Goal: Task Accomplishment & Management: Use online tool/utility

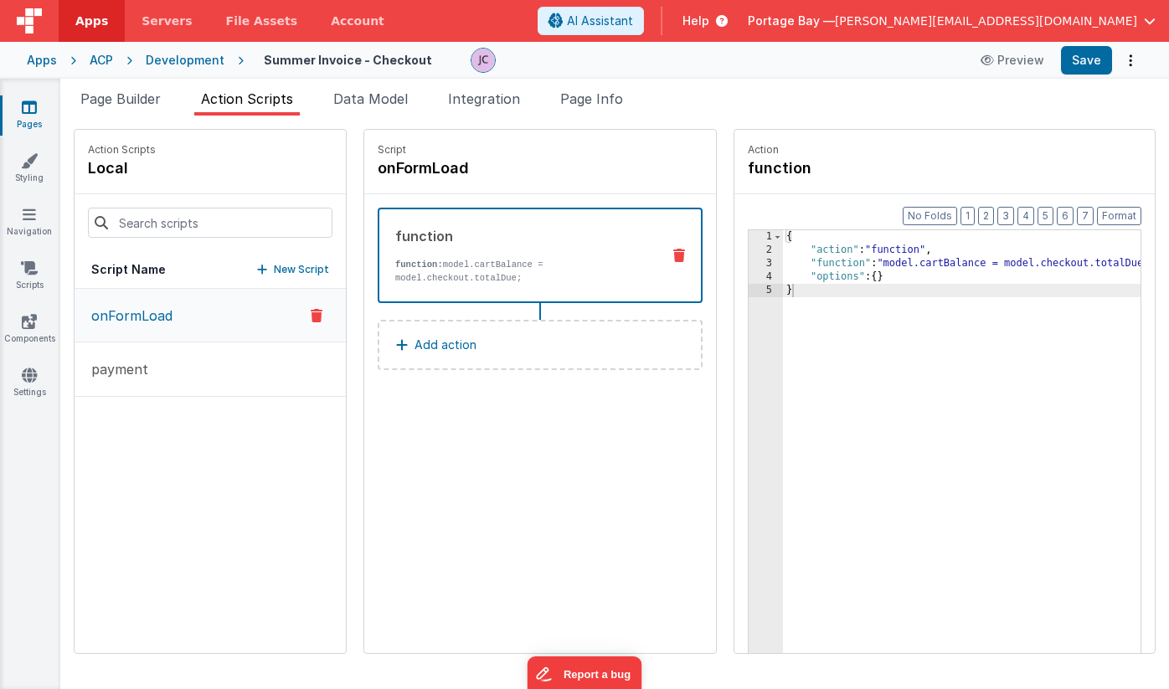
click at [194, 59] on div "Development" at bounding box center [185, 60] width 79 height 17
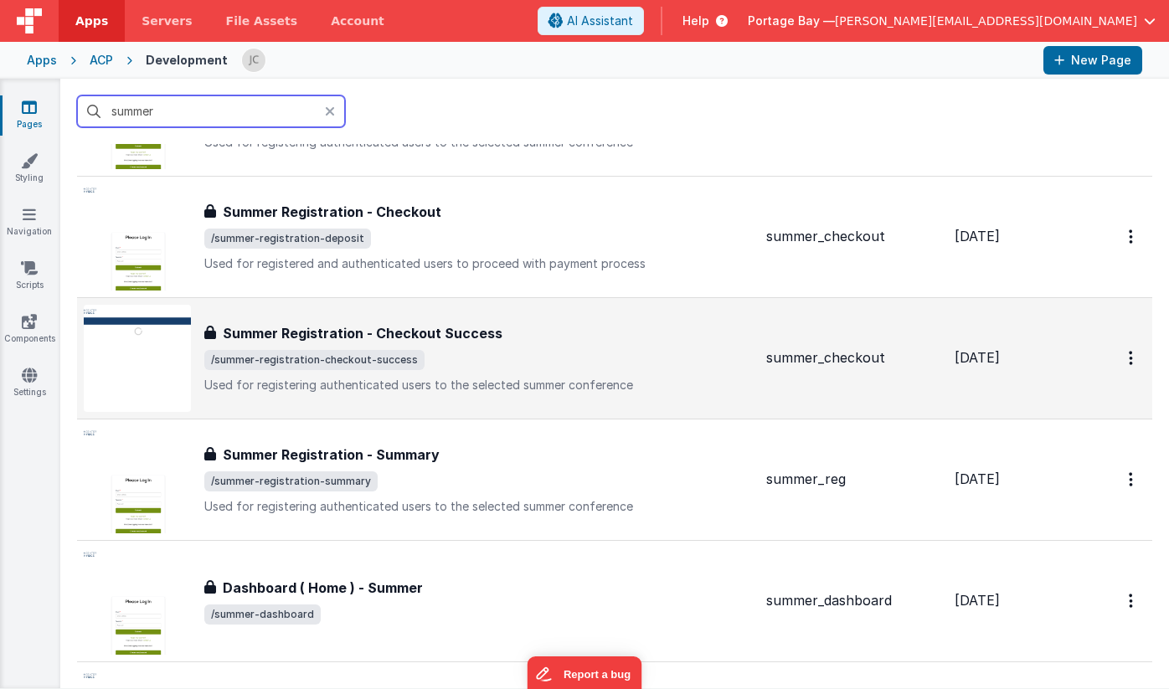
scroll to position [2919, 0]
type input "summer"
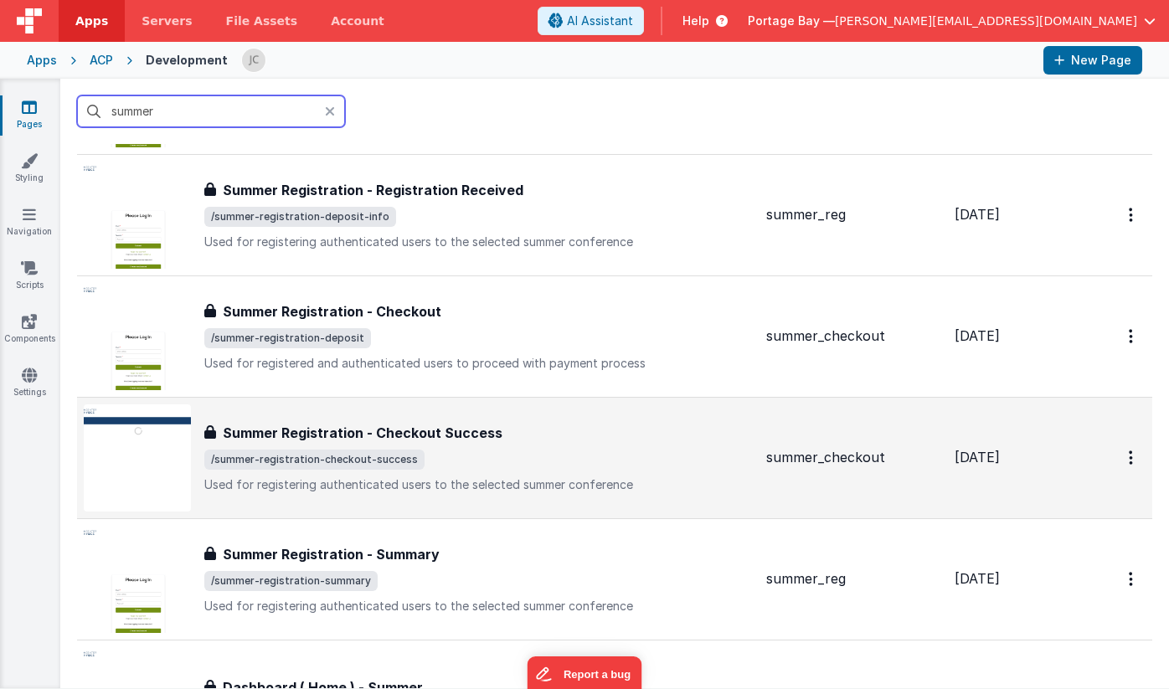
scroll to position [2815, 0]
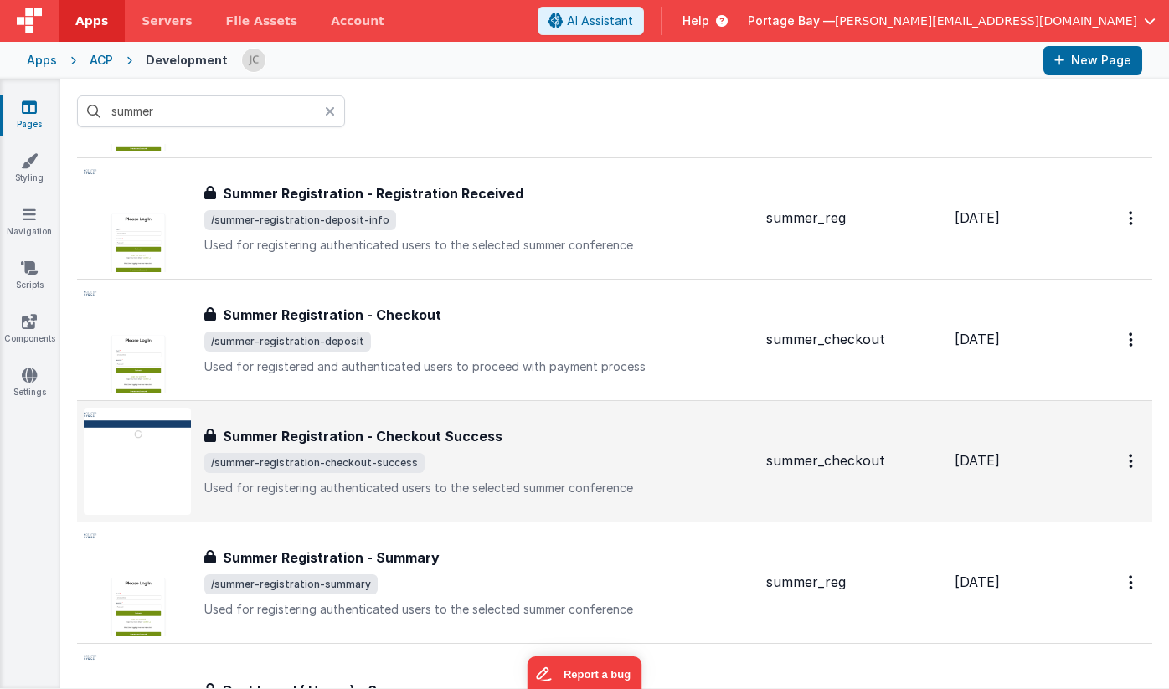
click at [622, 443] on div "Summer Registration - Checkout Success" at bounding box center [478, 436] width 549 height 20
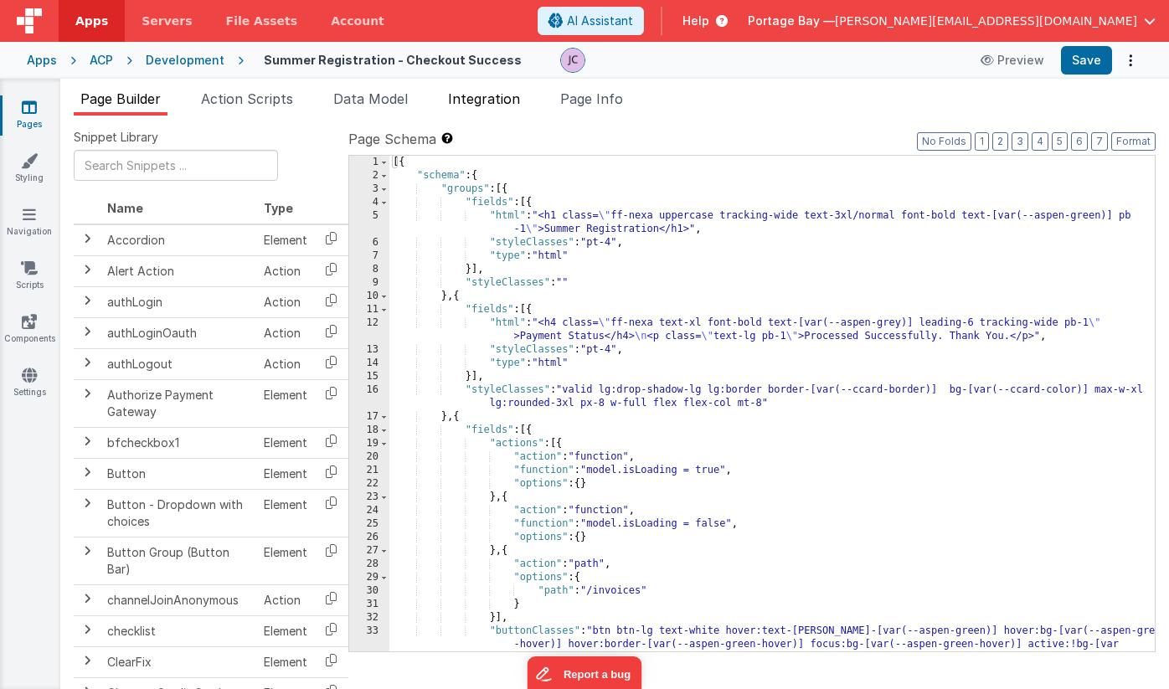
click at [488, 107] on li "Integration" at bounding box center [483, 102] width 85 height 27
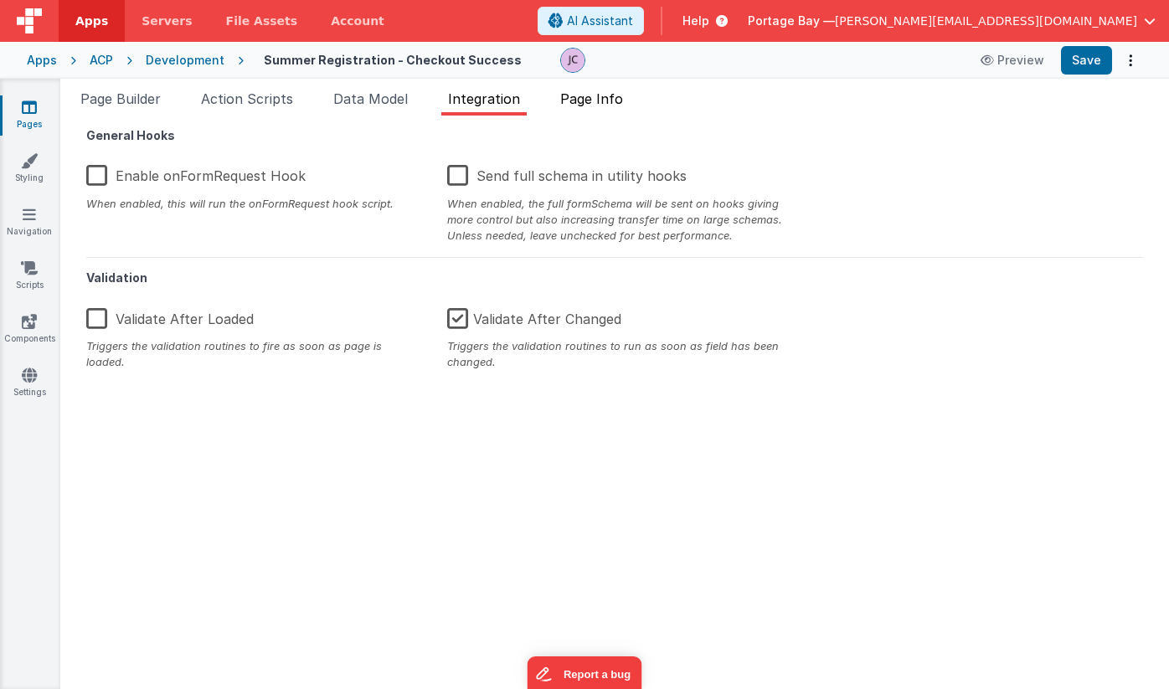
click at [620, 98] on span "Page Info" at bounding box center [591, 98] width 63 height 17
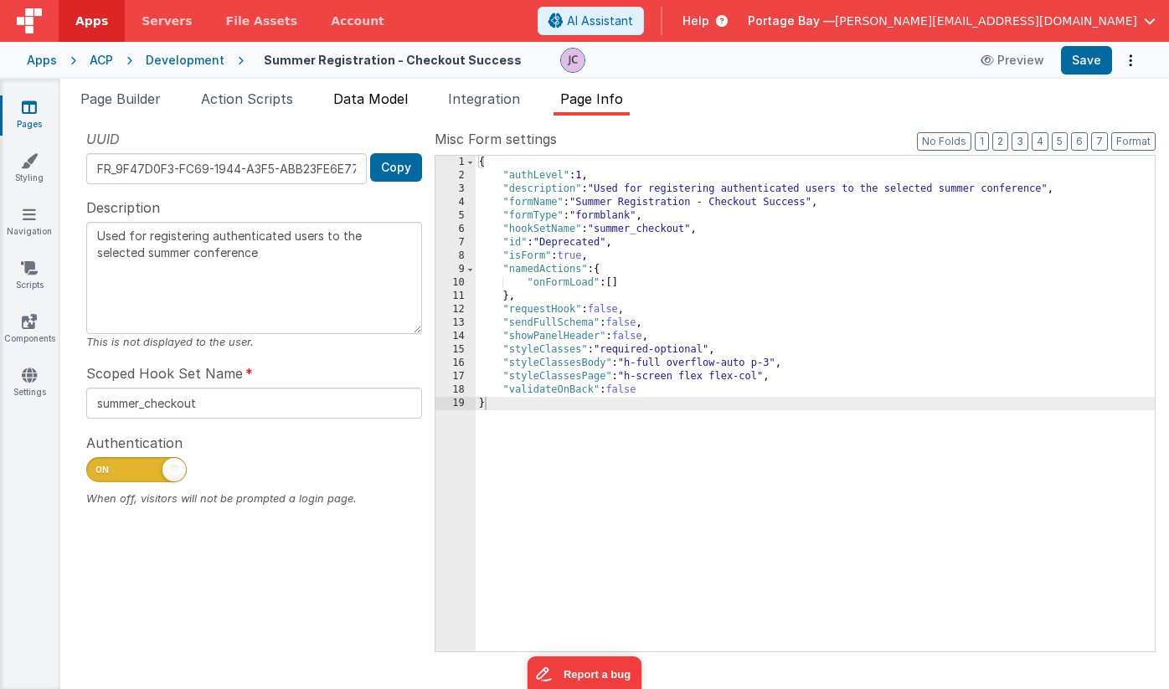
click at [362, 107] on li "Data Model" at bounding box center [371, 102] width 88 height 27
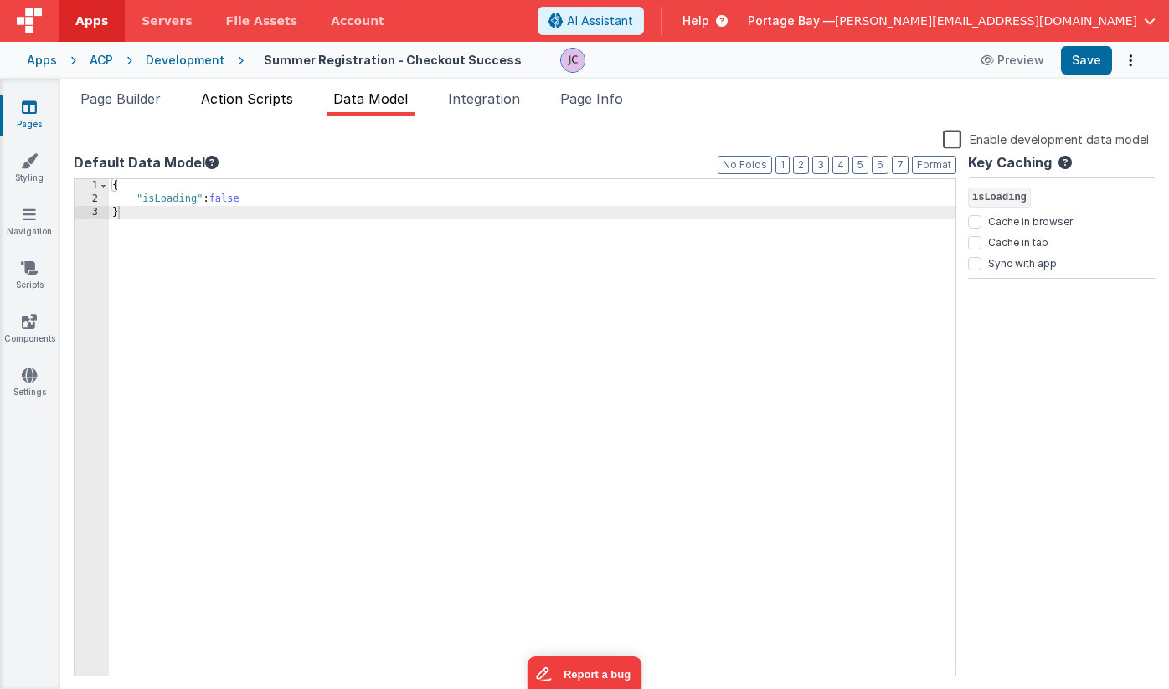
click at [262, 94] on span "Action Scripts" at bounding box center [247, 98] width 92 height 17
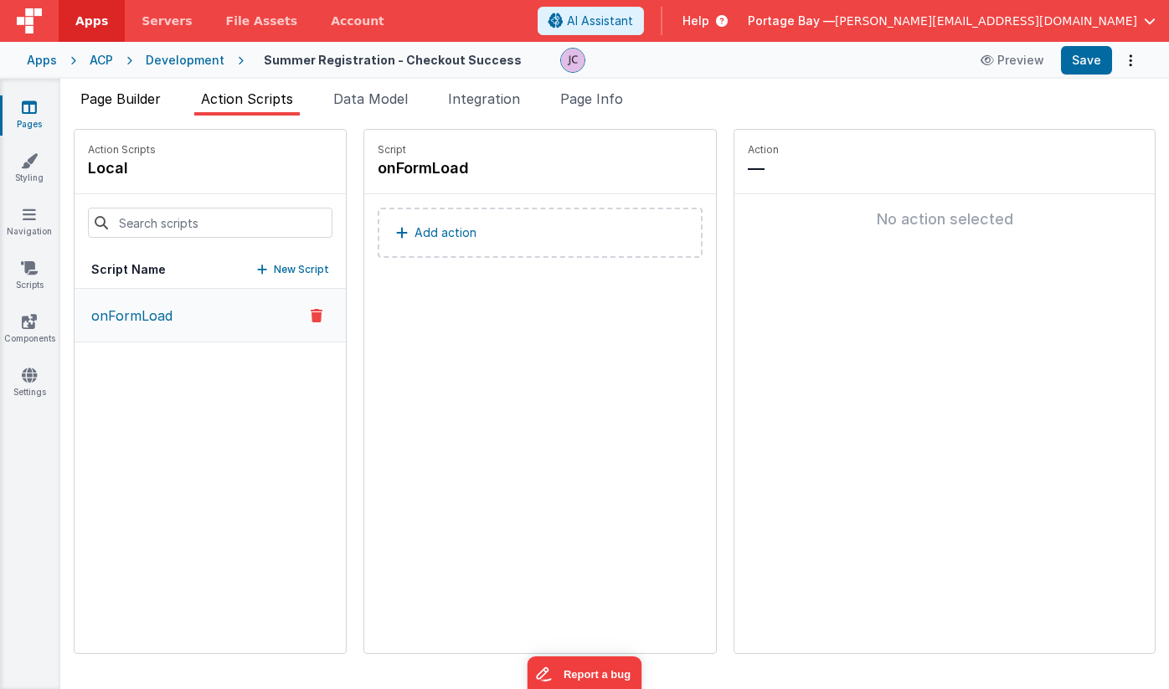
click at [106, 104] on span "Page Builder" at bounding box center [120, 98] width 80 height 17
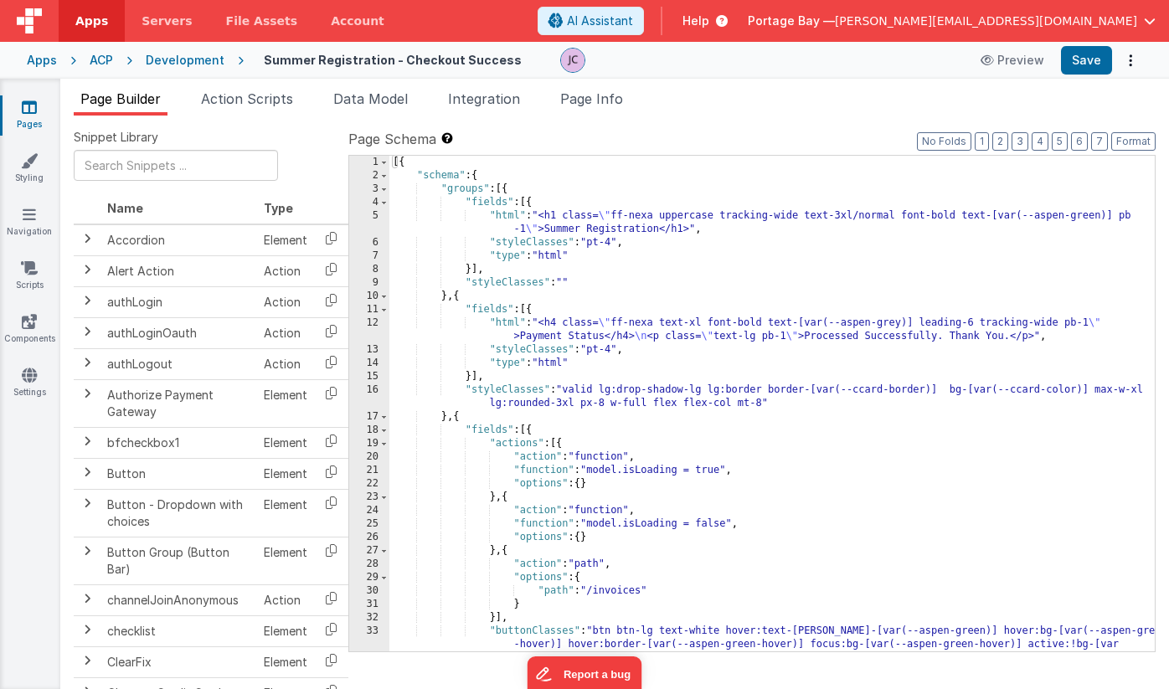
click at [657, 227] on div "[{ "schema" : { "groups" : [{ "fields" : [{ "html" : "<h1 class= \" ff-nexa upp…" at bounding box center [773, 431] width 766 height 550
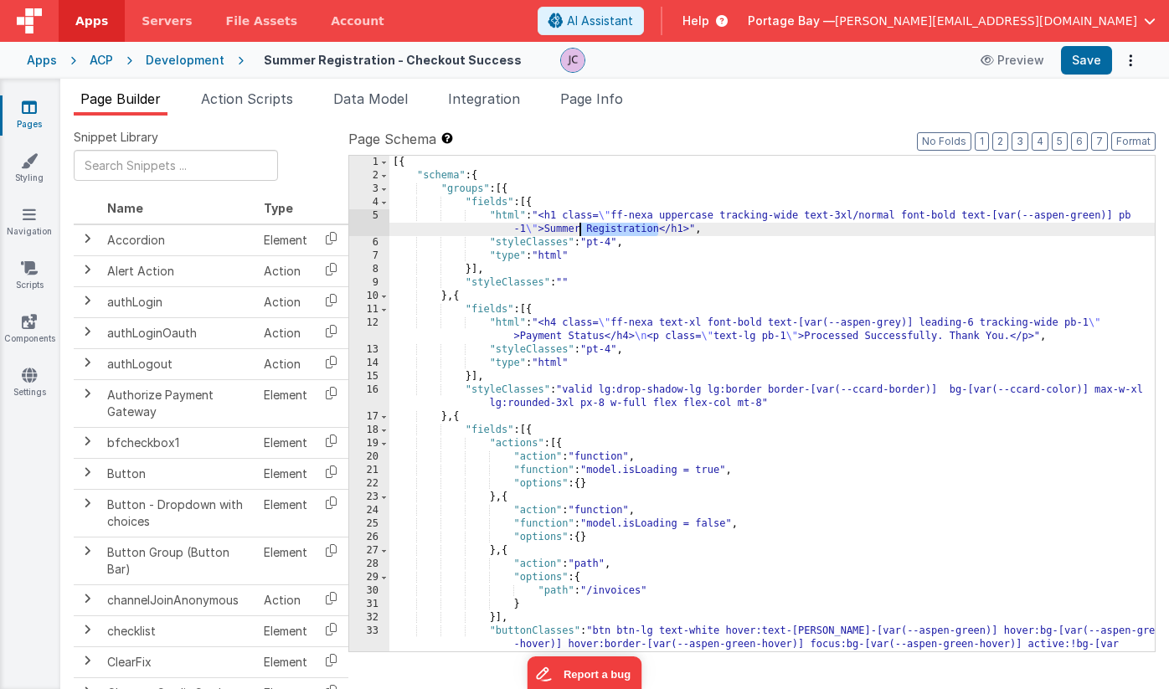
drag, startPoint x: 657, startPoint y: 229, endPoint x: 579, endPoint y: 228, distance: 77.9
click at [579, 228] on div "[{ "schema" : { "groups" : [{ "fields" : [{ "html" : "<h1 class= \" ff-nexa upp…" at bounding box center [773, 431] width 766 height 550
click at [1081, 60] on button "Save" at bounding box center [1086, 60] width 51 height 28
click at [187, 61] on div "Development" at bounding box center [185, 60] width 79 height 17
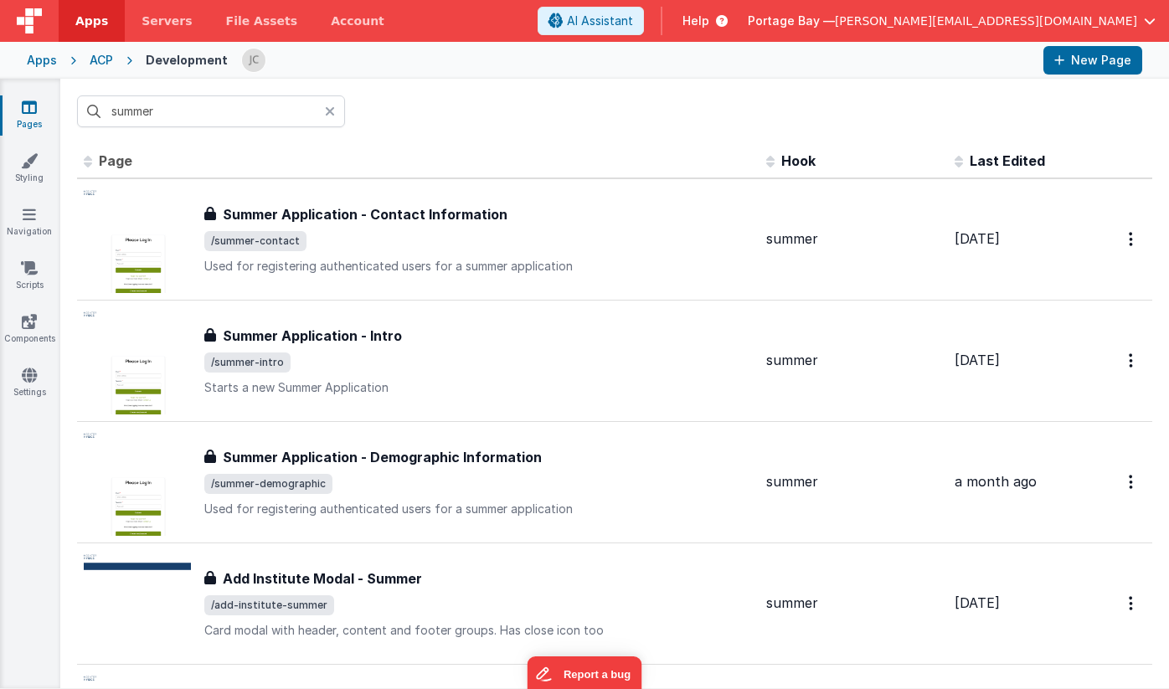
click at [334, 108] on icon at bounding box center [330, 111] width 10 height 13
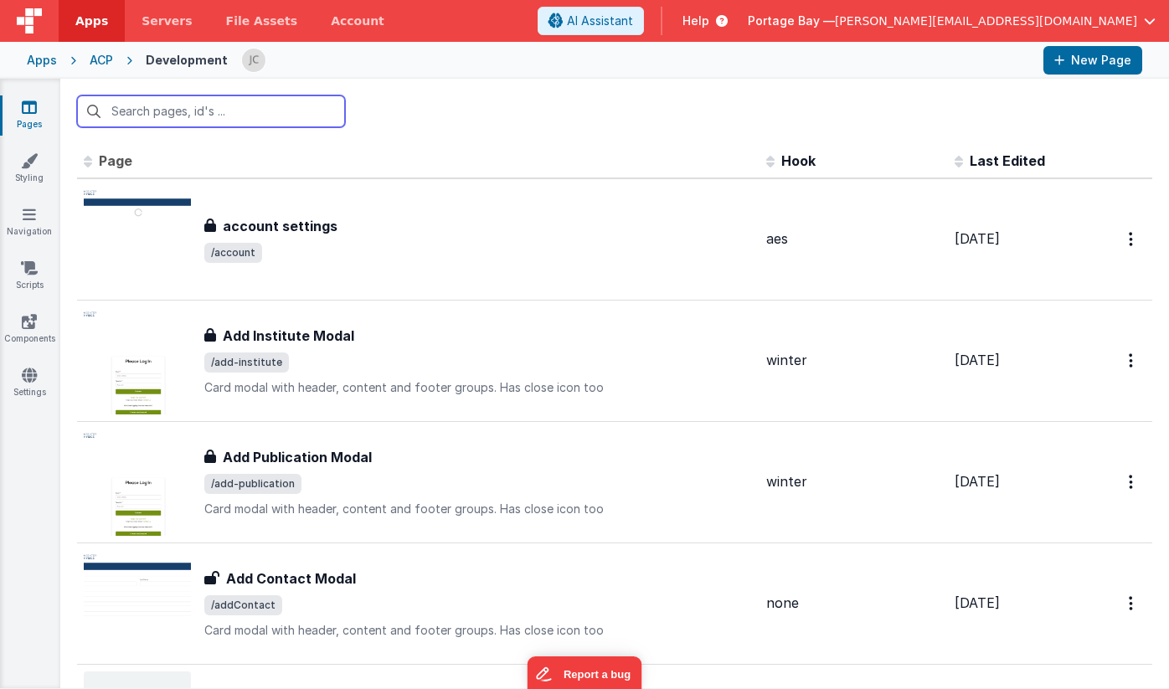
click at [180, 114] on input "text" at bounding box center [211, 112] width 268 height 32
type input "i"
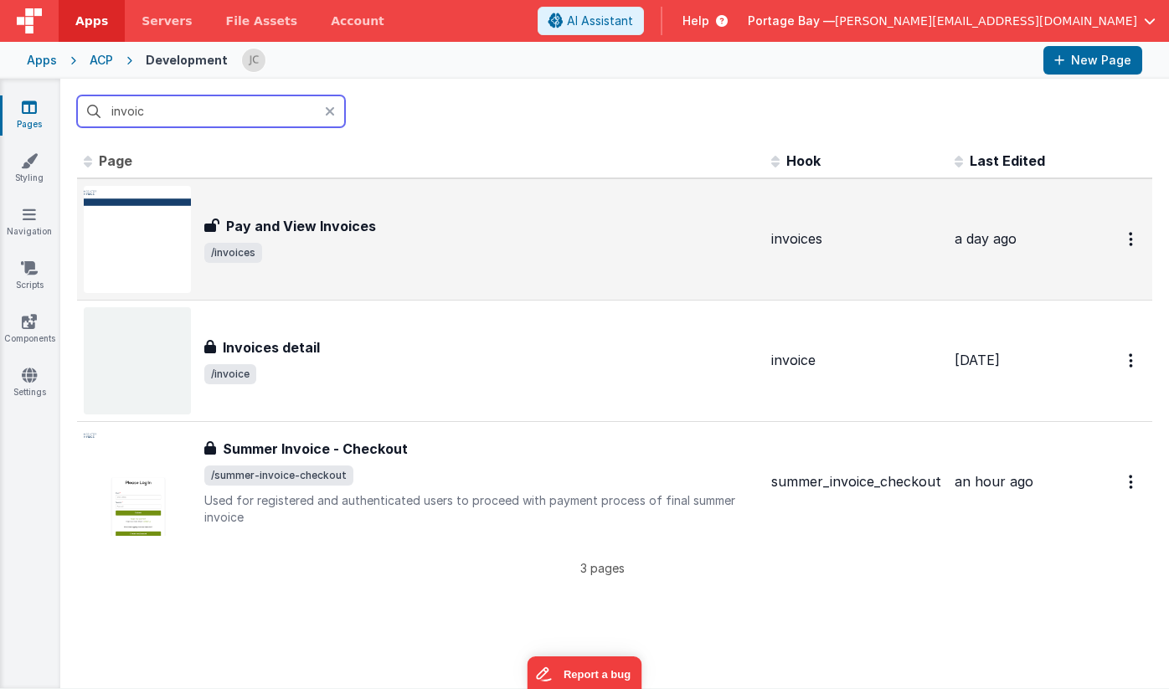
type input "invoic"
click at [432, 235] on div "Pay and View Invoices" at bounding box center [481, 226] width 554 height 20
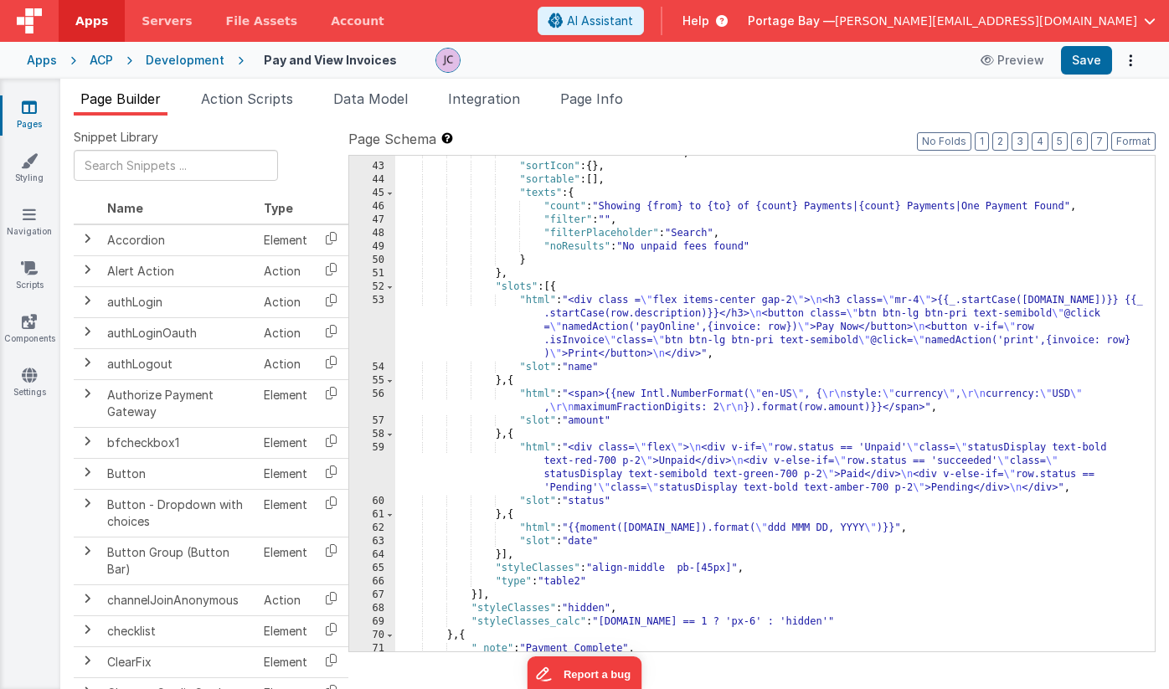
scroll to position [666, 0]
click at [244, 92] on span "Action Scripts" at bounding box center [247, 98] width 92 height 17
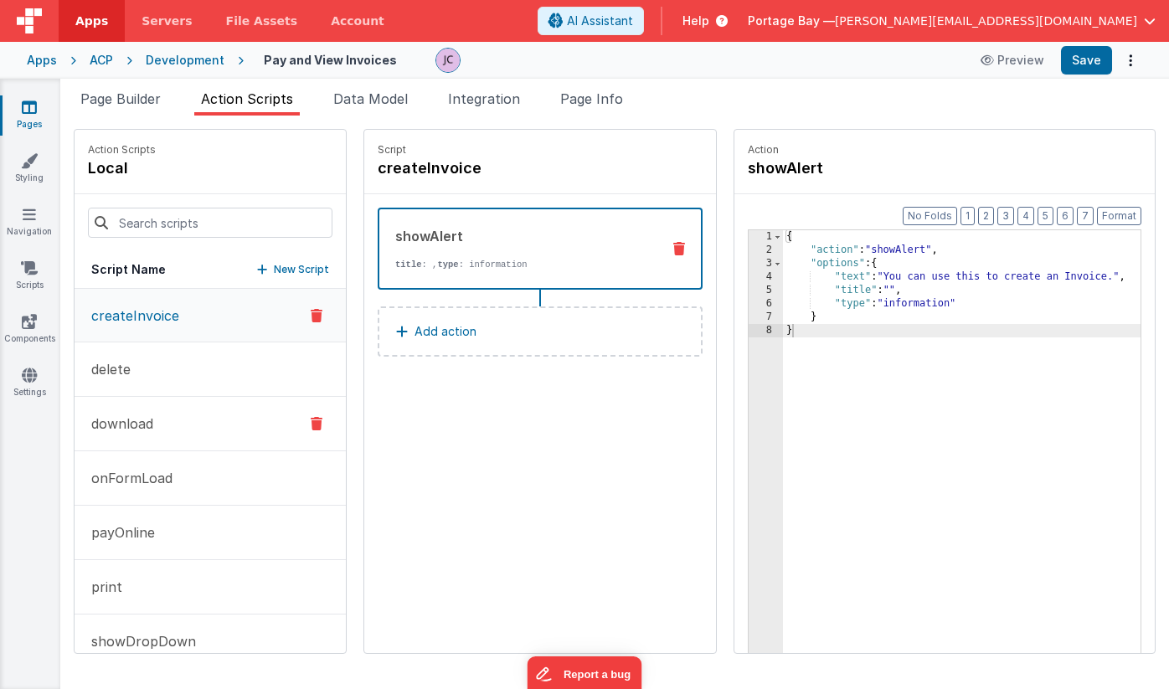
scroll to position [29, 0]
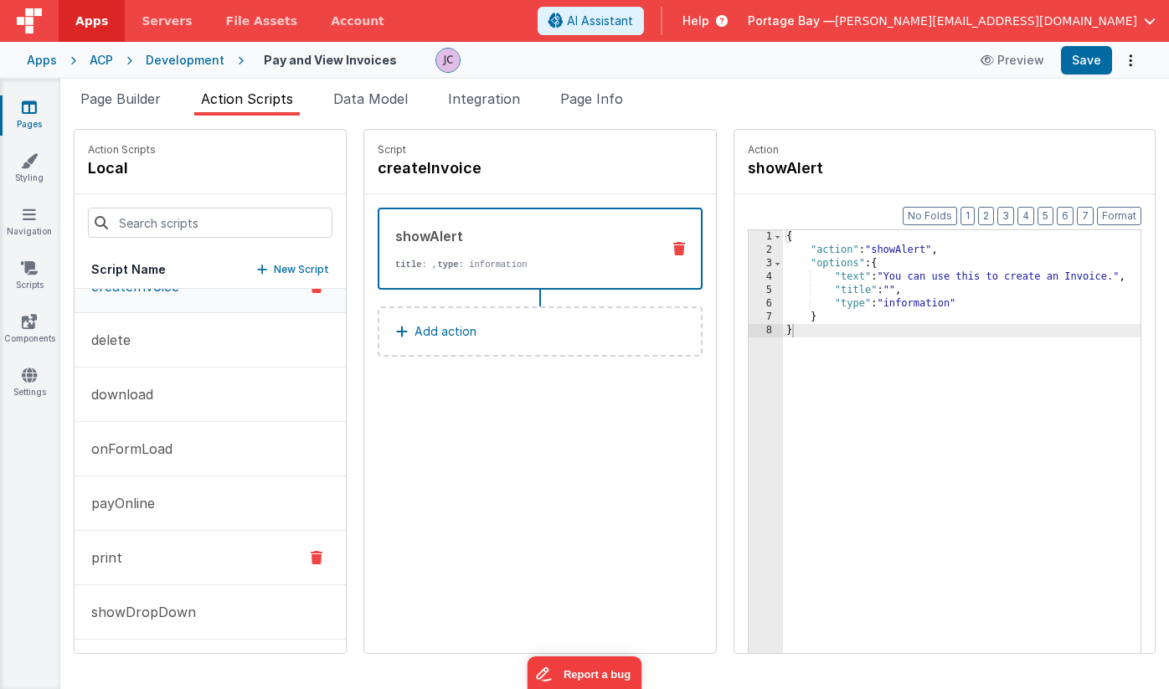
click at [160, 565] on button "print" at bounding box center [210, 558] width 271 height 54
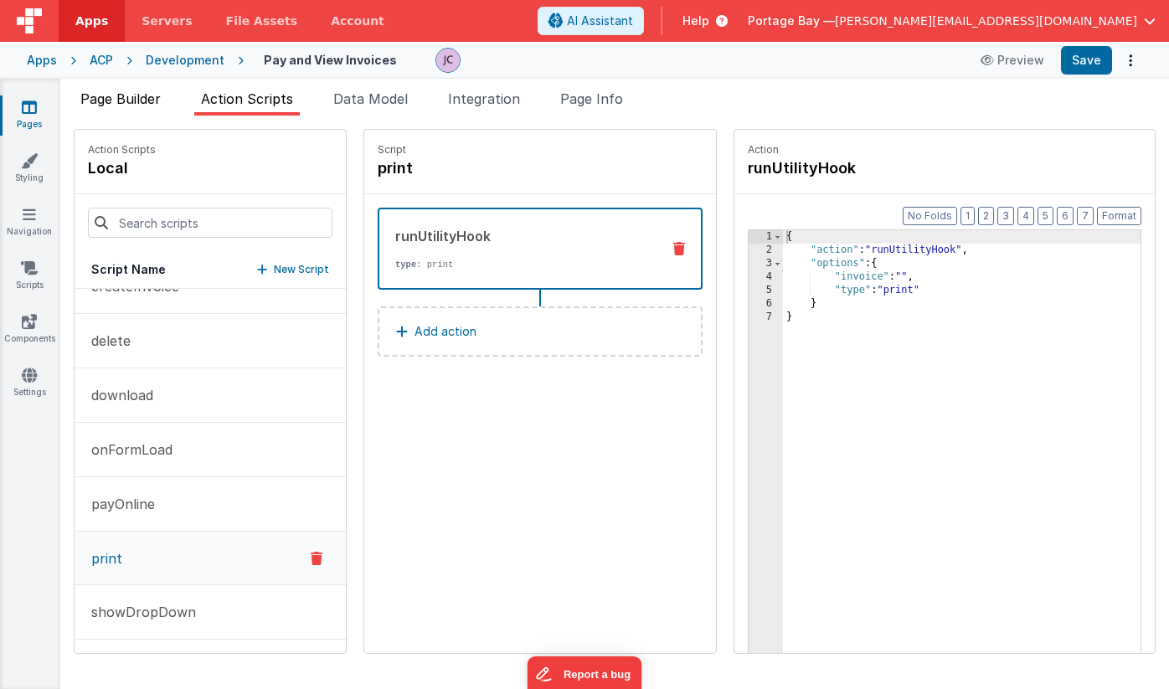
click at [116, 101] on span "Page Builder" at bounding box center [120, 98] width 80 height 17
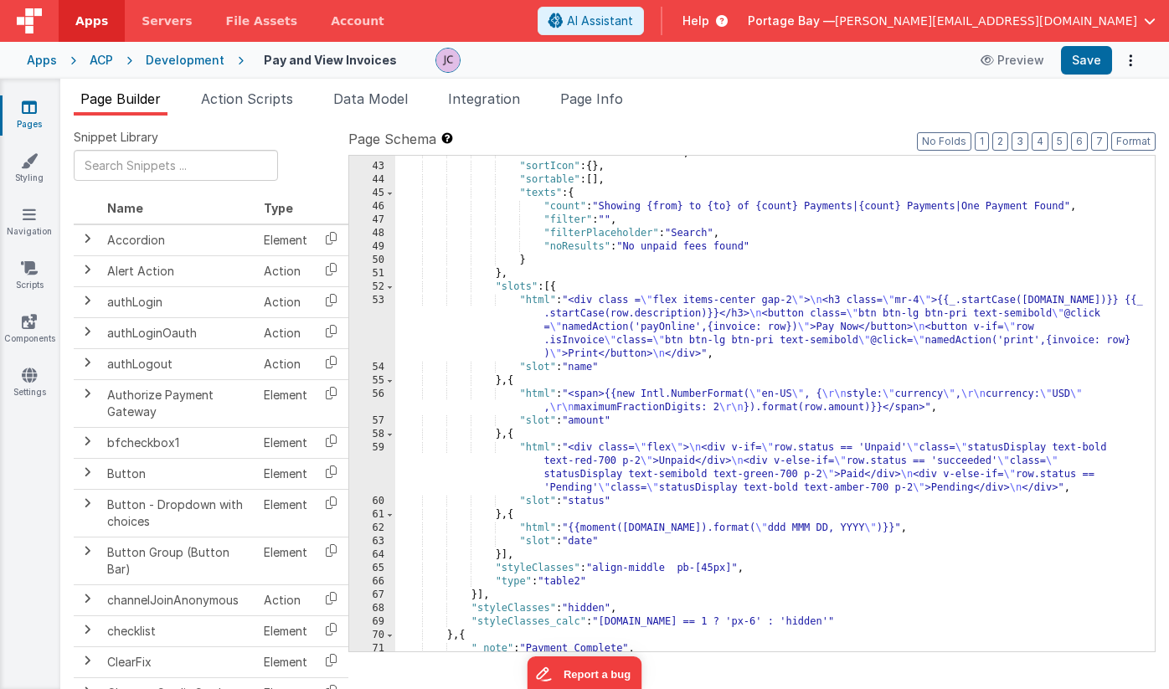
click at [188, 65] on div "Development" at bounding box center [185, 60] width 79 height 17
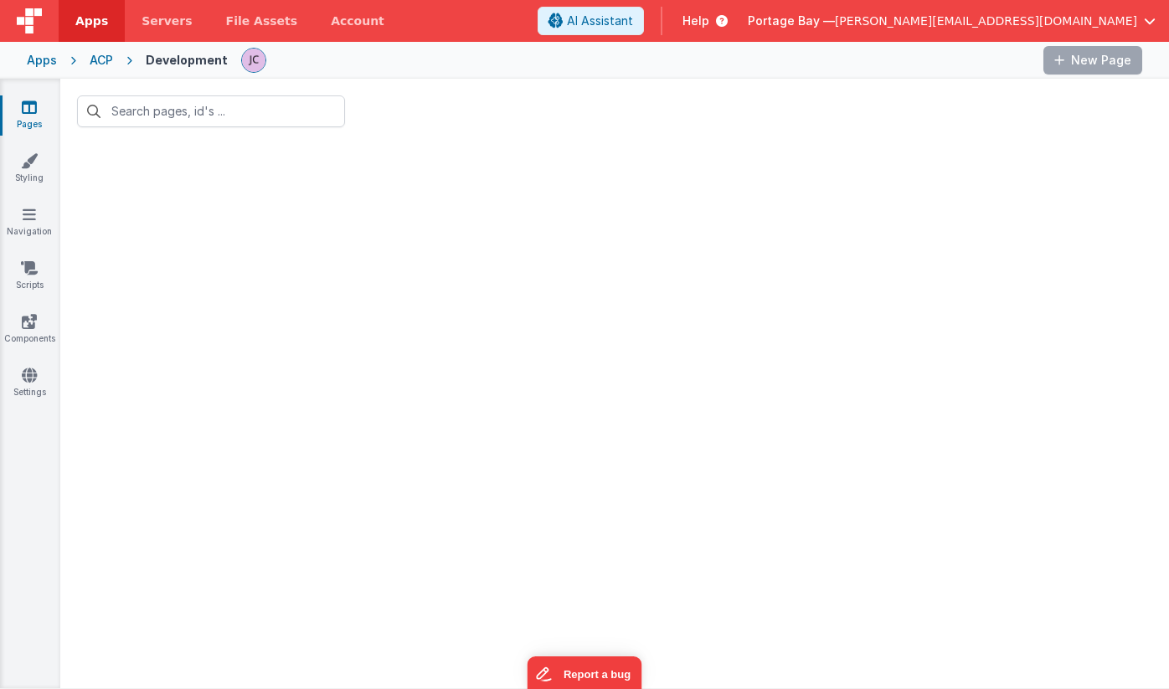
type input "invoic"
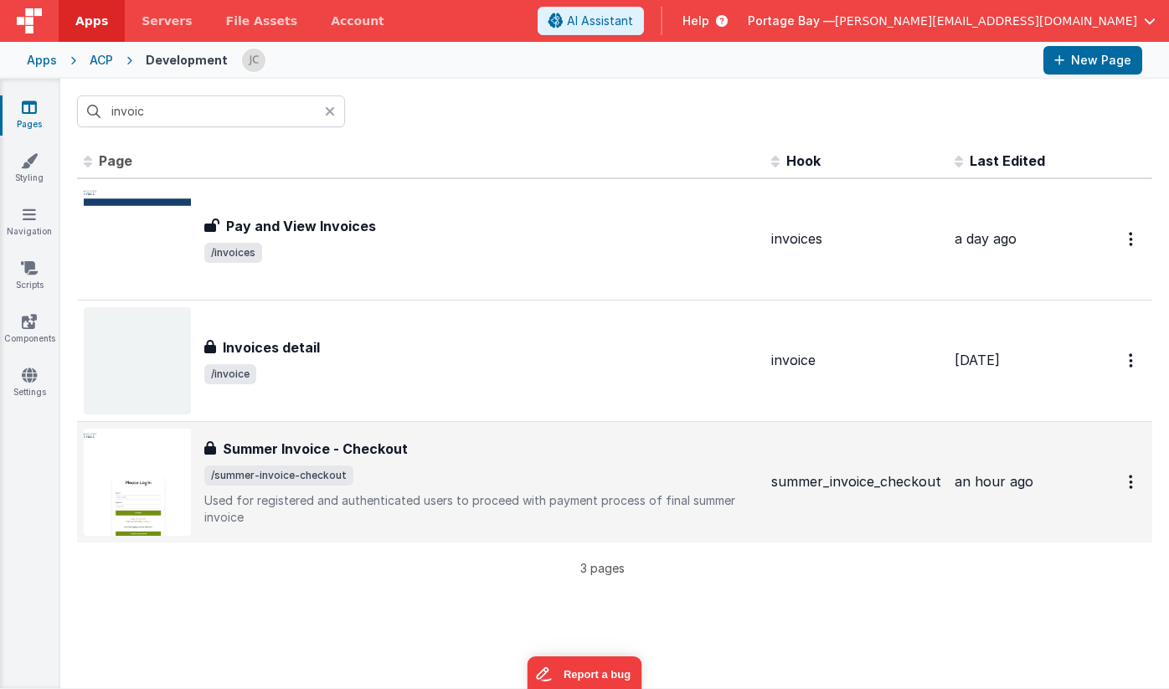
click at [530, 479] on span "/summer-invoice-checkout" at bounding box center [481, 476] width 554 height 20
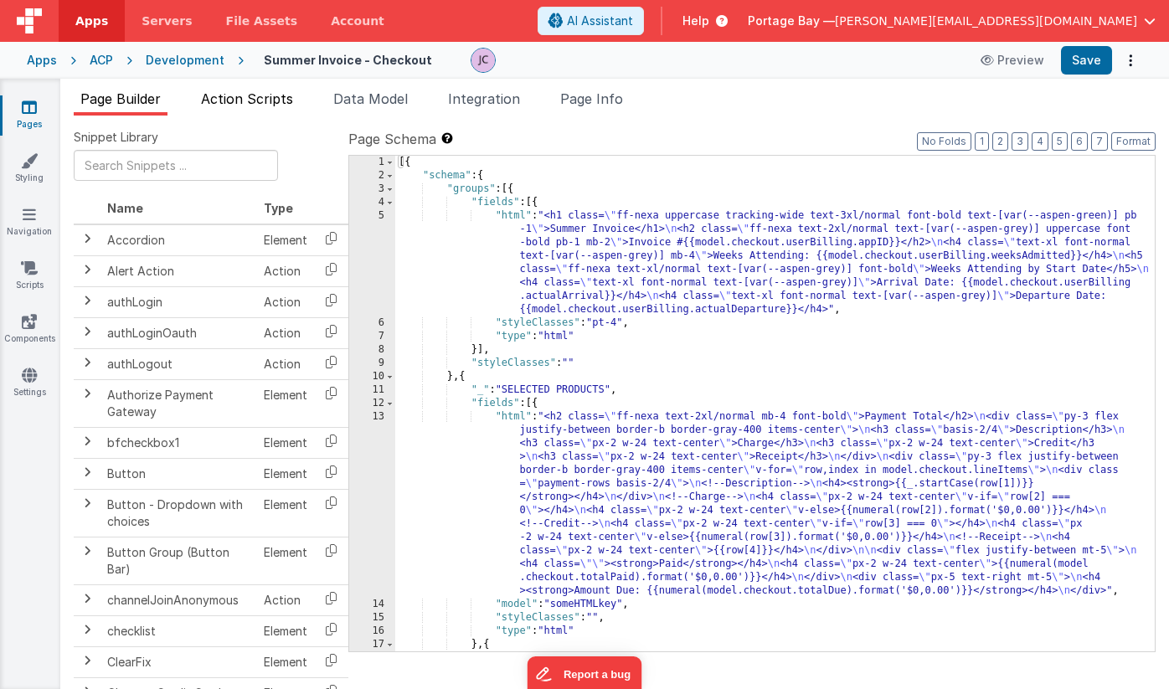
click at [228, 100] on span "Action Scripts" at bounding box center [247, 98] width 92 height 17
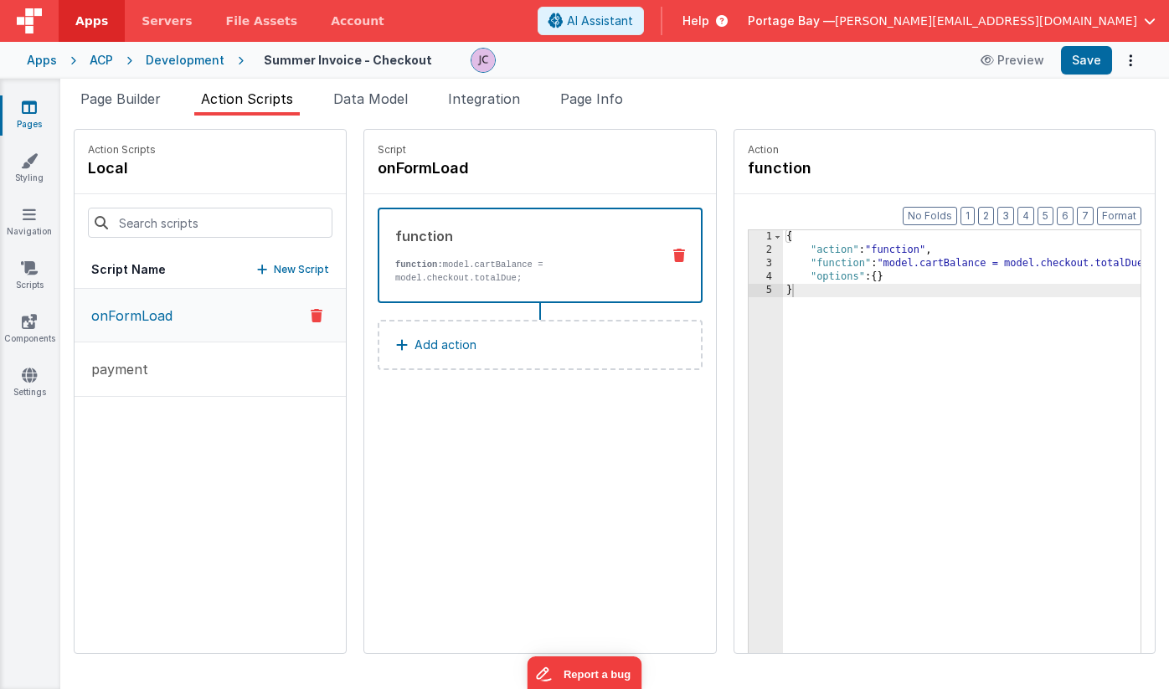
click at [274, 270] on p "New Script" at bounding box center [301, 269] width 55 height 17
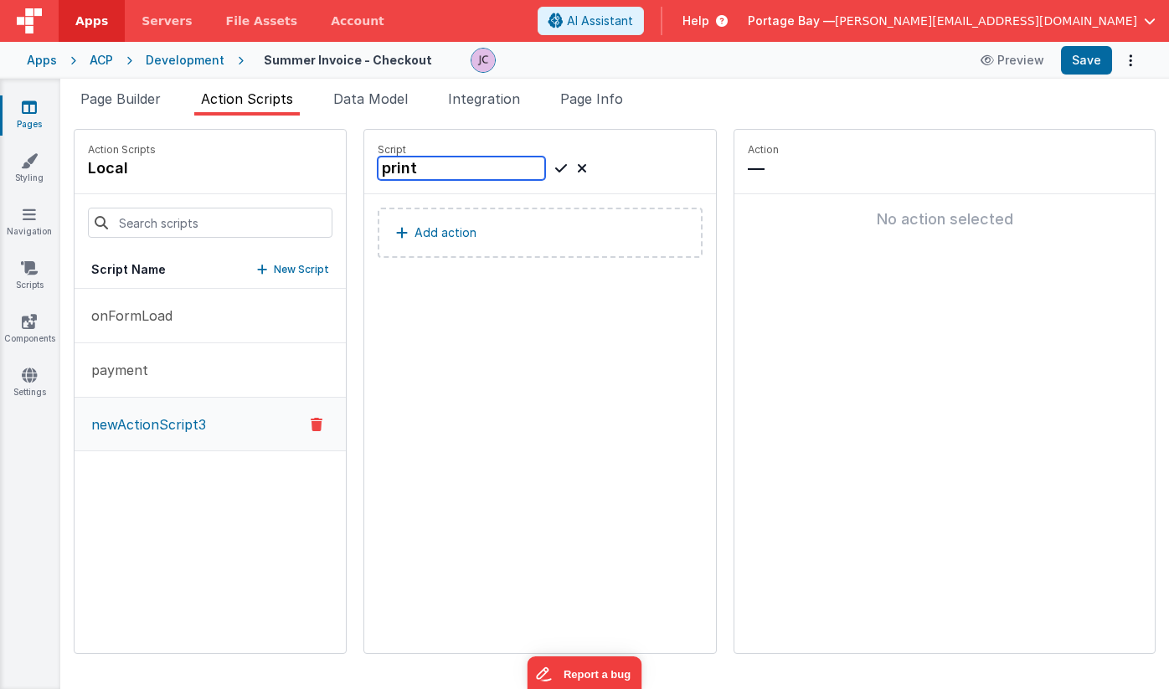
type input "print"
click at [555, 163] on icon at bounding box center [561, 168] width 12 height 20
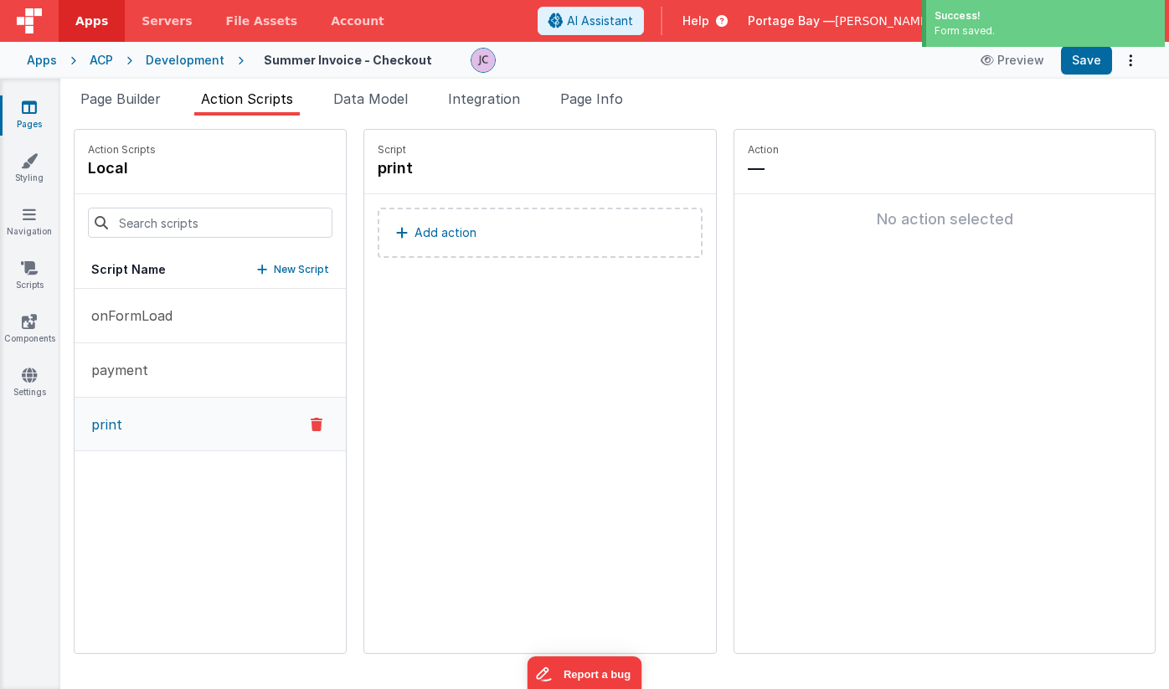
click at [415, 234] on p "Add action" at bounding box center [446, 233] width 62 height 20
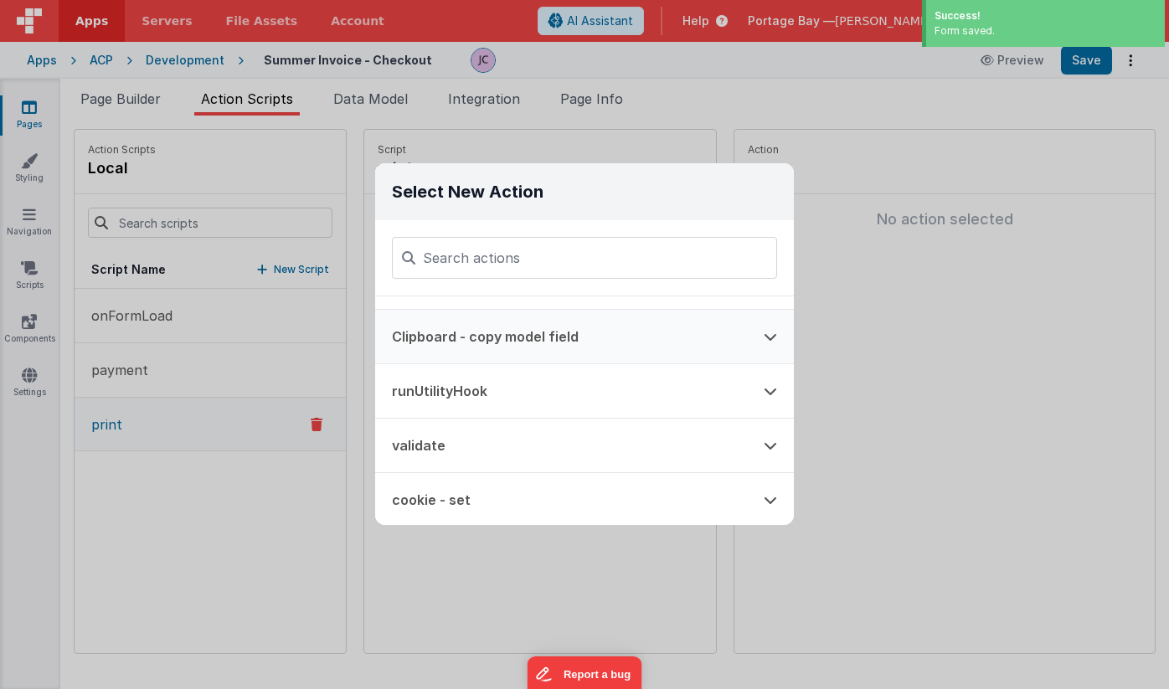
scroll to position [44, 0]
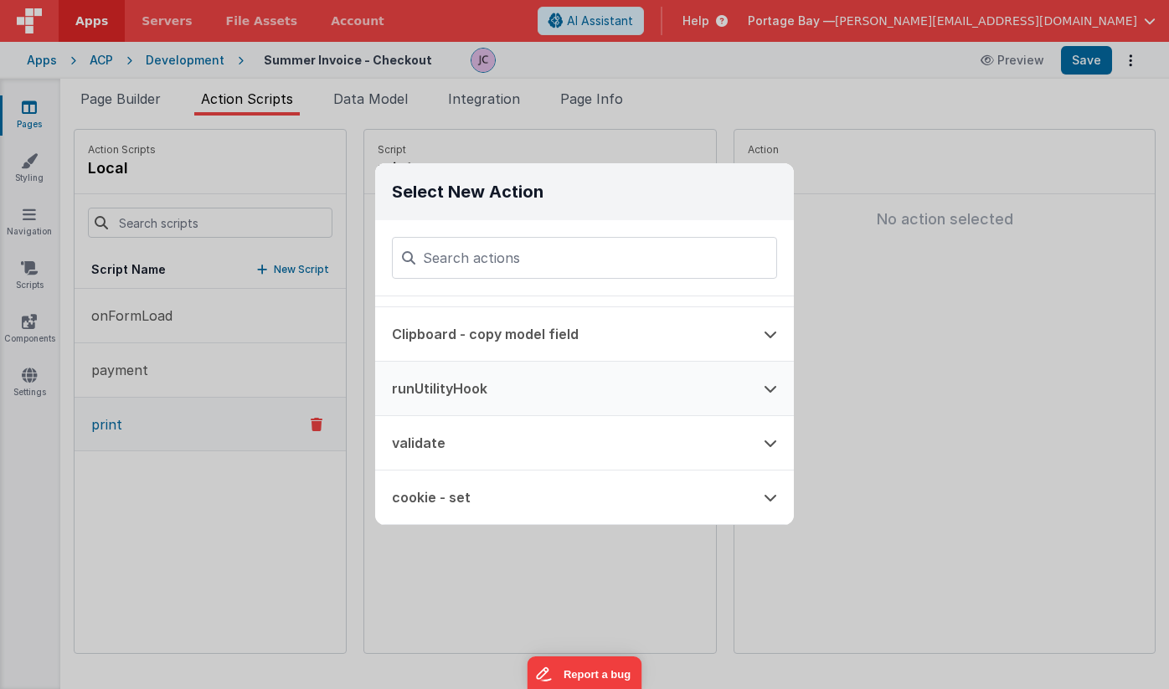
click at [519, 388] on button "runUtilityHook" at bounding box center [561, 389] width 372 height 54
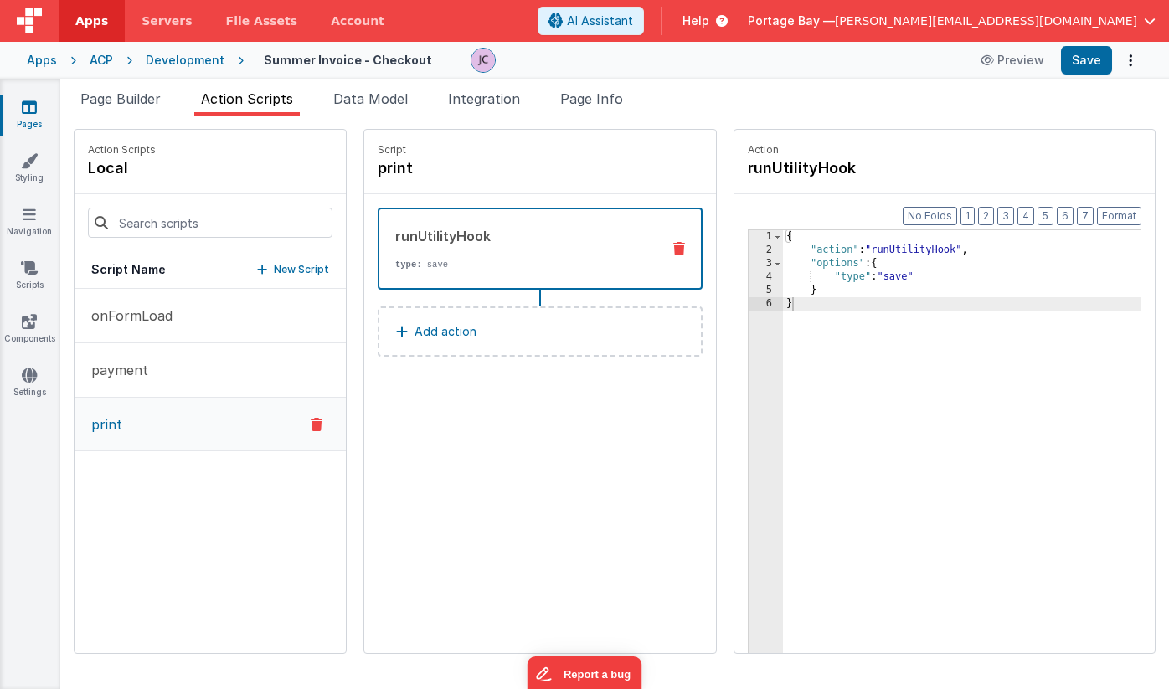
click at [854, 261] on div "{ "action" : "runUtilityHook" , "options" : { "type" : "save" } }" at bounding box center [983, 481] width 401 height 502
drag, startPoint x: 870, startPoint y: 289, endPoint x: 844, endPoint y: 290, distance: 26.0
click at [844, 290] on div "{ "action" : "runUtilityHook" , "options" : { "invoice" : "" , "type" : "save" …" at bounding box center [983, 481] width 401 height 502
click at [888, 286] on div "{ "action" : "runUtilityHook" , "options" : { "invoice" : "" , "type" : "print"…" at bounding box center [983, 481] width 401 height 502
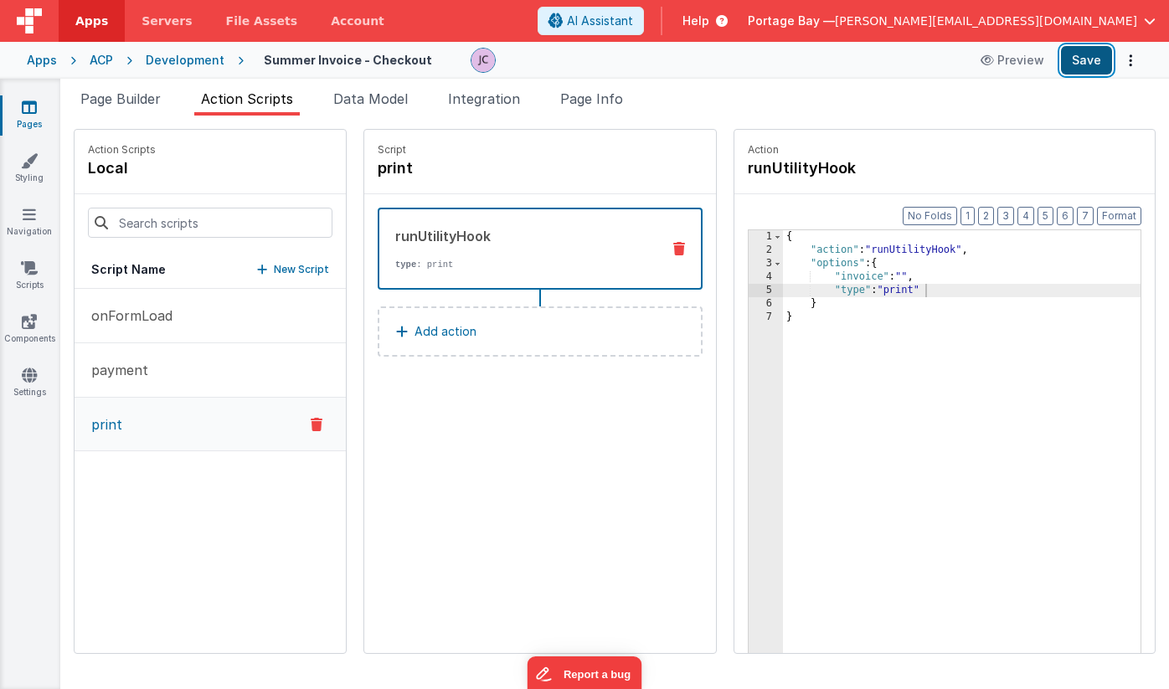
click at [1093, 64] on button "Save" at bounding box center [1086, 60] width 51 height 28
click at [117, 92] on span "Page Builder" at bounding box center [120, 98] width 80 height 17
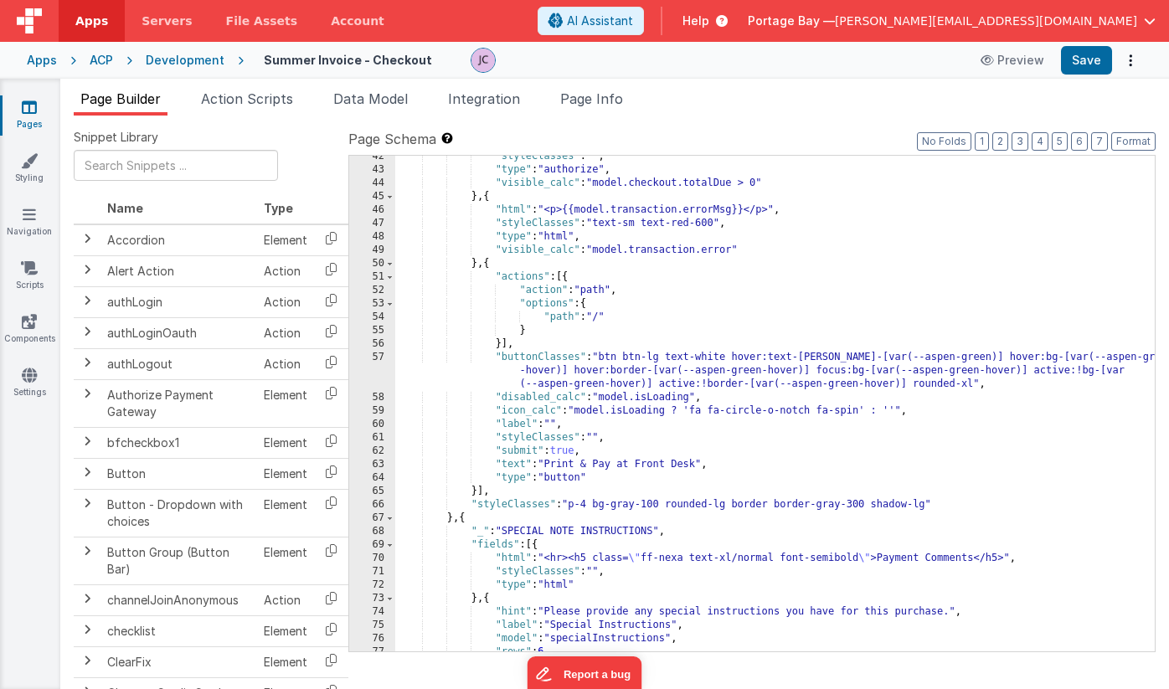
scroll to position [883, 0]
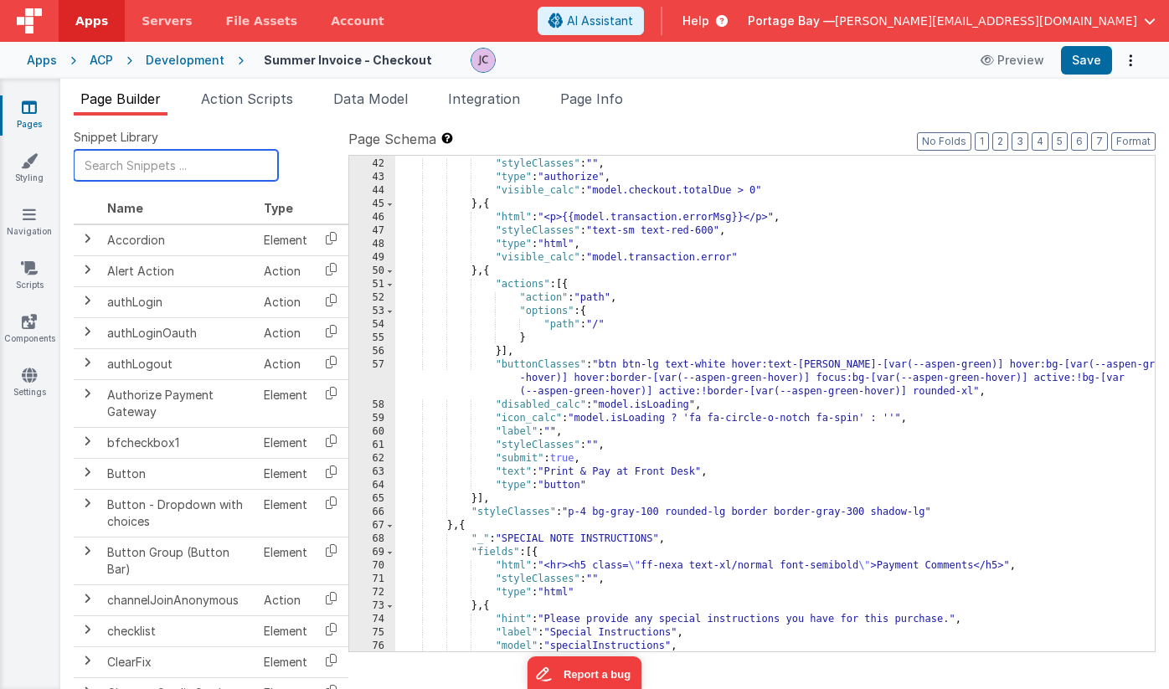
click at [158, 168] on input "text" at bounding box center [176, 165] width 204 height 31
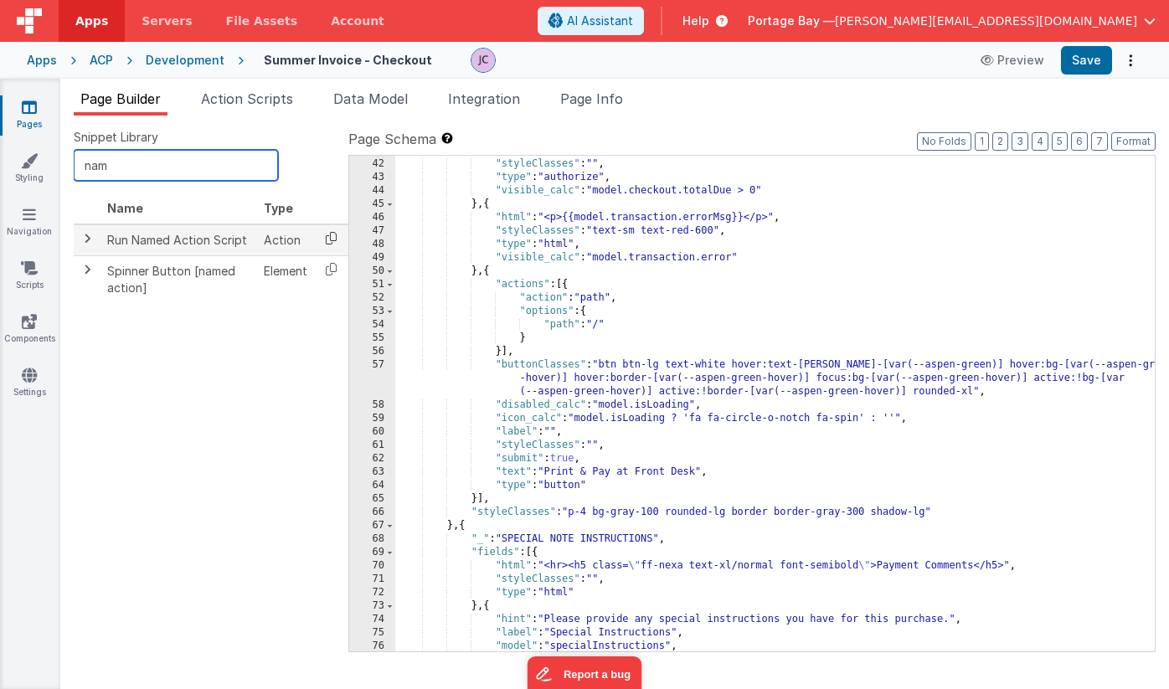
type input "nam"
click at [329, 238] on icon at bounding box center [331, 238] width 34 height 26
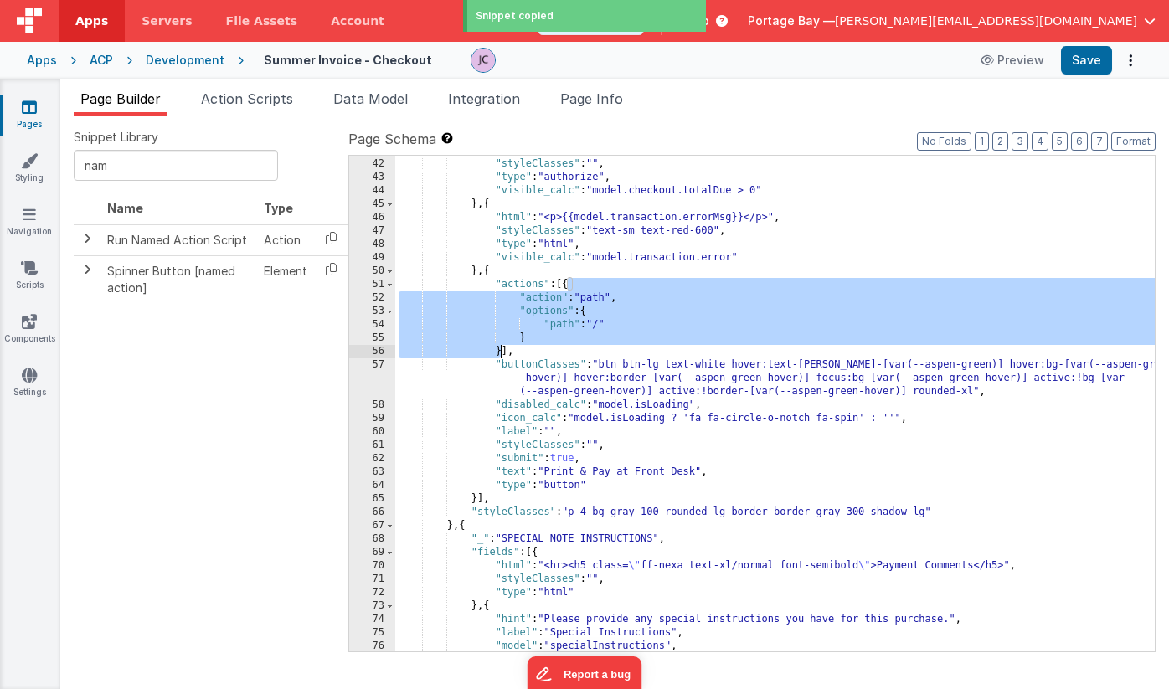
drag, startPoint x: 568, startPoint y: 284, endPoint x: 502, endPoint y: 350, distance: 93.6
click at [502, 350] on div ""sandBox_calc" : "model.sandboxEnabled" , "styleClasses" : "" , "type" : "autho…" at bounding box center [775, 405] width 760 height 523
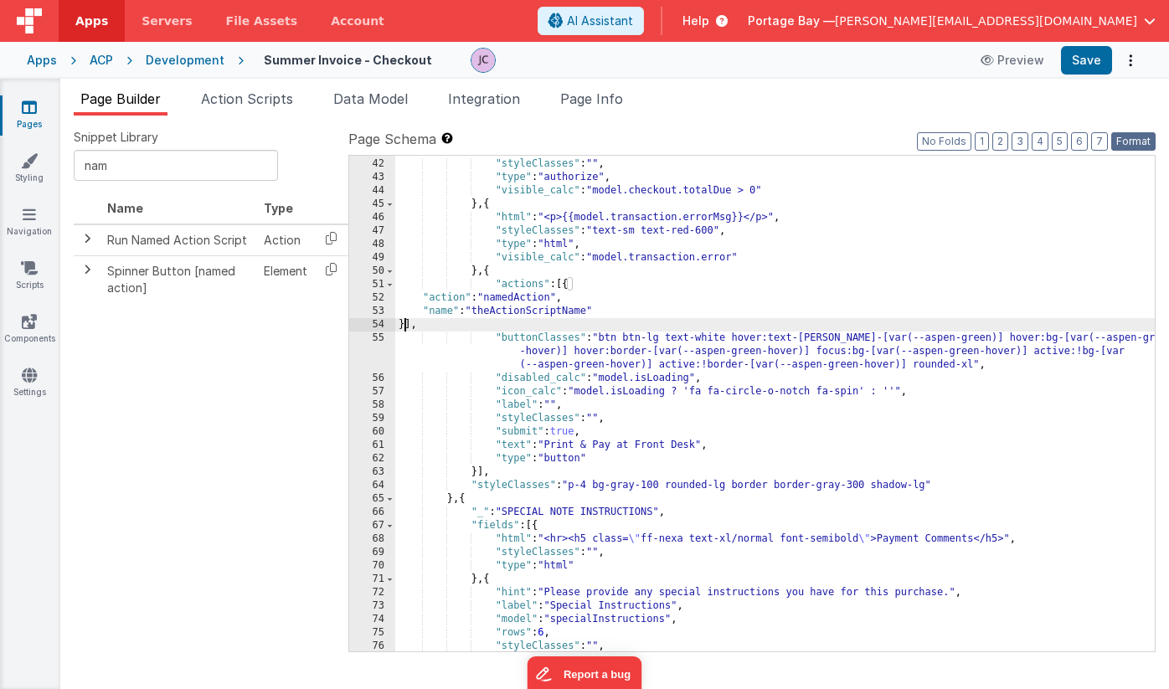
click at [1136, 135] on button "Format" at bounding box center [1134, 141] width 44 height 18
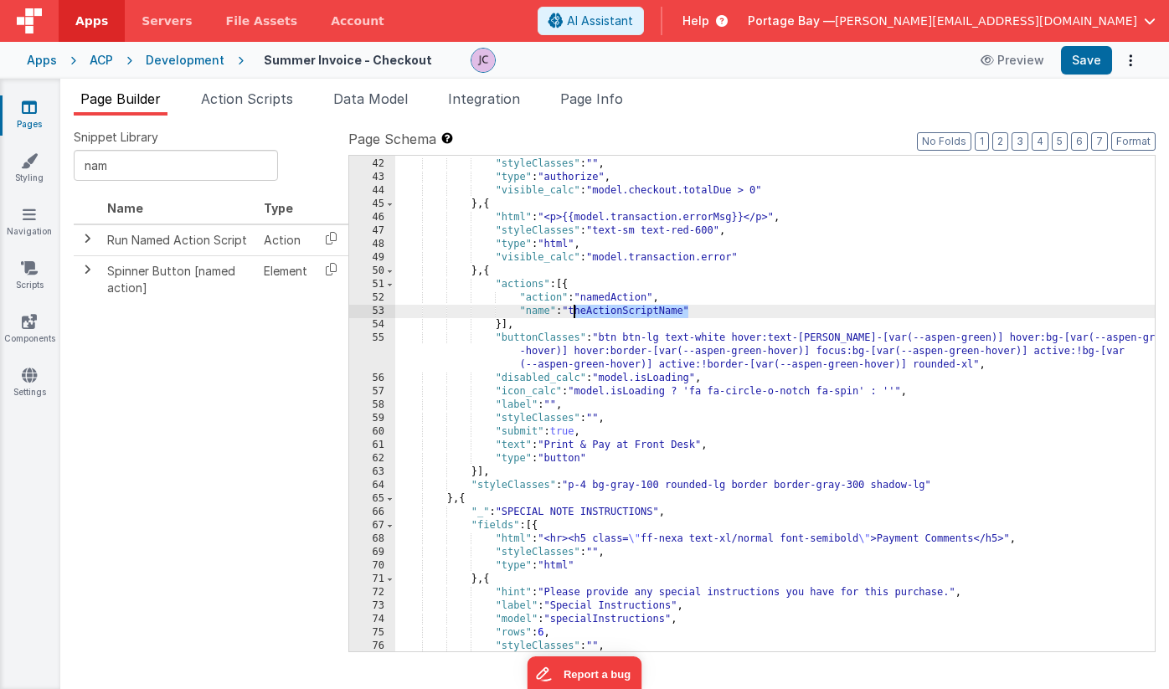
drag, startPoint x: 687, startPoint y: 310, endPoint x: 576, endPoint y: 312, distance: 110.6
click at [576, 312] on div ""sandBox_calc" : "model.sandboxEnabled" , "styleClasses" : "" , "type" : "autho…" at bounding box center [775, 405] width 760 height 523
click at [616, 312] on div ""sandBox_calc" : "model.sandboxEnabled" , "styleClasses" : "" , "type" : "autho…" at bounding box center [775, 405] width 760 height 523
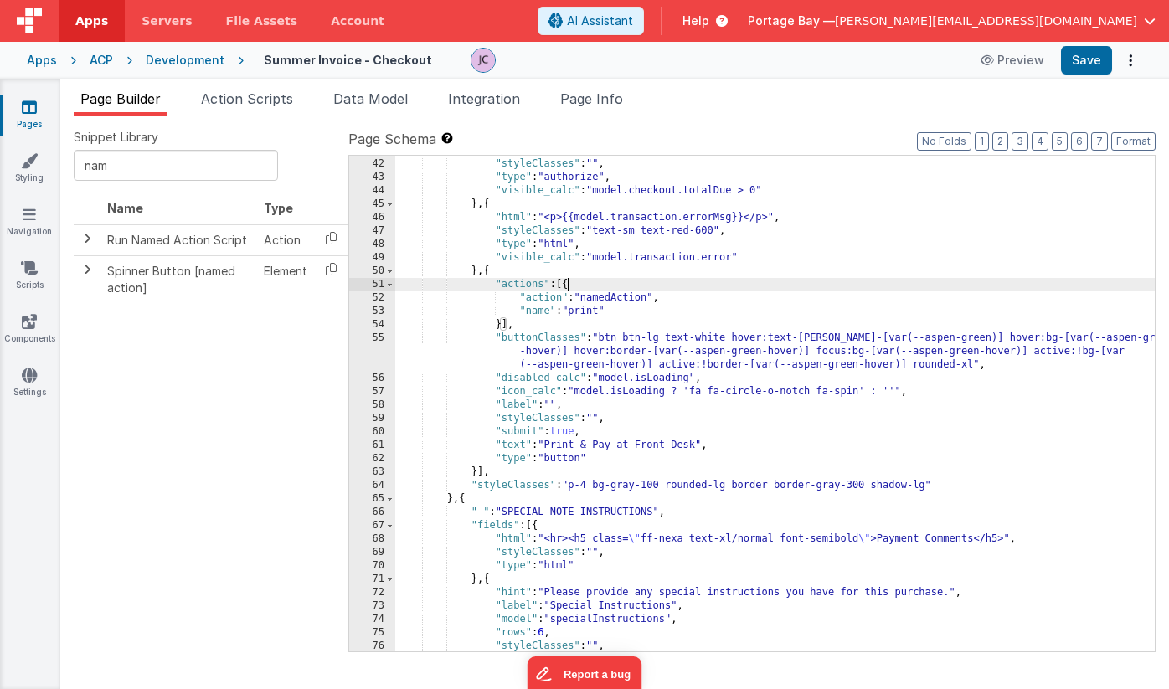
click at [567, 281] on div ""sandBox_calc" : "model.sandboxEnabled" , "styleClasses" : "" , "type" : "autho…" at bounding box center [775, 405] width 760 height 523
drag, startPoint x: 88, startPoint y: 168, endPoint x: 65, endPoint y: 168, distance: 23.5
click at [65, 168] on div "Snippet Library nam Name Type Run Named Action Script Action Spinner Button [na…" at bounding box center [614, 403] width 1109 height 574
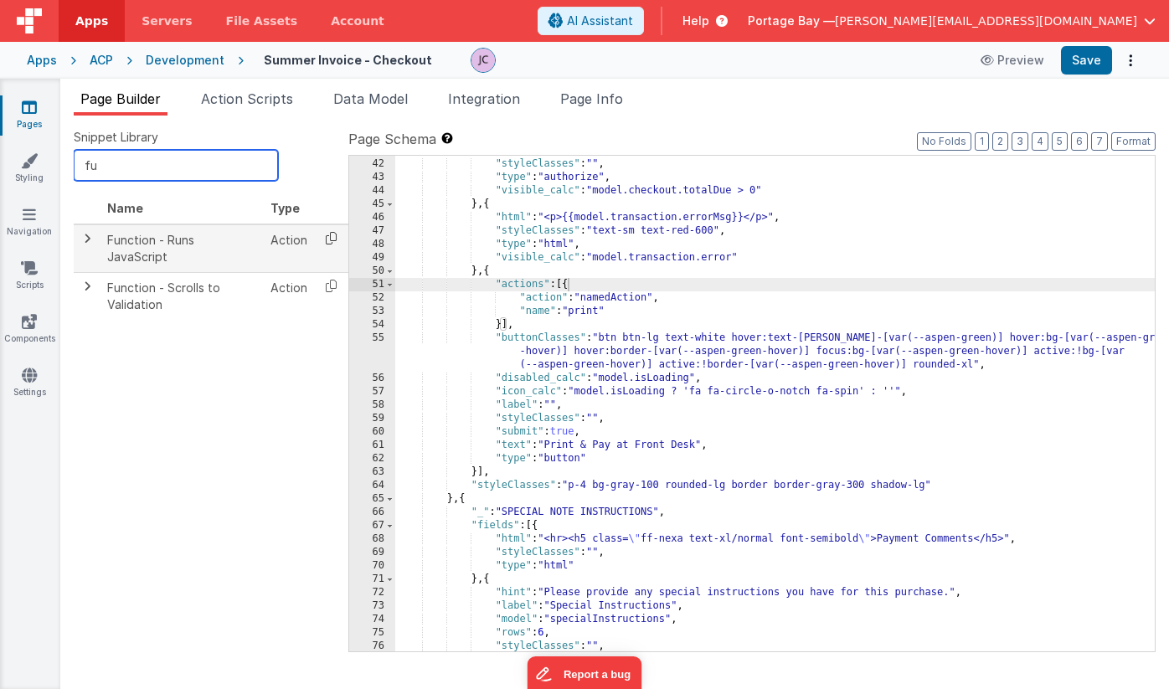
type input "fu"
click at [331, 237] on icon at bounding box center [331, 238] width 34 height 26
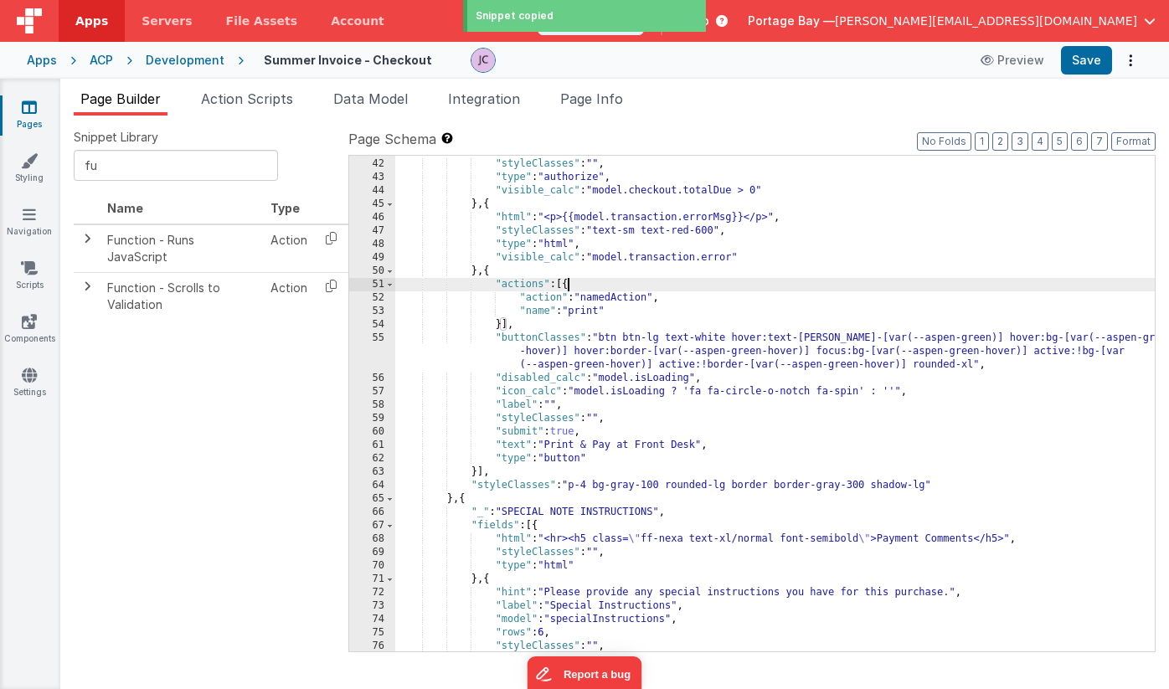
click at [568, 283] on div ""sandBox_calc" : "model.sandboxEnabled" , "styleClasses" : "" , "type" : "autho…" at bounding box center [775, 405] width 760 height 523
paste textarea
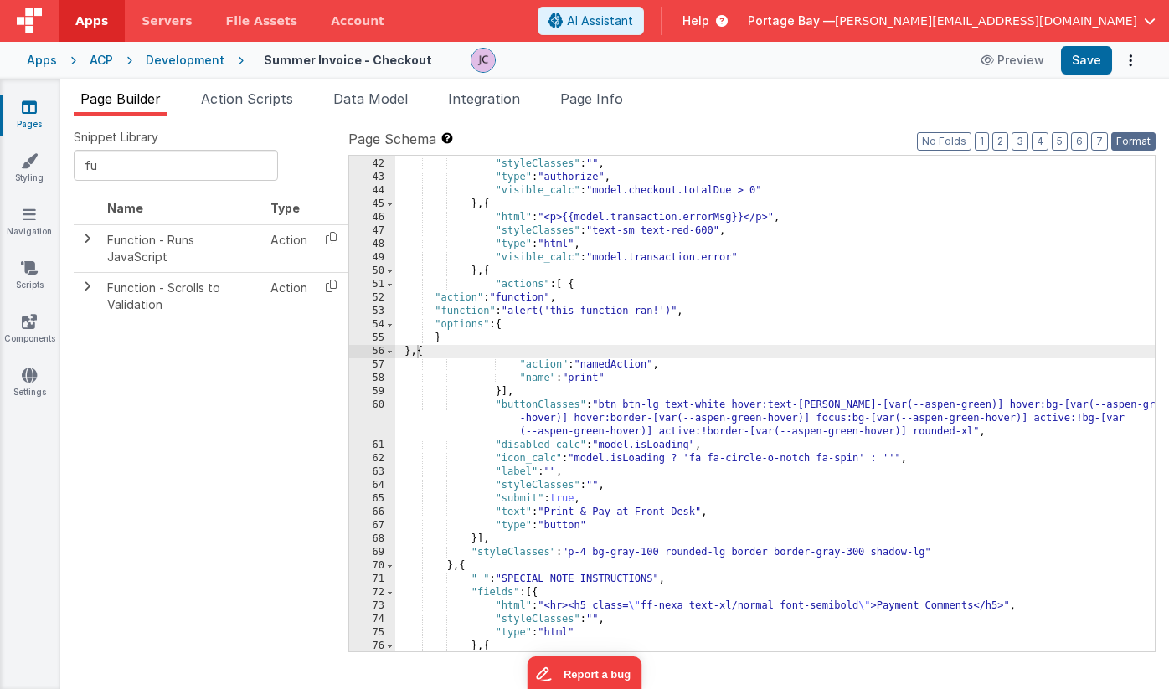
click at [1139, 138] on button "Format" at bounding box center [1134, 141] width 44 height 18
click at [573, 283] on div ""sandBox_calc" : "model.sandboxEnabled" , "styleClasses" : "" , "type" : "autho…" at bounding box center [775, 405] width 760 height 523
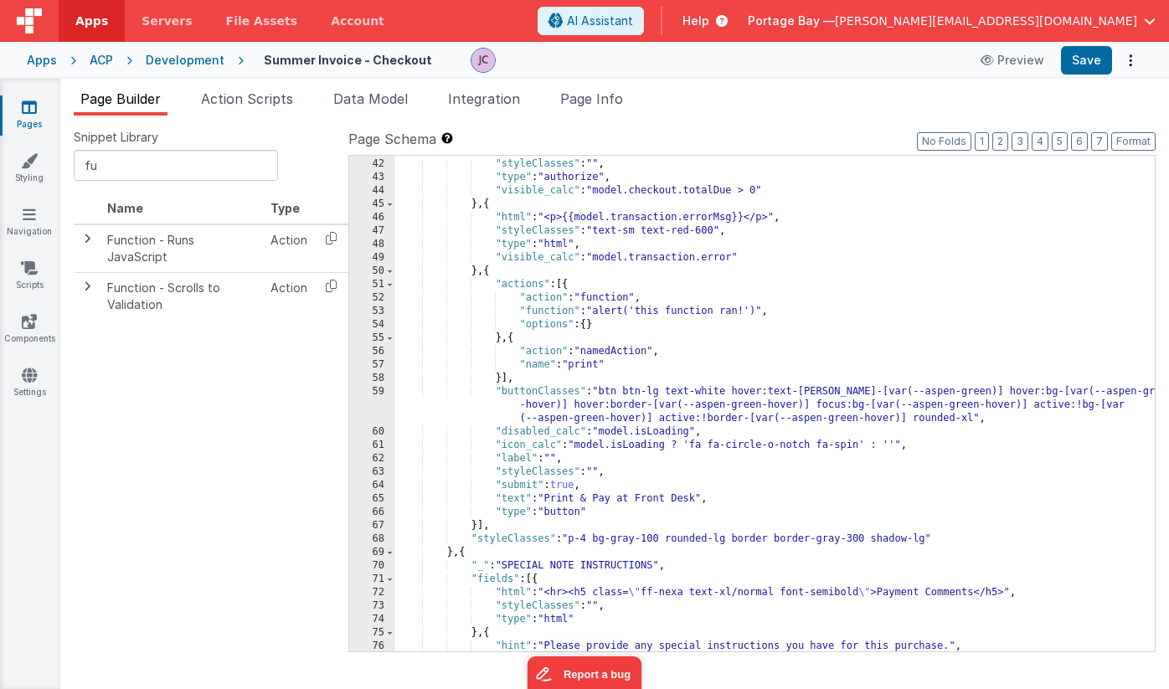
click at [604, 312] on div ""sandBox_calc" : "model.sandboxEnabled" , "styleClasses" : "" , "type" : "autho…" at bounding box center [775, 405] width 760 height 523
click at [1141, 143] on button "Format" at bounding box center [1134, 141] width 44 height 18
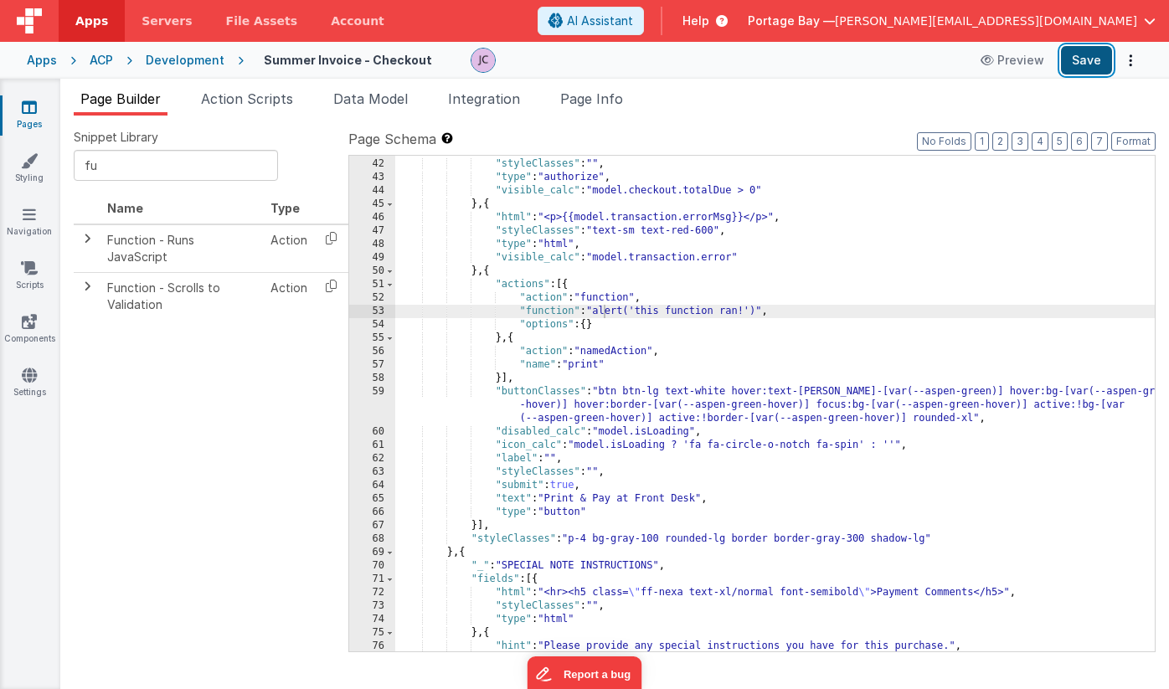
click at [1092, 57] on button "Save" at bounding box center [1086, 60] width 51 height 28
click at [545, 308] on div ""sandBox_calc" : "model.sandboxEnabled" , "styleClasses" : "" , "type" : "autho…" at bounding box center [775, 405] width 760 height 523
click at [381, 313] on div "53" at bounding box center [372, 311] width 46 height 13
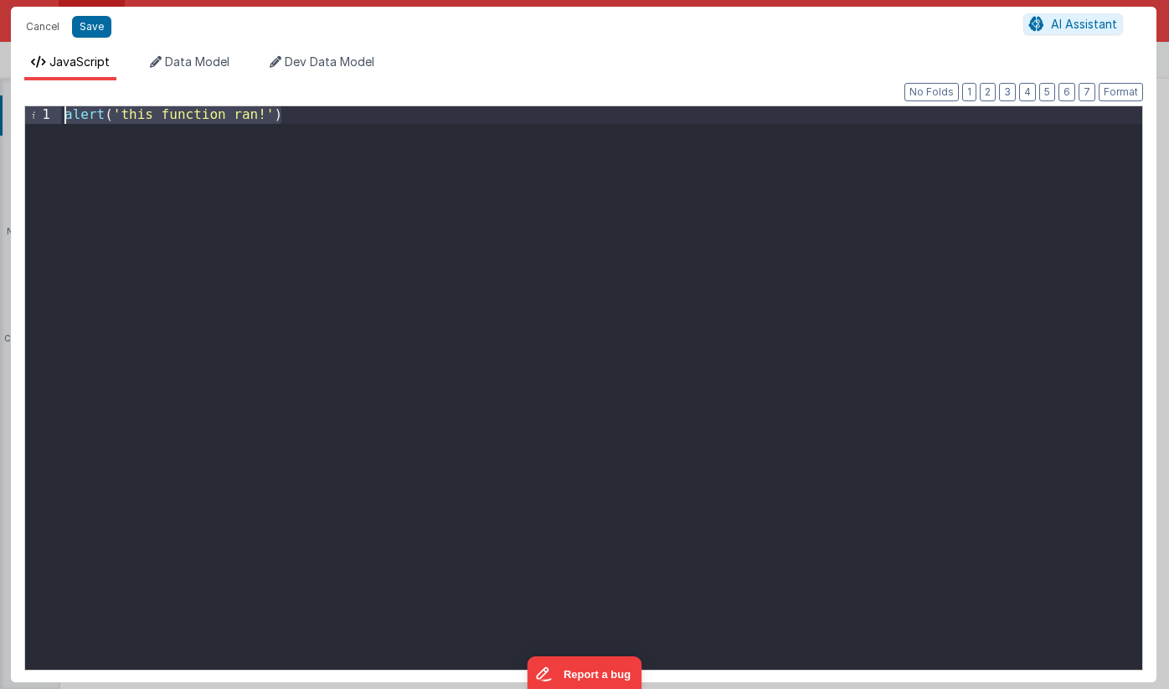
drag, startPoint x: 260, startPoint y: 114, endPoint x: -22, endPoint y: 109, distance: 281.5
click at [0, 109] on html "Cancel Save AI Assistant JavaScript Data Model Dev Data Model Format 7 6 5 4 3 …" at bounding box center [584, 344] width 1169 height 689
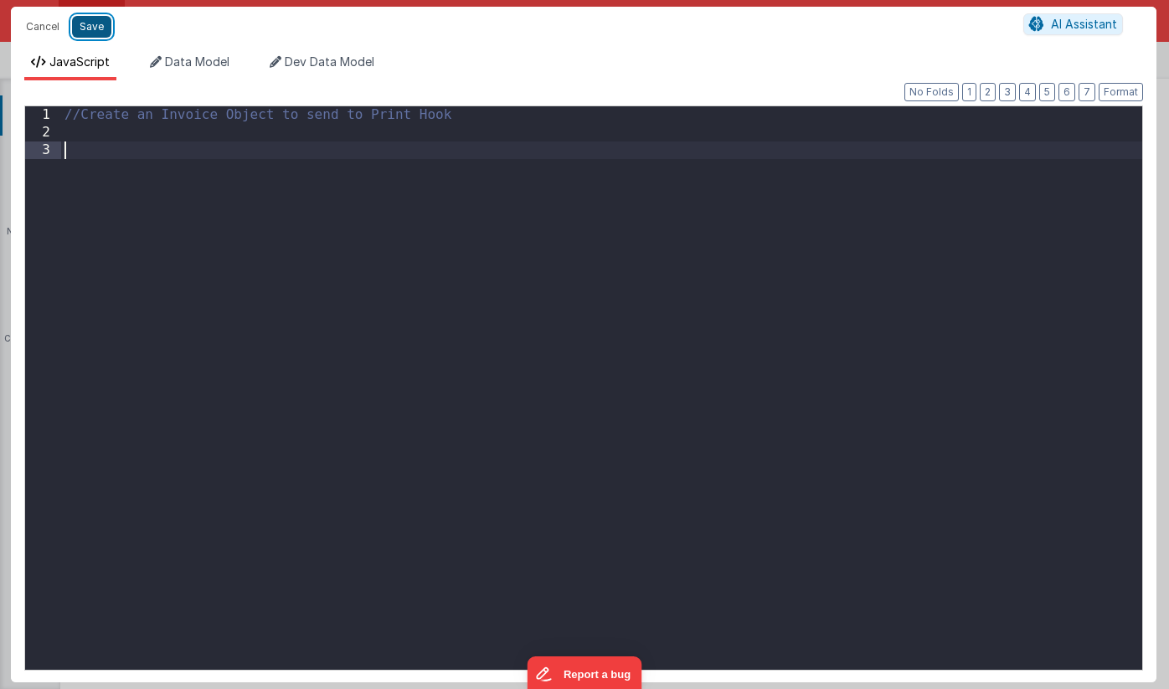
click at [96, 31] on button "Save" at bounding box center [91, 27] width 39 height 22
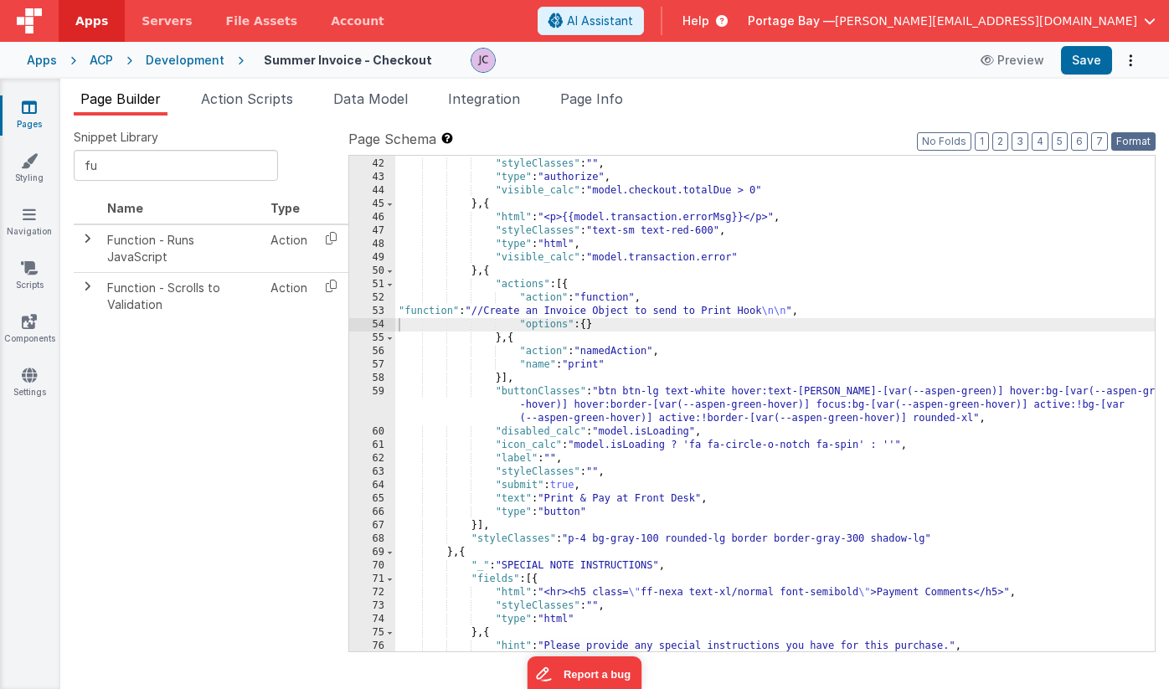
click at [1132, 144] on button "Format" at bounding box center [1134, 141] width 44 height 18
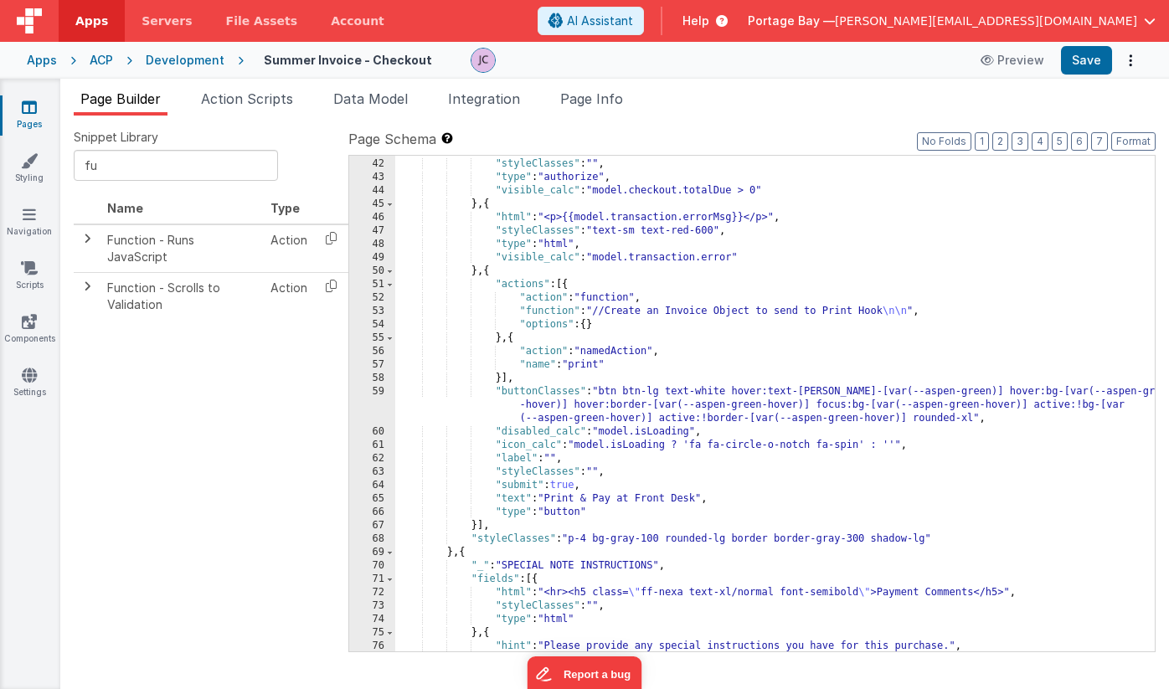
click at [593, 324] on div ""sandBox_calc" : "model.sandboxEnabled" , "styleClasses" : "" , "type" : "autho…" at bounding box center [775, 405] width 760 height 523
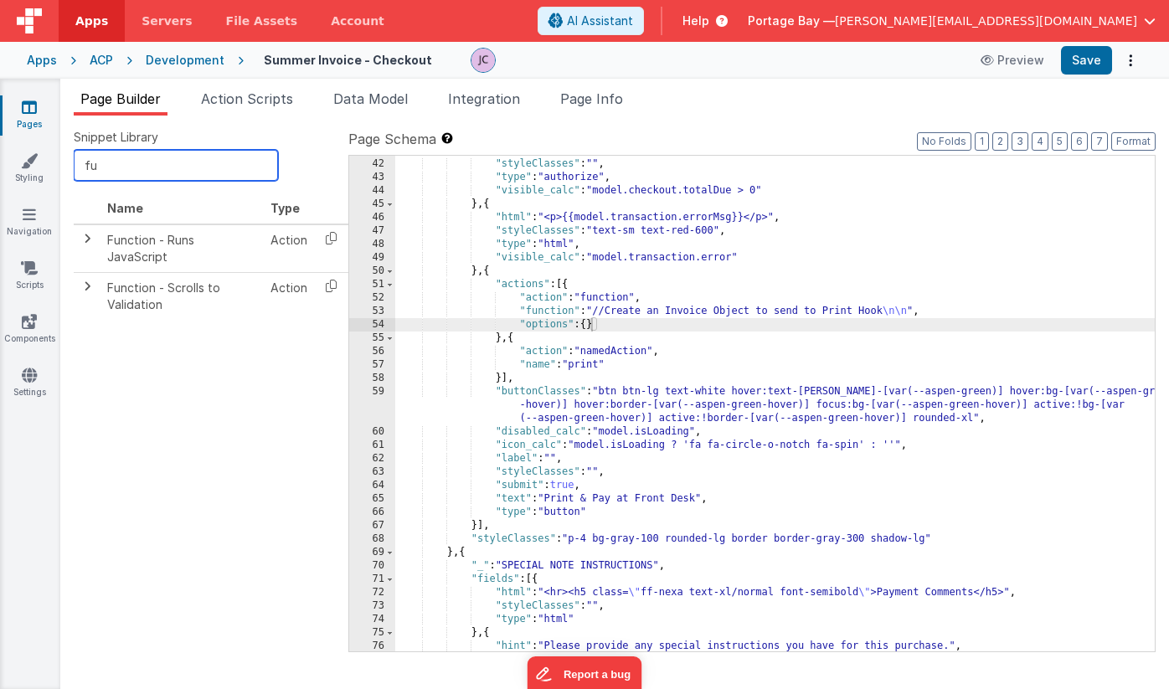
drag, startPoint x: 111, startPoint y: 168, endPoint x: 75, endPoint y: 165, distance: 35.3
click at [75, 165] on input "fu" at bounding box center [176, 165] width 204 height 31
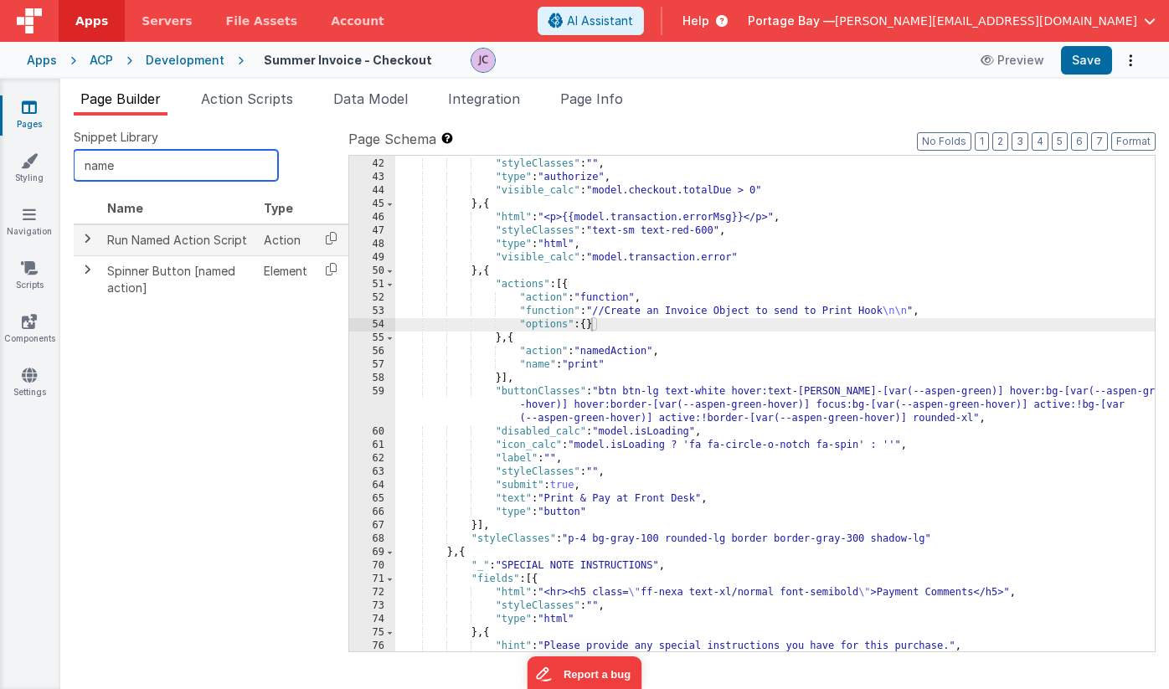
type input "name"
click at [90, 239] on span at bounding box center [86, 238] width 13 height 13
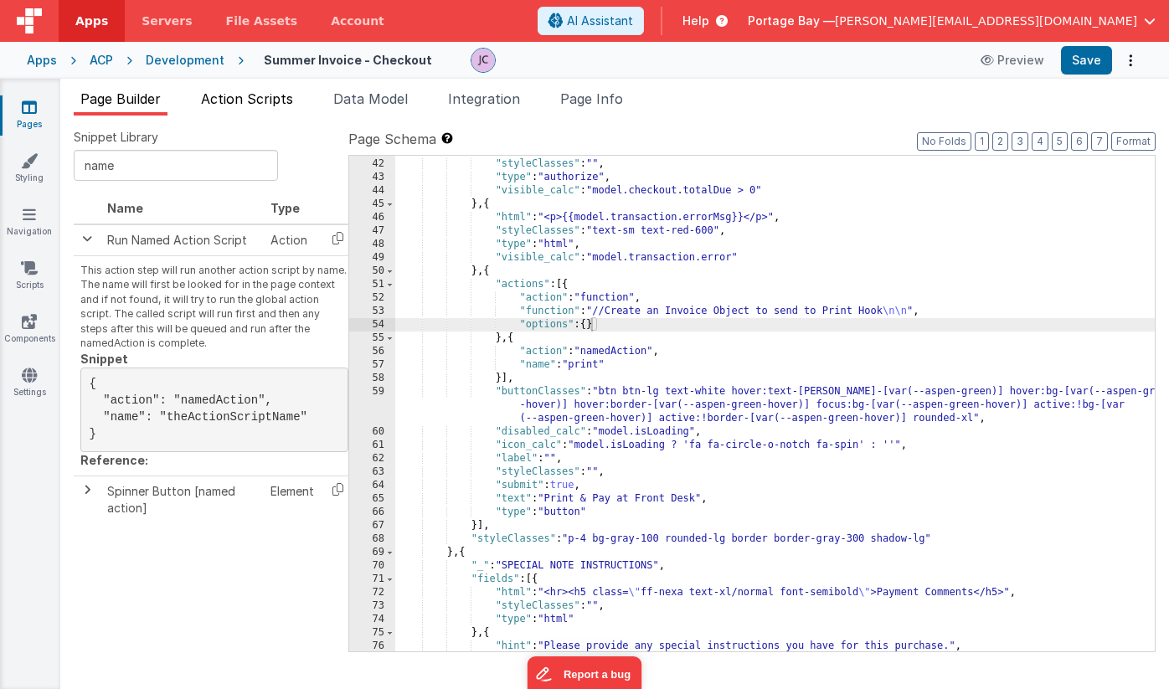
click at [240, 100] on span "Action Scripts" at bounding box center [247, 98] width 92 height 17
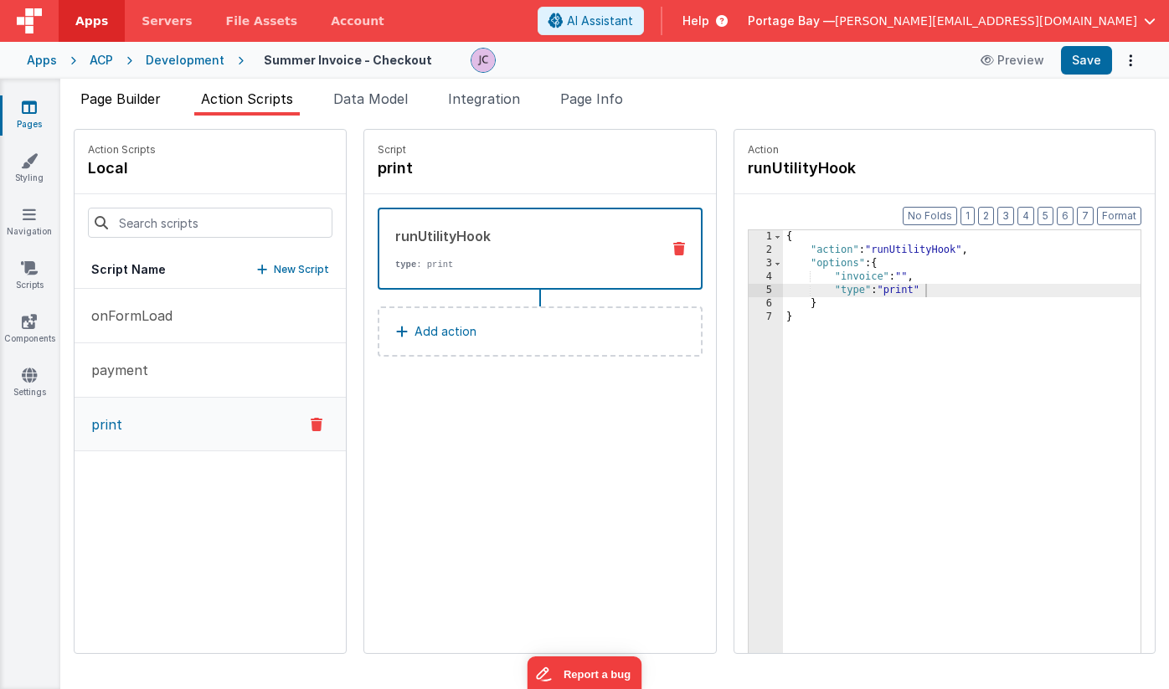
click at [115, 98] on span "Page Builder" at bounding box center [120, 98] width 80 height 17
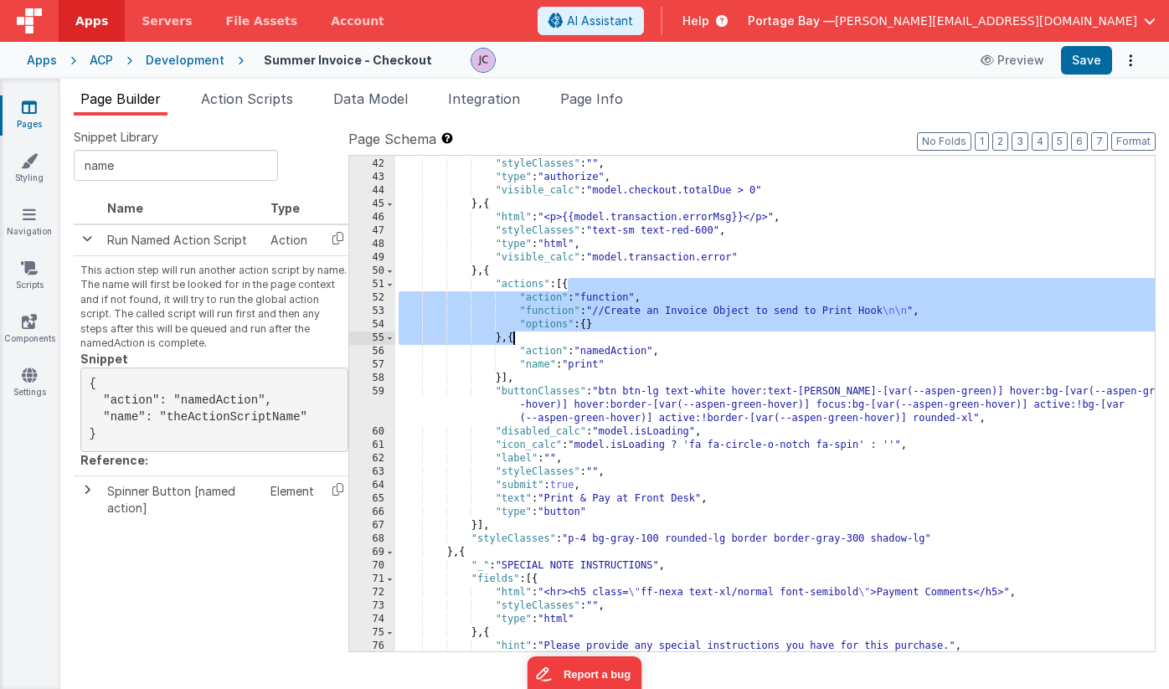
drag, startPoint x: 568, startPoint y: 283, endPoint x: 514, endPoint y: 334, distance: 74.1
click at [514, 334] on div ""sandBox_calc" : "model.sandboxEnabled" , "styleClasses" : "" , "type" : "autho…" at bounding box center [775, 405] width 760 height 523
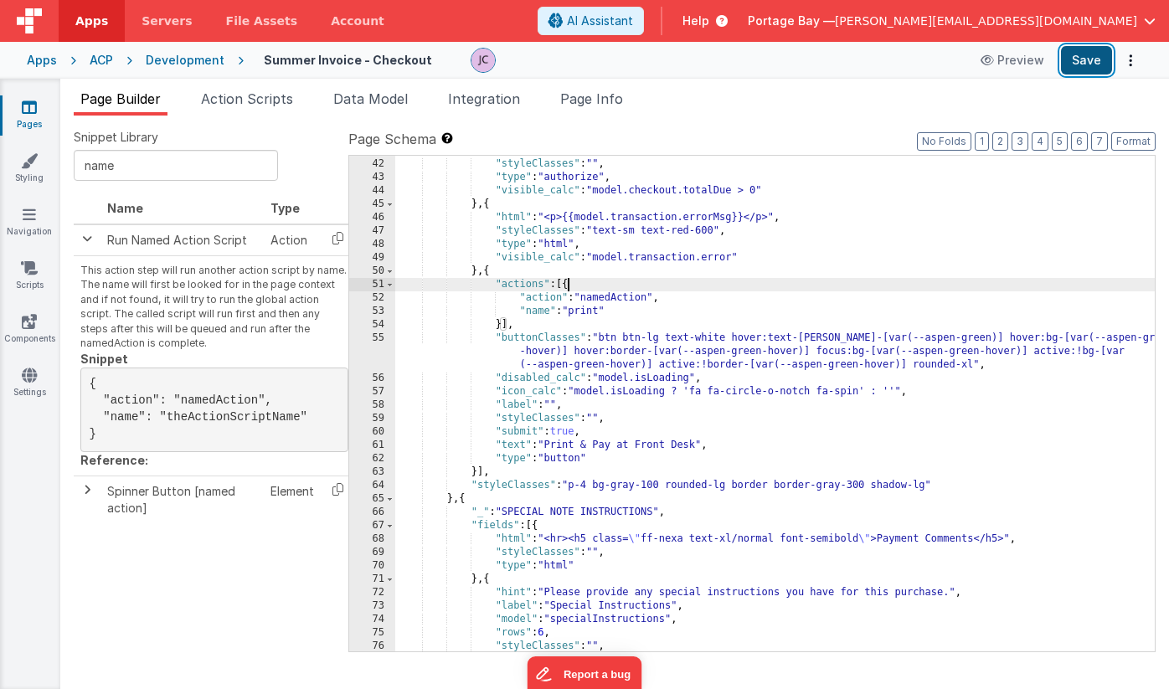
click at [1091, 60] on button "Save" at bounding box center [1086, 60] width 51 height 28
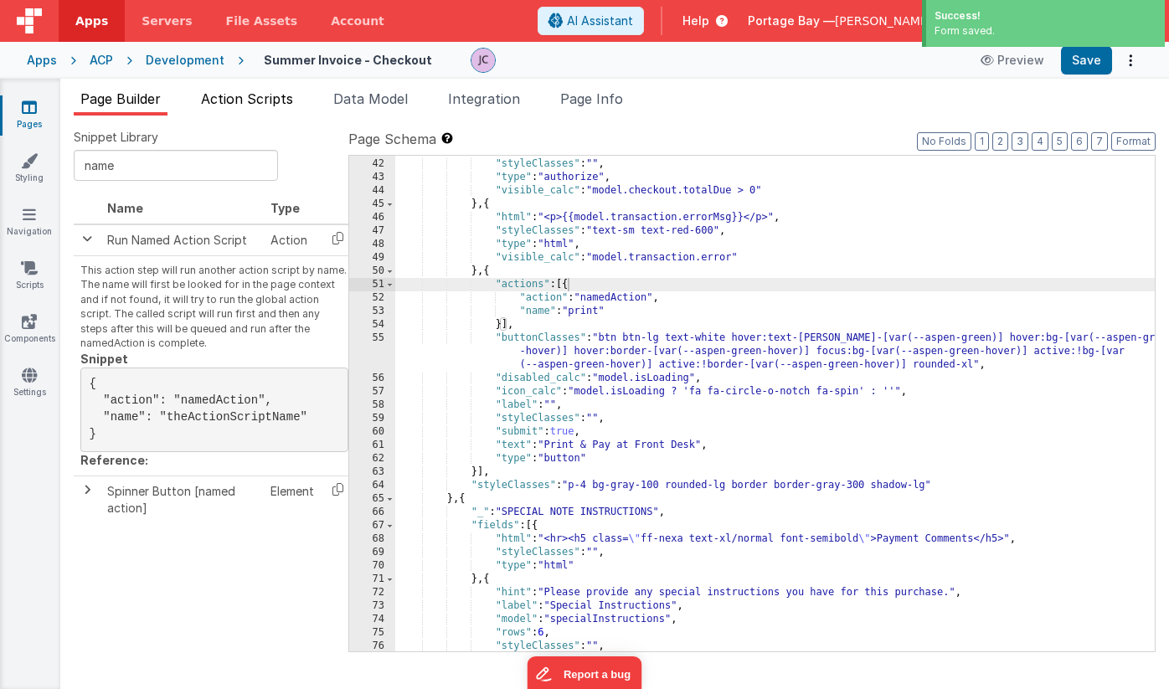
click at [261, 102] on span "Action Scripts" at bounding box center [247, 98] width 92 height 17
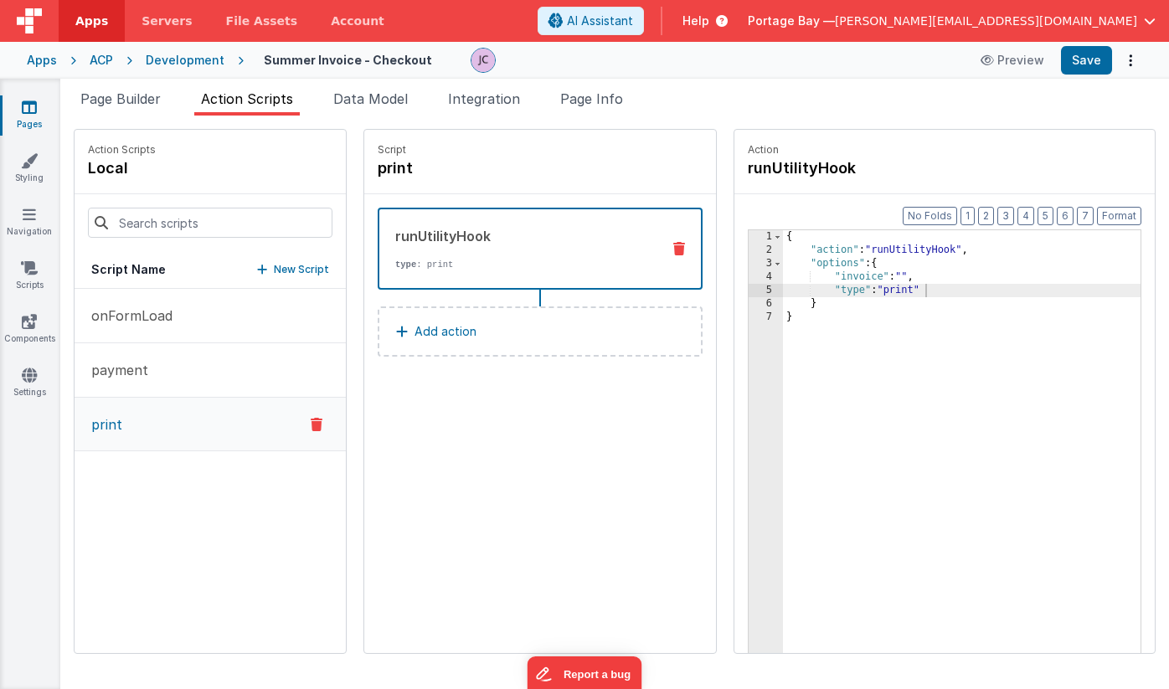
click at [434, 334] on button "Add action" at bounding box center [540, 332] width 325 height 50
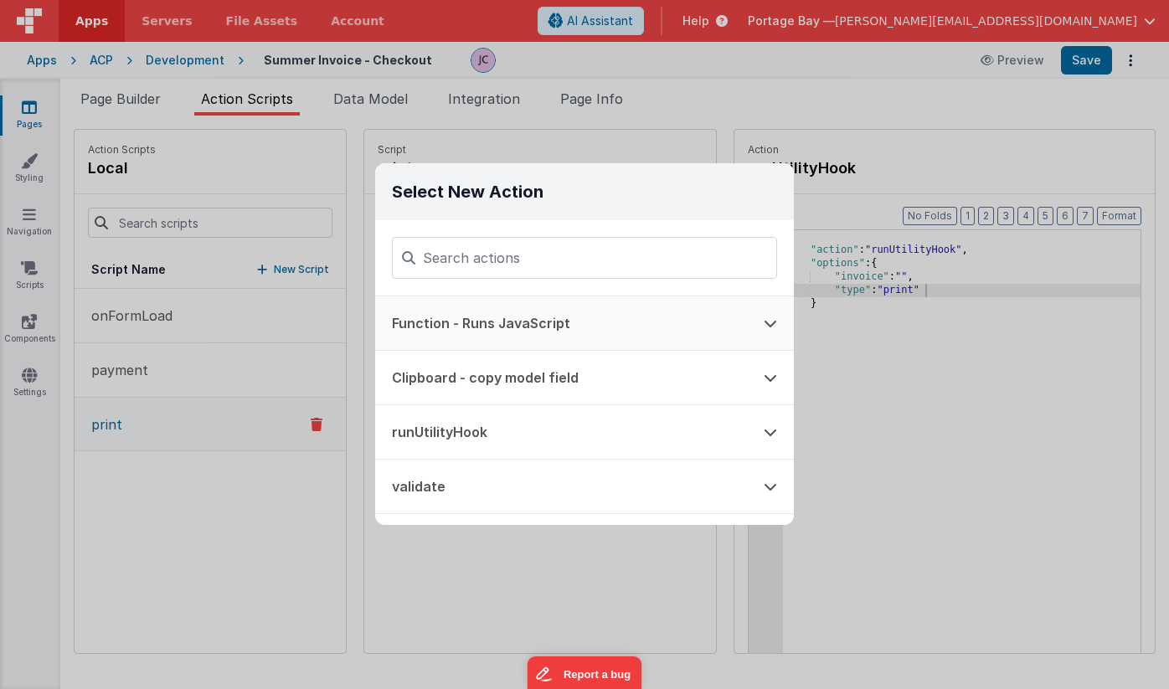
click at [470, 327] on button "Function - Runs JavaScript" at bounding box center [561, 324] width 372 height 54
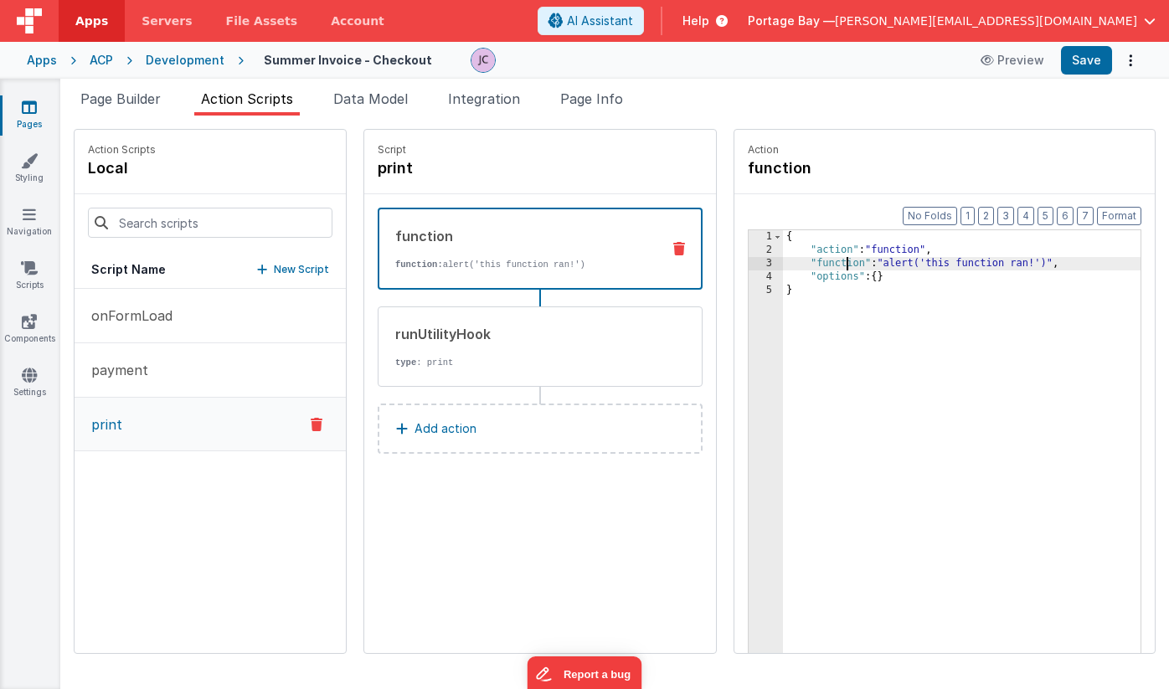
click at [806, 266] on div "{ "action" : "function" , "function" : "alert('this function ran!')" , "options…" at bounding box center [983, 481] width 401 height 502
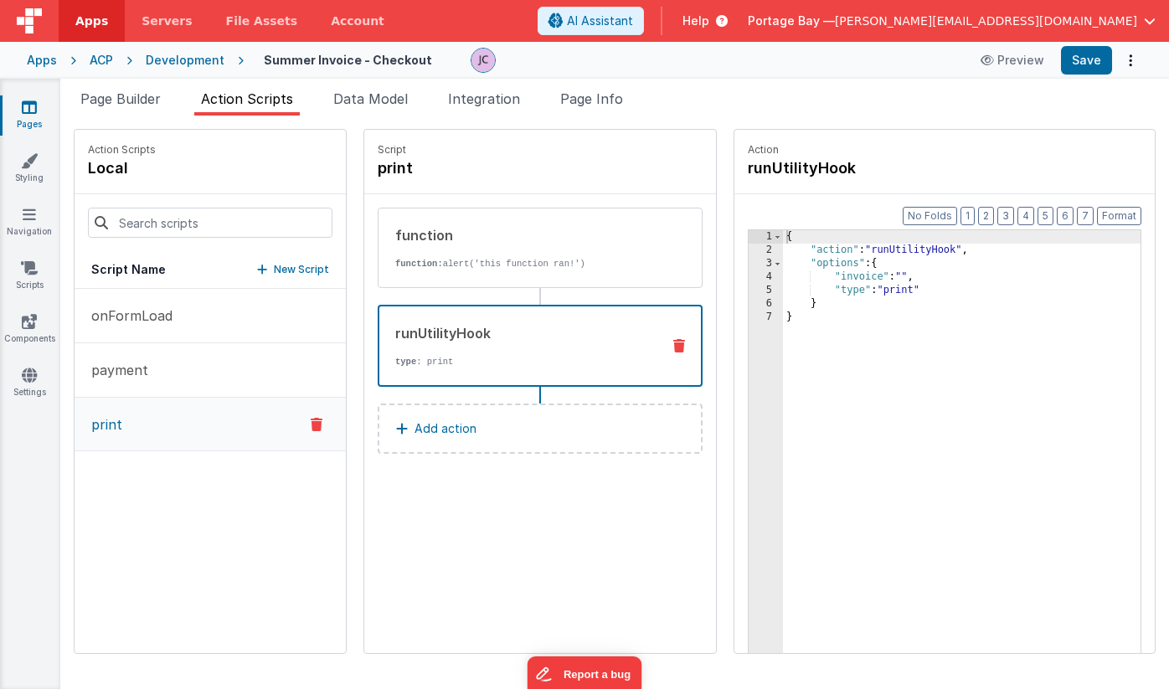
click at [462, 339] on div "runUtilityHook" at bounding box center [521, 333] width 252 height 20
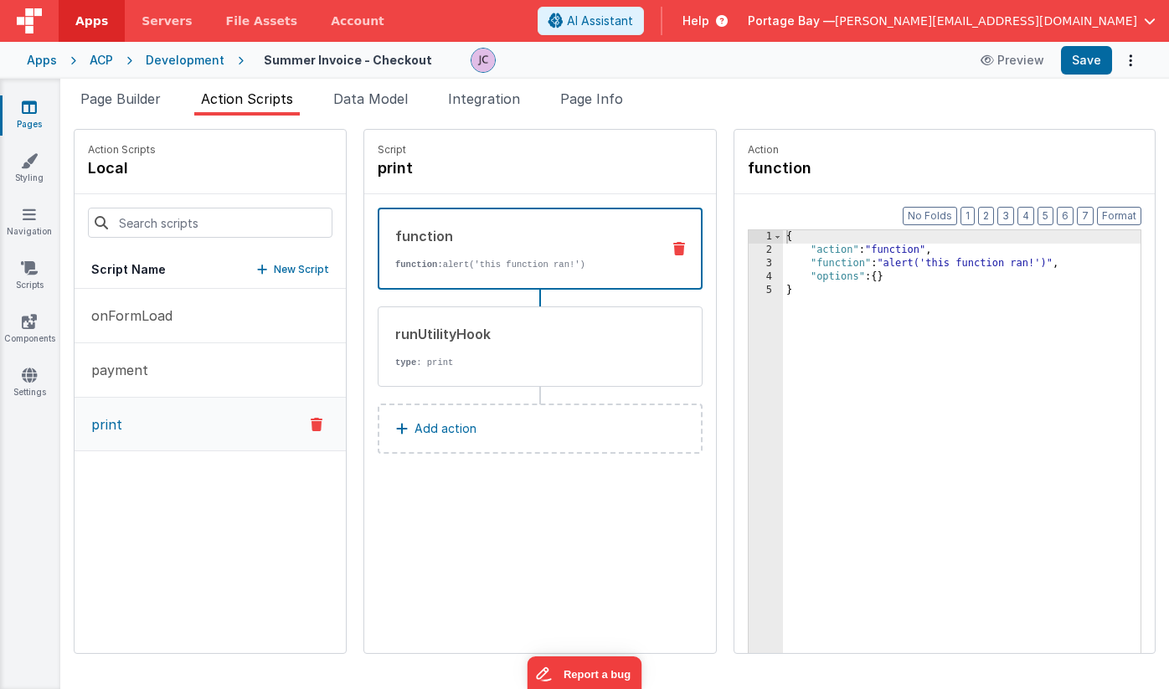
click at [474, 251] on div "function function: alert('this function ran!')" at bounding box center [513, 248] width 268 height 45
click at [488, 344] on div "runUtilityHook type : print" at bounding box center [514, 346] width 270 height 45
click at [469, 249] on div "function function: alert('this function ran!')" at bounding box center [513, 248] width 268 height 45
click at [674, 246] on icon at bounding box center [680, 248] width 12 height 13
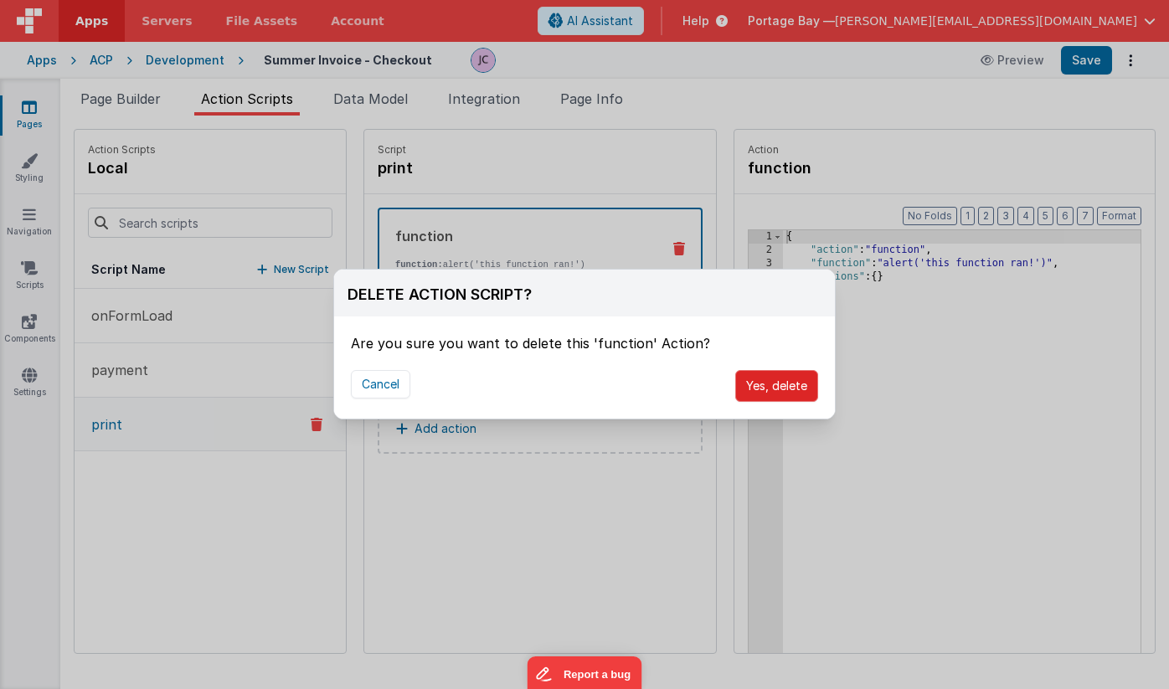
click at [803, 385] on button "Yes, delete" at bounding box center [777, 386] width 83 height 32
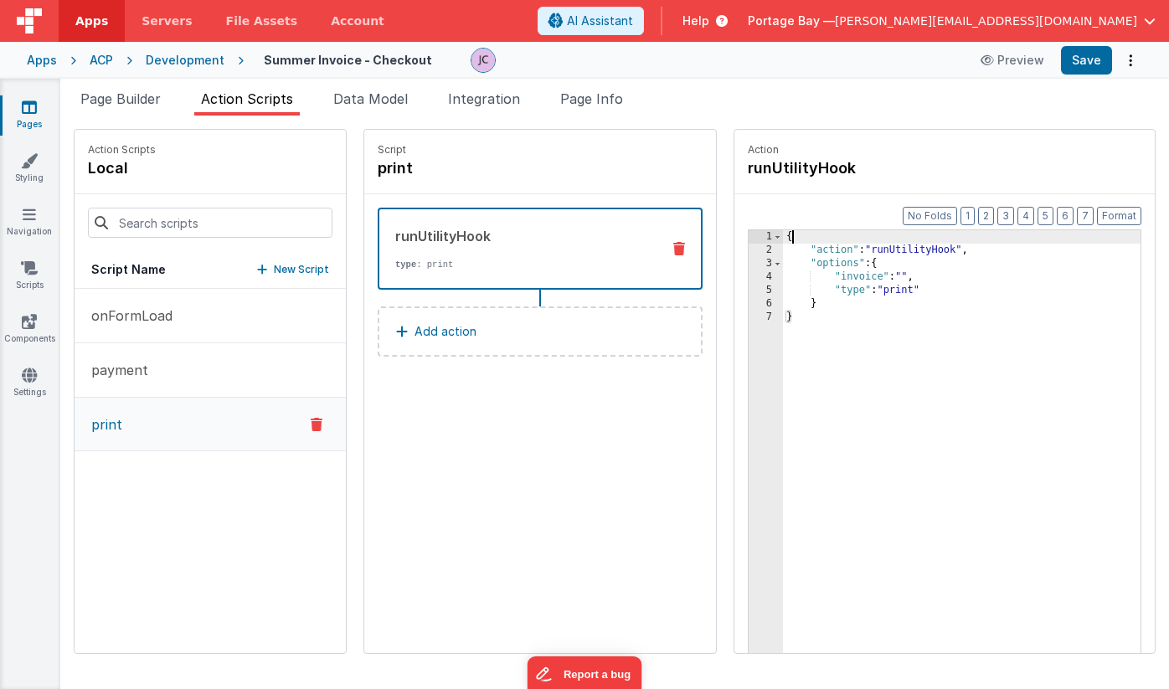
click at [783, 236] on div "{ "action" : "runUtilityHook" , "options" : { "invoice" : "" , "type" : "print"…" at bounding box center [983, 481] width 401 height 502
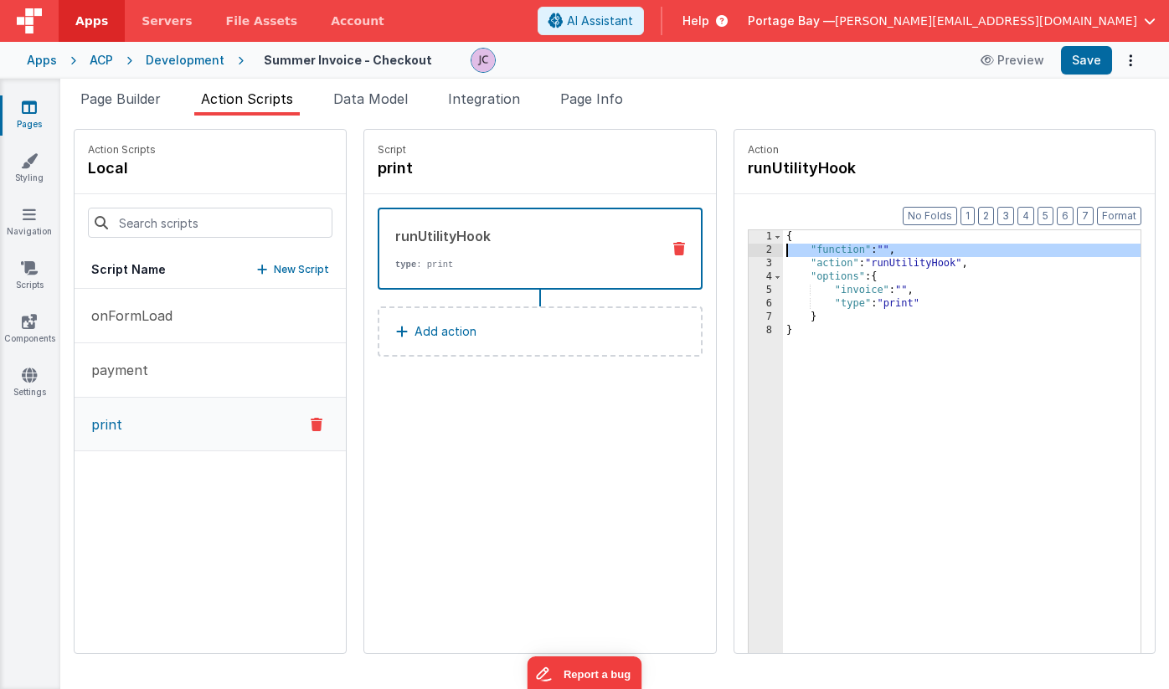
click at [749, 251] on div "2" at bounding box center [766, 250] width 34 height 13
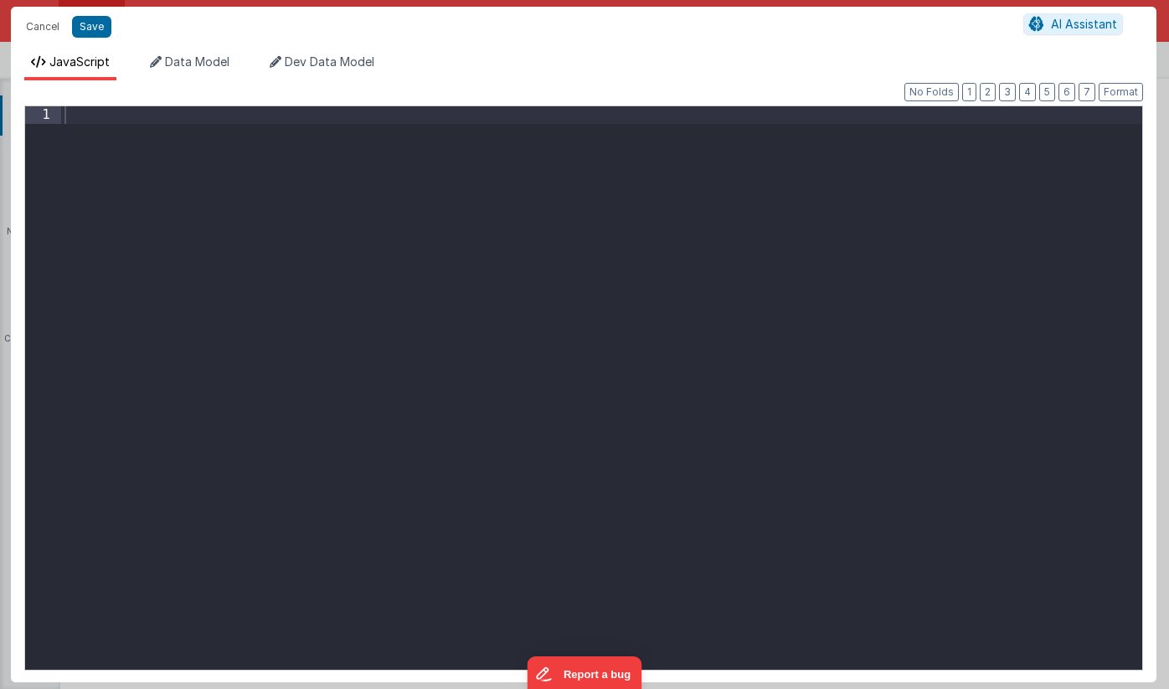
click at [180, 129] on div at bounding box center [602, 405] width 1082 height 599
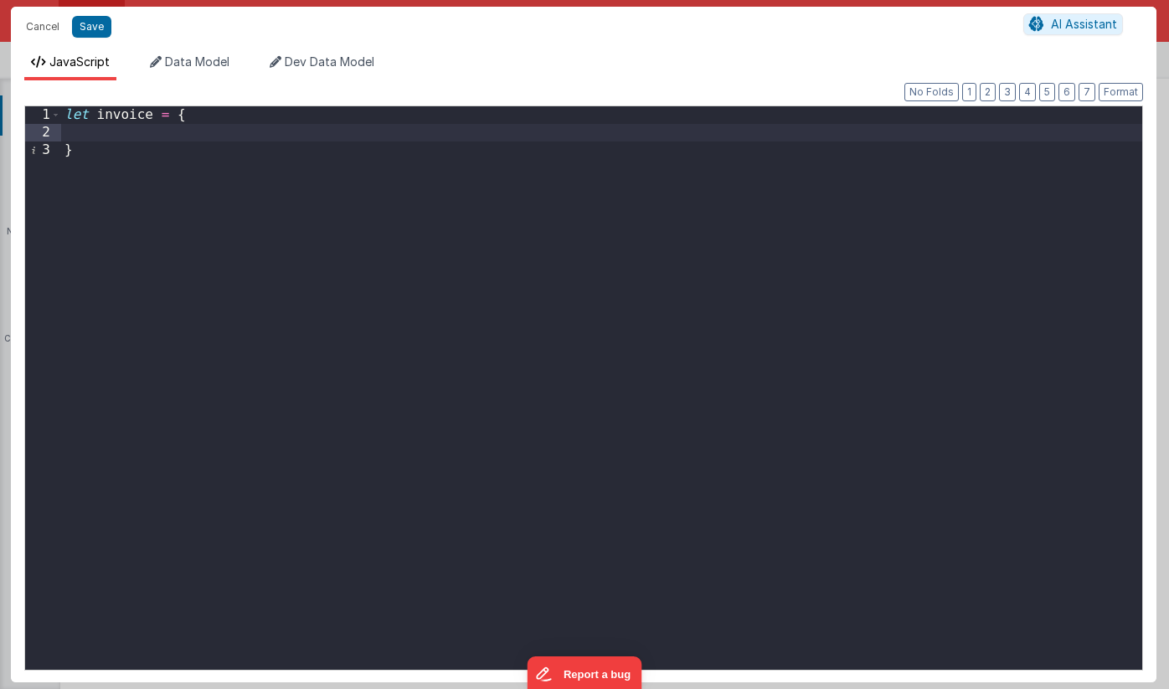
click at [98, 152] on div "let invoice = { }" at bounding box center [602, 405] width 1082 height 599
click at [142, 133] on div "let invoice = { } ;" at bounding box center [602, 405] width 1082 height 599
click at [133, 132] on div "let invoice = { } ;" at bounding box center [602, 405] width 1082 height 599
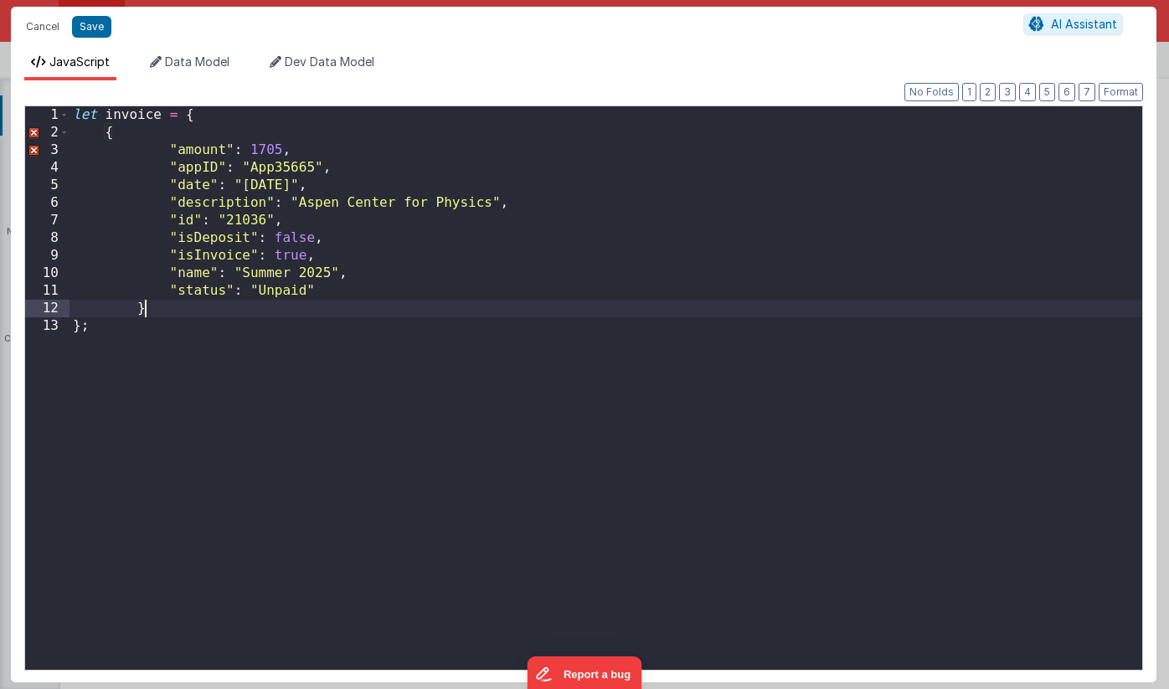
click at [126, 131] on div "let invoice = { { "amount" : 1705 , "appID" : "App35665" , "date" : "[DATE]" , …" at bounding box center [606, 405] width 1073 height 599
click at [156, 309] on div "let invoice = { "amount" : 1705 , "appID" : "App35665" , "date" : "[DATE]" , "d…" at bounding box center [606, 405] width 1073 height 599
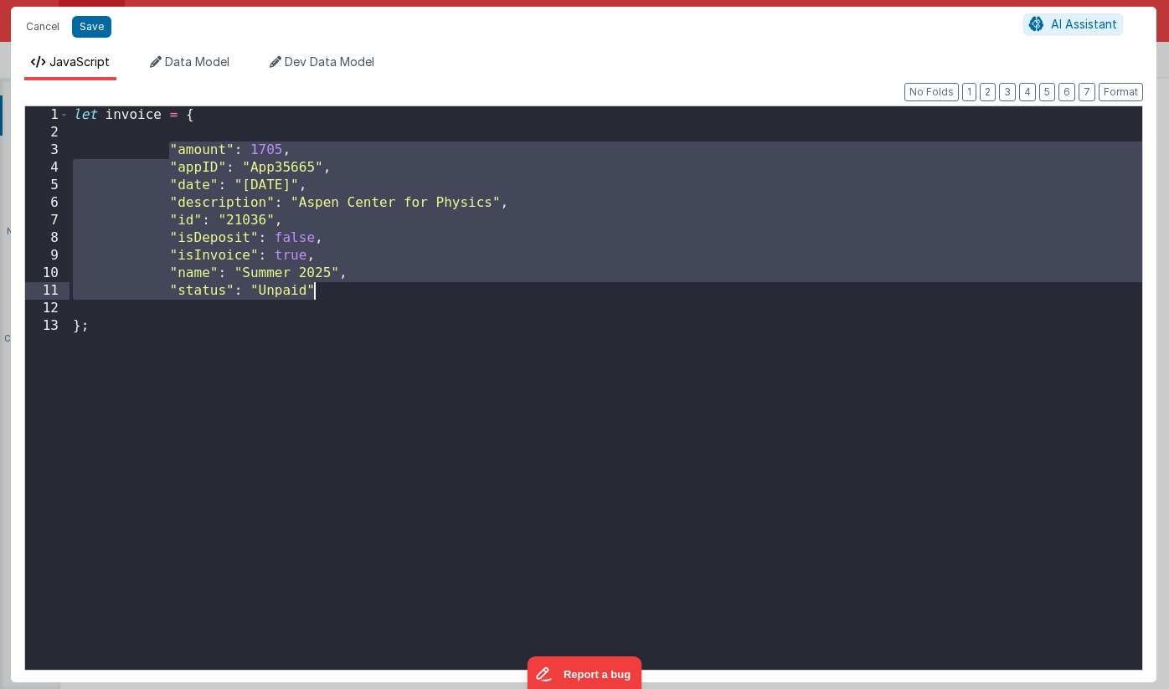
drag, startPoint x: 169, startPoint y: 142, endPoint x: 381, endPoint y: 286, distance: 256.3
click at [381, 286] on div "let invoice = { "amount" : 1705 , "appID" : "App35665" , "date" : "[DATE]" , "d…" at bounding box center [606, 405] width 1073 height 599
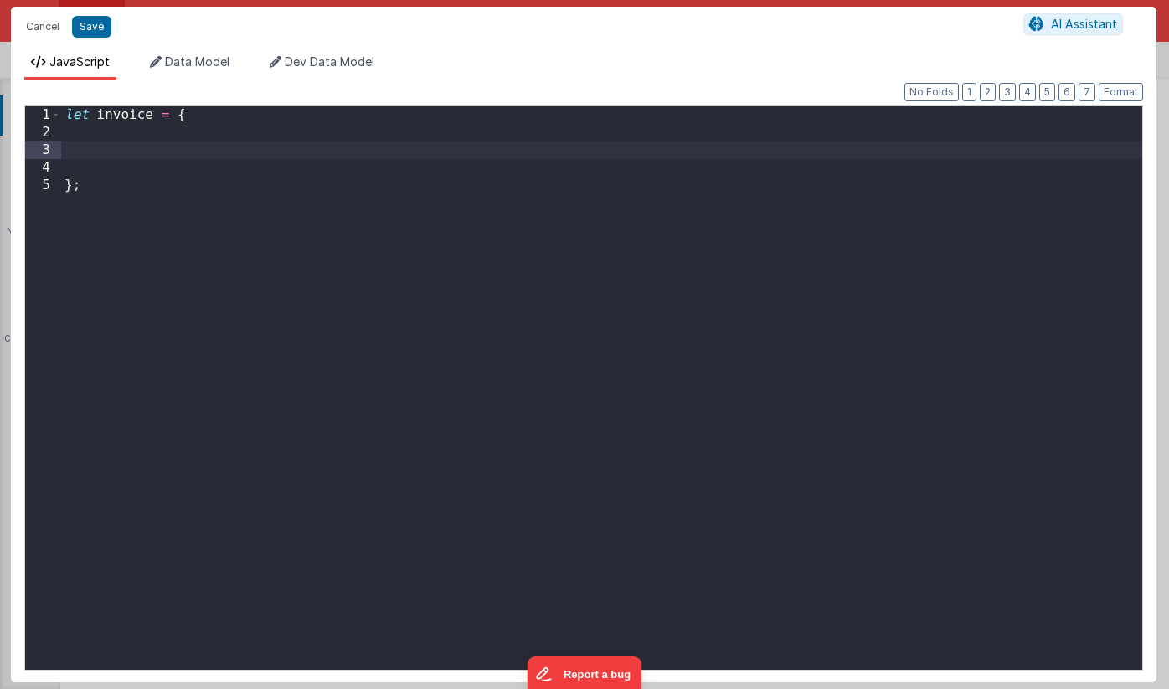
click at [101, 193] on div "let invoice = { } ;" at bounding box center [602, 405] width 1082 height 599
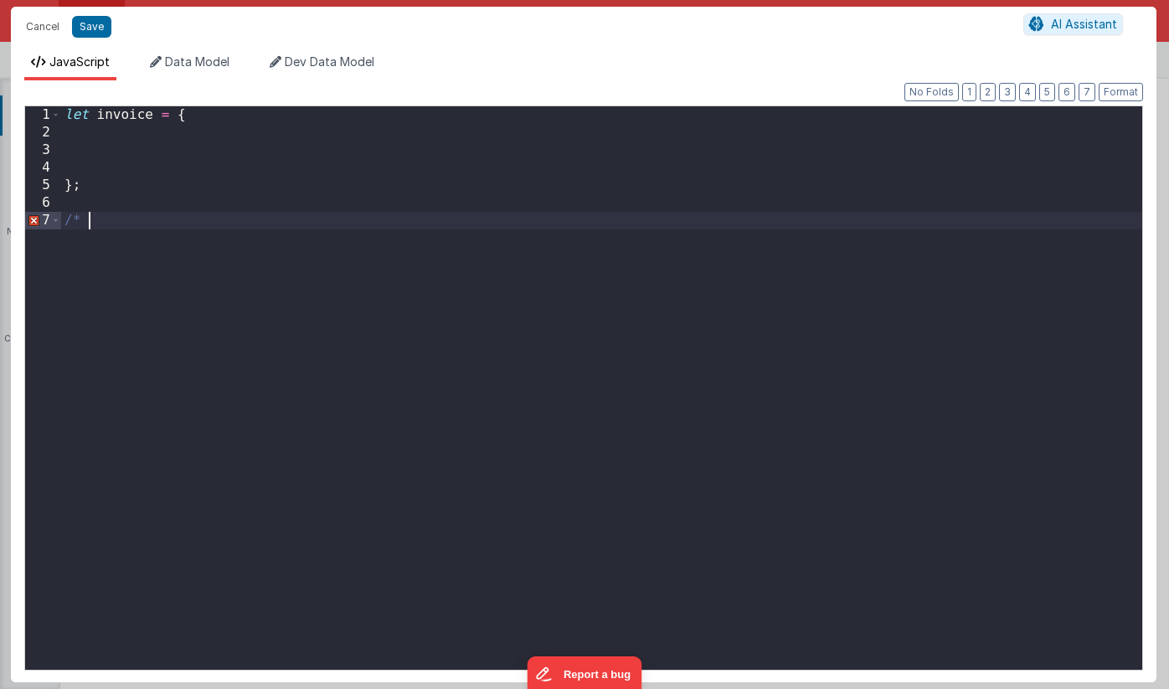
paste textarea
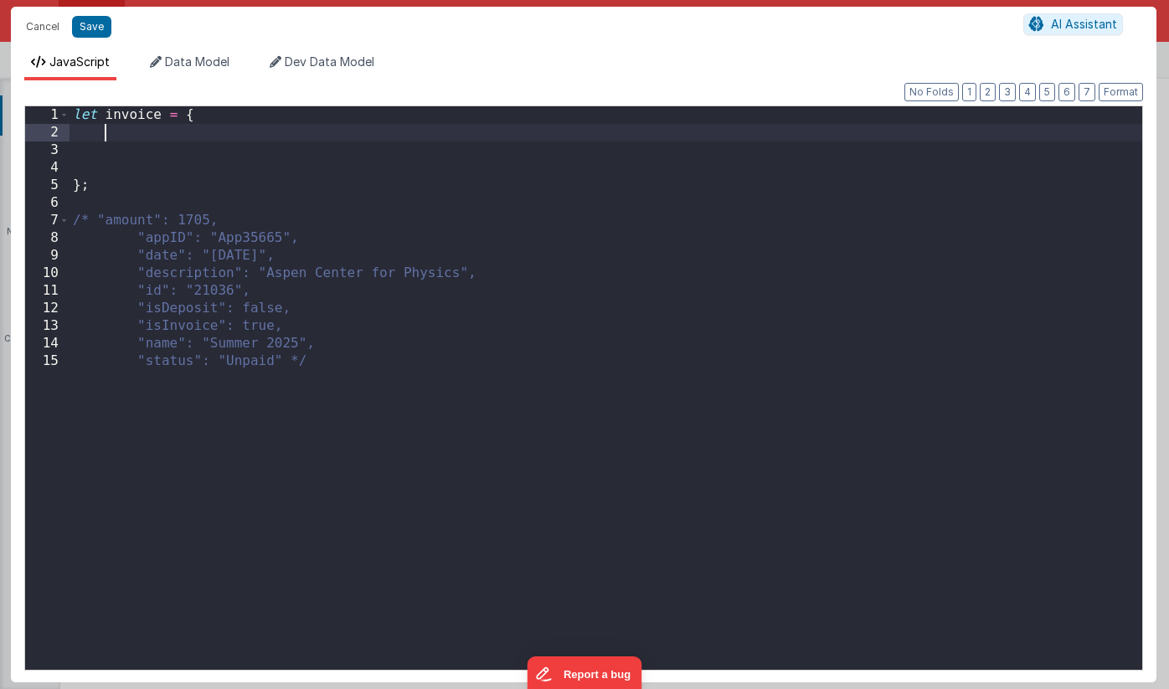
click at [173, 132] on div "let invoice = { } ; /* "amount": 1705, "appID": "App35665", "date": "[DATE]", "…" at bounding box center [606, 405] width 1073 height 599
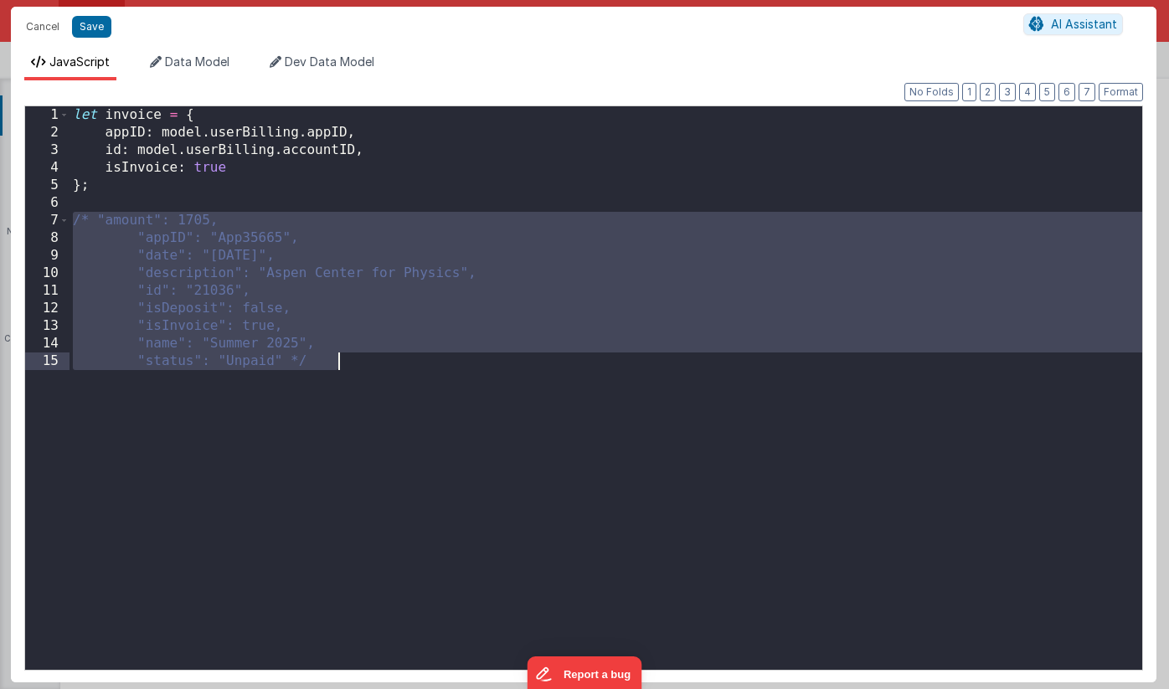
drag, startPoint x: 74, startPoint y: 221, endPoint x: 461, endPoint y: 394, distance: 423.8
click at [461, 394] on div "let invoice = { appID : model . userBilling . appID , id : model . userBilling …" at bounding box center [606, 405] width 1073 height 599
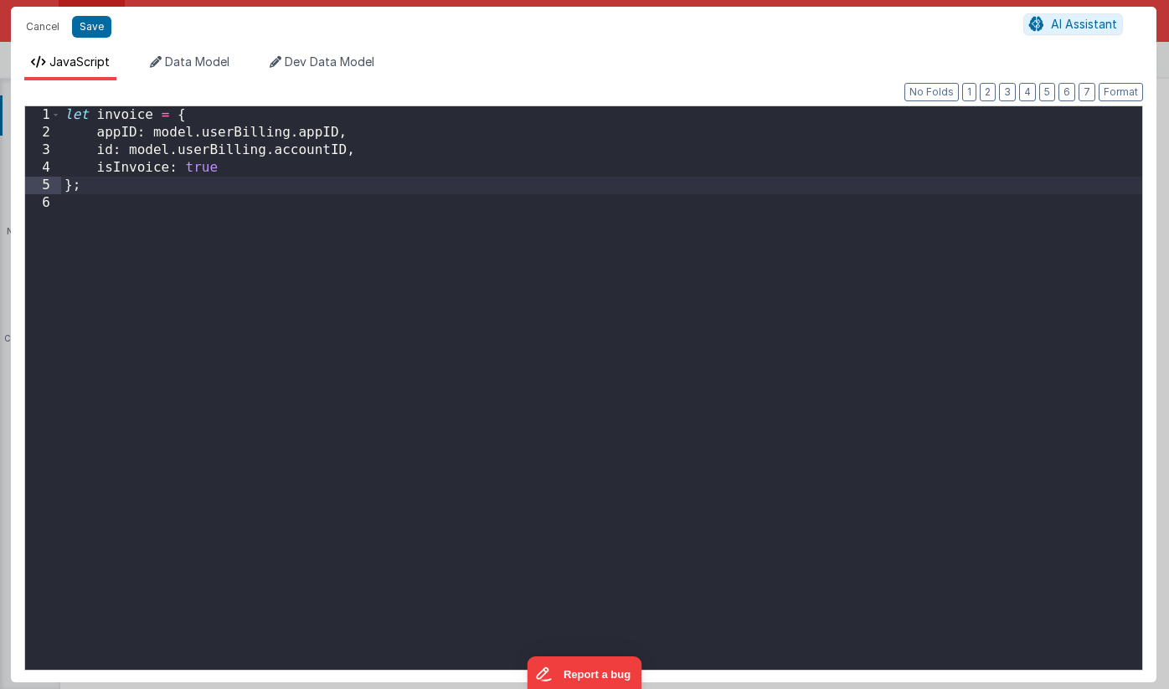
click at [125, 186] on div "let invoice = { appID : model . userBilling . appID , id : model . userBilling …" at bounding box center [602, 405] width 1082 height 599
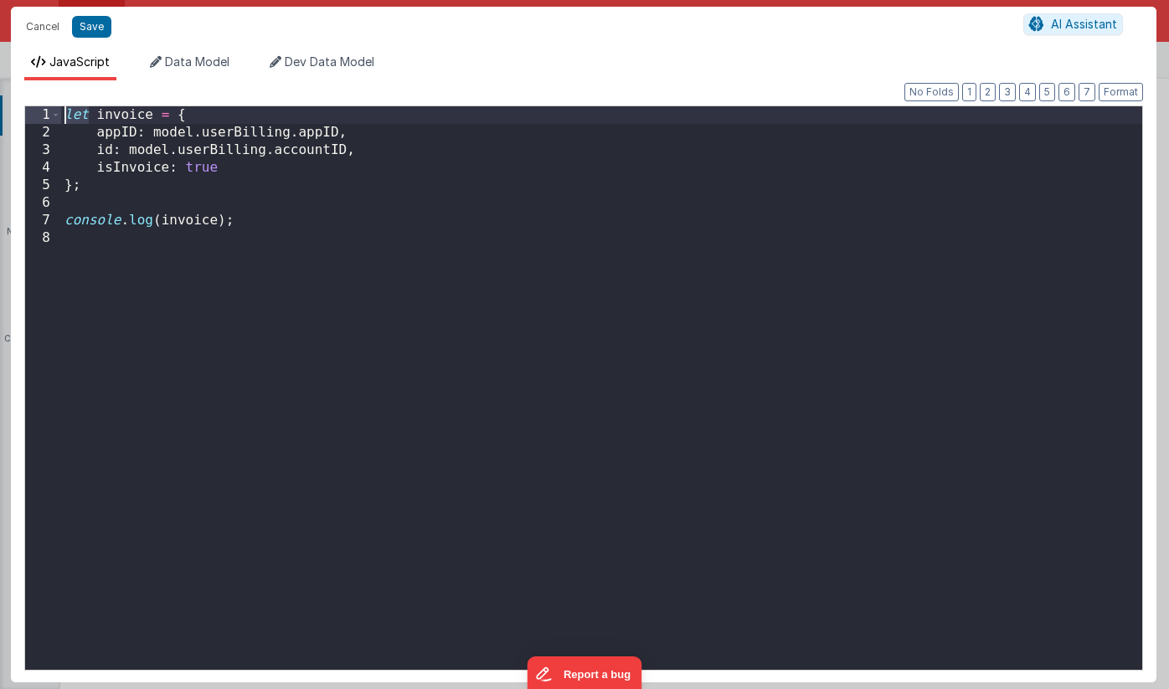
drag, startPoint x: 89, startPoint y: 114, endPoint x: 64, endPoint y: 113, distance: 25.1
click at [64, 113] on div "let invoice = { appID : model . userBilling . appID , id : model . userBilling …" at bounding box center [602, 405] width 1082 height 599
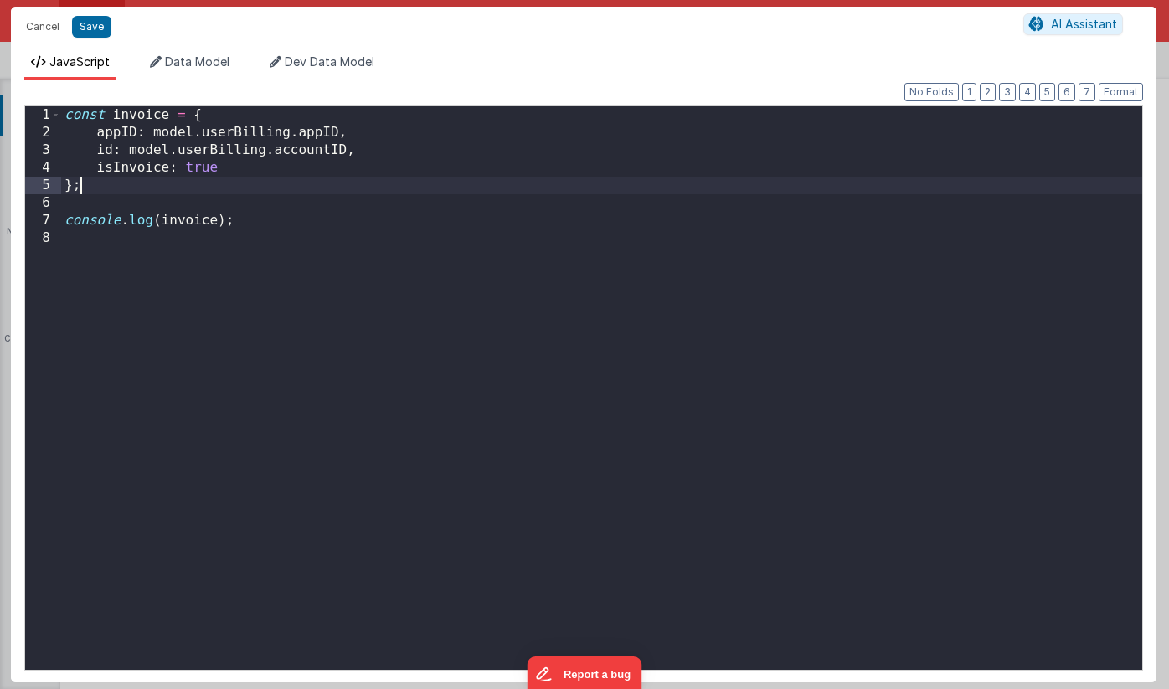
click at [156, 194] on div "const invoice = { appID : model . userBilling . appID , id : model . userBillin…" at bounding box center [602, 405] width 1082 height 599
click at [90, 25] on button "Save" at bounding box center [91, 27] width 39 height 22
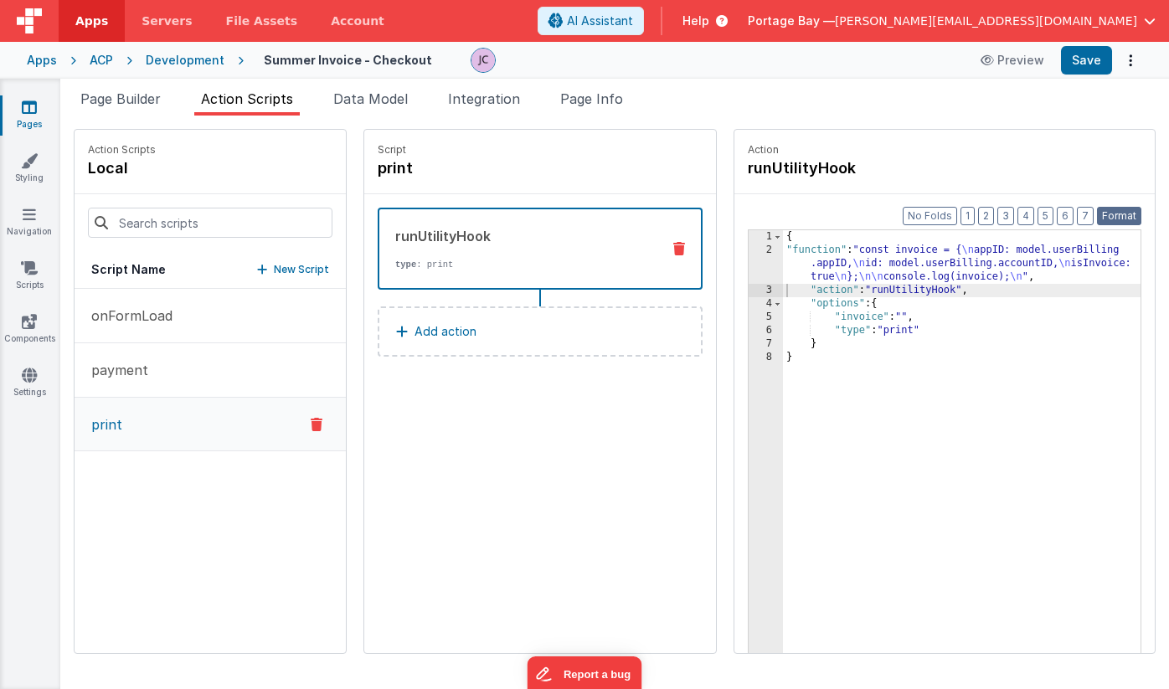
click at [1126, 216] on button "Format" at bounding box center [1119, 216] width 44 height 18
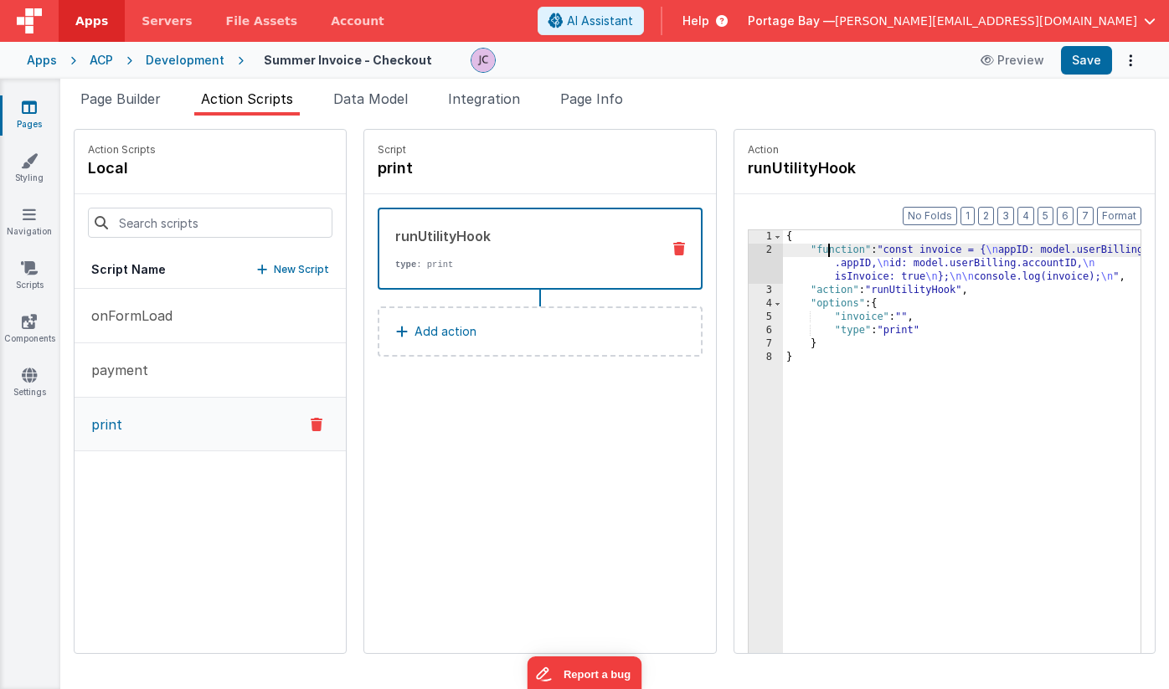
click at [785, 249] on div "{ "function" : "const invoice = { \n appID: model.userBilling .appID, \n id: mo…" at bounding box center [983, 481] width 401 height 502
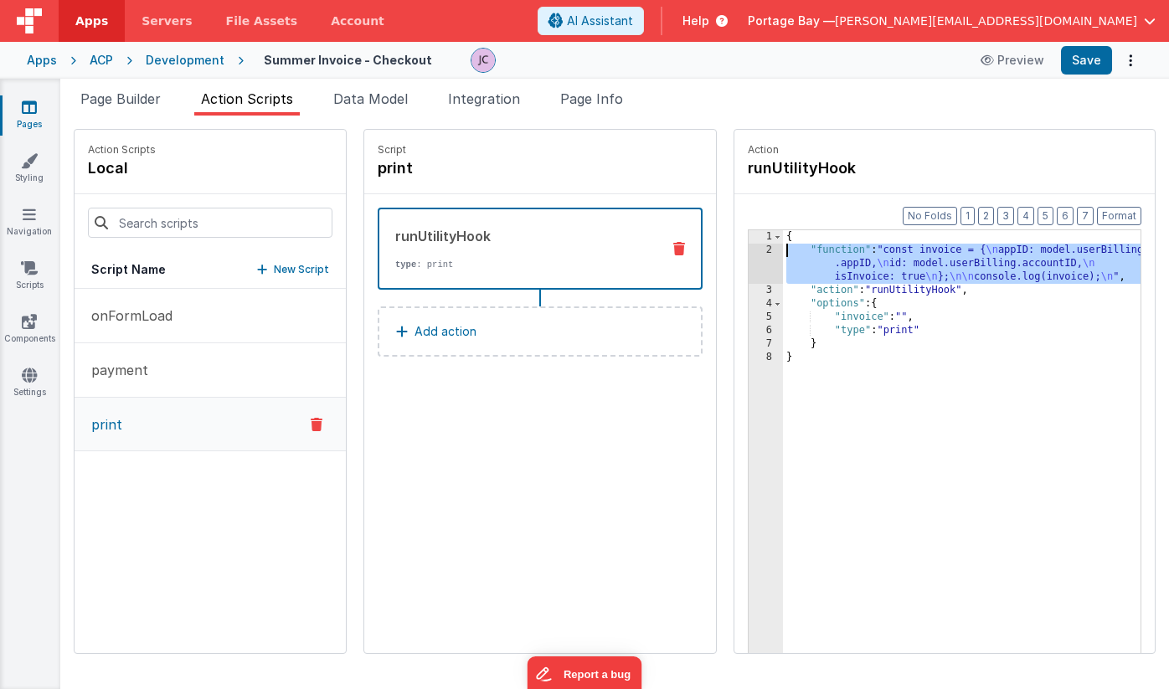
click at [749, 250] on div "2" at bounding box center [766, 264] width 34 height 40
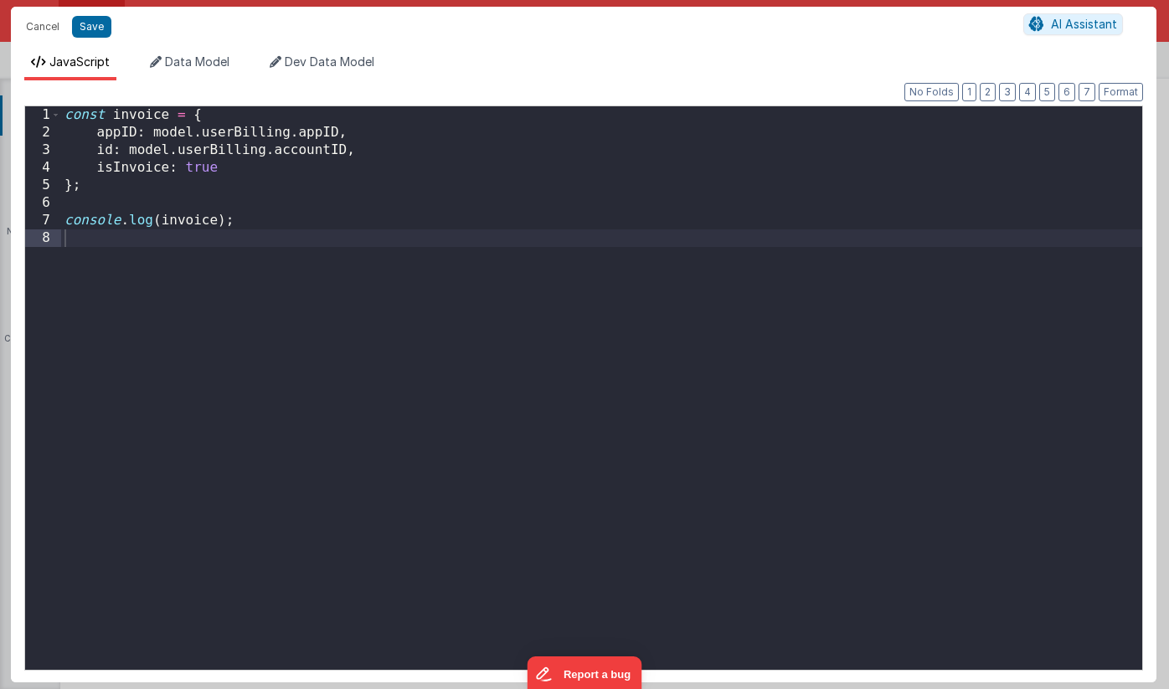
click at [158, 239] on div "const invoice = { appID : model . userBilling . appID , id : model . userBillin…" at bounding box center [602, 405] width 1082 height 599
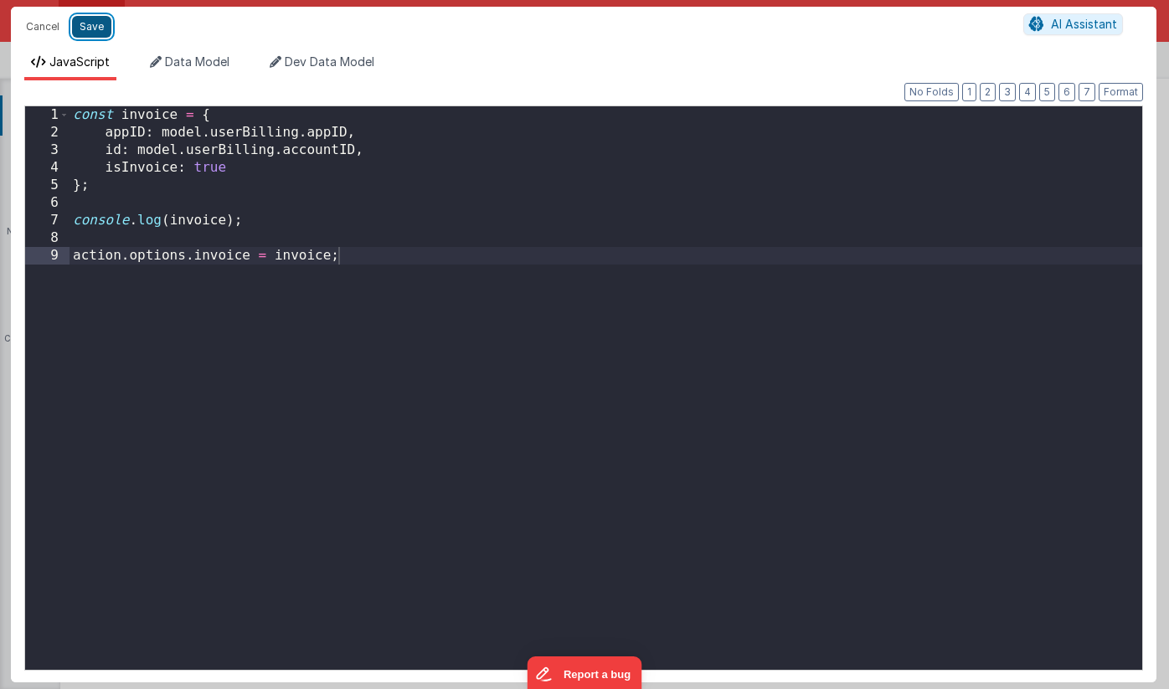
click at [97, 27] on button "Save" at bounding box center [91, 27] width 39 height 22
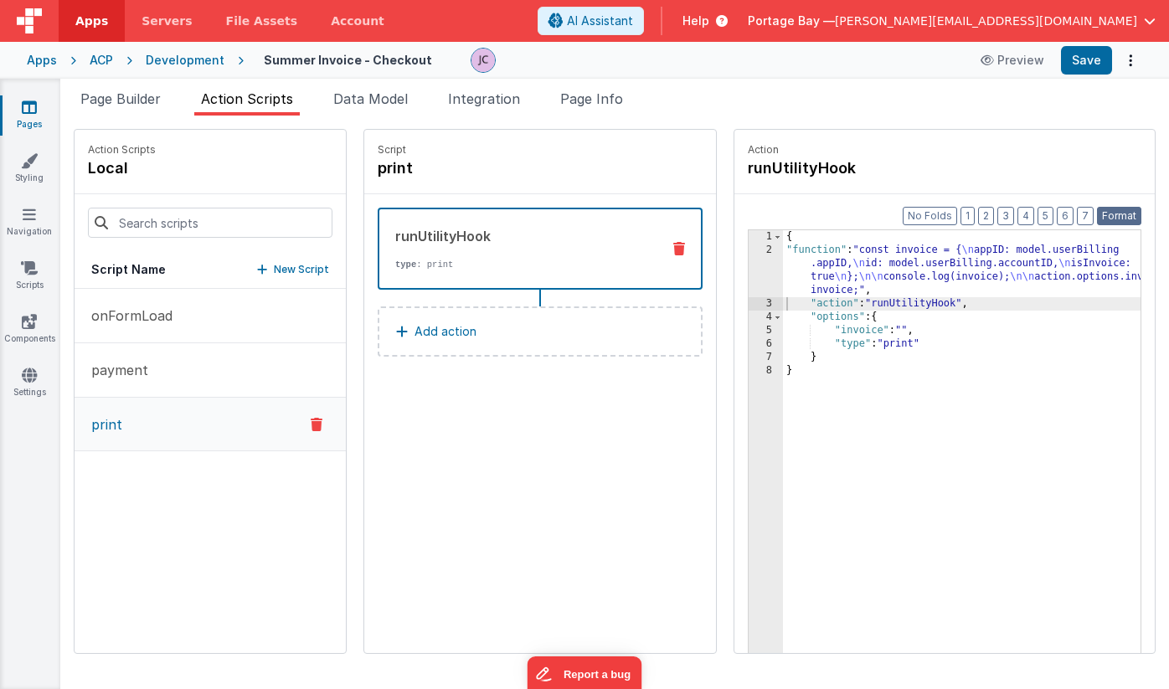
click at [1118, 215] on button "Format" at bounding box center [1119, 216] width 44 height 18
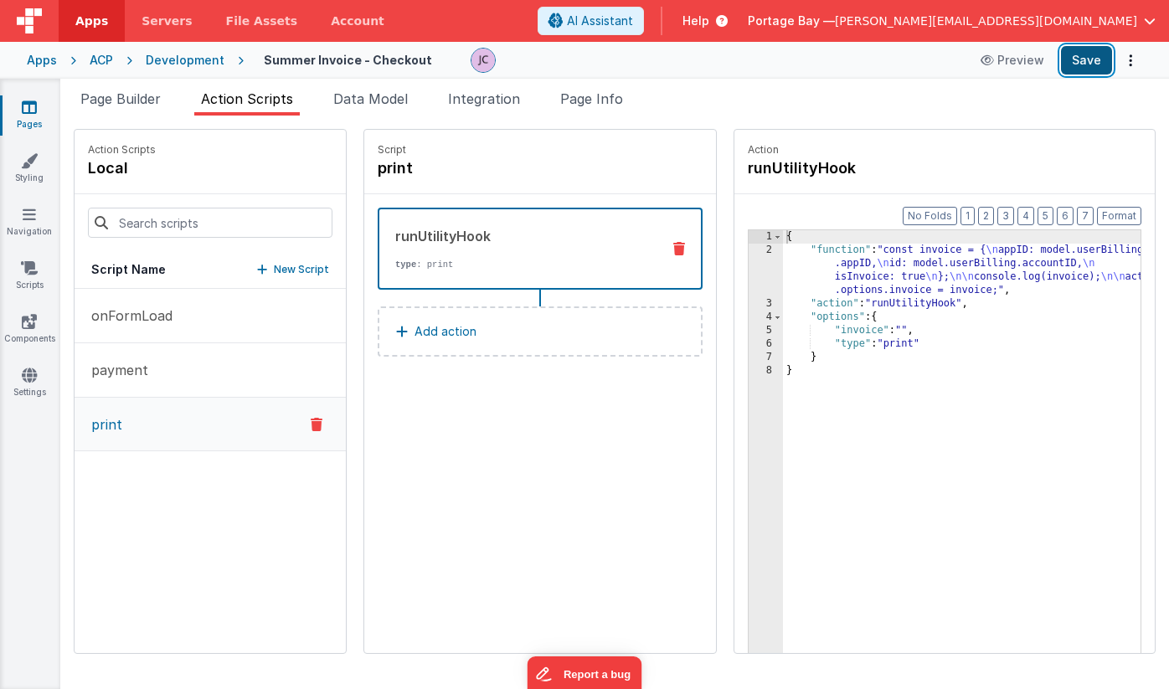
click at [1092, 65] on button "Save" at bounding box center [1086, 60] width 51 height 28
click at [797, 245] on div "{ "function" : "const invoice = { \n appID: model.userBilling .appID, \n id: mo…" at bounding box center [983, 481] width 401 height 502
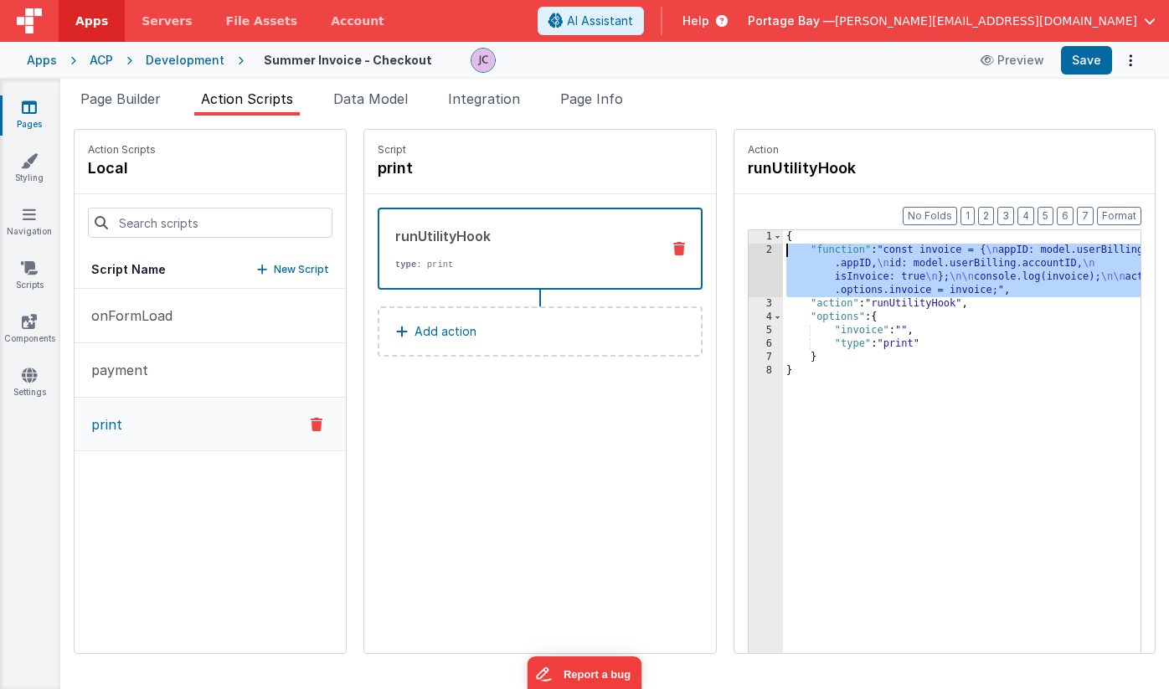
click at [749, 251] on div "2" at bounding box center [766, 271] width 34 height 54
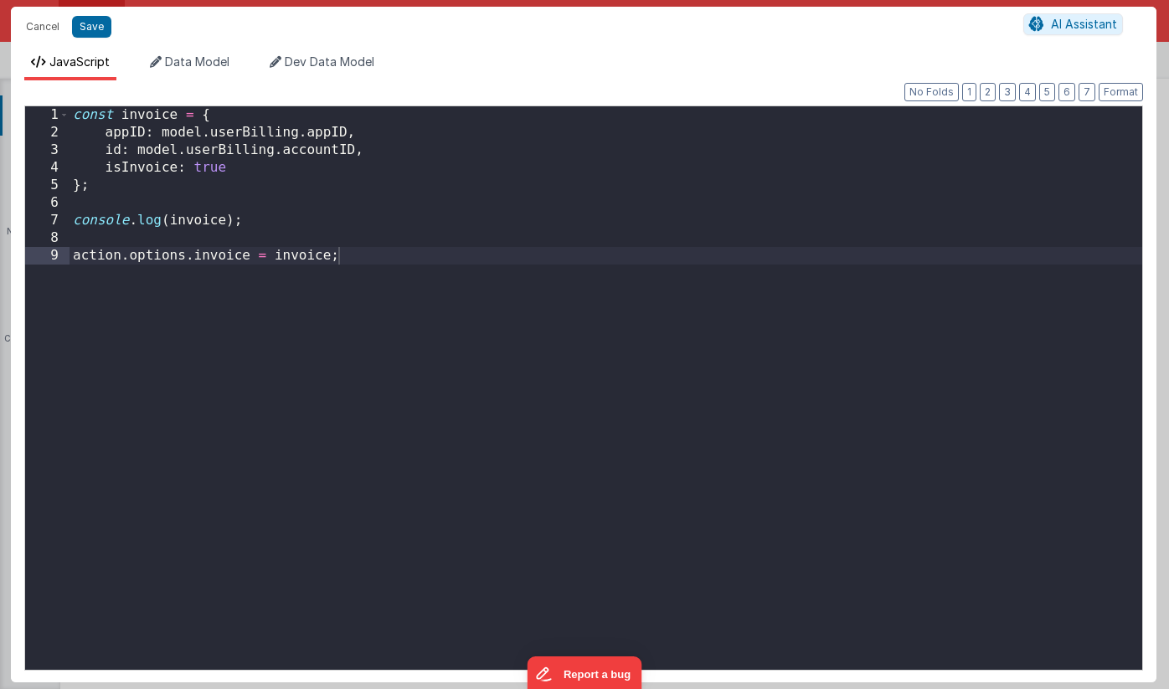
click at [75, 114] on div "const invoice = { appID : model . userBilling . appID , id : model . userBillin…" at bounding box center [606, 405] width 1073 height 599
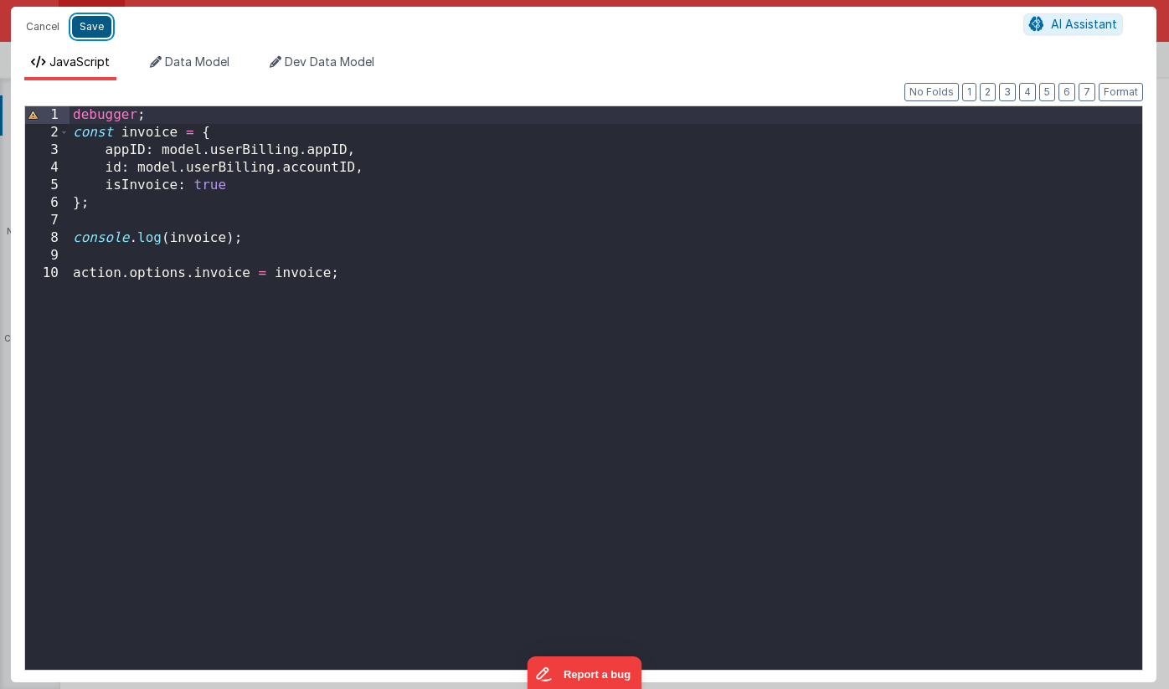
click at [94, 23] on button "Save" at bounding box center [91, 27] width 39 height 22
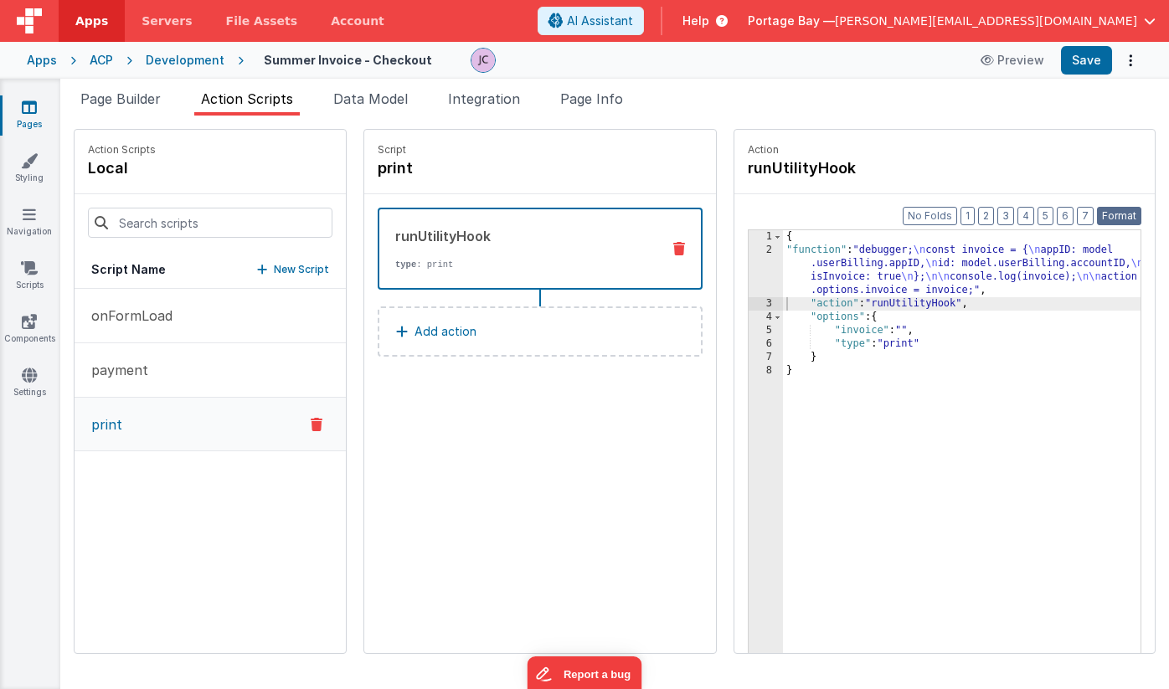
click at [1123, 215] on button "Format" at bounding box center [1119, 216] width 44 height 18
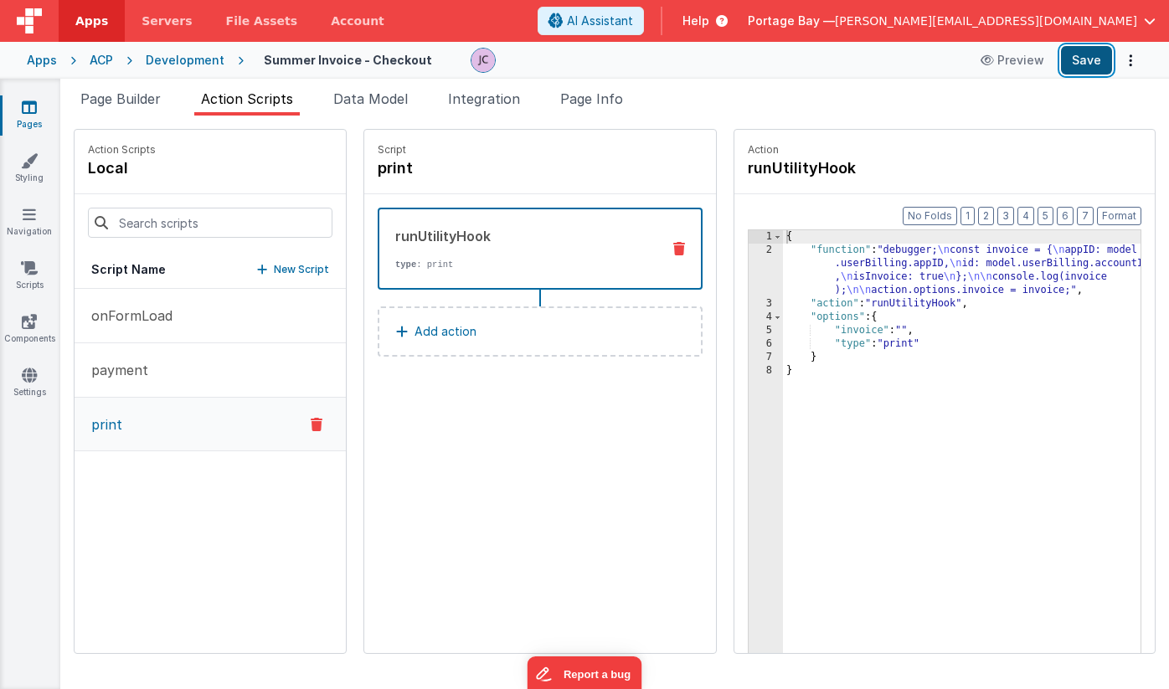
click at [1075, 59] on button "Save" at bounding box center [1086, 60] width 51 height 28
click at [1087, 60] on button "Save" at bounding box center [1086, 60] width 51 height 28
click at [156, 373] on button "payment" at bounding box center [210, 370] width 271 height 54
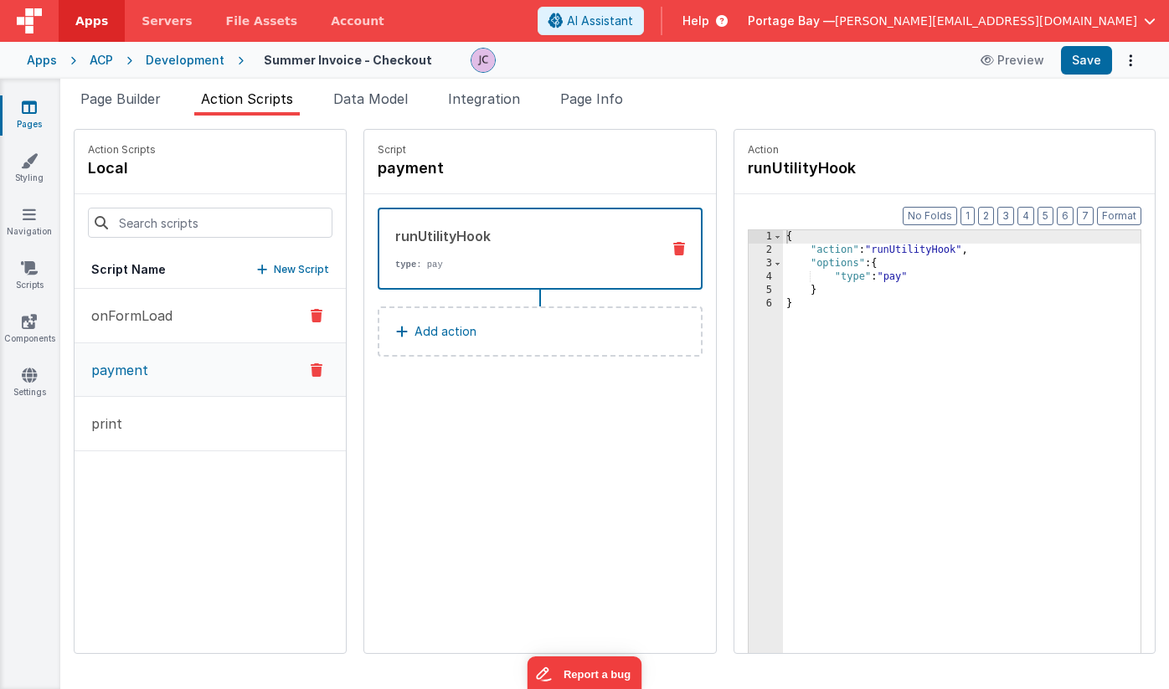
click at [196, 317] on button "onFormLoad" at bounding box center [210, 316] width 271 height 54
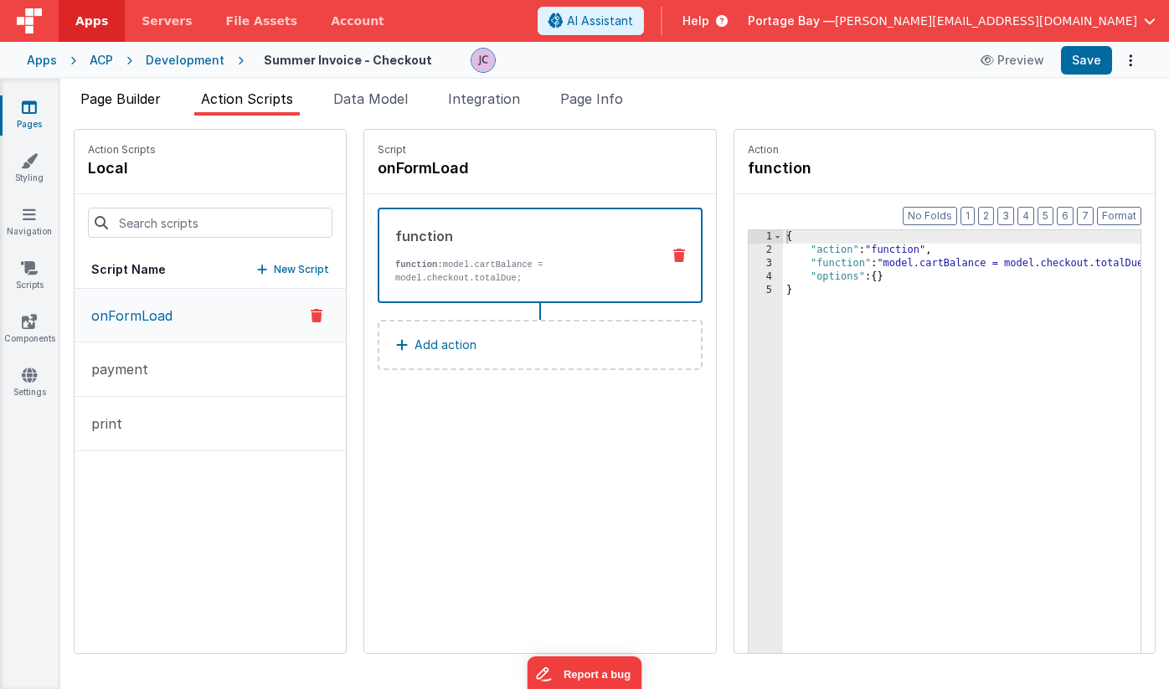
click at [135, 102] on span "Page Builder" at bounding box center [120, 98] width 80 height 17
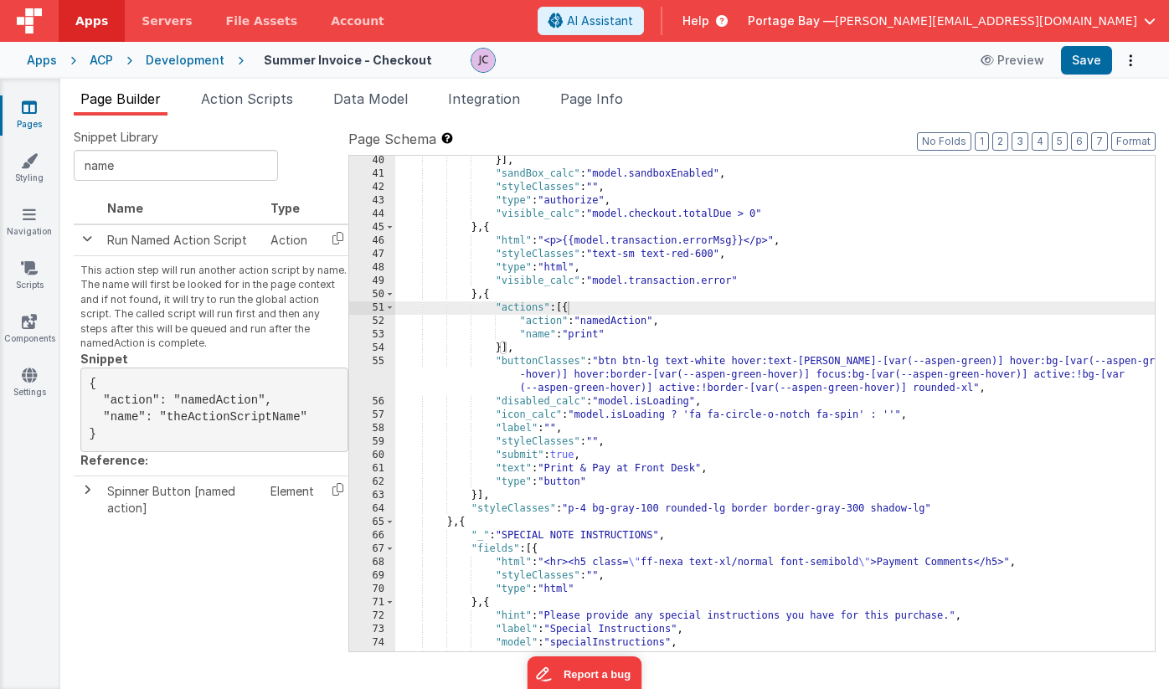
scroll to position [860, 0]
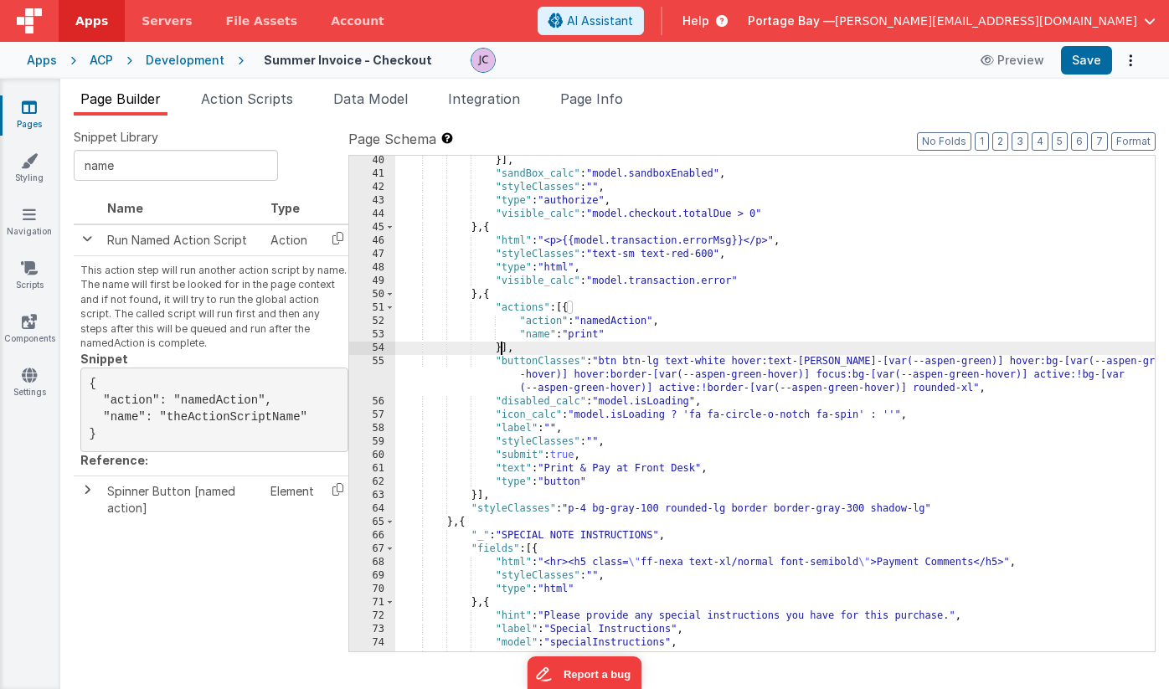
click at [503, 345] on div "}] , "sandBox_calc" : "model.sandboxEnabled" , "styleClasses" : "" , "type" : "…" at bounding box center [775, 415] width 760 height 523
click at [83, 239] on span at bounding box center [86, 238] width 13 height 13
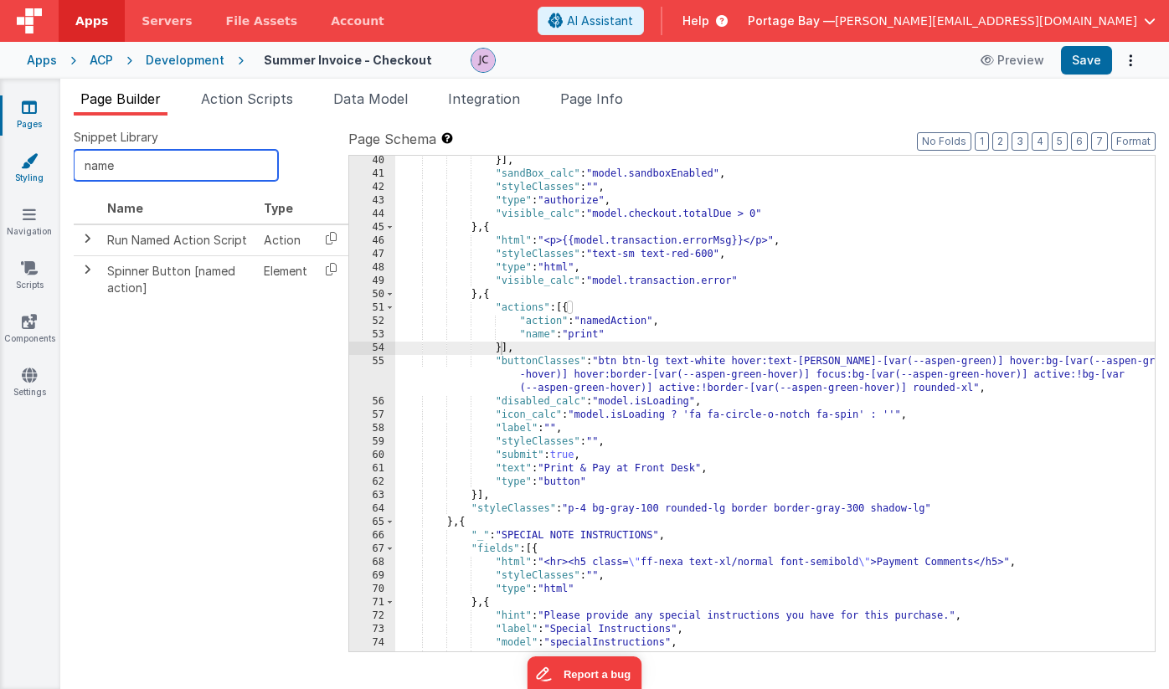
drag, startPoint x: 130, startPoint y: 168, endPoint x: 39, endPoint y: 158, distance: 91.8
click at [39, 158] on section "Pages Styling Navigation Scripts Components Settings Page Builder Action Script…" at bounding box center [584, 384] width 1169 height 611
type input "path"
click at [331, 242] on icon at bounding box center [331, 238] width 34 height 26
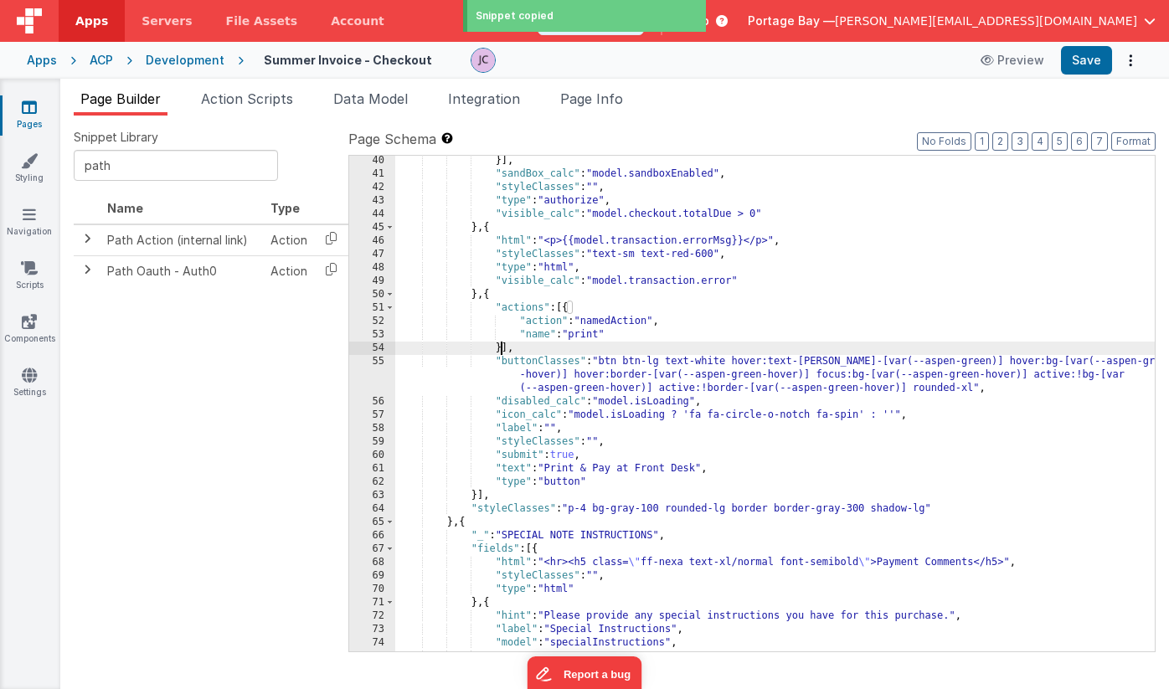
click at [499, 346] on div "}] , "sandBox_calc" : "model.sandboxEnabled" , "styleClasses" : "" , "type" : "…" at bounding box center [775, 415] width 760 height 523
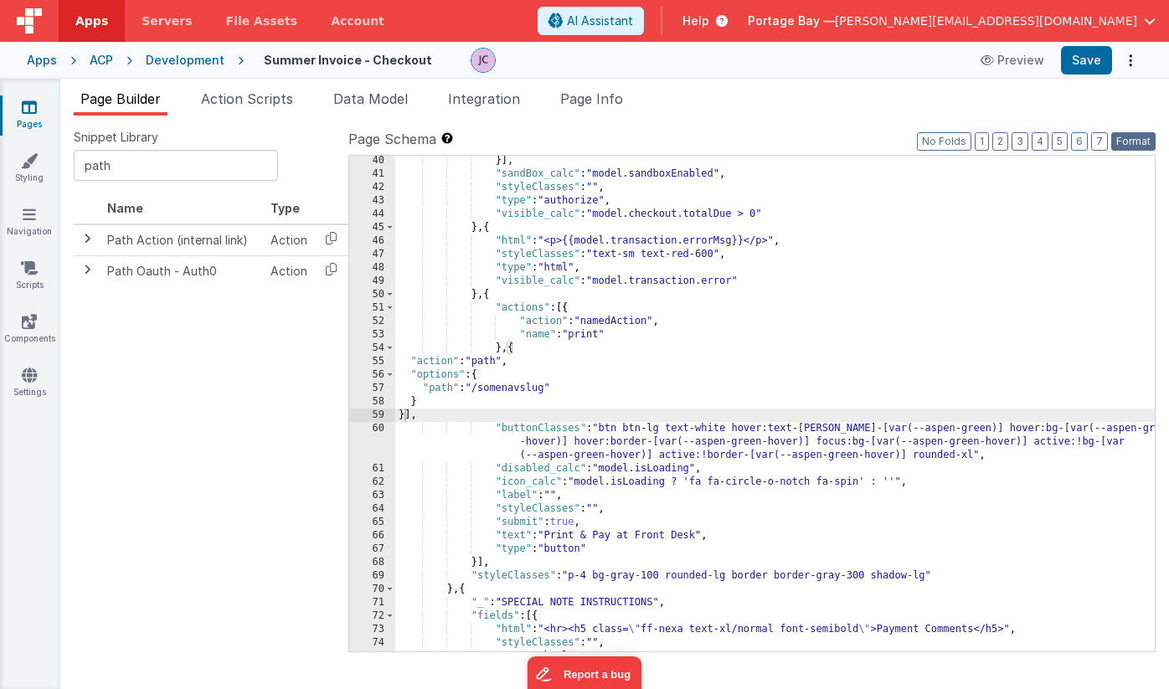
click at [1134, 144] on button "Format" at bounding box center [1134, 141] width 44 height 18
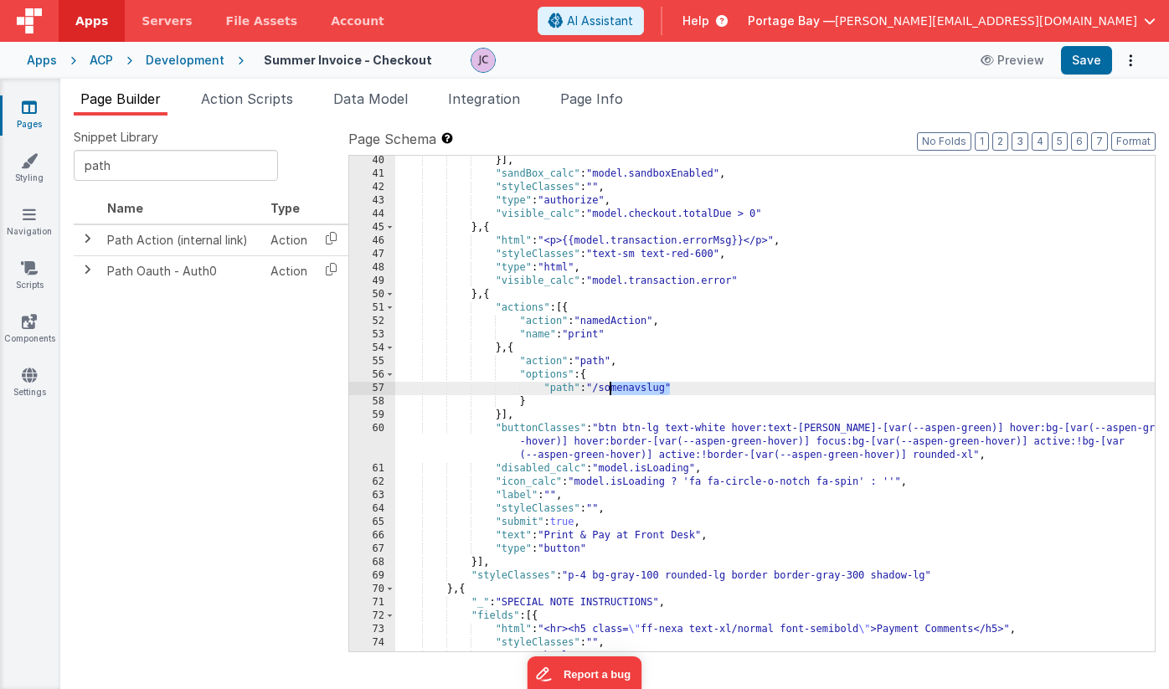
drag, startPoint x: 670, startPoint y: 389, endPoint x: 606, endPoint y: 390, distance: 64.5
click at [606, 390] on div "}] , "sandBox_calc" : "model.sandboxEnabled" , "styleClasses" : "" , "type" : "…" at bounding box center [775, 415] width 760 height 523
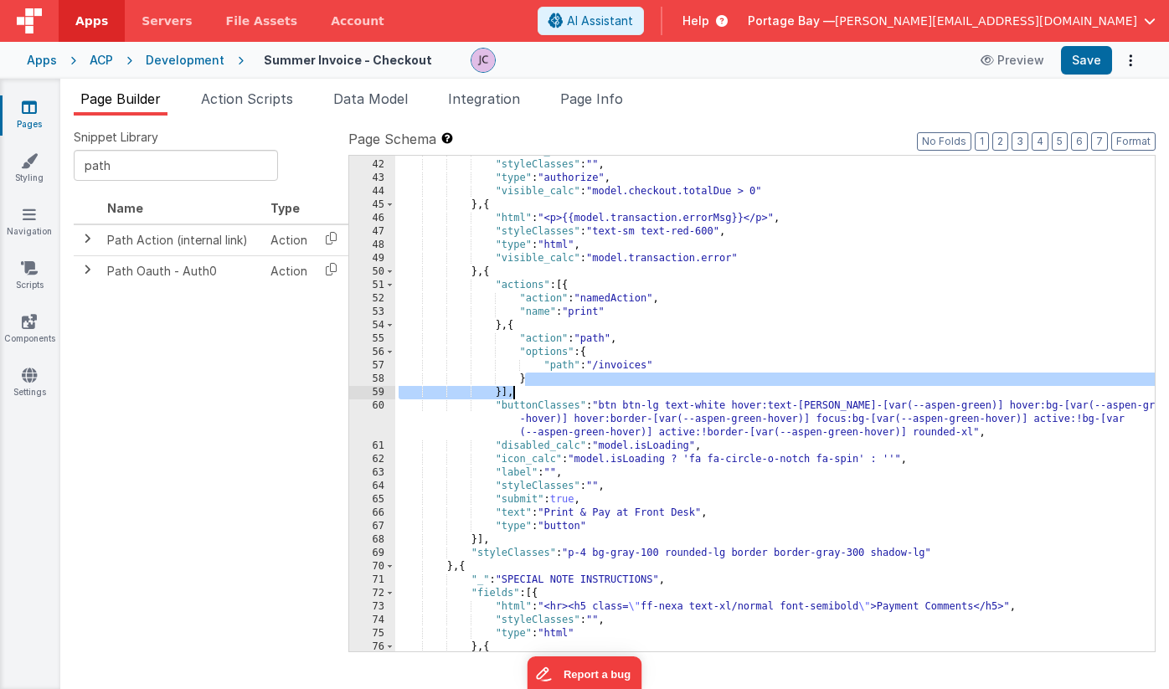
scroll to position [884, 0]
click at [725, 388] on div ""sandBox_calc" : "model.sandboxEnabled" , "styleClasses" : "" , "type" : "autho…" at bounding box center [775, 406] width 760 height 523
click at [1084, 58] on button "Save" at bounding box center [1086, 60] width 51 height 28
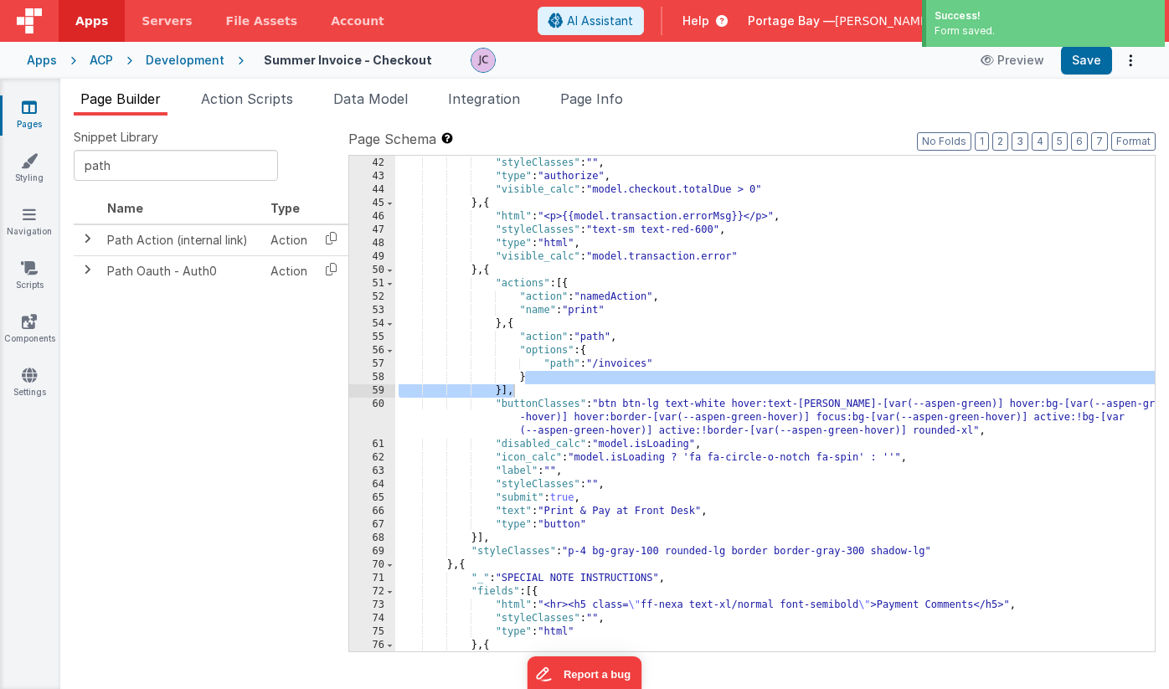
click at [638, 454] on div ""sandBox_calc" : "model.sandboxEnabled" , "styleClasses" : "" , "type" : "autho…" at bounding box center [775, 404] width 760 height 523
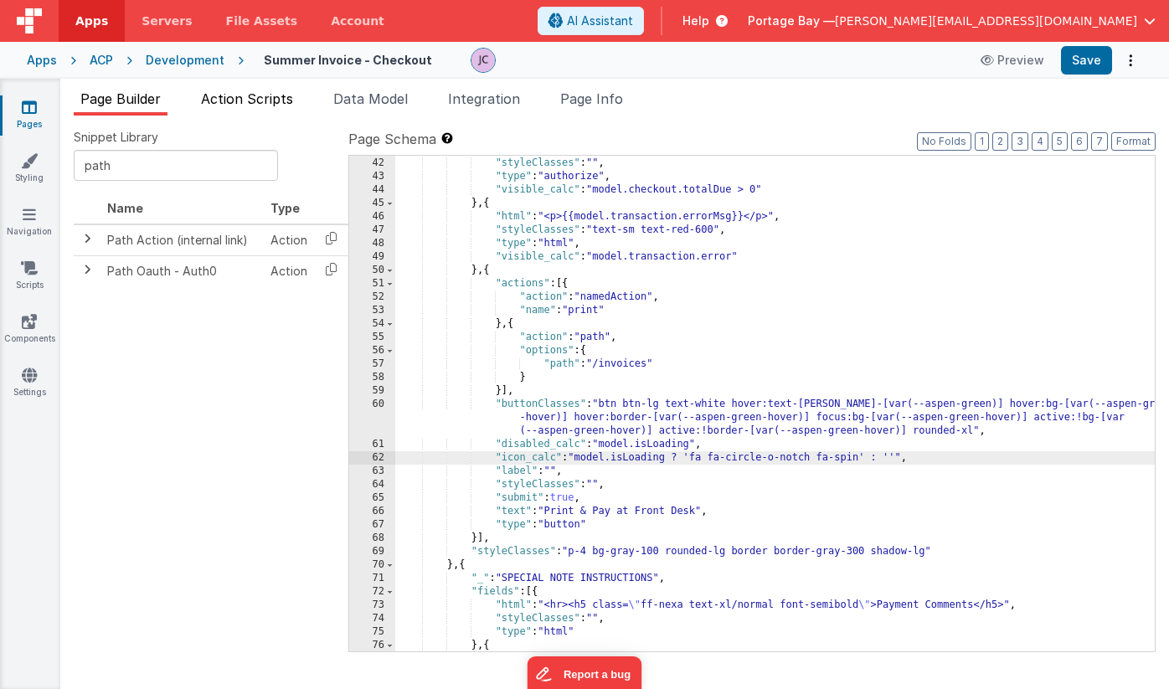
click at [256, 100] on span "Action Scripts" at bounding box center [247, 98] width 92 height 17
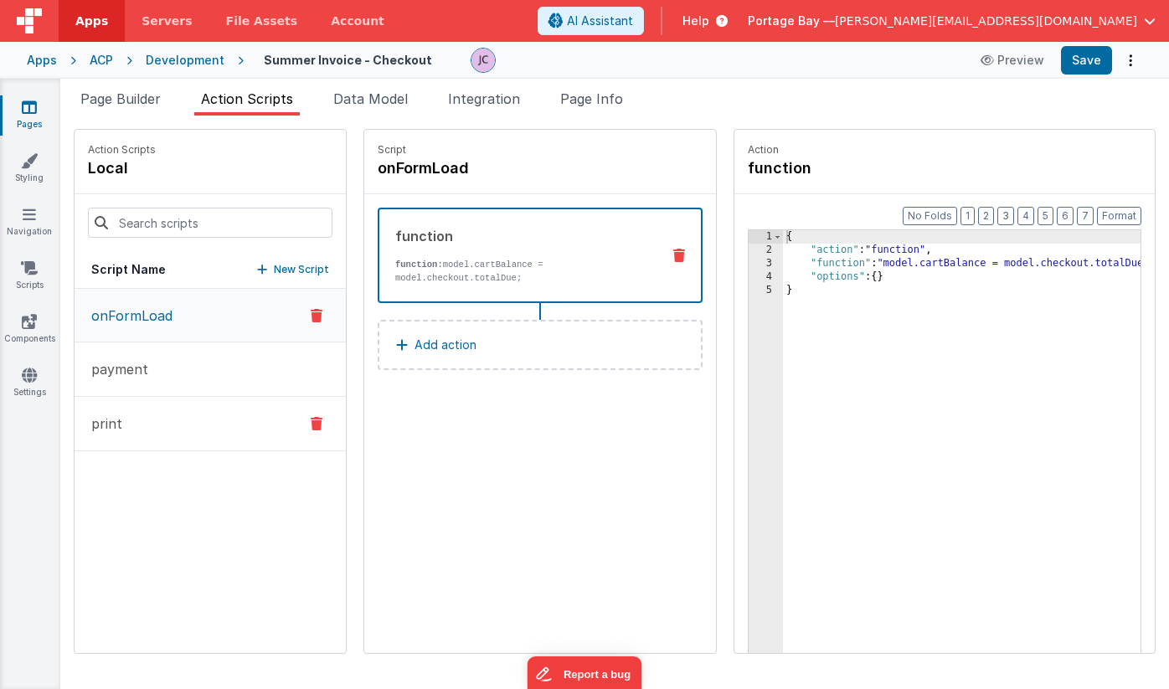
click at [153, 417] on button "print" at bounding box center [210, 424] width 271 height 54
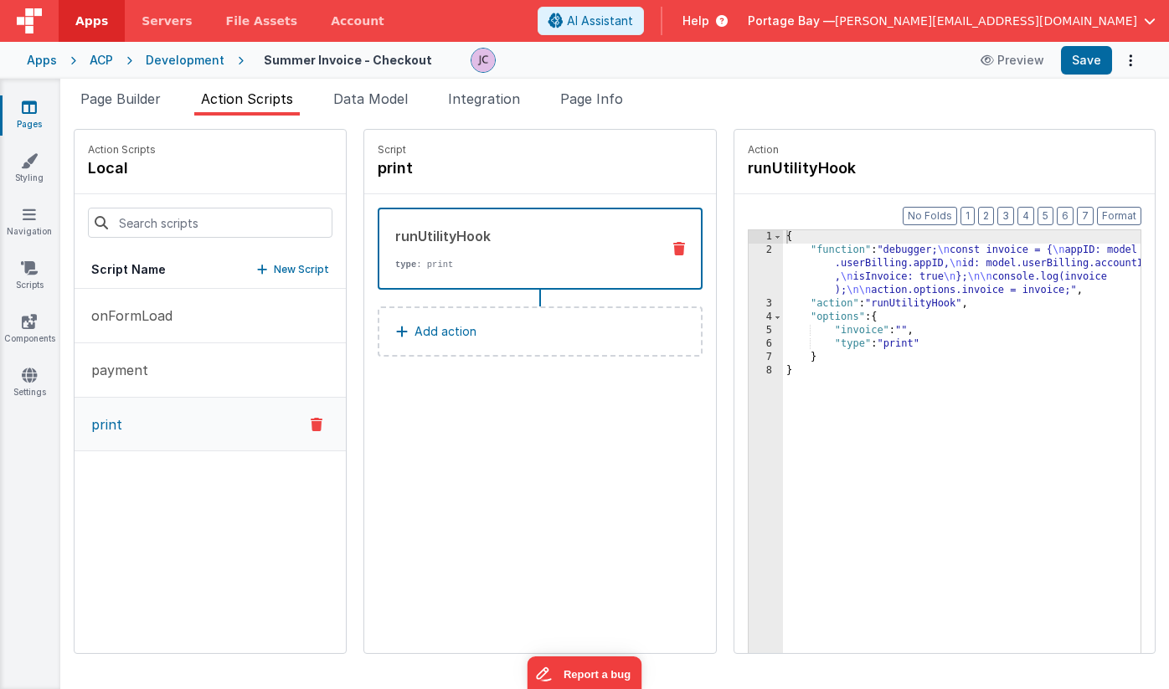
click at [785, 250] on div "{ "function" : "debugger; \n const invoice = { \n appID: model .userBilling.app…" at bounding box center [983, 481] width 401 height 502
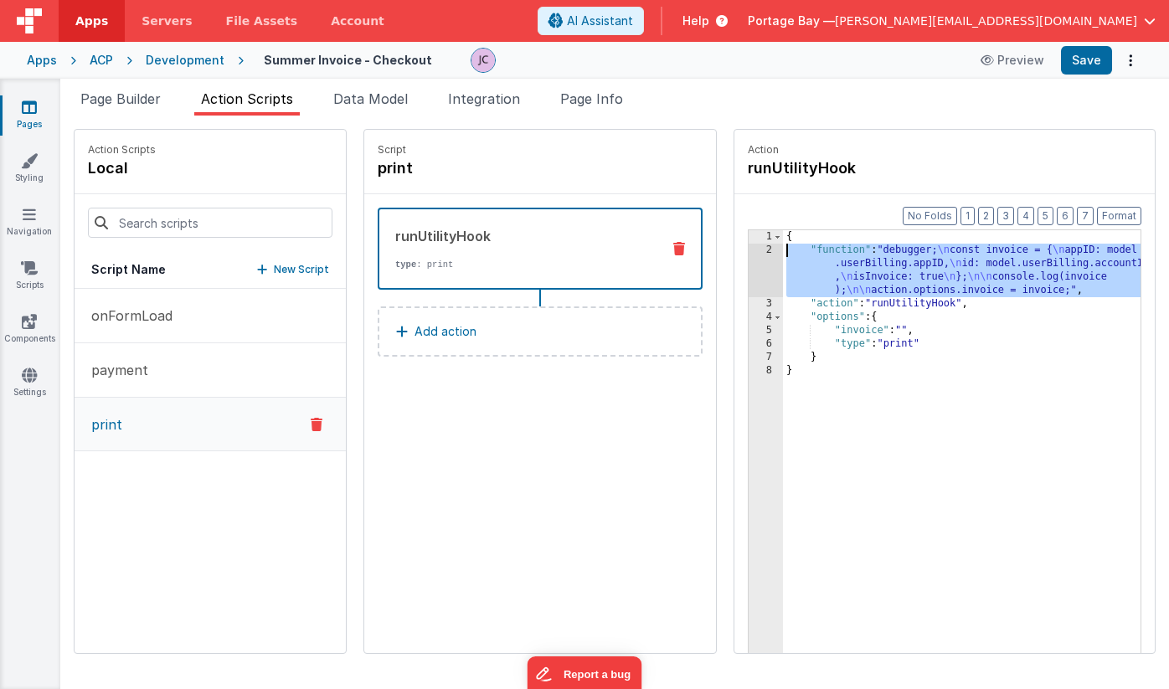
click at [749, 251] on div "2" at bounding box center [766, 271] width 34 height 54
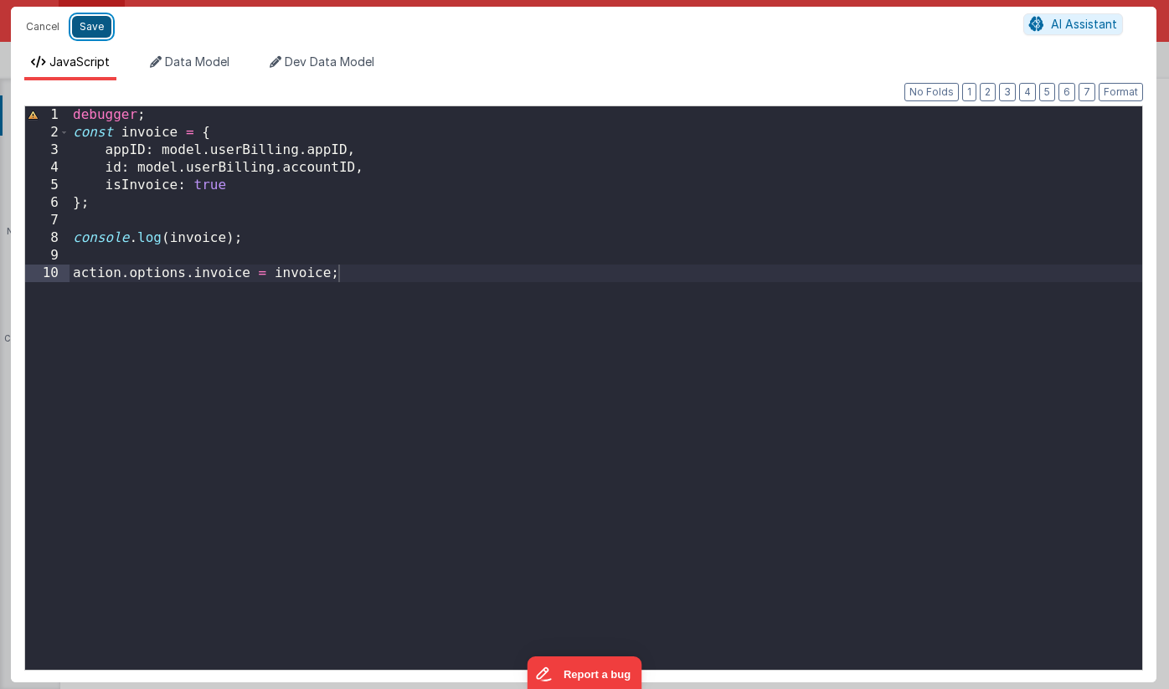
click at [96, 28] on button "Save" at bounding box center [91, 27] width 39 height 22
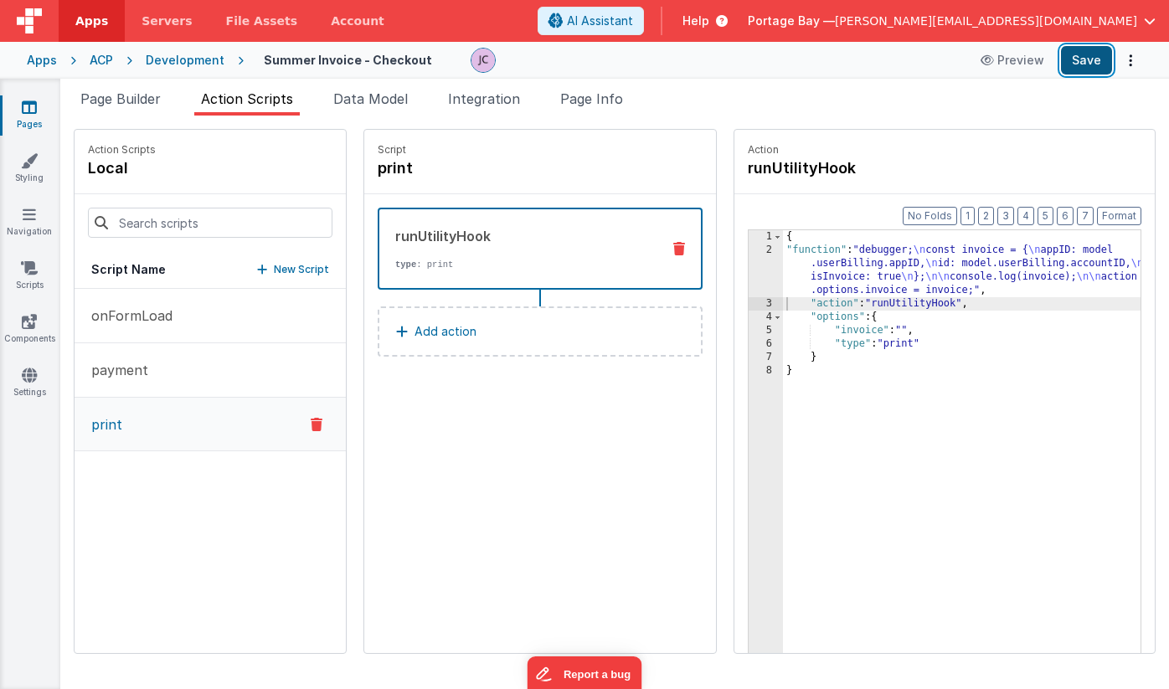
click at [1087, 60] on button "Save" at bounding box center [1086, 60] width 51 height 28
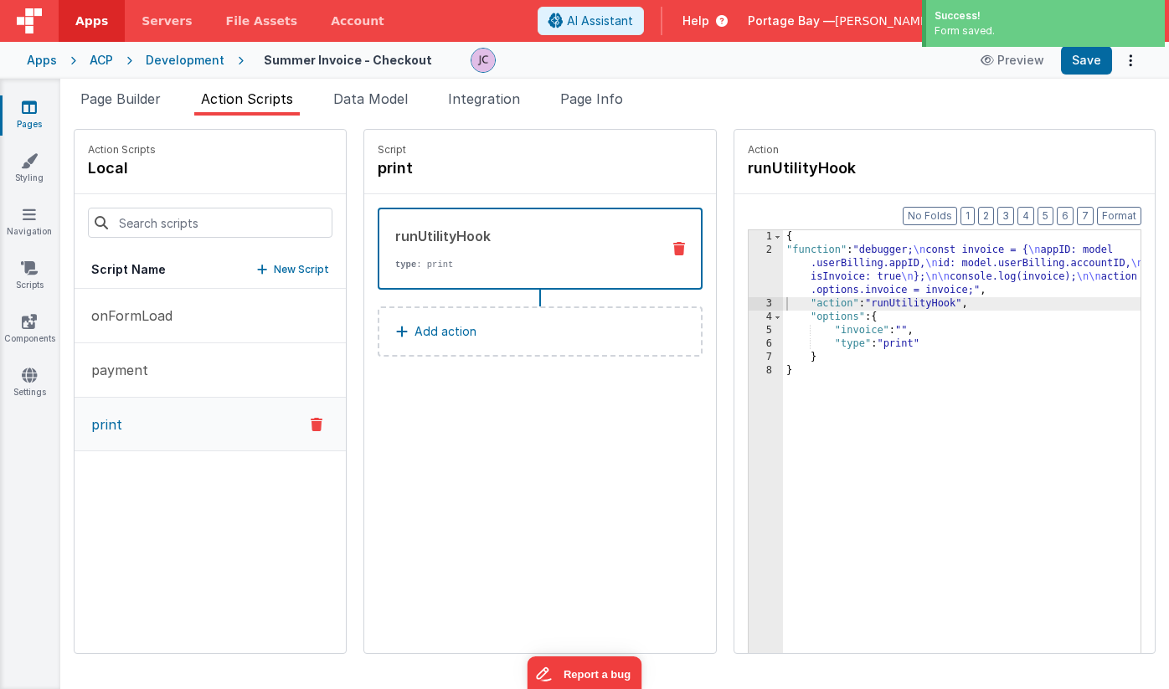
click at [192, 65] on div "Development" at bounding box center [185, 60] width 79 height 17
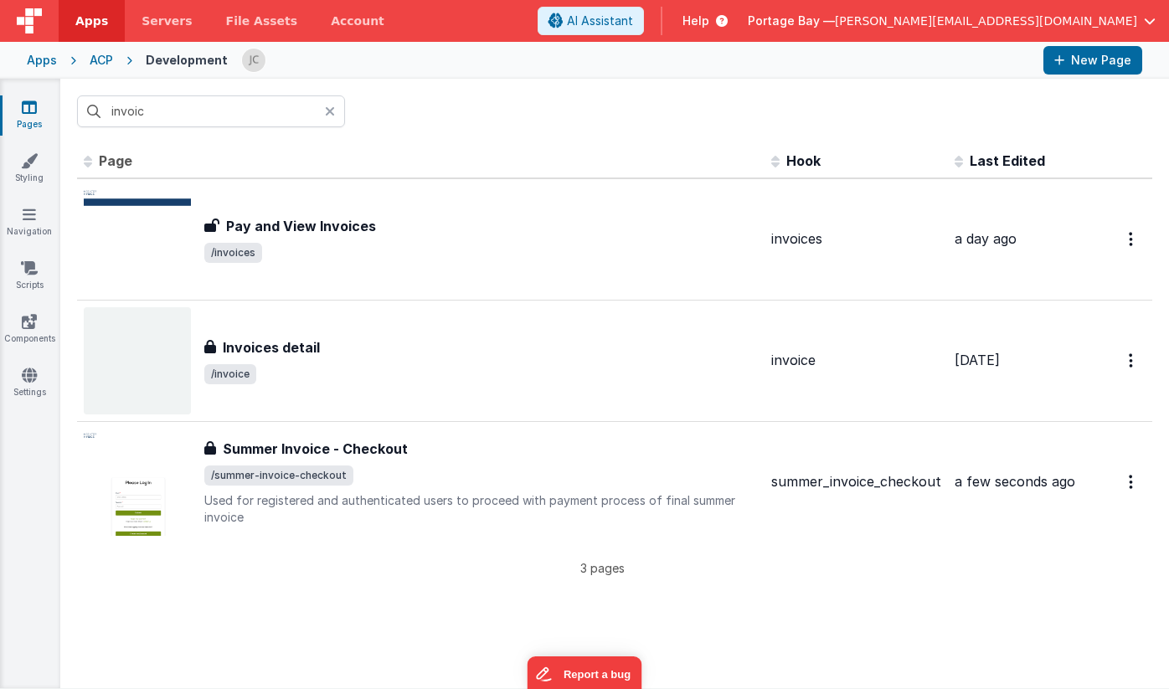
click at [89, 23] on span "Apps" at bounding box center [91, 21] width 33 height 17
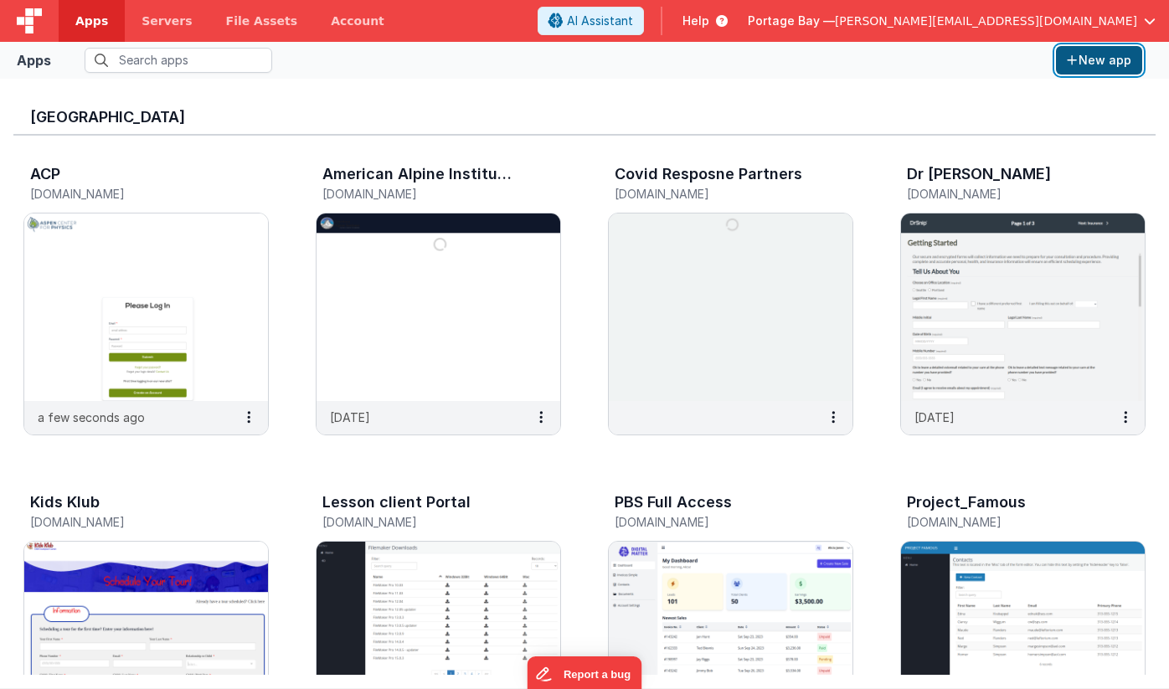
click at [1106, 63] on button "New app" at bounding box center [1099, 60] width 86 height 28
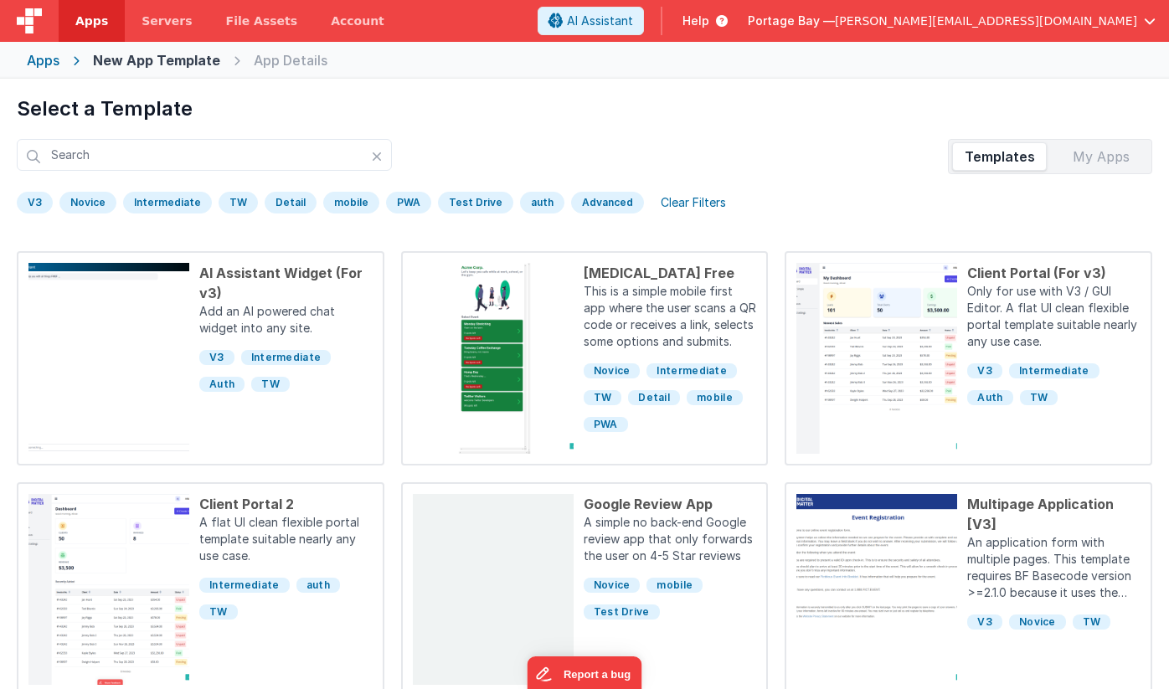
click at [1109, 157] on div "My Apps" at bounding box center [1101, 156] width 95 height 27
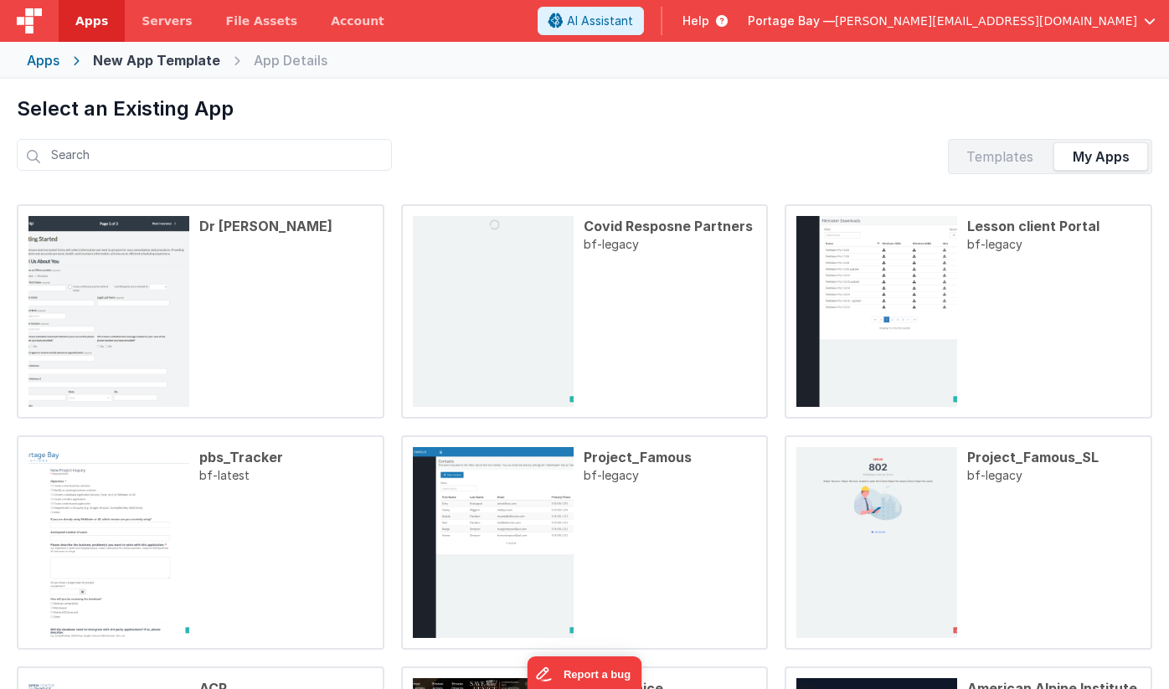
click at [87, 14] on span "Apps" at bounding box center [91, 21] width 33 height 17
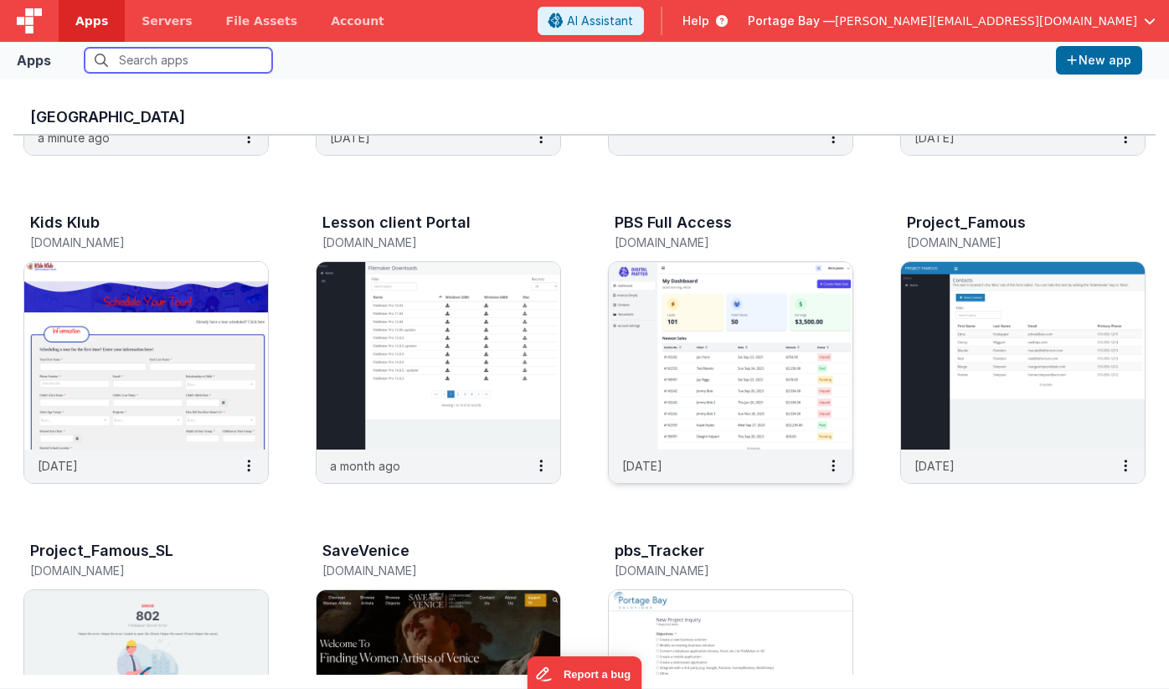
scroll to position [279, 0]
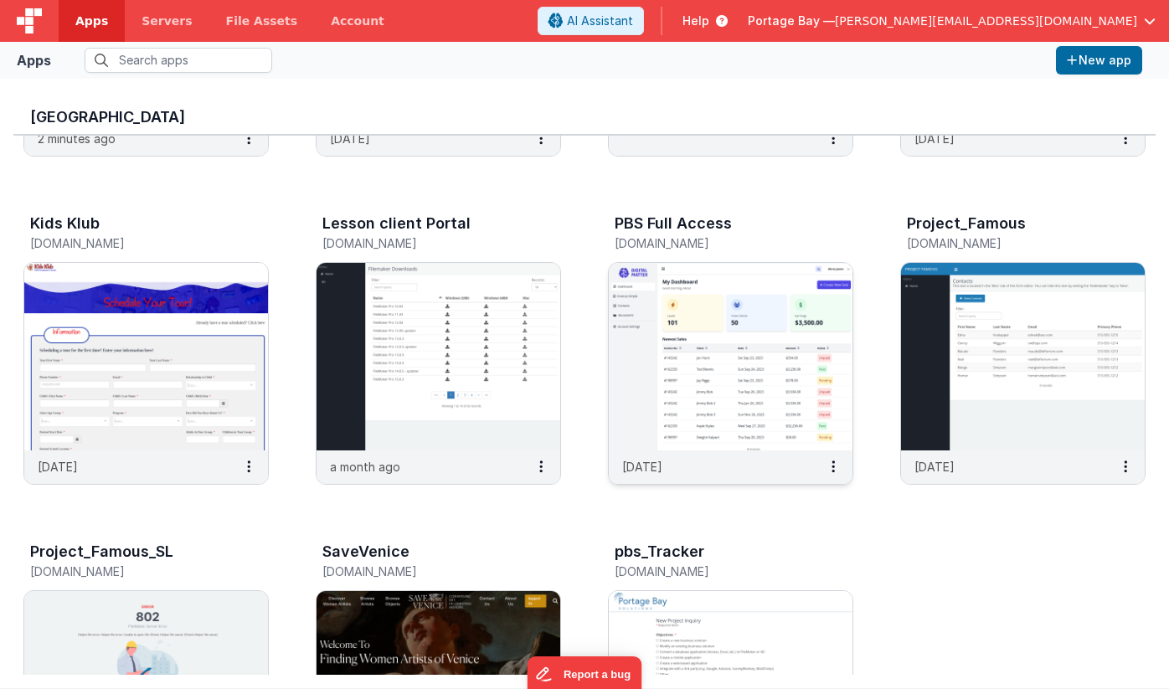
click at [725, 336] on img at bounding box center [731, 357] width 244 height 188
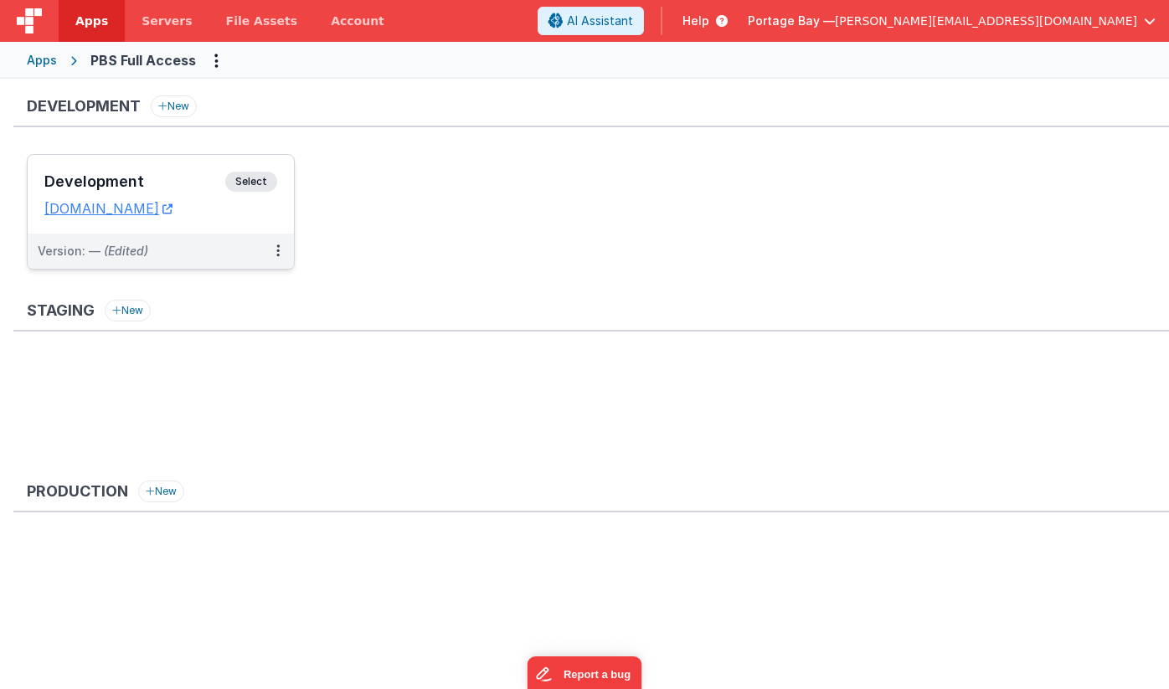
click at [261, 186] on span "Select" at bounding box center [251, 182] width 52 height 20
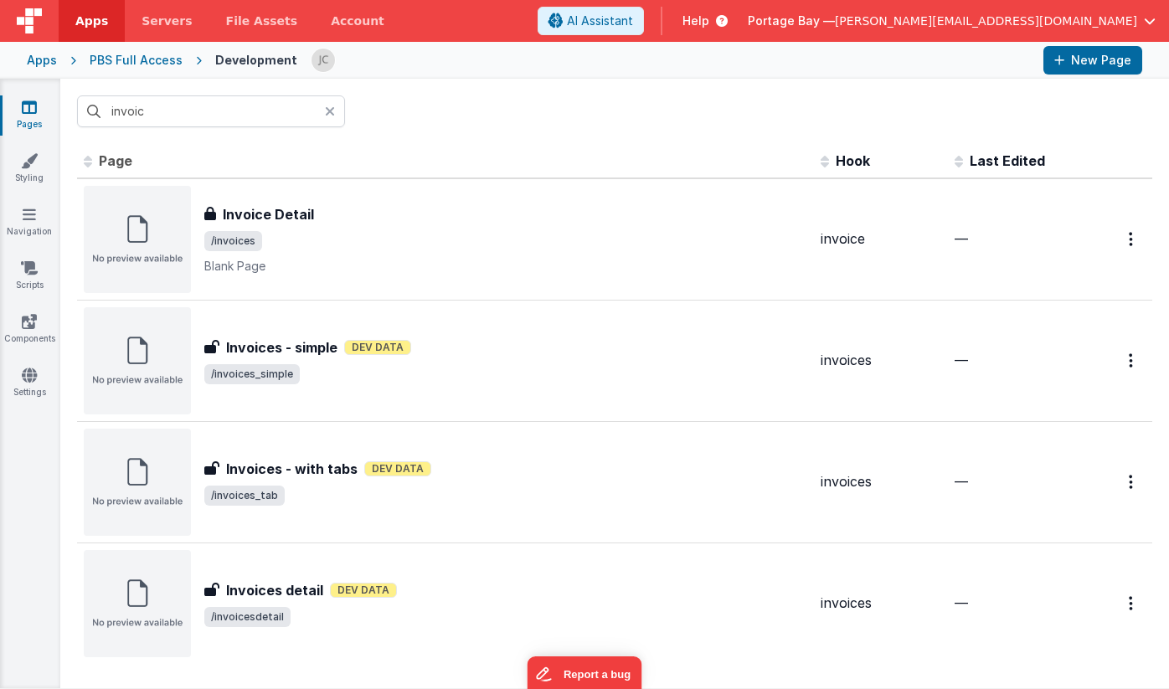
click at [327, 110] on icon at bounding box center [330, 111] width 10 height 13
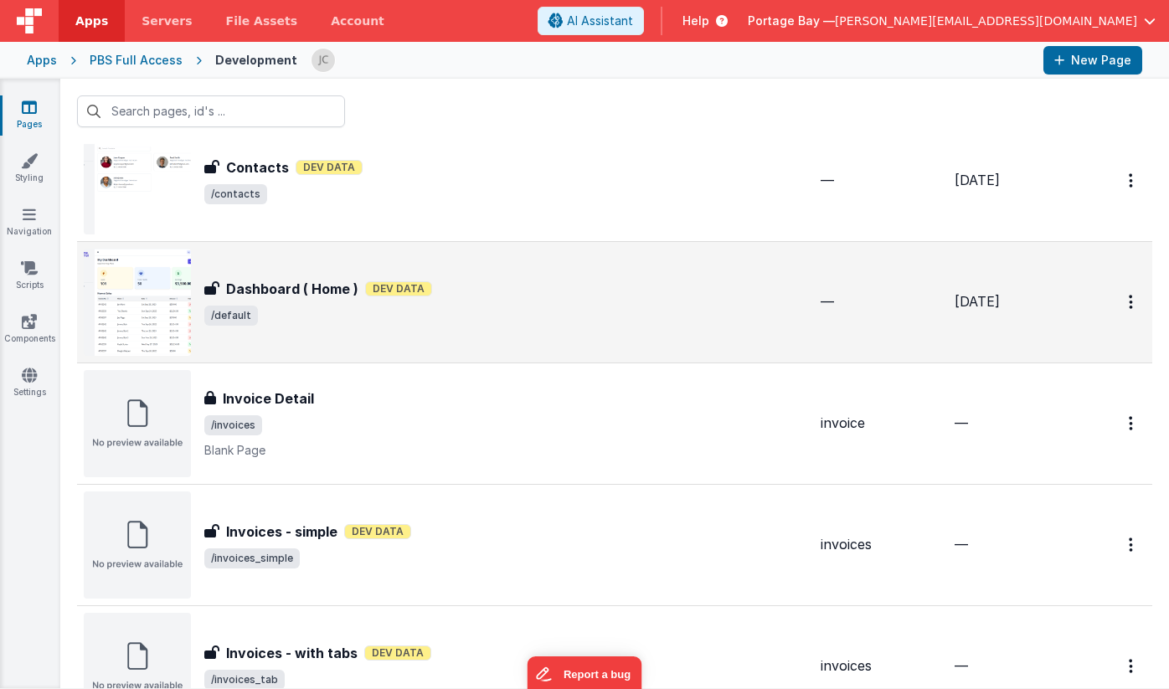
scroll to position [428, 0]
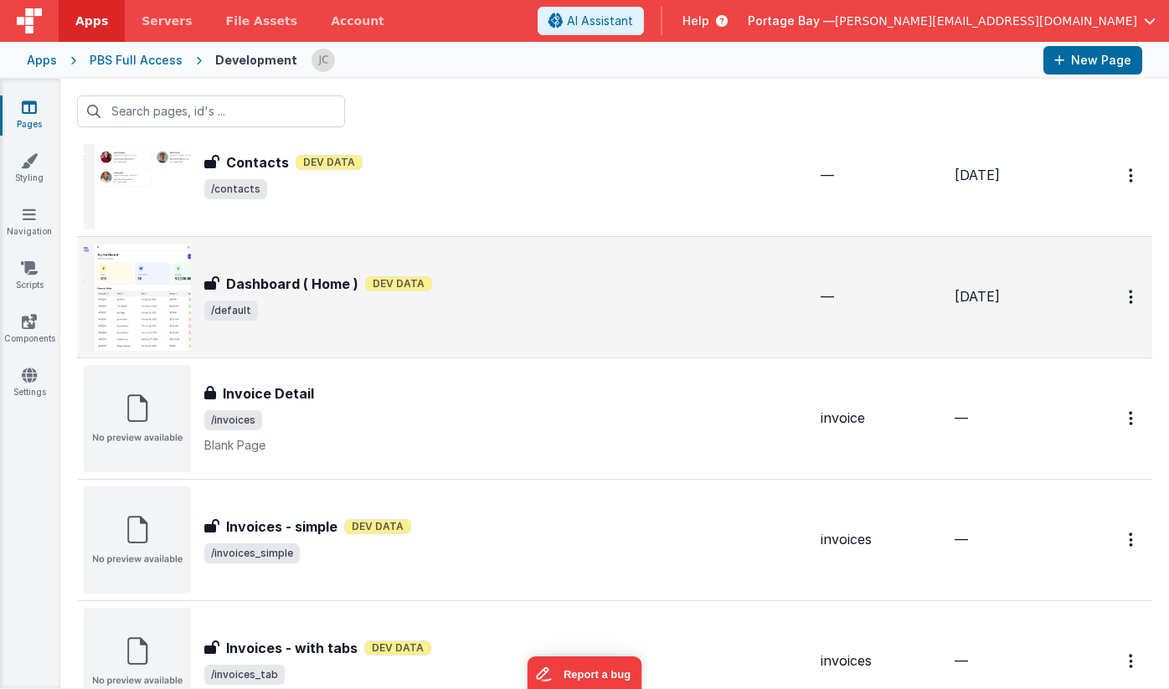
click at [561, 297] on div "Dashboard ( Home ) Dashboard ( Home ) Dev Data /default" at bounding box center [505, 297] width 603 height 47
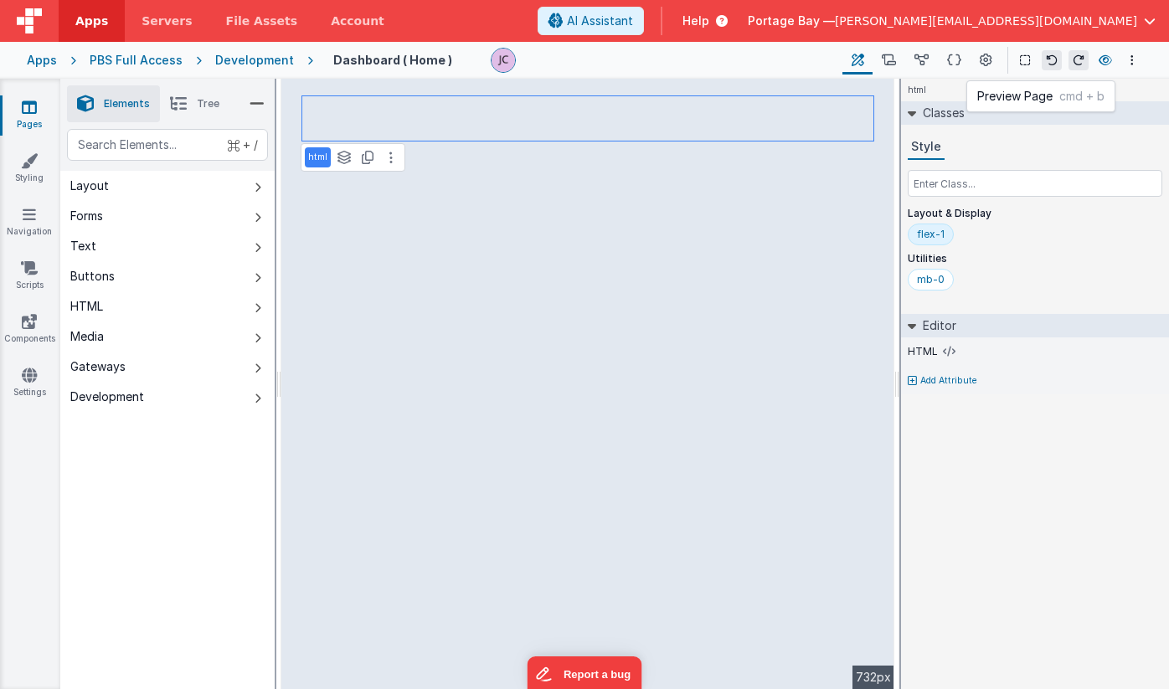
click at [1107, 59] on icon at bounding box center [1105, 60] width 13 height 12
click at [100, 27] on span "Apps" at bounding box center [91, 21] width 33 height 17
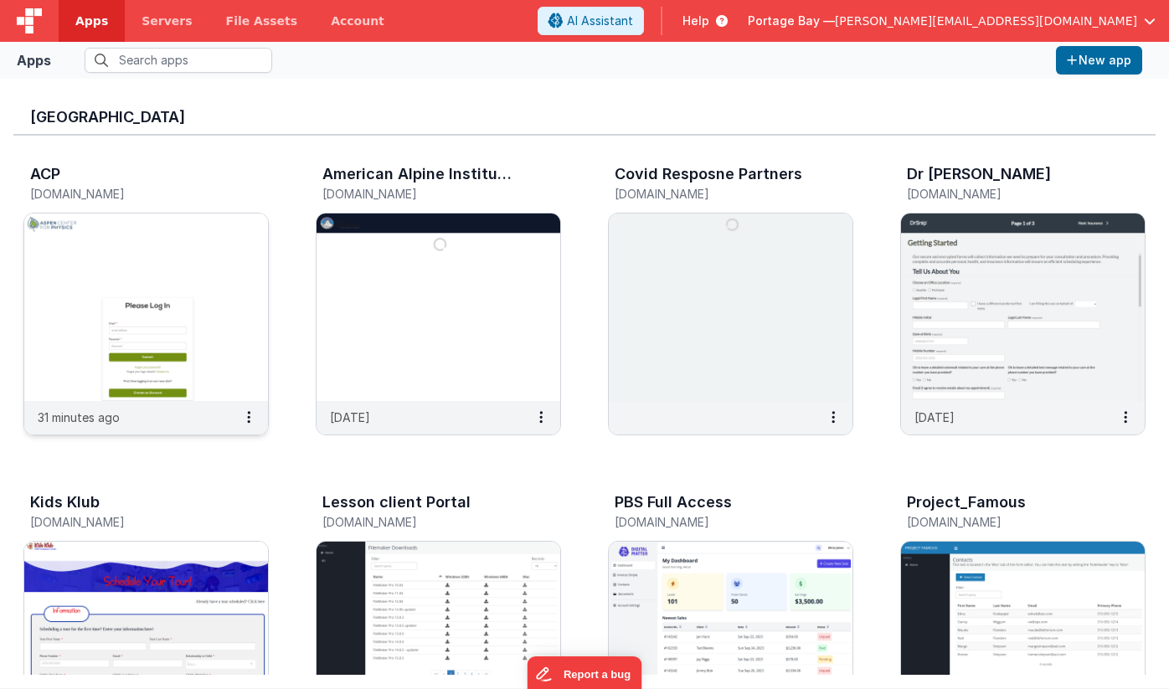
click at [132, 289] on img at bounding box center [146, 308] width 244 height 188
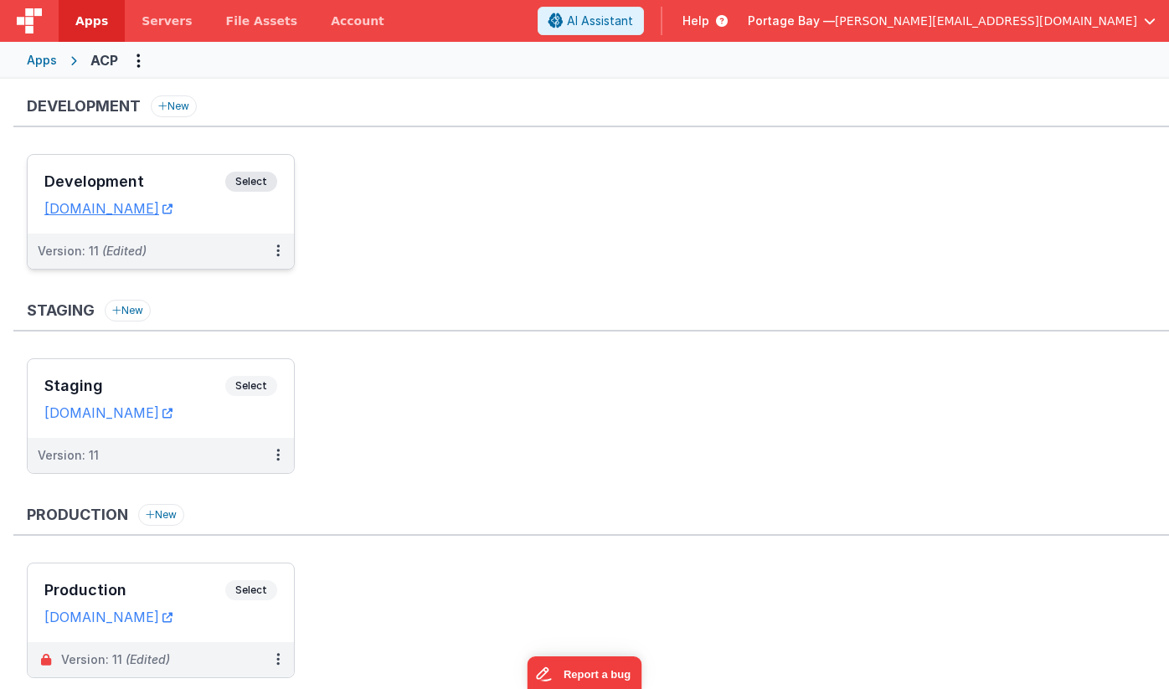
click at [251, 176] on span "Select" at bounding box center [251, 182] width 52 height 20
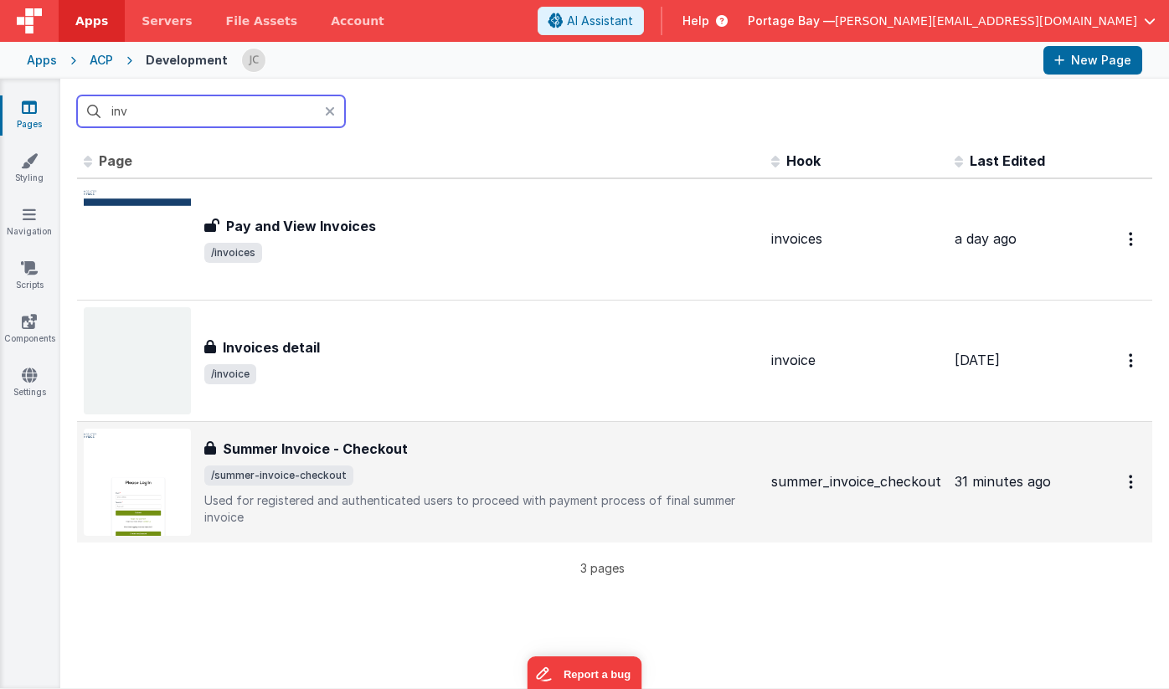
type input "inv"
click at [550, 475] on span "/summer-invoice-checkout" at bounding box center [481, 476] width 554 height 20
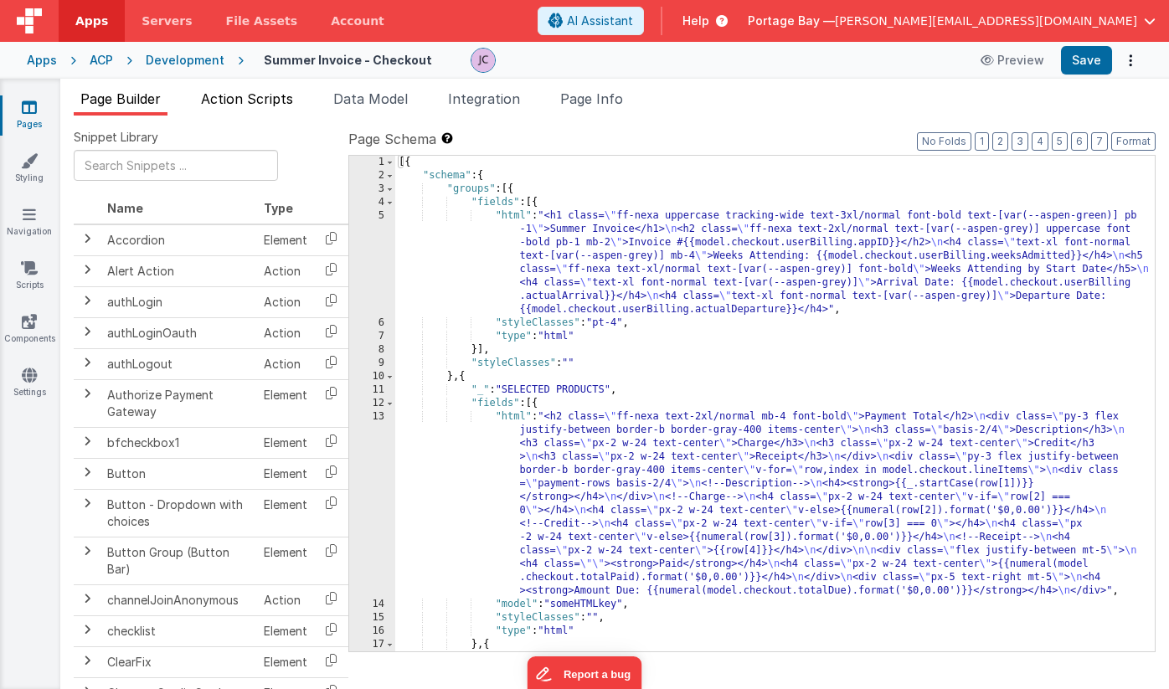
click at [251, 98] on span "Action Scripts" at bounding box center [247, 98] width 92 height 17
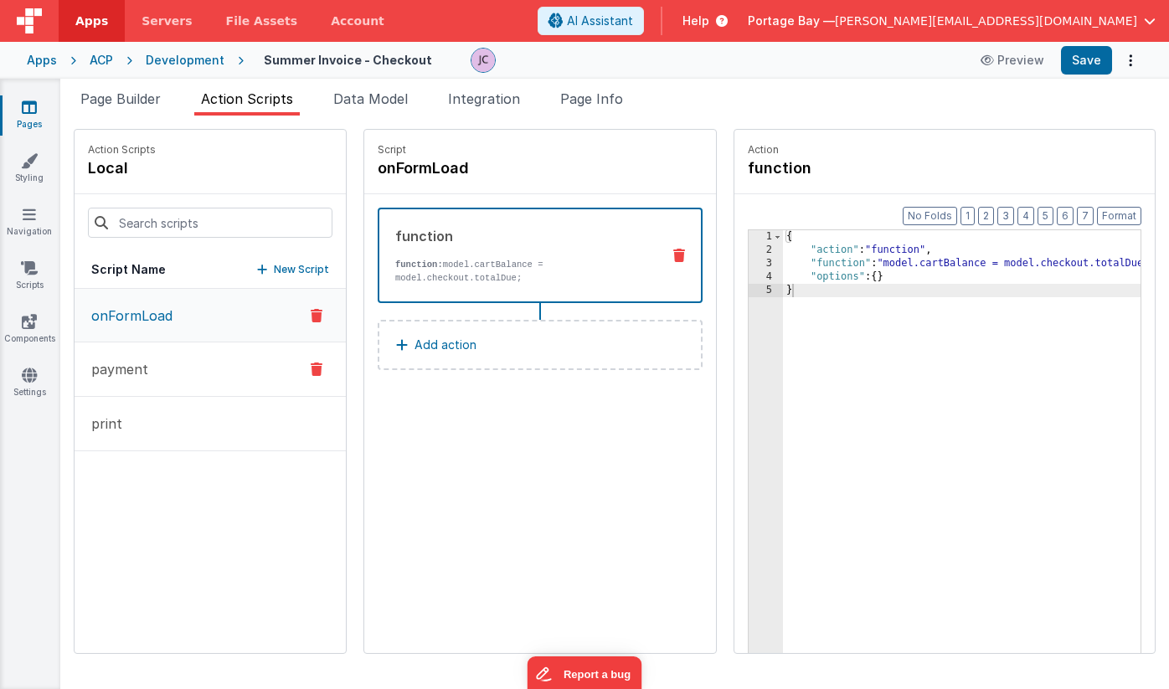
click at [144, 366] on p "payment" at bounding box center [114, 369] width 67 height 20
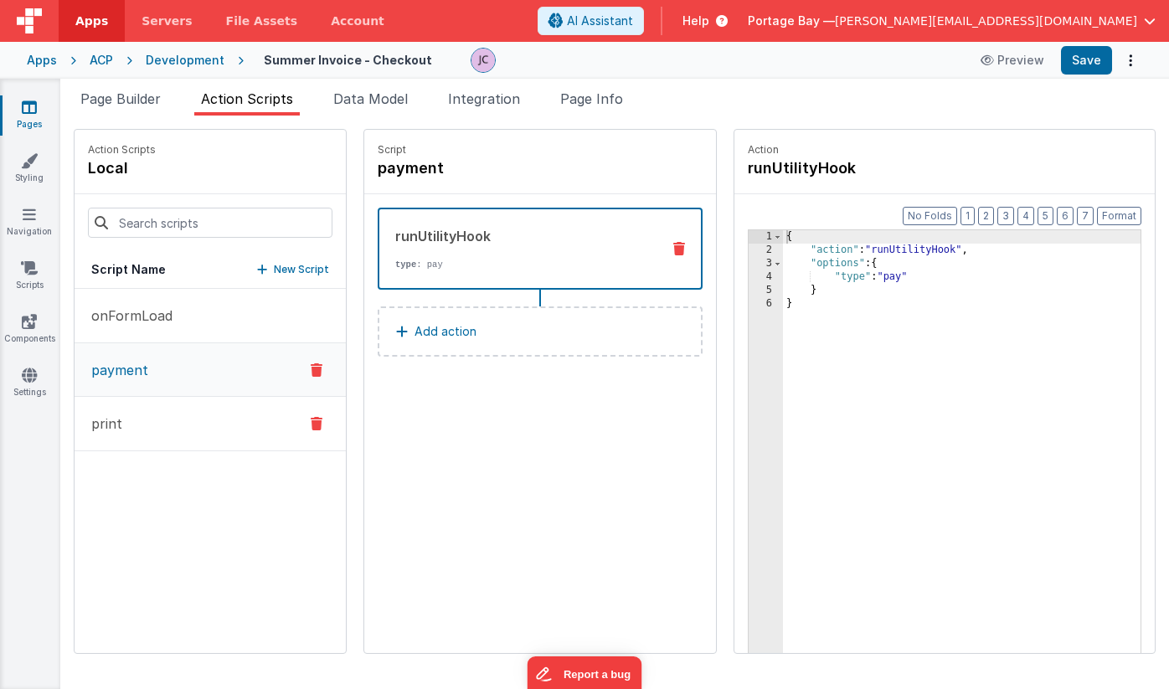
click at [142, 423] on button "print" at bounding box center [210, 424] width 271 height 54
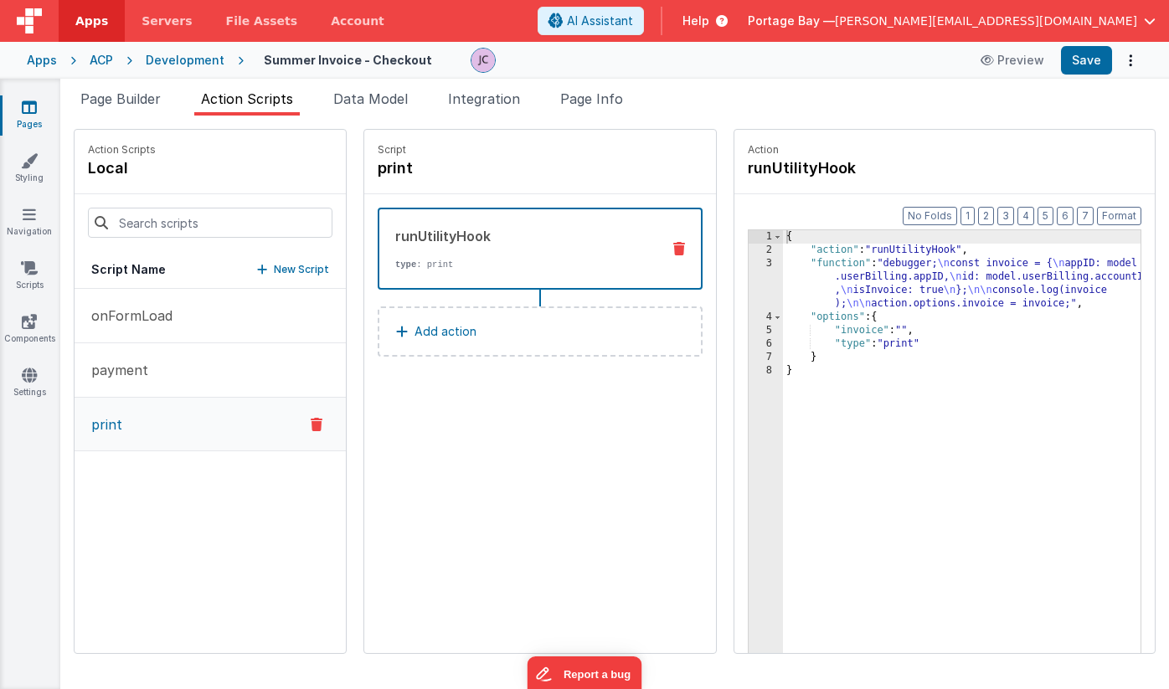
click at [800, 262] on div "{ "action" : "runUtilityHook" , "function" : "debugger; \n const invoice = { \n…" at bounding box center [983, 481] width 401 height 502
click at [749, 264] on div "3" at bounding box center [766, 284] width 34 height 54
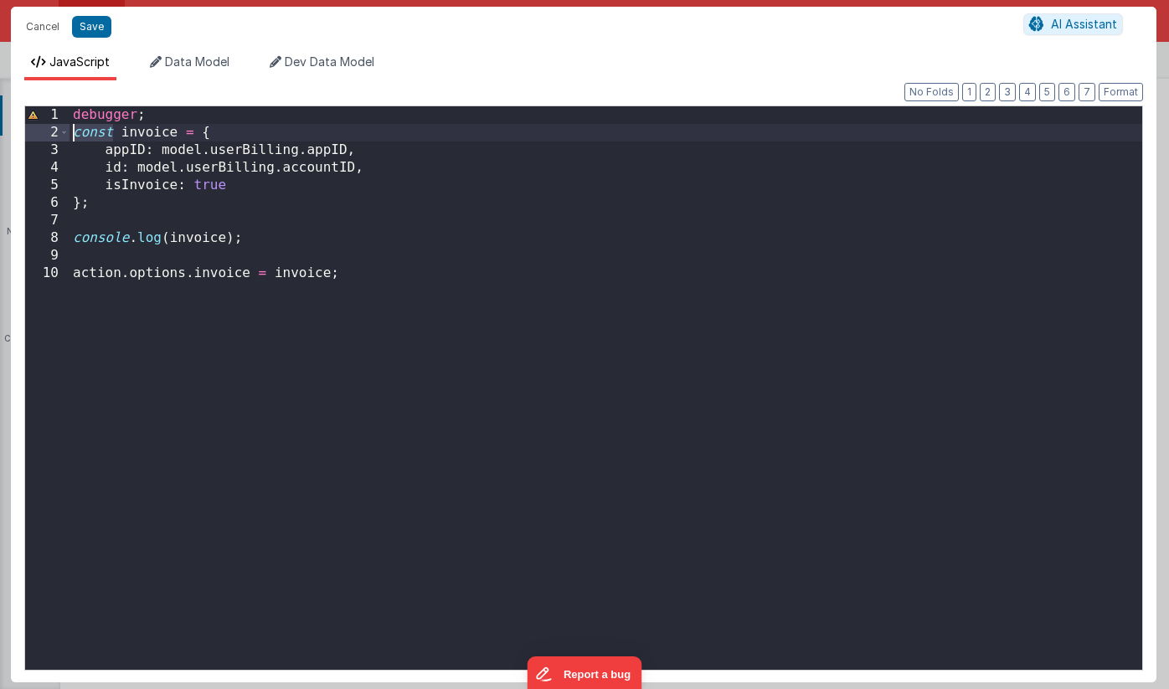
drag, startPoint x: 113, startPoint y: 132, endPoint x: 43, endPoint y: 132, distance: 70.4
click at [43, 132] on div "1 2 3 4 5 6 7 8 9 10 debugger ; const invoice = { appID : model . userBilling .…" at bounding box center [583, 388] width 1119 height 565
click at [206, 149] on div "debugger ; let invoice = { appID : model . userBilling . appID , id : model . u…" at bounding box center [606, 405] width 1073 height 599
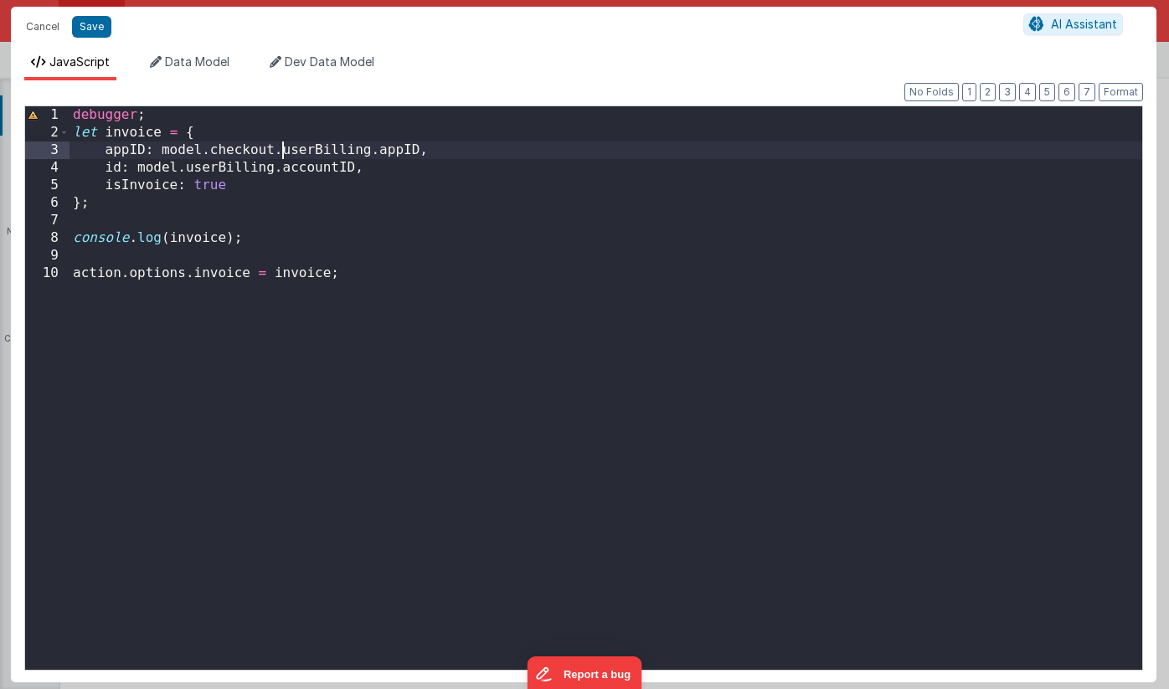
click at [182, 168] on div "debugger ; let invoice = { appID : model . checkout . userBilling . appID , id …" at bounding box center [606, 405] width 1073 height 599
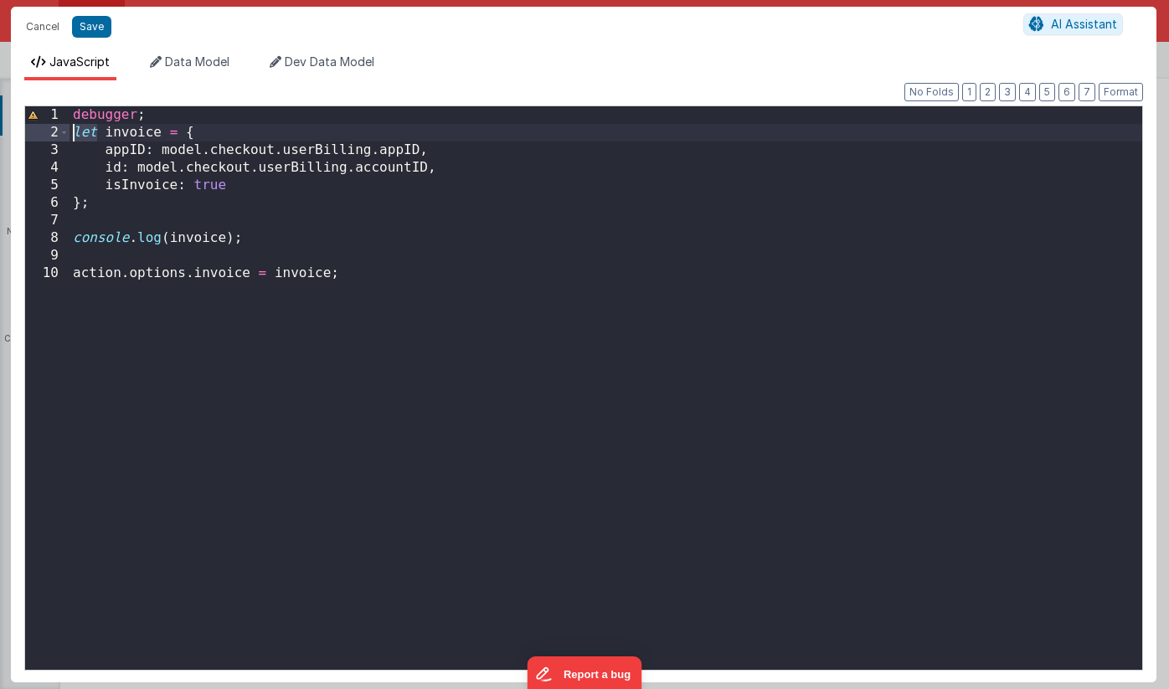
drag, startPoint x: 97, startPoint y: 132, endPoint x: 70, endPoint y: 132, distance: 27.7
click at [70, 132] on div "debugger ; let invoice = { appID : model . checkout . userBilling . appID , id …" at bounding box center [606, 405] width 1073 height 599
click at [252, 181] on div "debugger ; const invoice = { appID : model . checkout . userBilling . appID , i…" at bounding box center [606, 405] width 1073 height 599
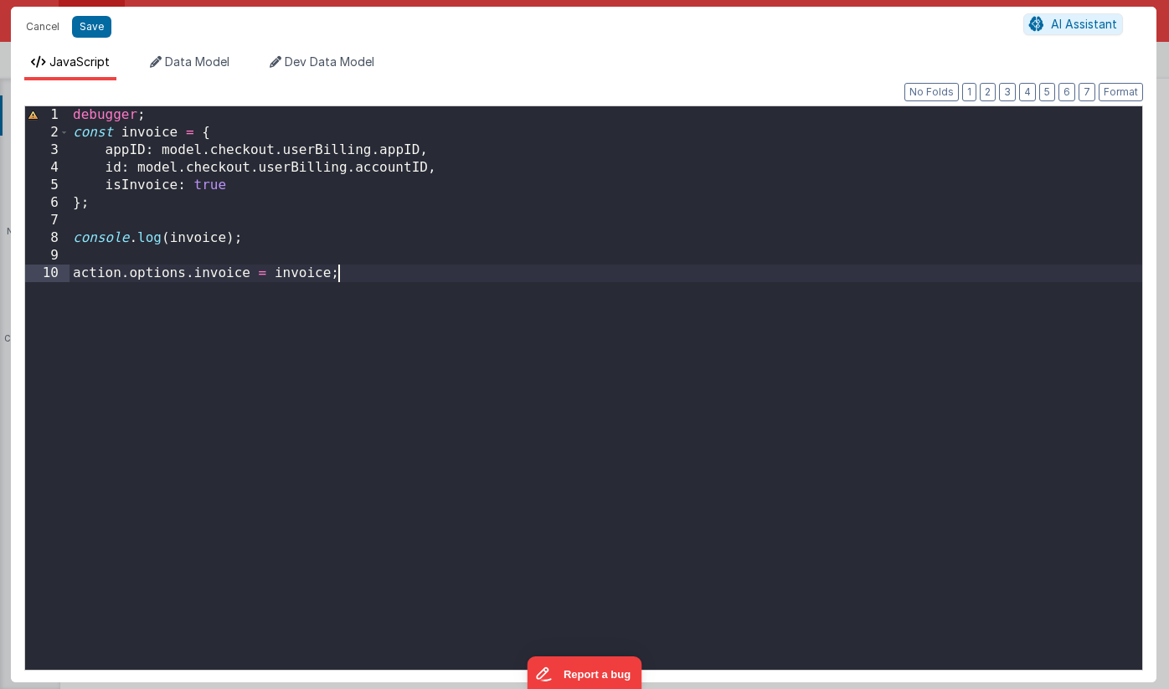
click at [369, 278] on div "debugger ; const invoice = { appID : model . checkout . userBilling . appID , i…" at bounding box center [606, 405] width 1073 height 599
click at [91, 28] on button "Save" at bounding box center [91, 27] width 39 height 22
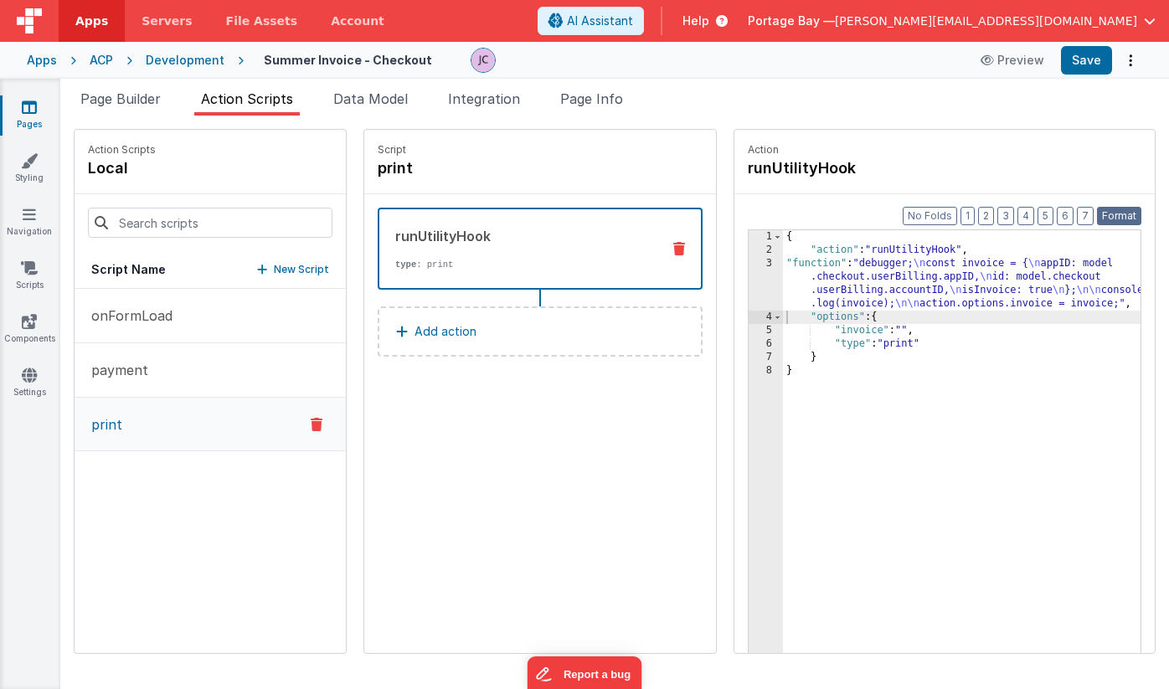
click at [1106, 216] on button "Format" at bounding box center [1119, 216] width 44 height 18
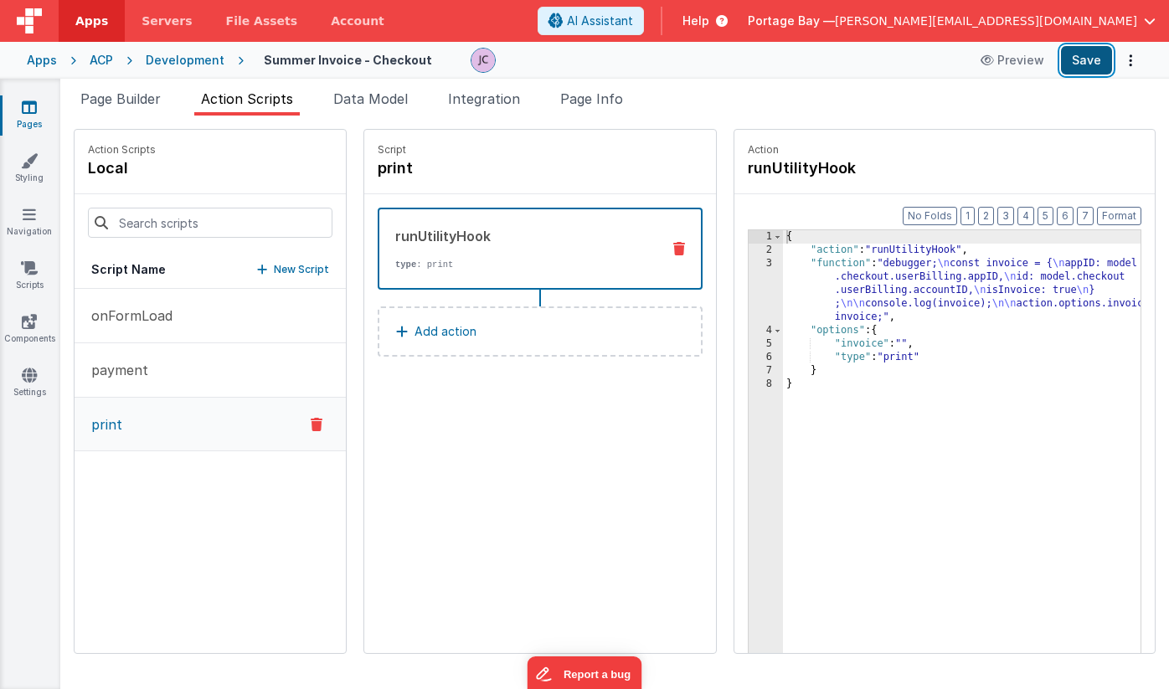
click at [1088, 56] on button "Save" at bounding box center [1086, 60] width 51 height 28
click at [94, 20] on span "Apps" at bounding box center [91, 21] width 33 height 17
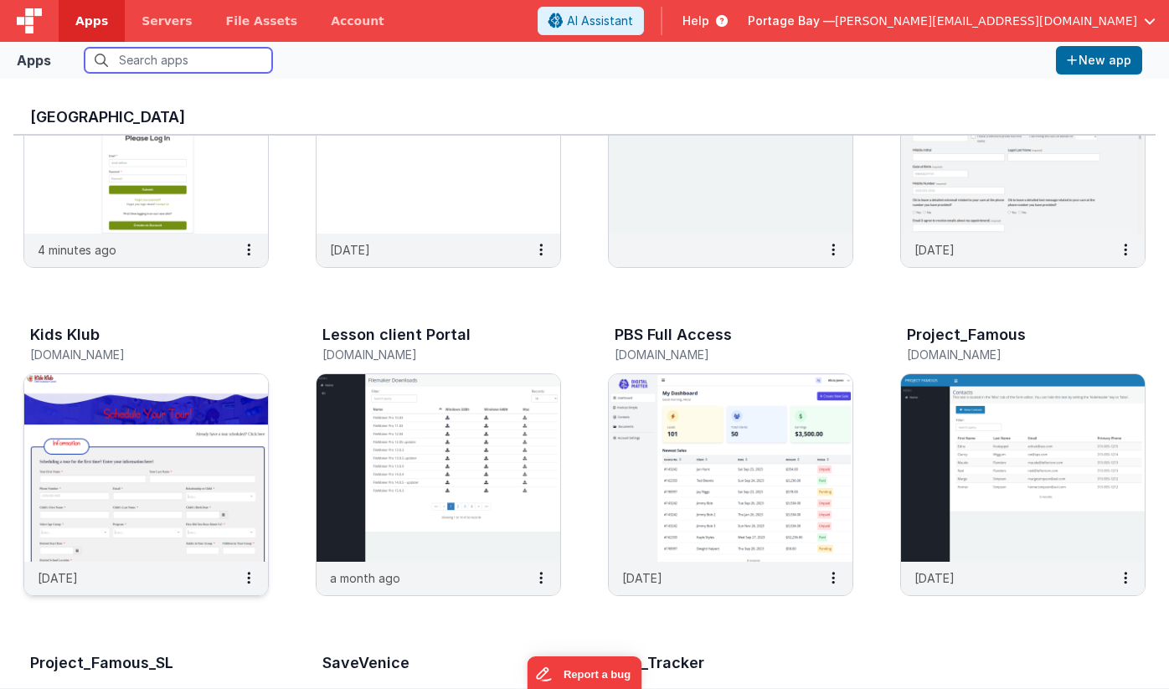
scroll to position [203, 0]
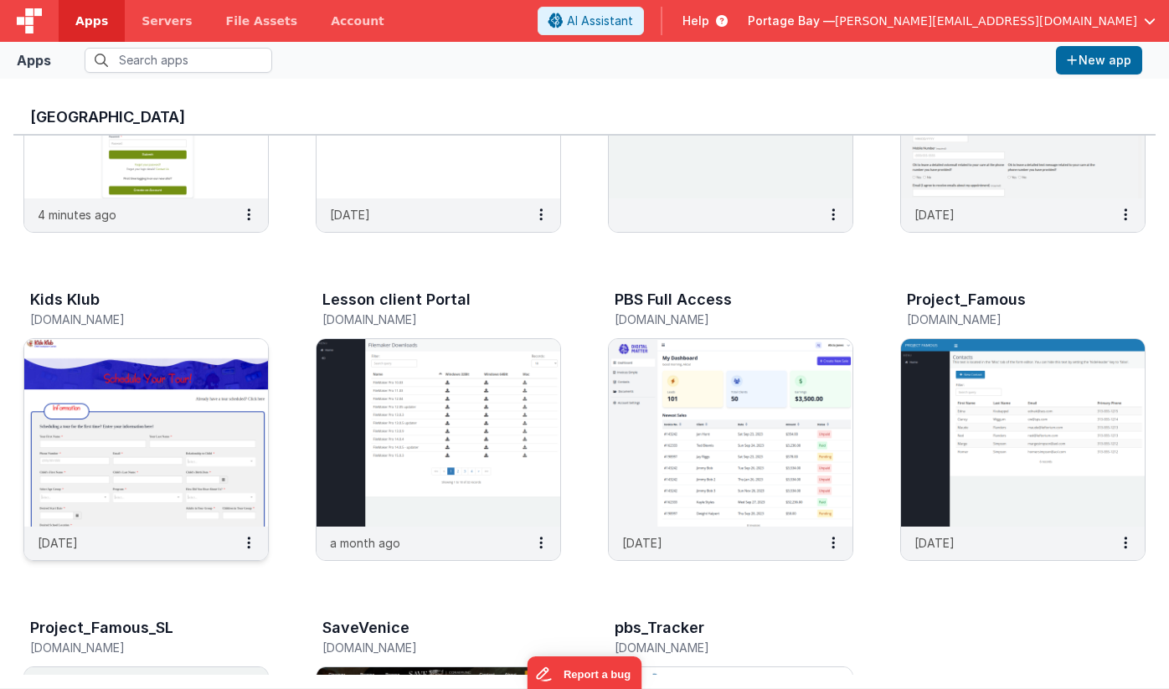
click at [118, 381] on img at bounding box center [146, 433] width 244 height 188
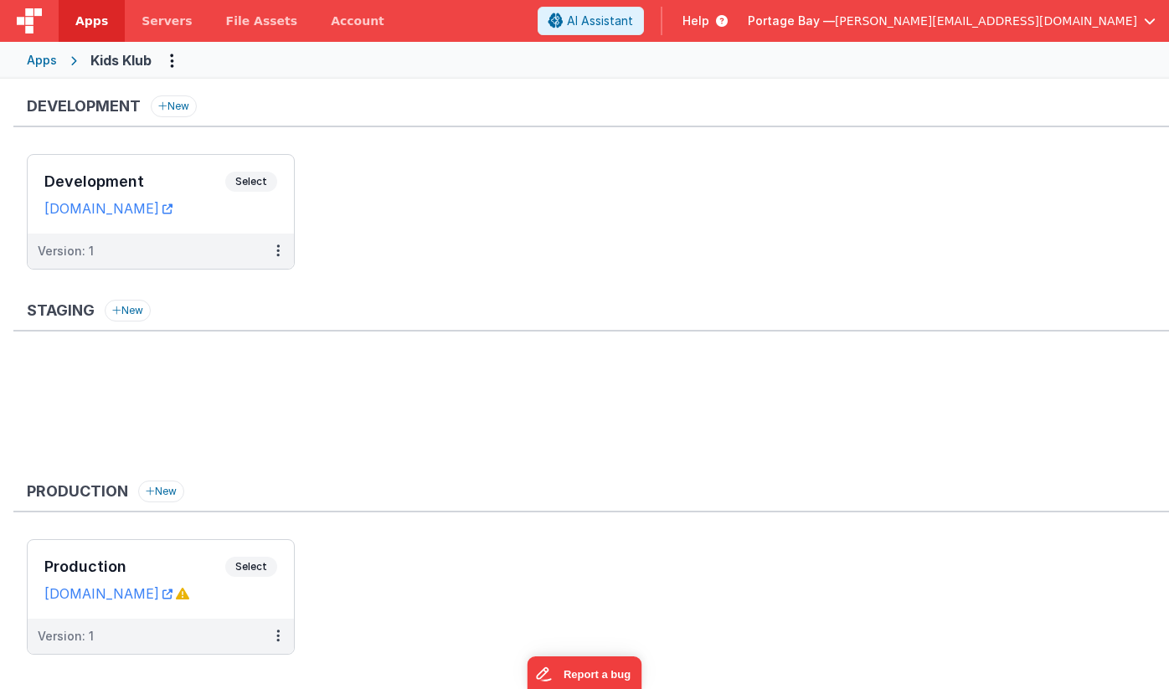
scroll to position [28, 0]
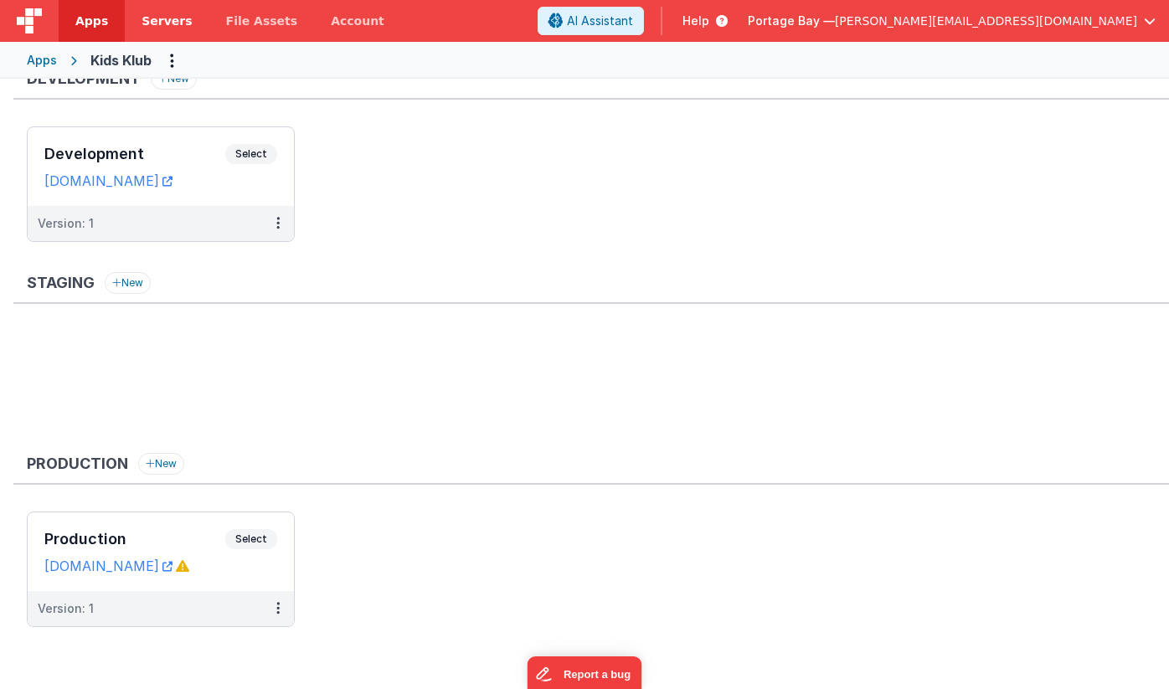
click at [166, 18] on span "Servers" at bounding box center [167, 21] width 50 height 17
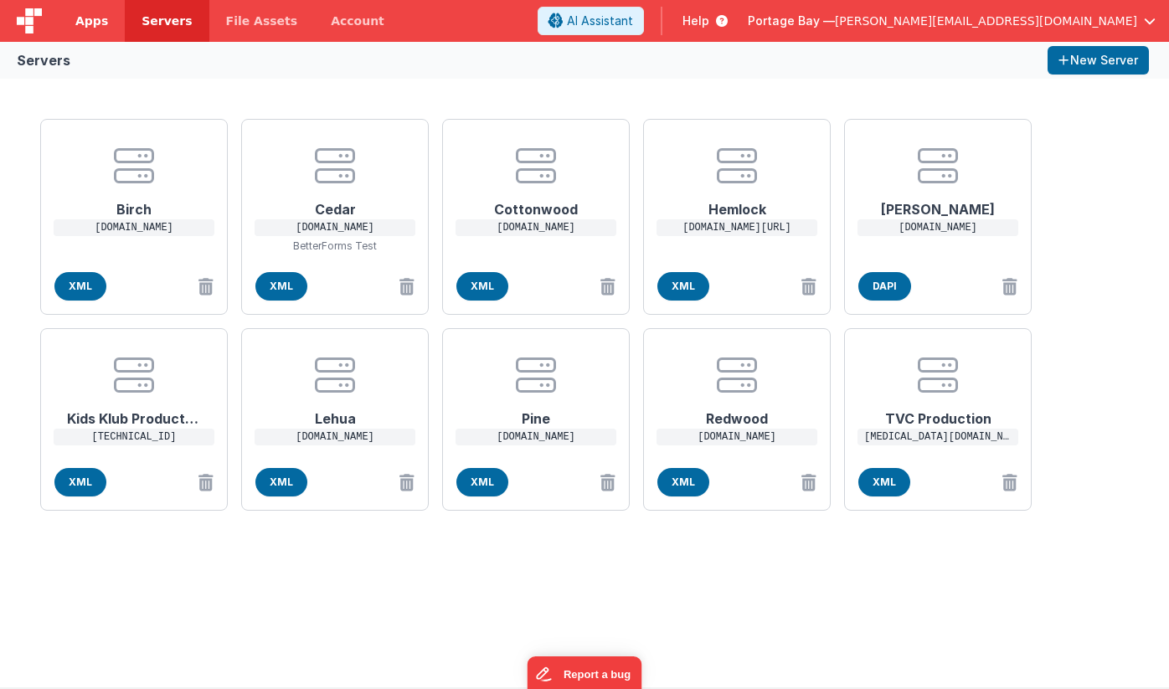
click at [90, 17] on span "Apps" at bounding box center [91, 21] width 33 height 17
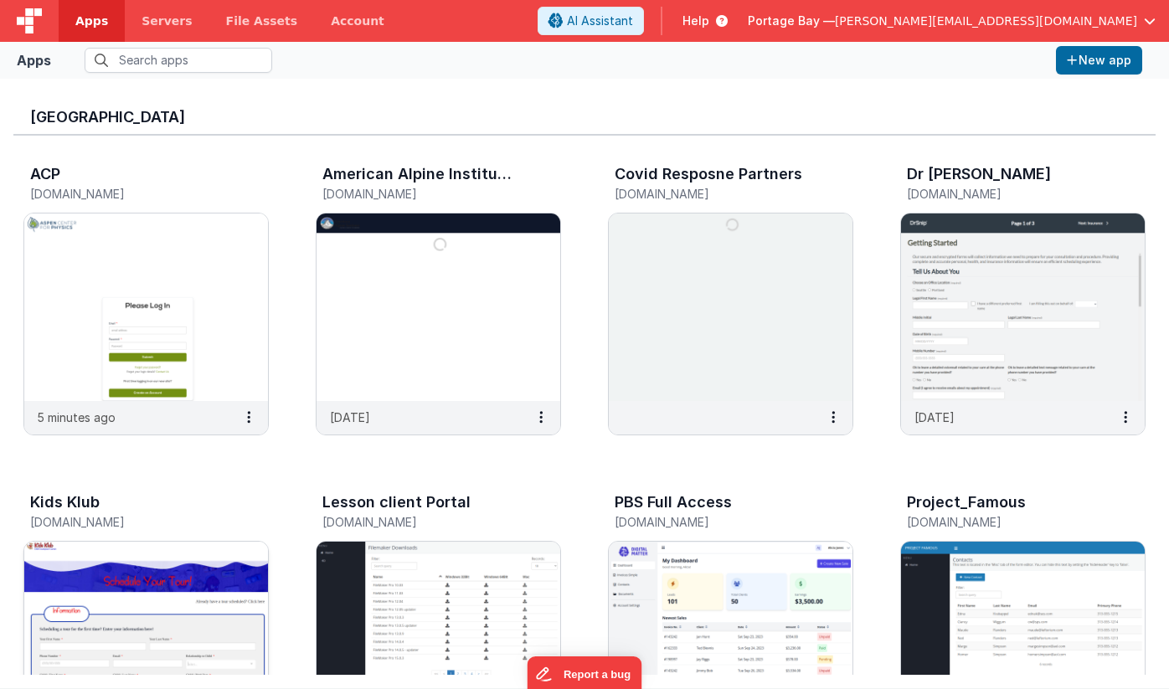
click at [147, 568] on img at bounding box center [146, 636] width 244 height 188
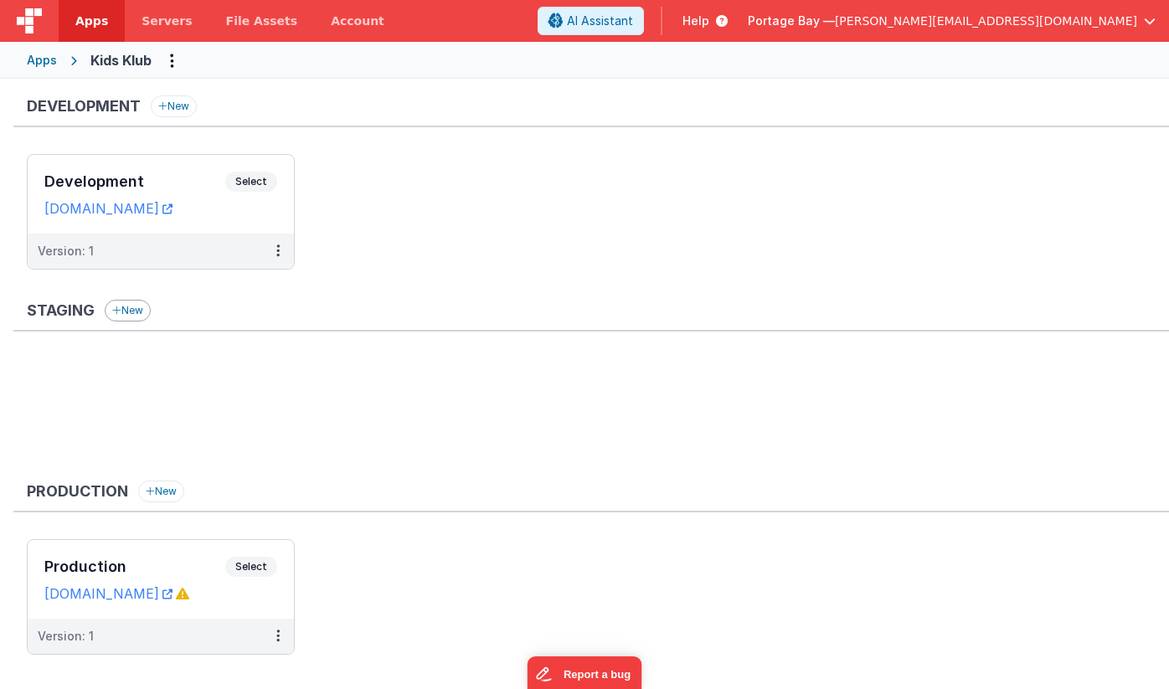
click at [134, 308] on button "New" at bounding box center [128, 311] width 46 height 22
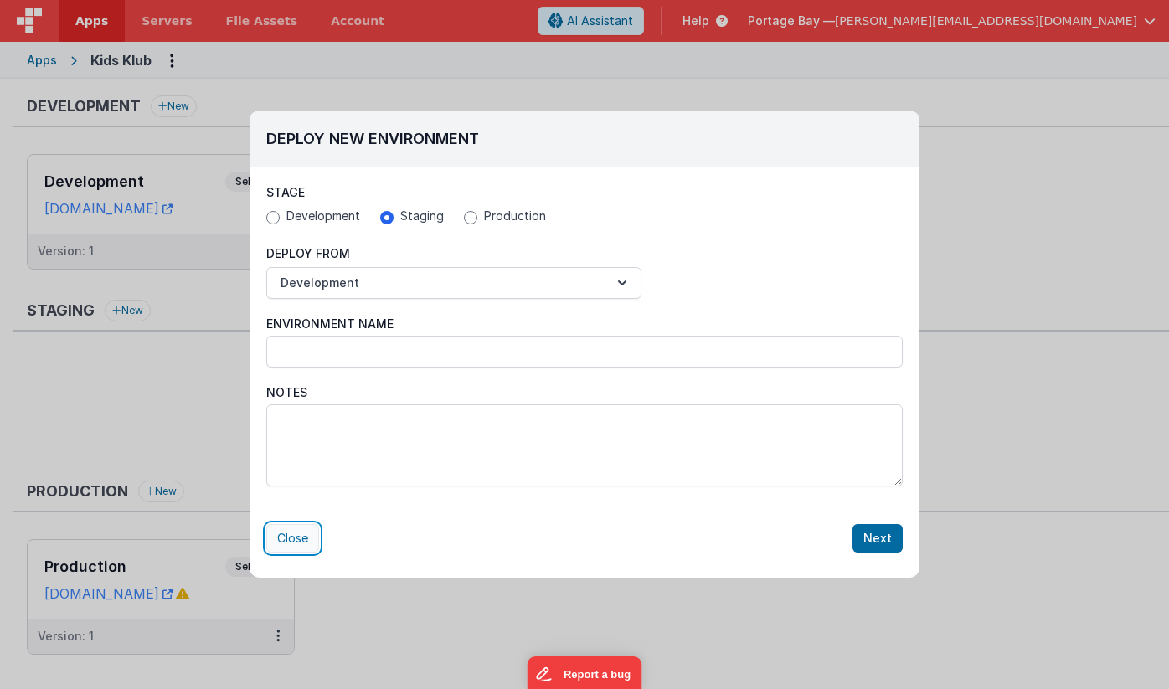
click at [296, 541] on button "Close" at bounding box center [292, 538] width 53 height 28
radio input "false"
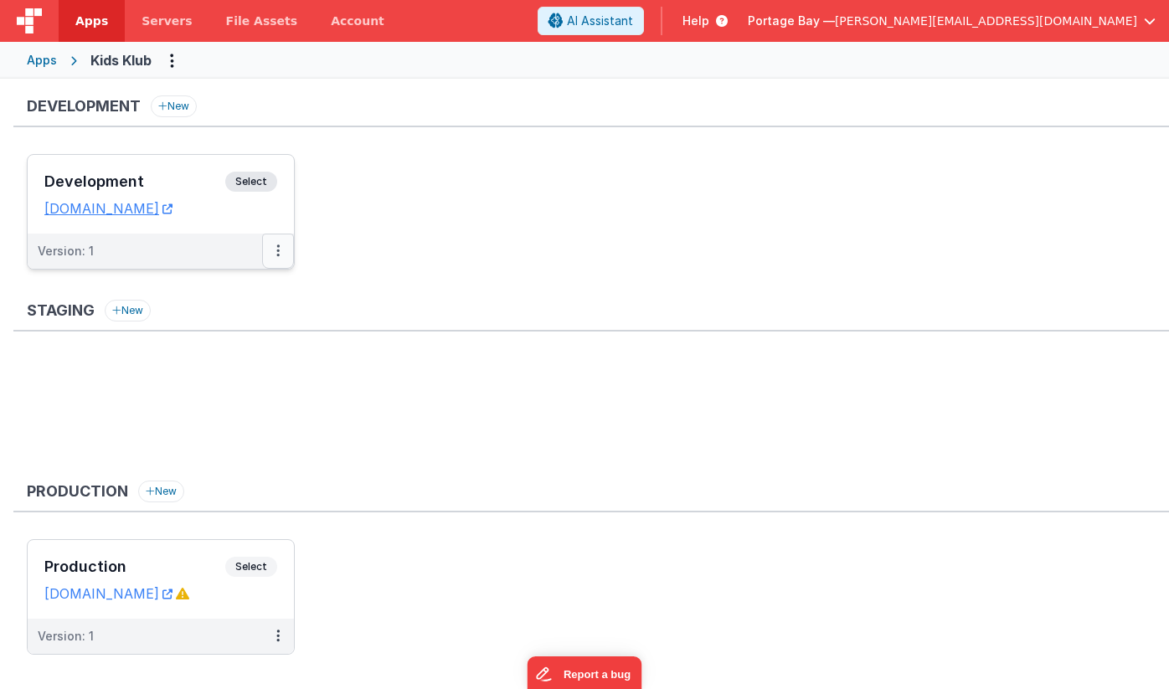
click at [274, 250] on button at bounding box center [278, 251] width 32 height 35
click at [222, 315] on link "Deploy..." at bounding box center [220, 319] width 147 height 30
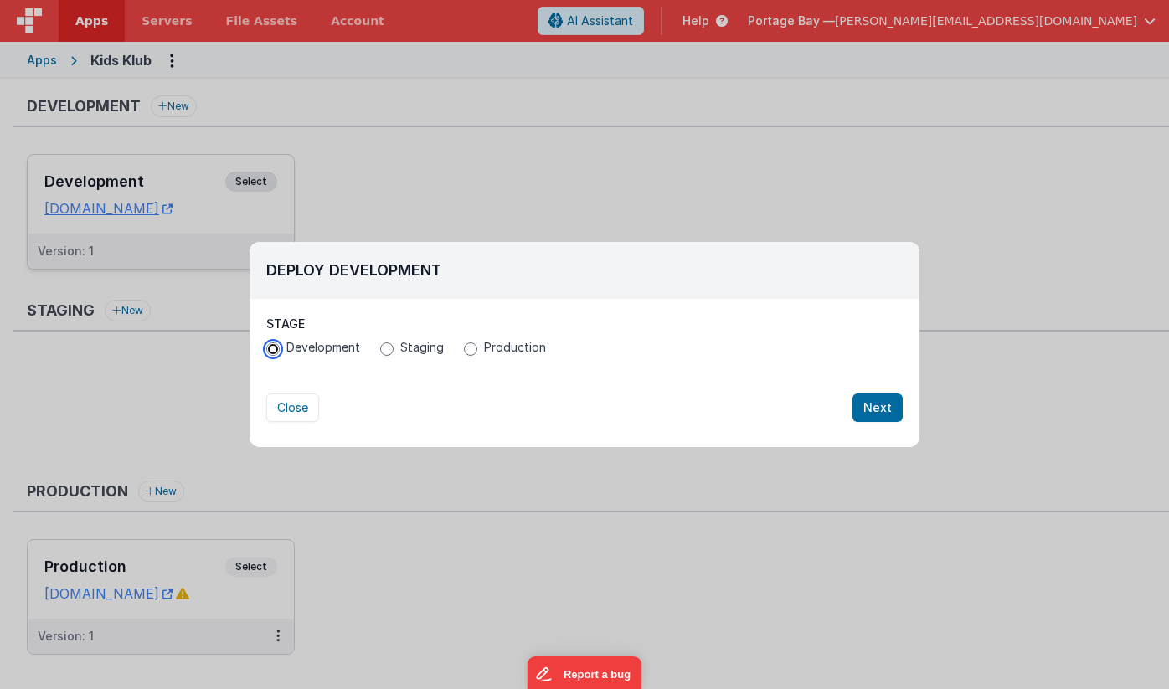
click at [274, 350] on input "Development" at bounding box center [272, 349] width 13 height 13
radio input "true"
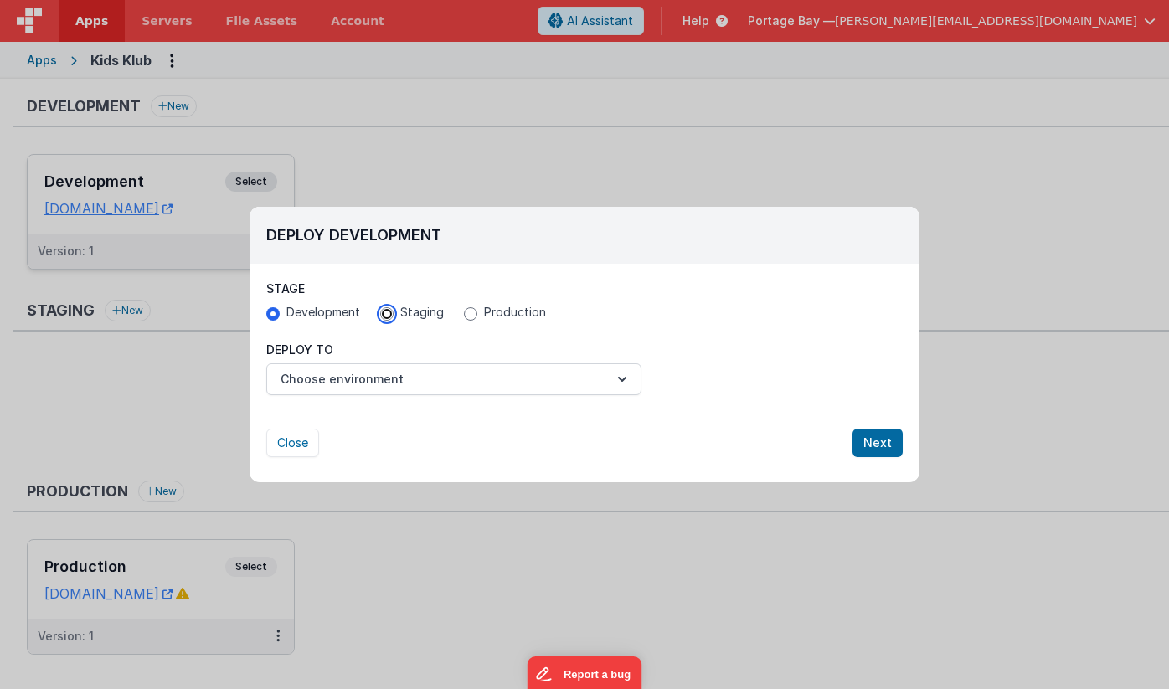
click at [390, 312] on input "Staging" at bounding box center [386, 313] width 13 height 13
radio input "true"
radio input "false"
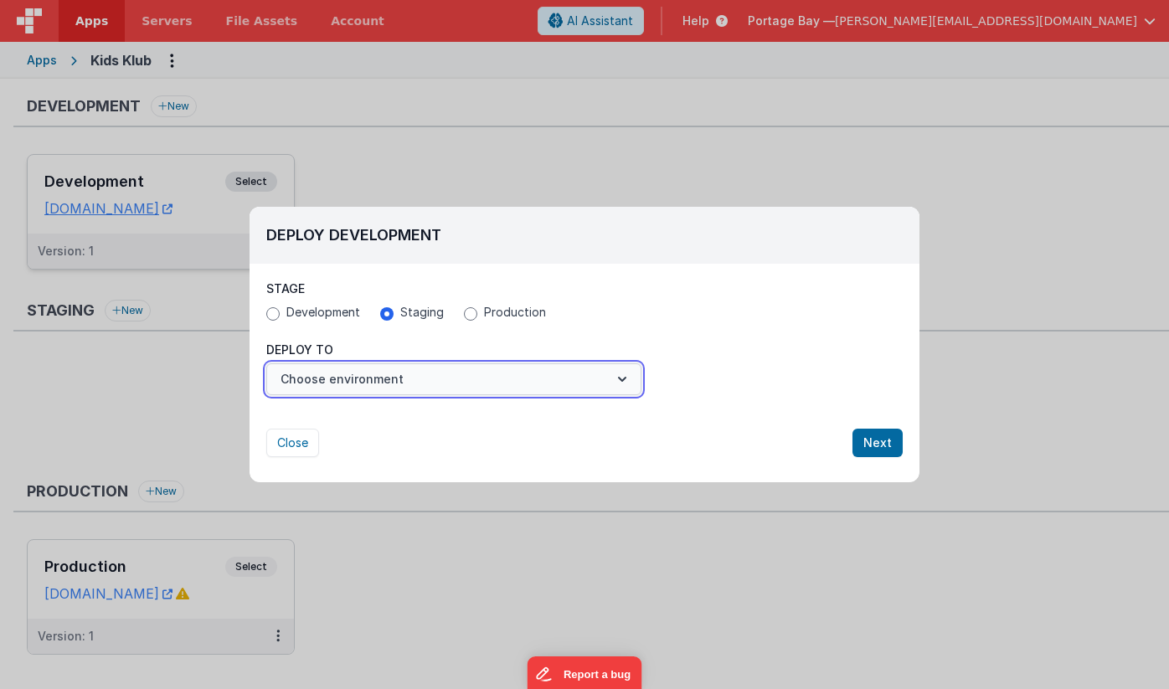
click at [436, 389] on button "Choose environment" at bounding box center [453, 380] width 375 height 32
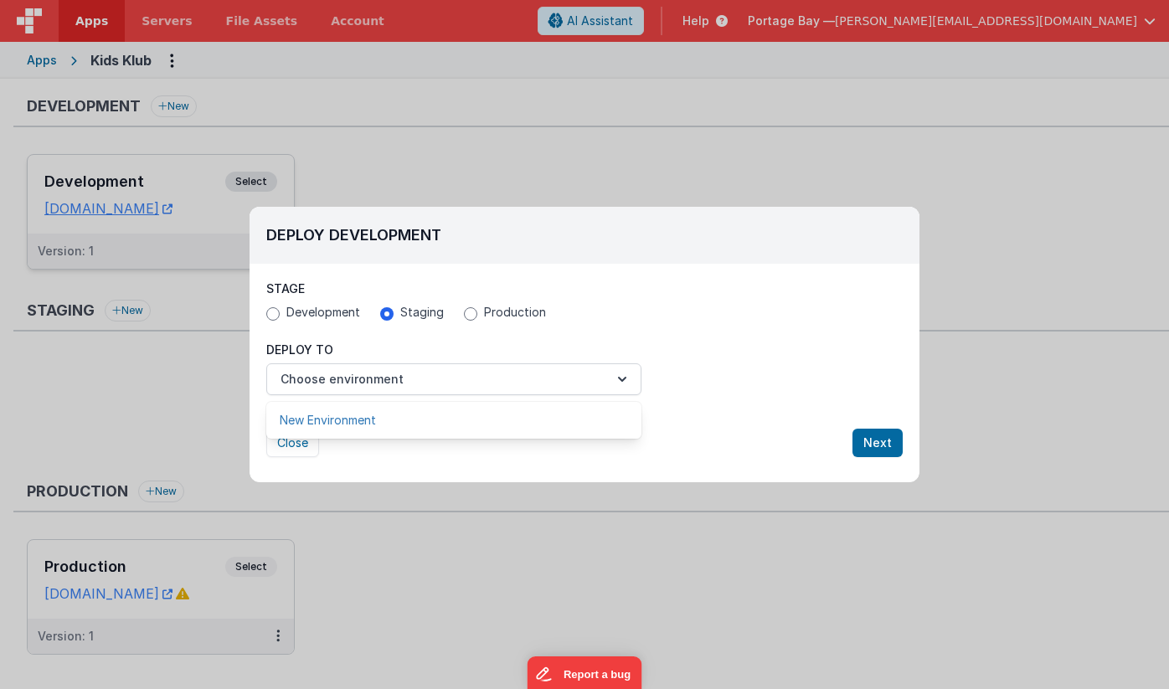
click at [405, 416] on link "New Environment" at bounding box center [453, 420] width 375 height 30
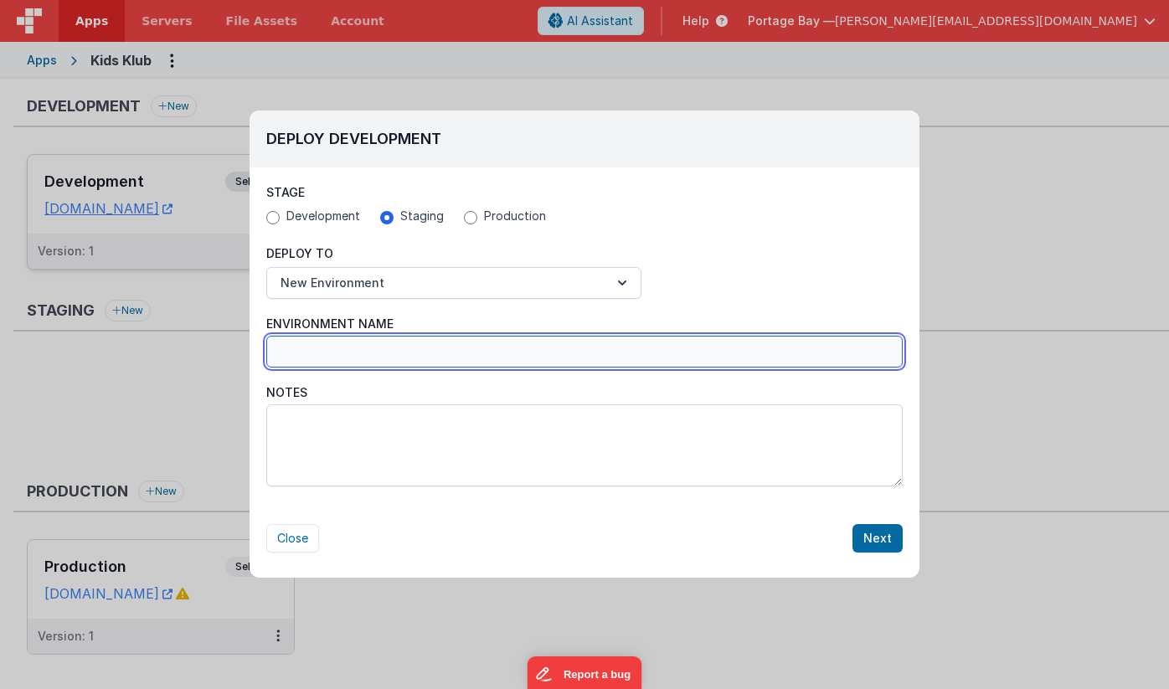
click at [436, 353] on input "Environment Name" at bounding box center [584, 352] width 637 height 32
type input "Staging"
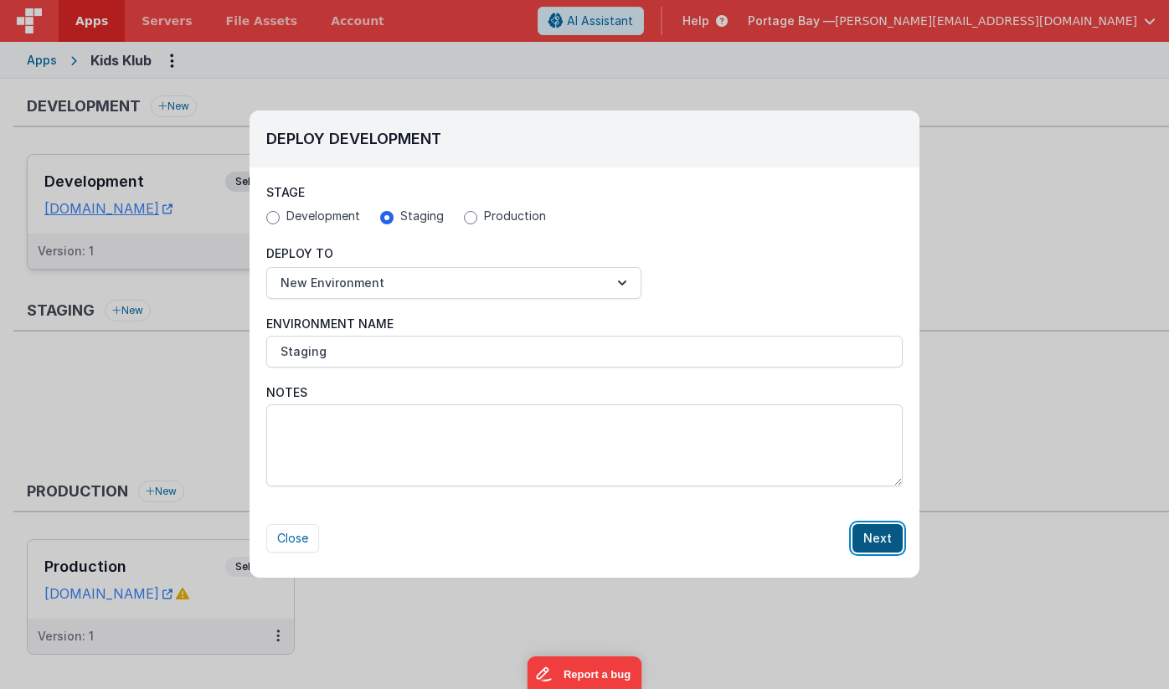
click at [885, 542] on button "Next" at bounding box center [878, 538] width 50 height 28
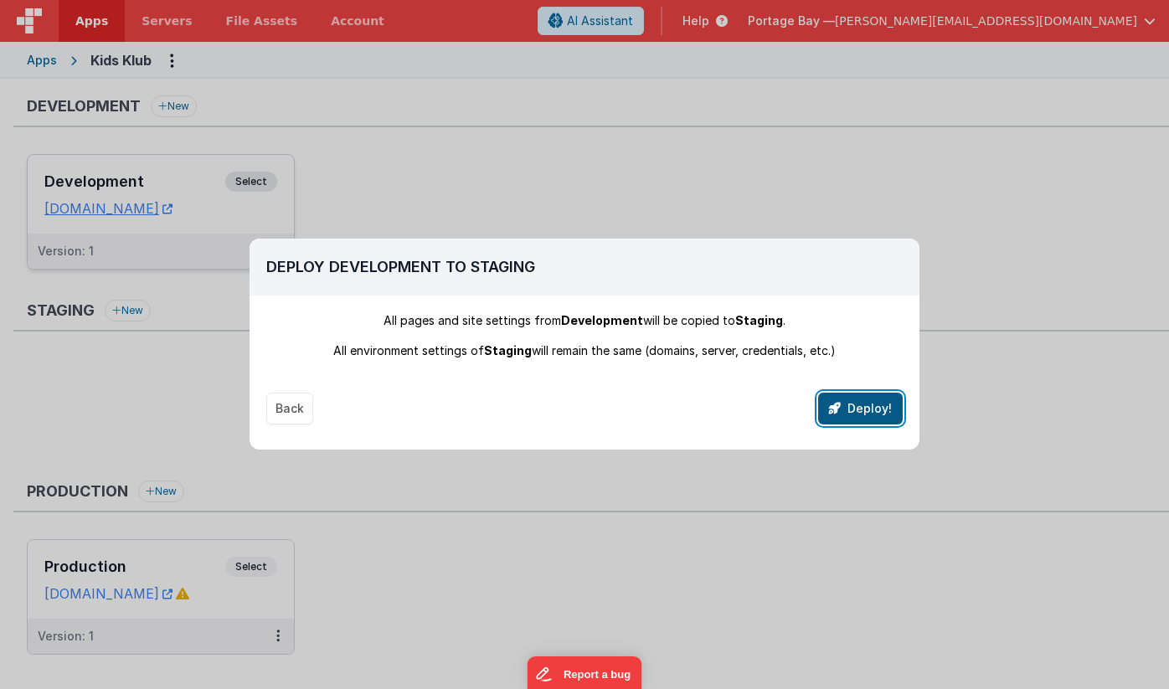
click at [859, 411] on button "Deploy!" at bounding box center [860, 409] width 85 height 32
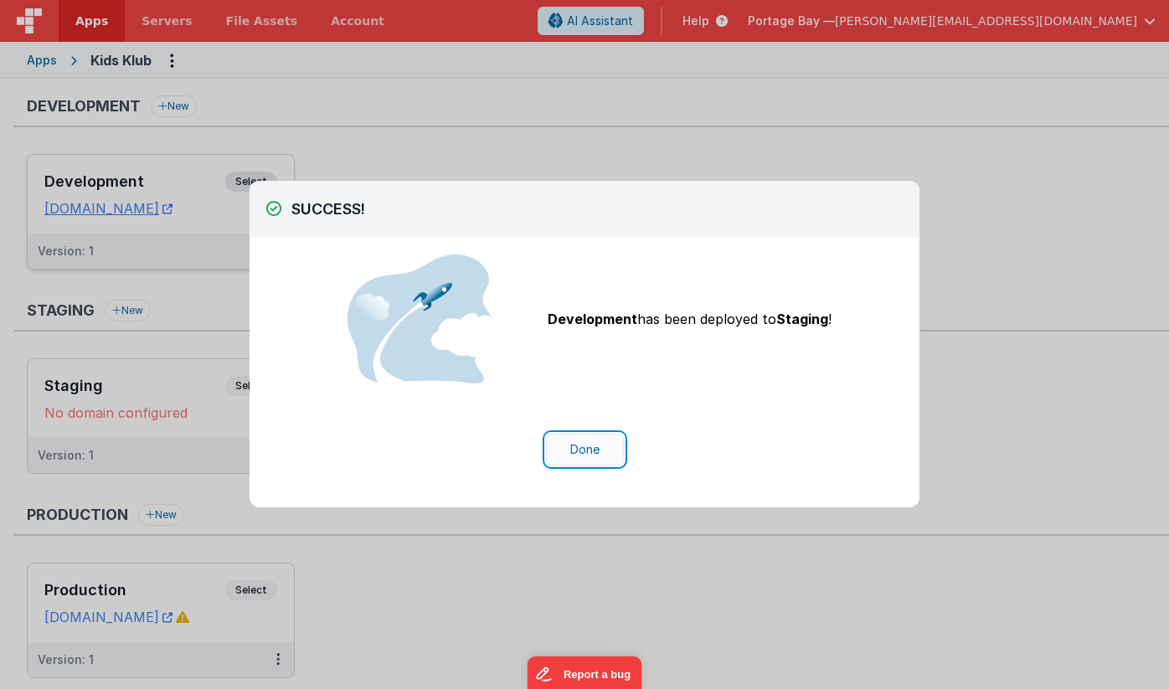
click at [578, 449] on button "Done" at bounding box center [585, 450] width 78 height 32
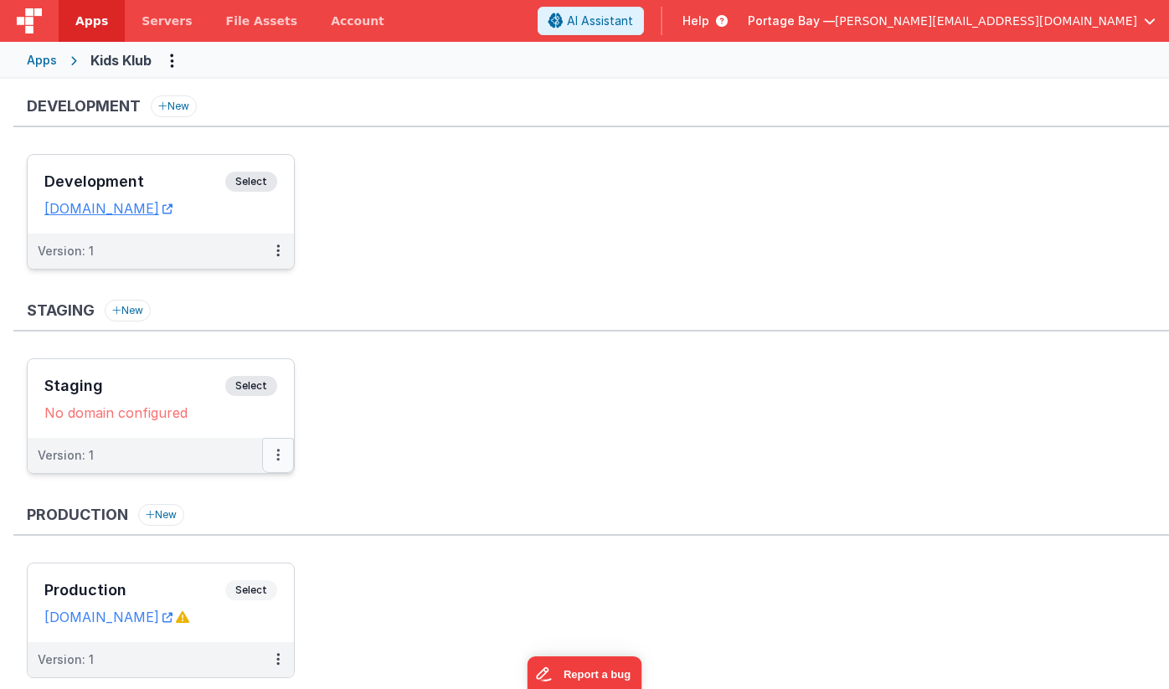
click at [282, 459] on button at bounding box center [278, 455] width 32 height 35
click at [218, 495] on link "Edit" at bounding box center [220, 493] width 147 height 30
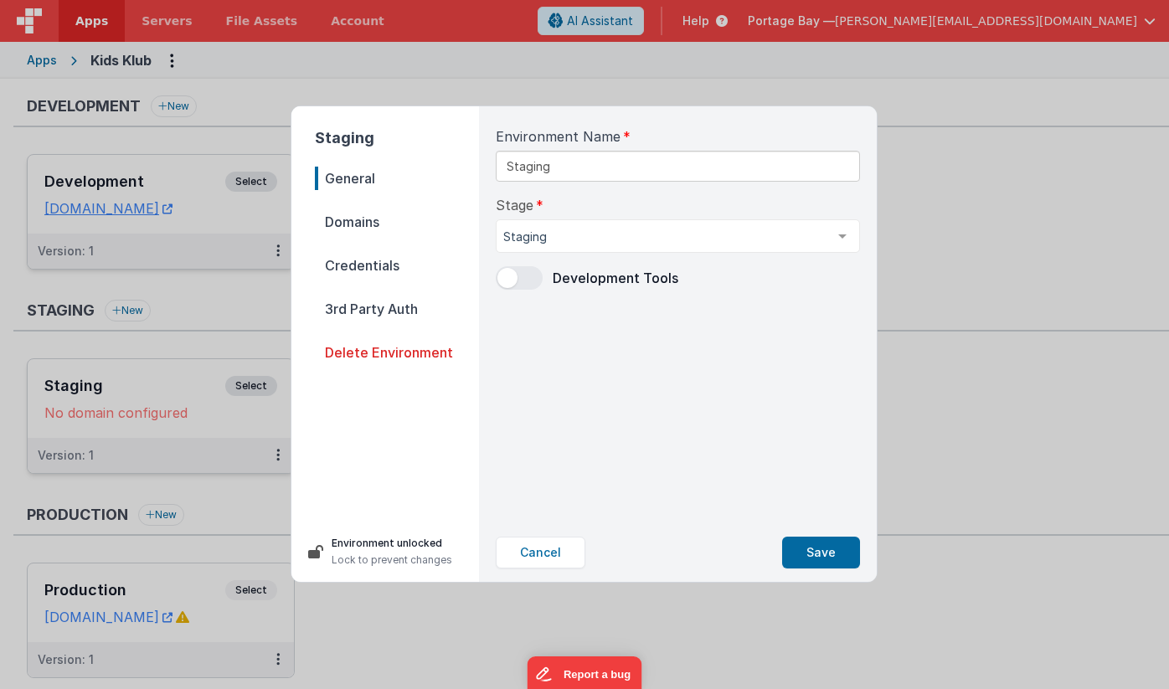
click at [361, 224] on span "Domains" at bounding box center [397, 221] width 164 height 23
select select "[DOMAIN_NAME]"
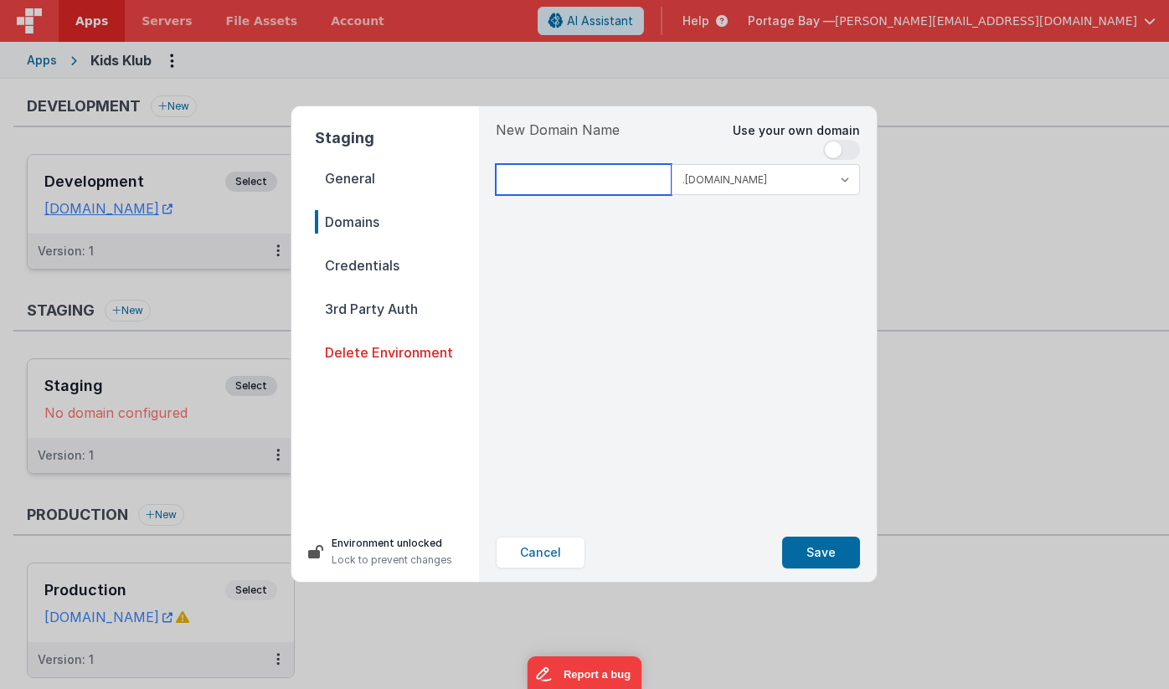
click at [562, 178] on input at bounding box center [584, 179] width 176 height 31
click at [625, 179] on input "kidsklubstaging" at bounding box center [584, 179] width 176 height 31
click at [643, 178] on input "kidsklubstaging" at bounding box center [584, 179] width 176 height 31
click at [628, 179] on input "kidsklubstaging" at bounding box center [584, 179] width 176 height 31
click at [627, 180] on input "kidsklubstaging" at bounding box center [584, 179] width 176 height 31
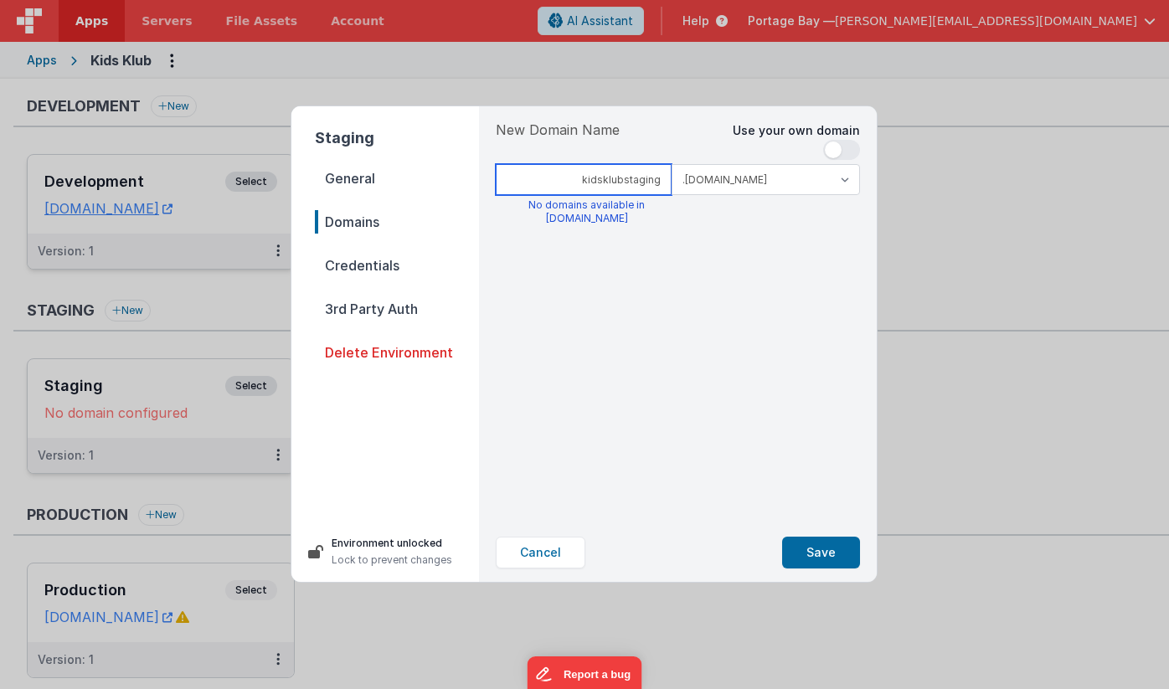
type input "kidsklubstaging"
click at [846, 178] on select ".[DOMAIN_NAME] .[DOMAIN_NAME]" at bounding box center [766, 179] width 188 height 31
select select "[DOMAIN_NAME]"
click at [672, 164] on select ".[DOMAIN_NAME] .[DOMAIN_NAME]" at bounding box center [766, 179] width 188 height 31
click at [359, 267] on span "Credentials" at bounding box center [397, 265] width 164 height 23
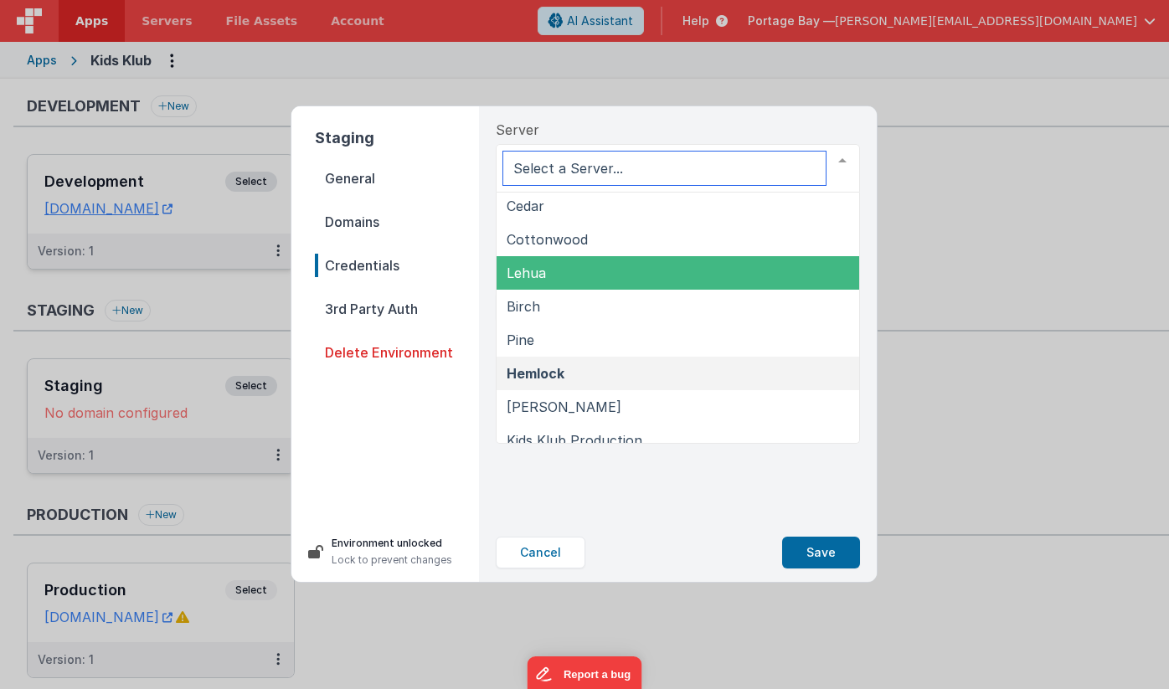
scroll to position [85, 0]
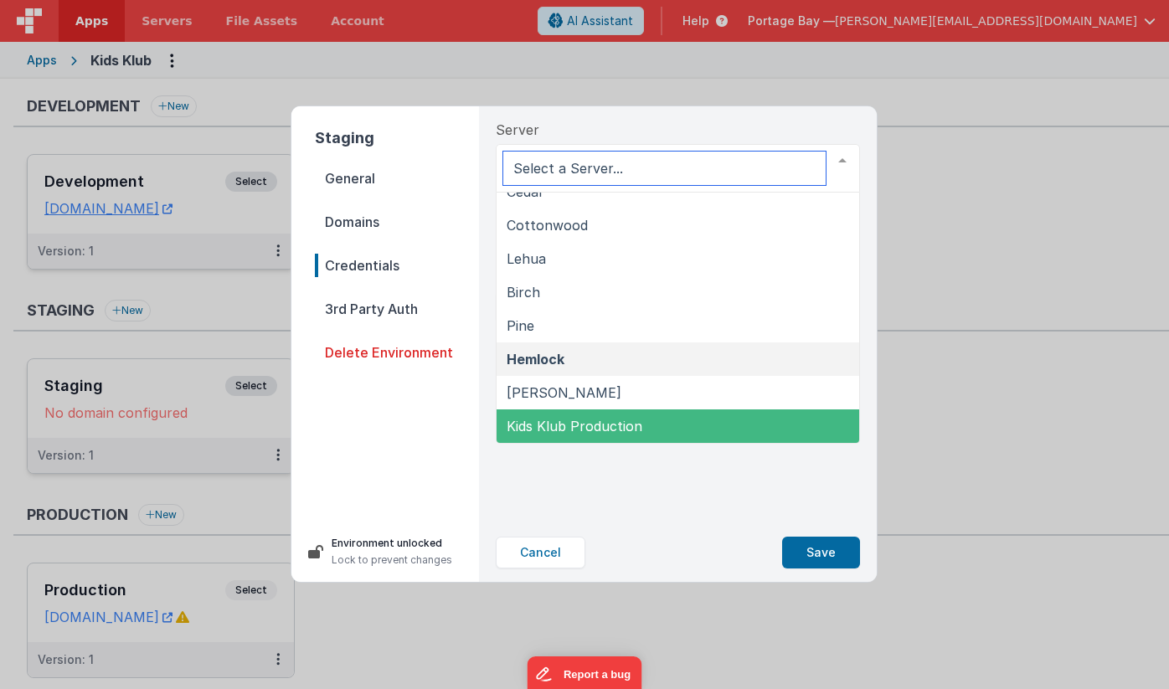
click at [591, 420] on span "Kids Klub Production" at bounding box center [575, 426] width 136 height 17
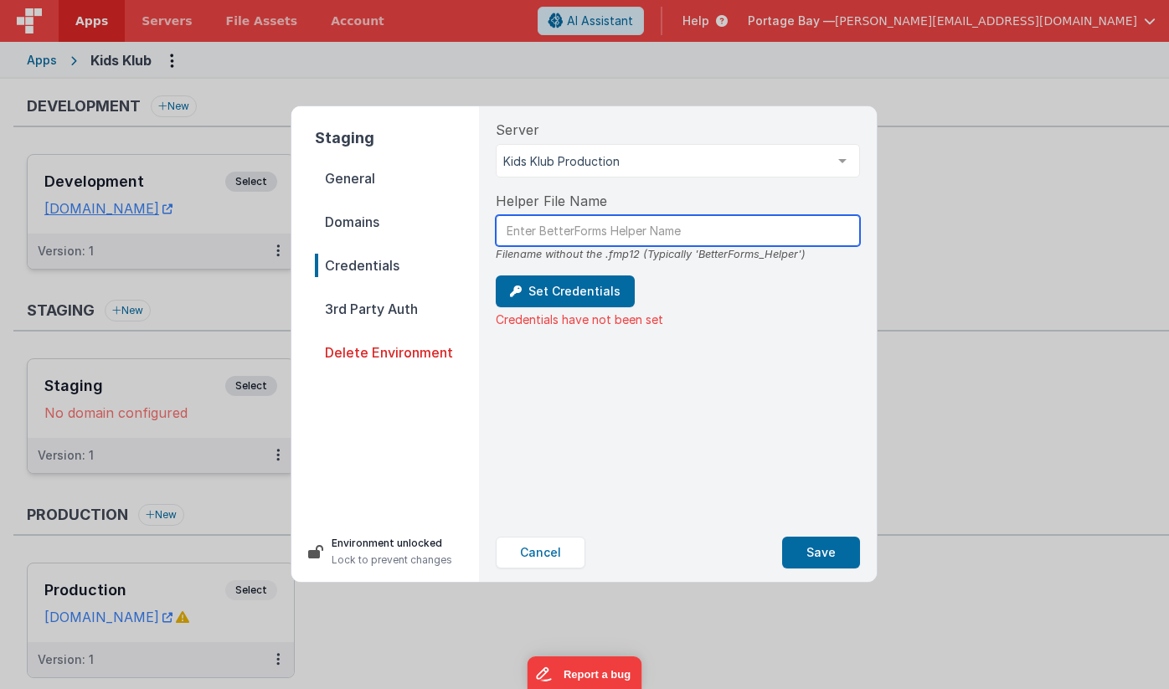
click at [593, 235] on input "text" at bounding box center [678, 230] width 364 height 31
type input "N"
type input "BetterForms_Helper"
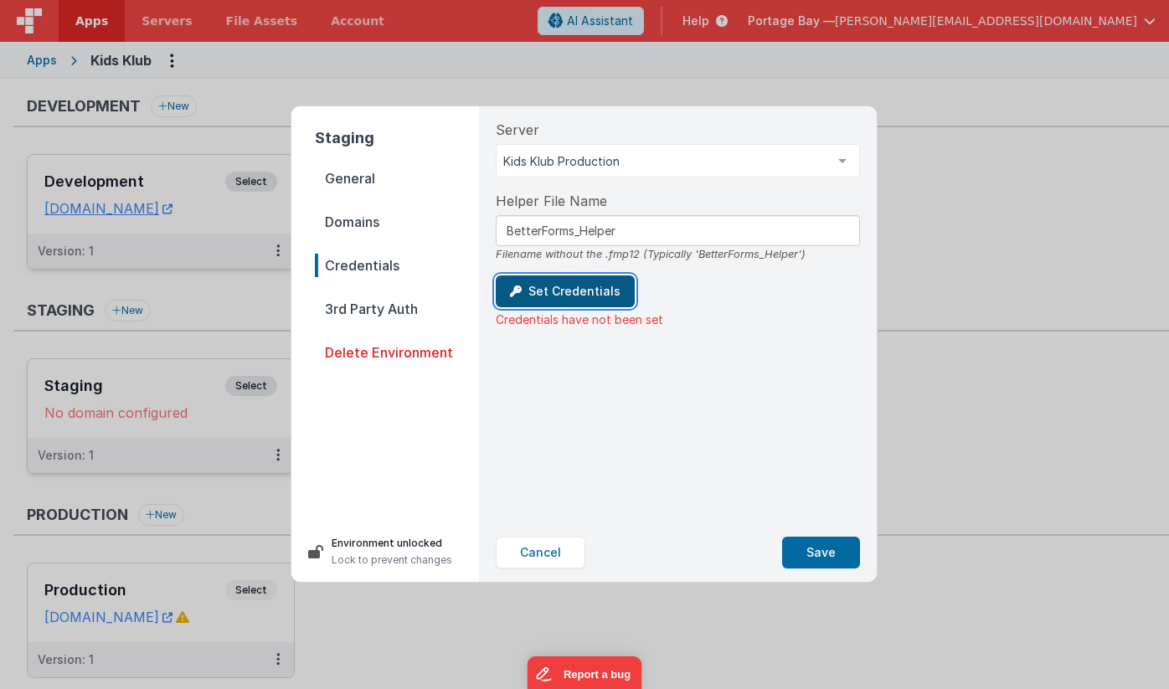
click at [557, 289] on button "Set Credentials" at bounding box center [565, 292] width 139 height 32
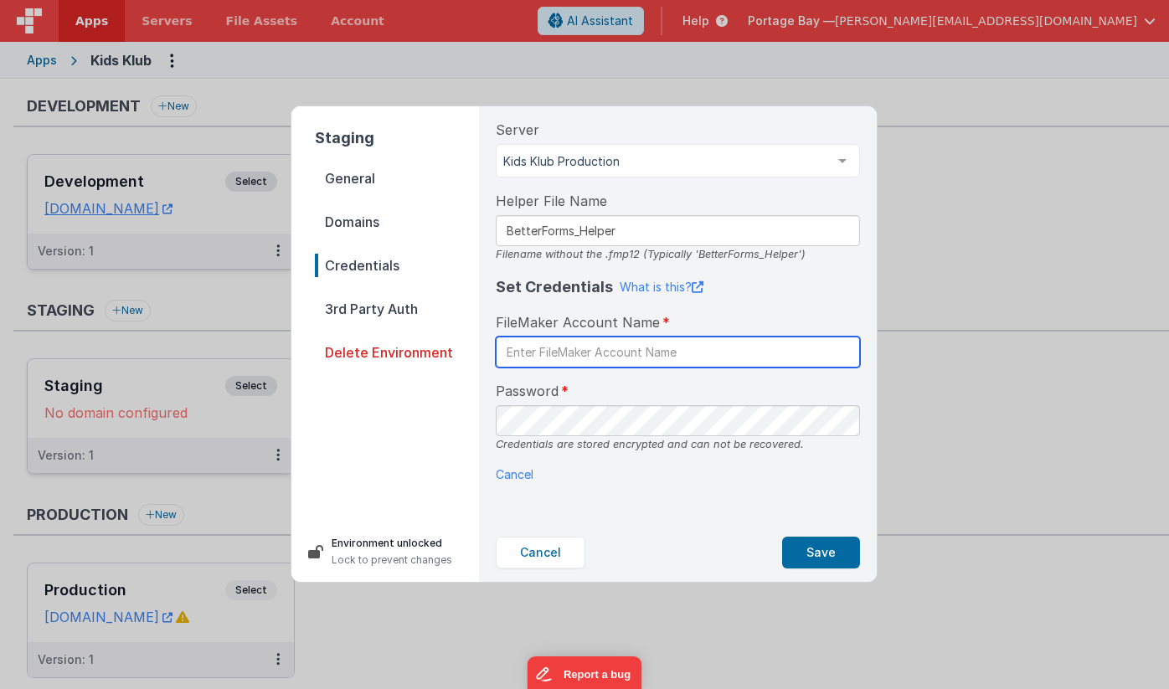
click at [576, 357] on input "text" at bounding box center [678, 352] width 364 height 31
type input "b"
type input "BetterForms"
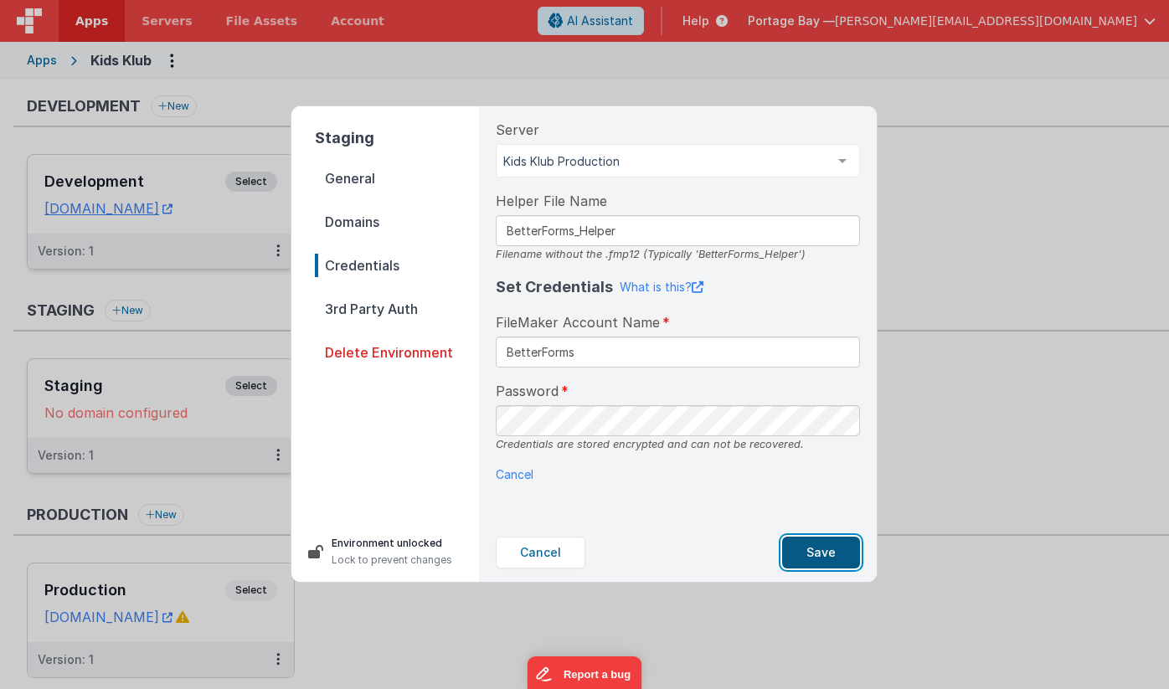
click at [823, 547] on button "Save" at bounding box center [821, 553] width 78 height 32
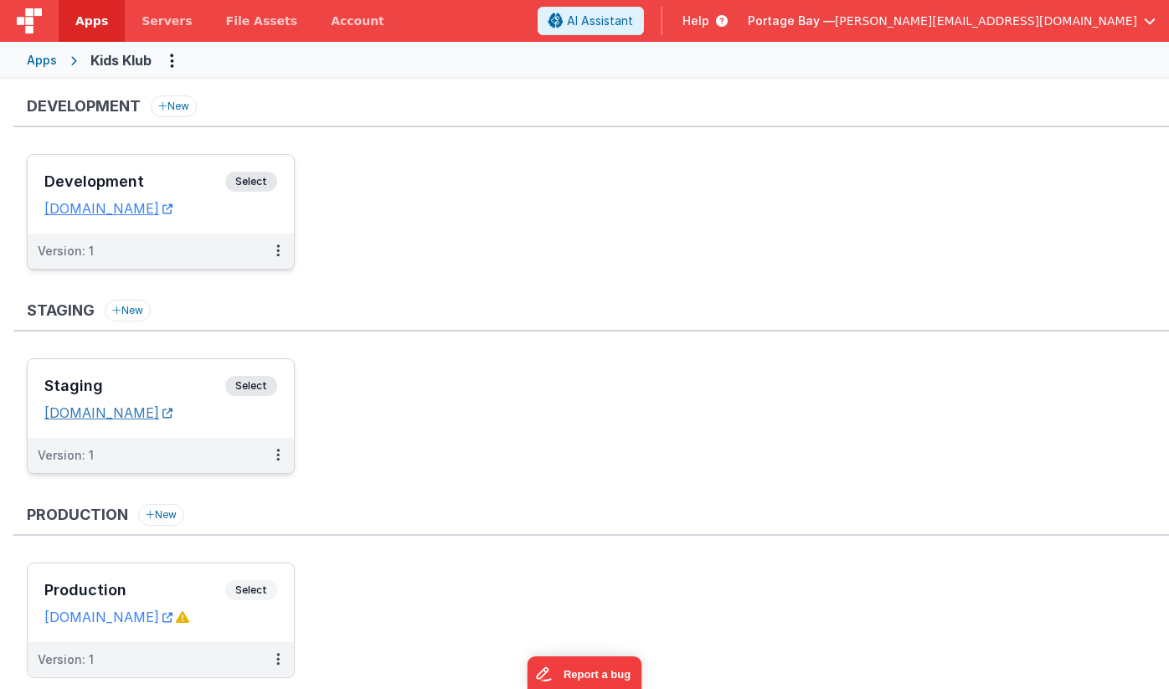
click at [120, 414] on link "[DOMAIN_NAME]" at bounding box center [108, 413] width 128 height 17
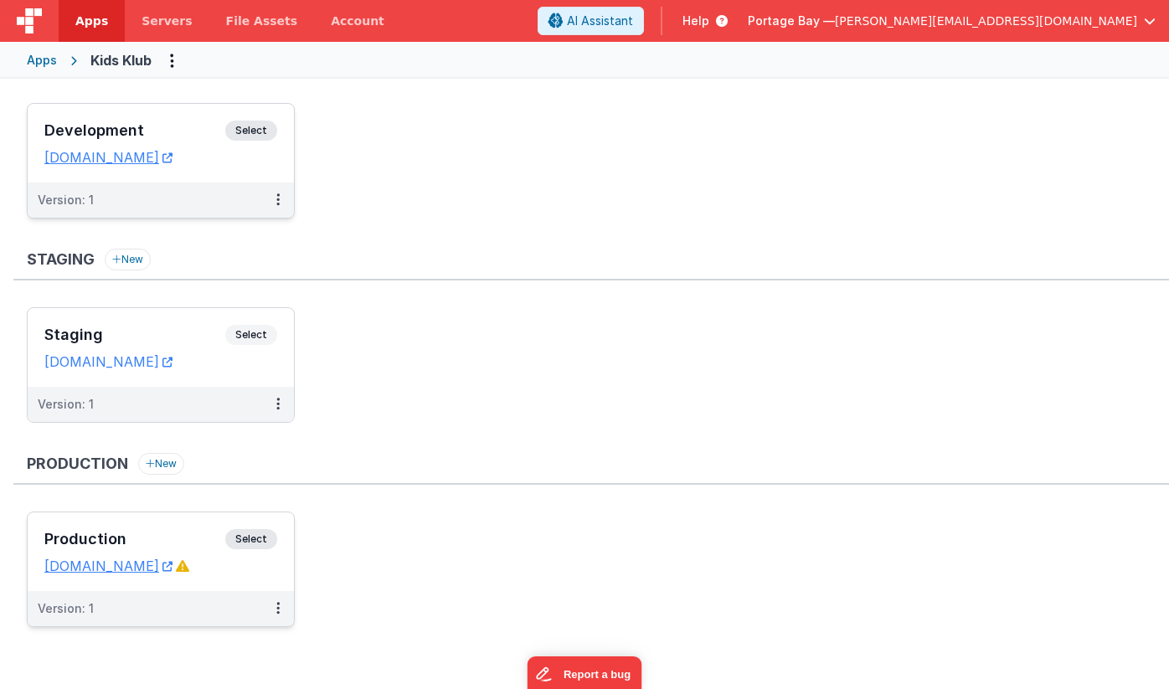
click at [252, 539] on span "Select" at bounding box center [251, 539] width 52 height 20
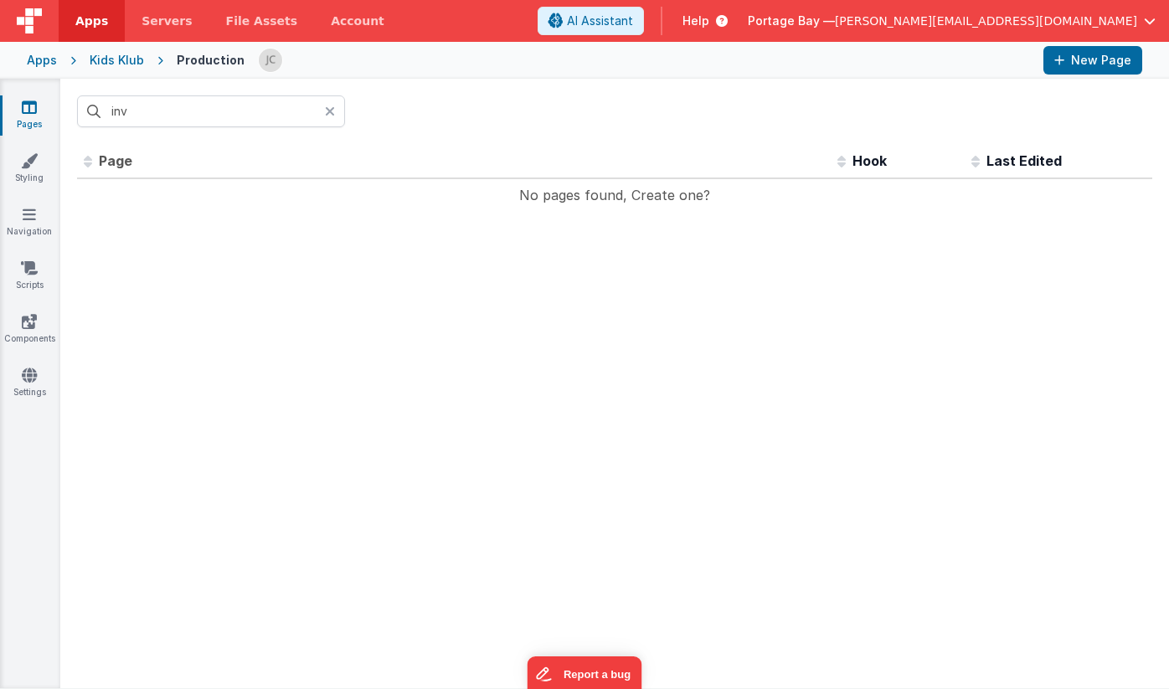
click at [124, 55] on div "Kids Klub" at bounding box center [117, 60] width 54 height 17
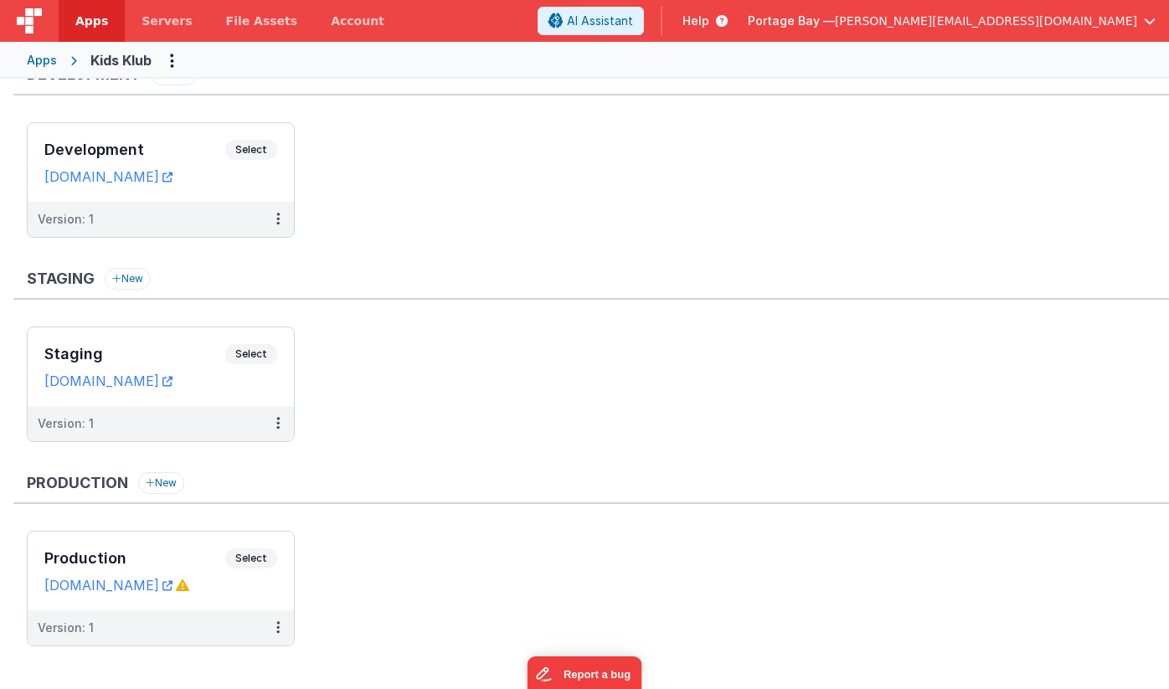
scroll to position [51, 0]
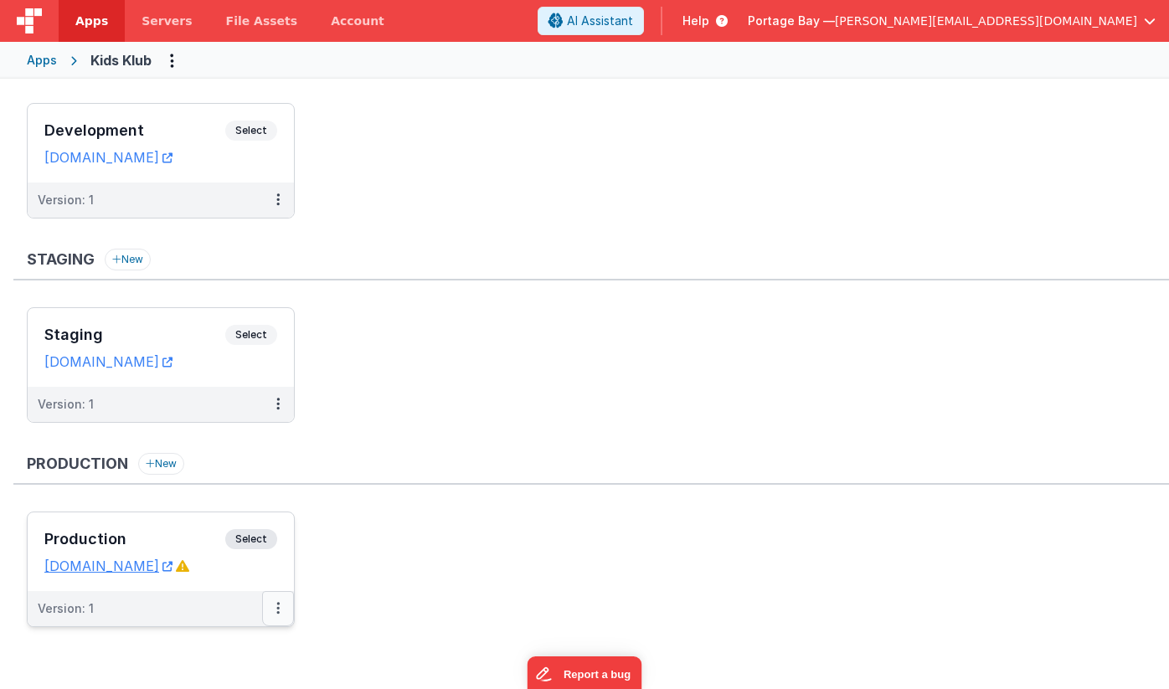
click at [273, 612] on button at bounding box center [278, 608] width 32 height 35
click at [210, 478] on link "Edit" at bounding box center [220, 486] width 147 height 30
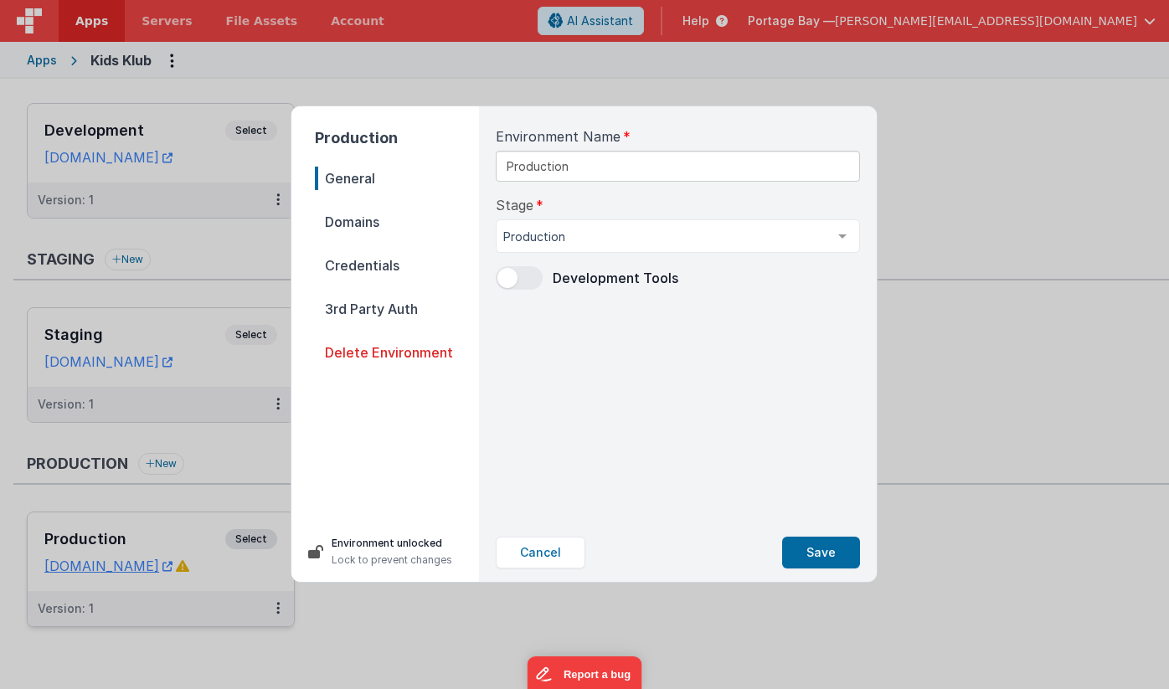
click at [359, 221] on span "Domains" at bounding box center [397, 221] width 164 height 23
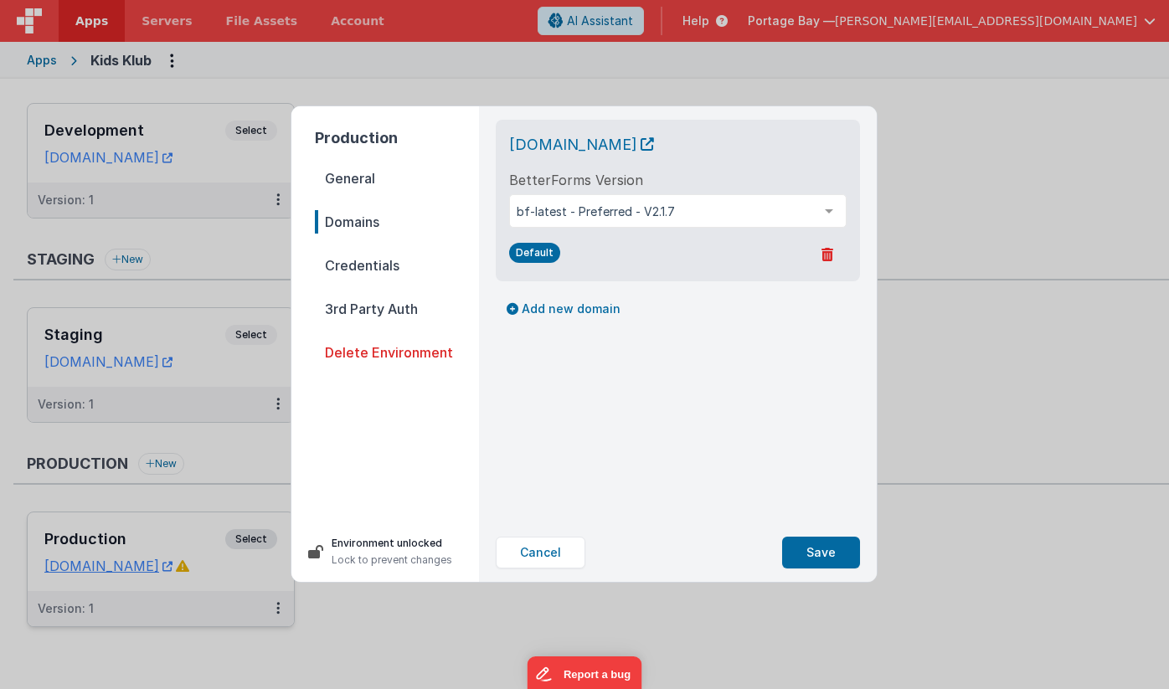
click at [366, 266] on span "Credentials" at bounding box center [397, 265] width 164 height 23
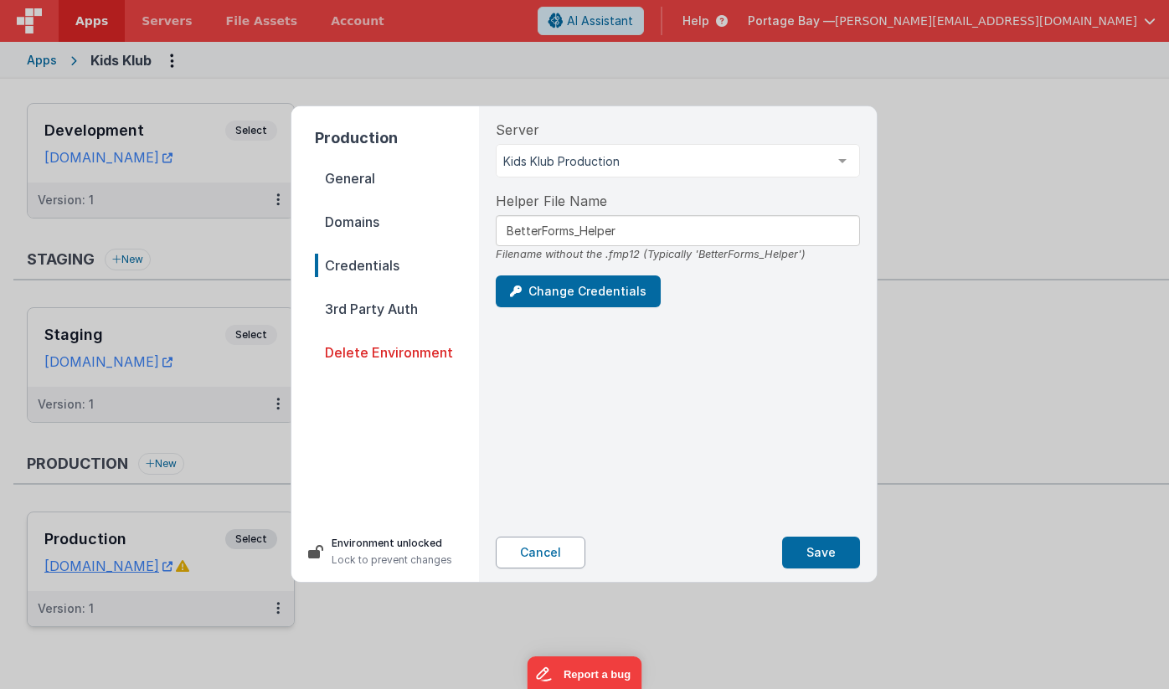
click at [561, 550] on button "Cancel" at bounding box center [541, 553] width 90 height 32
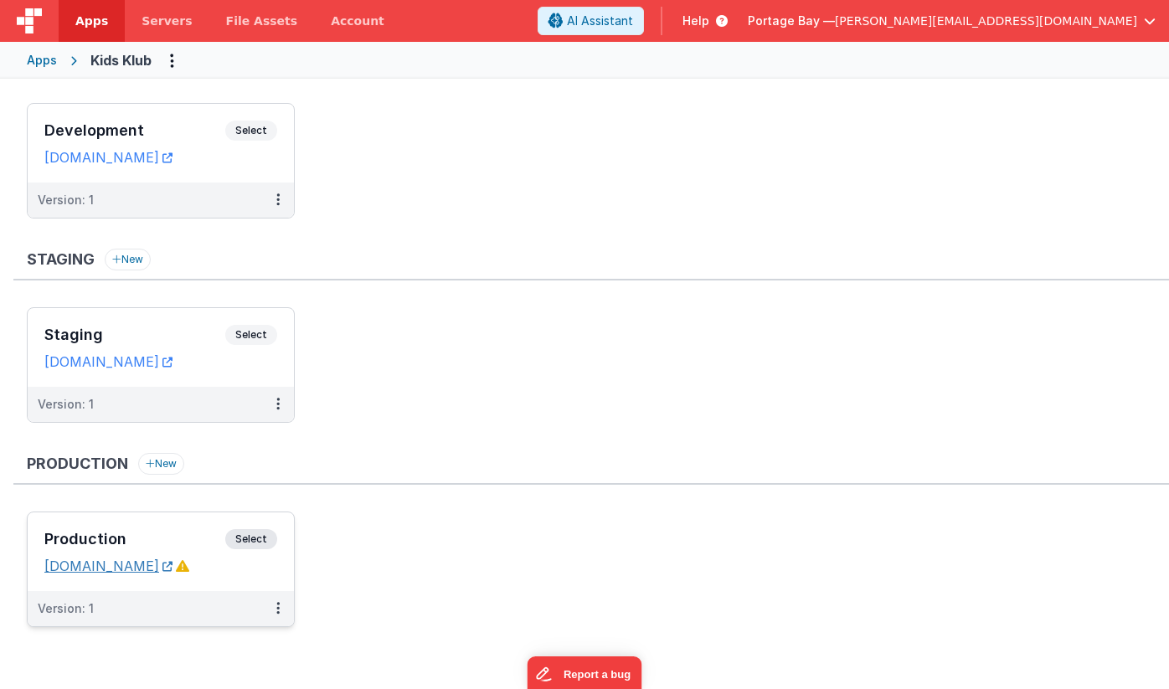
click at [133, 565] on link "[DOMAIN_NAME]" at bounding box center [108, 566] width 128 height 17
click at [83, 571] on link "[DOMAIN_NAME]" at bounding box center [108, 566] width 128 height 17
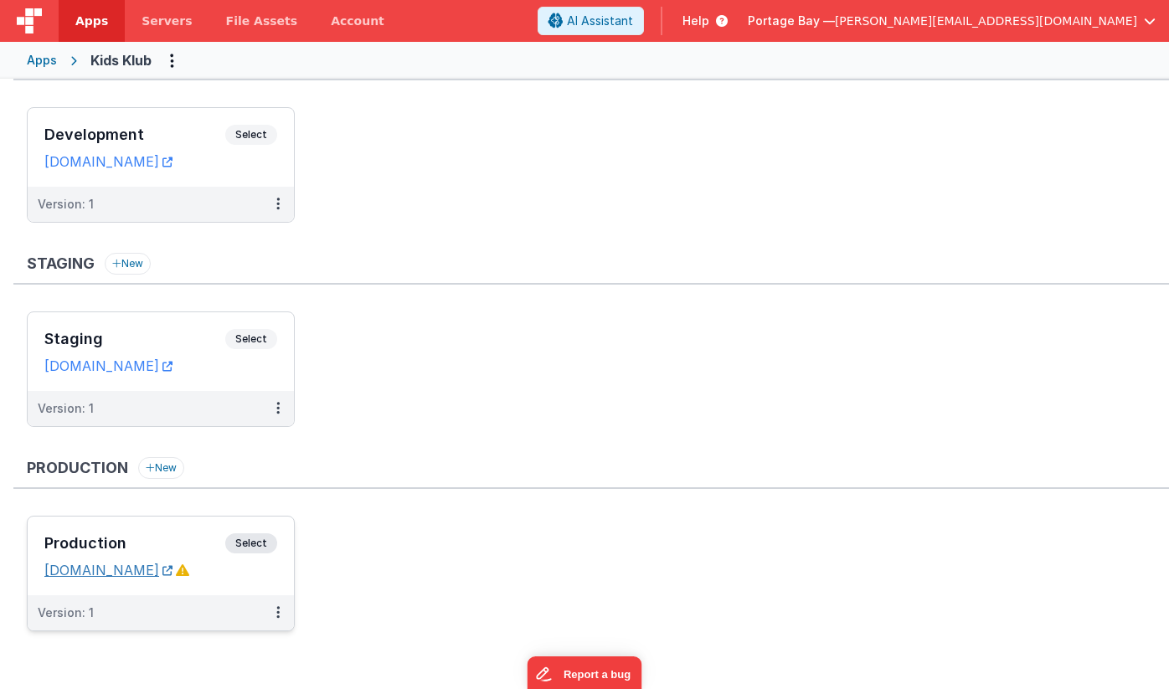
click at [123, 570] on link "[DOMAIN_NAME]" at bounding box center [108, 570] width 128 height 17
click at [157, 21] on span "Servers" at bounding box center [167, 21] width 50 height 17
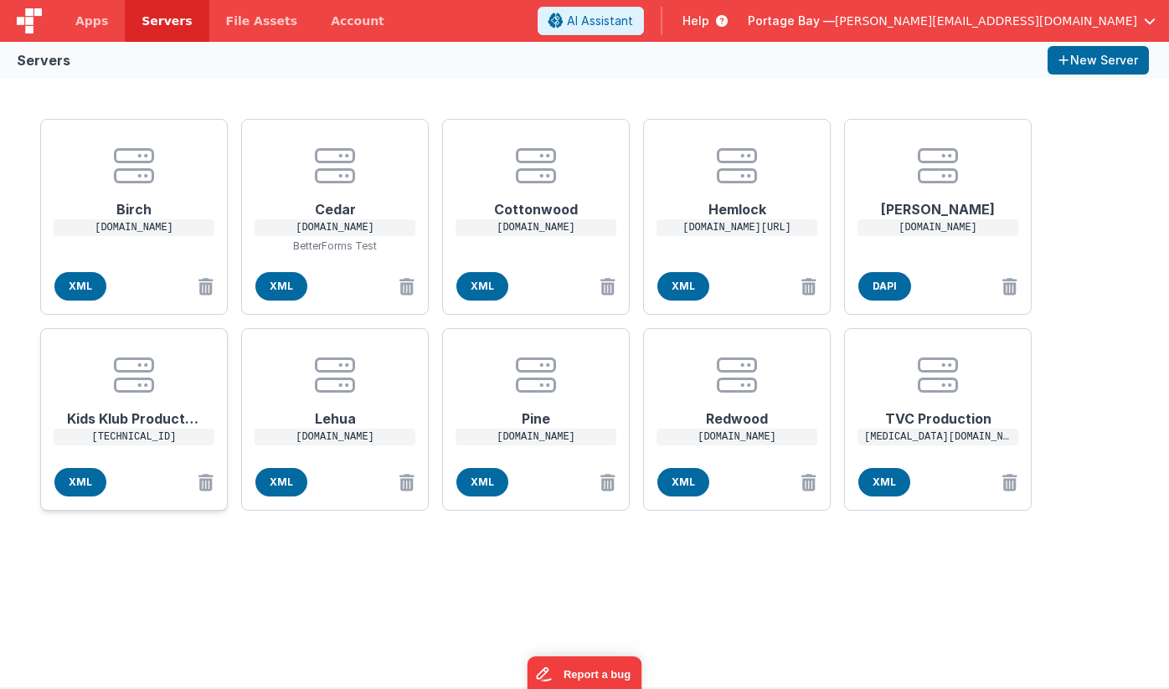
click at [140, 392] on icon at bounding box center [134, 375] width 40 height 40
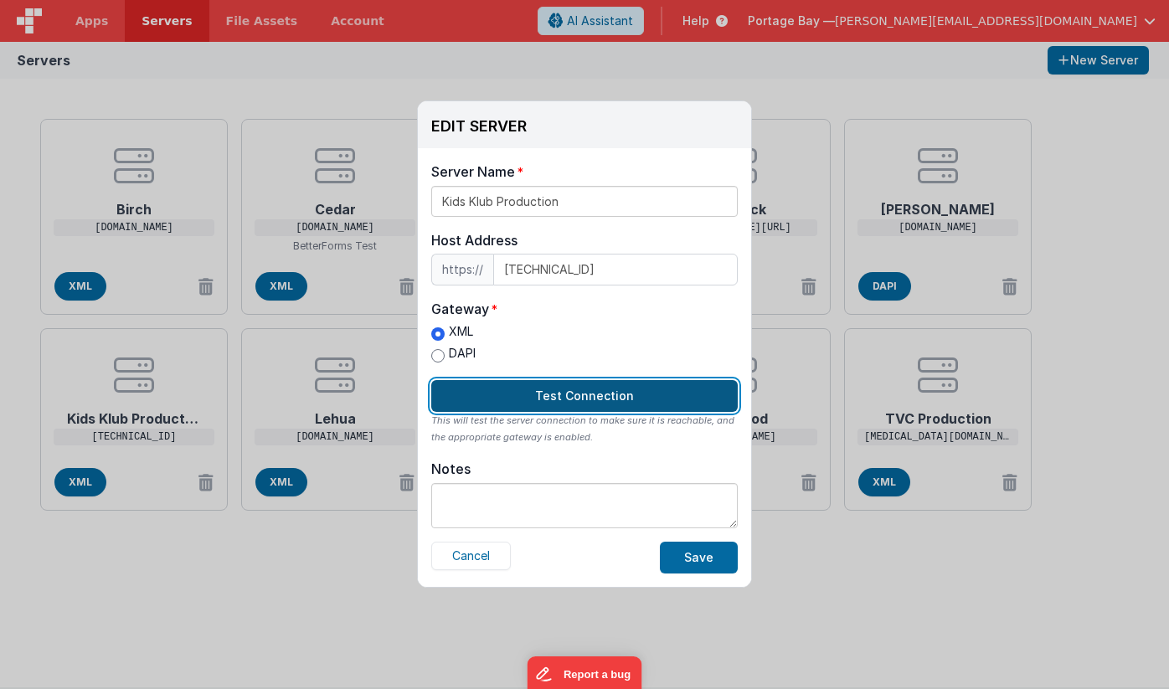
click at [601, 391] on button "Test Connection" at bounding box center [584, 396] width 307 height 32
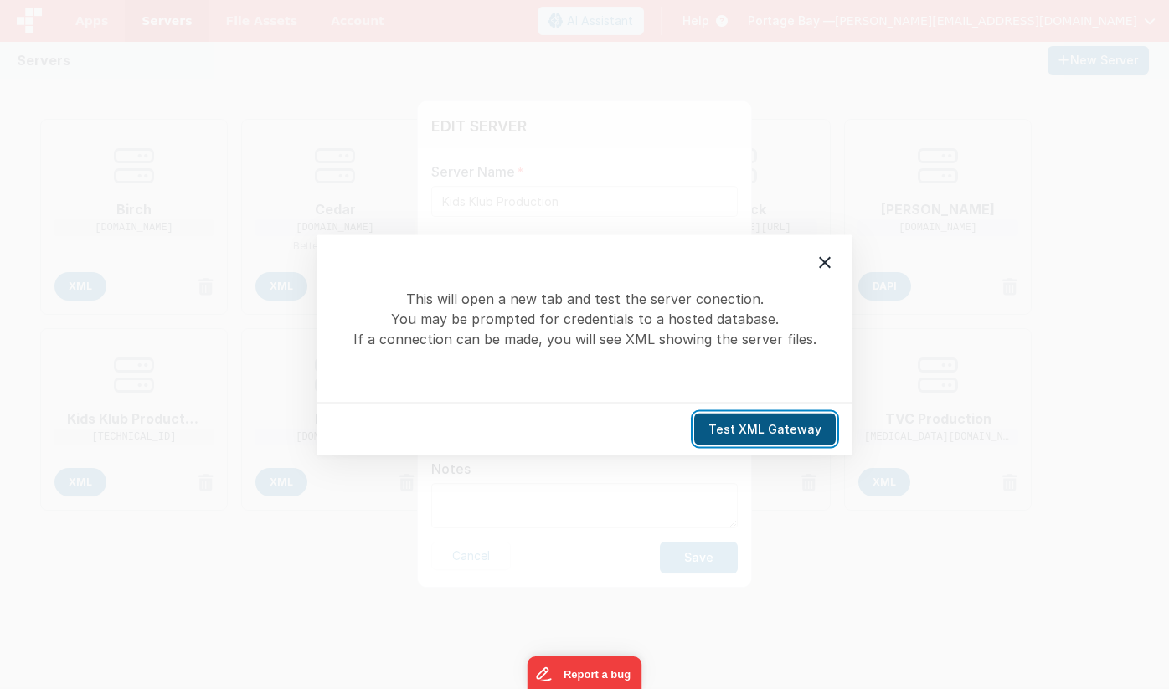
click at [779, 432] on button "Test XML Gateway" at bounding box center [765, 429] width 142 height 32
click at [821, 261] on icon at bounding box center [825, 262] width 20 height 20
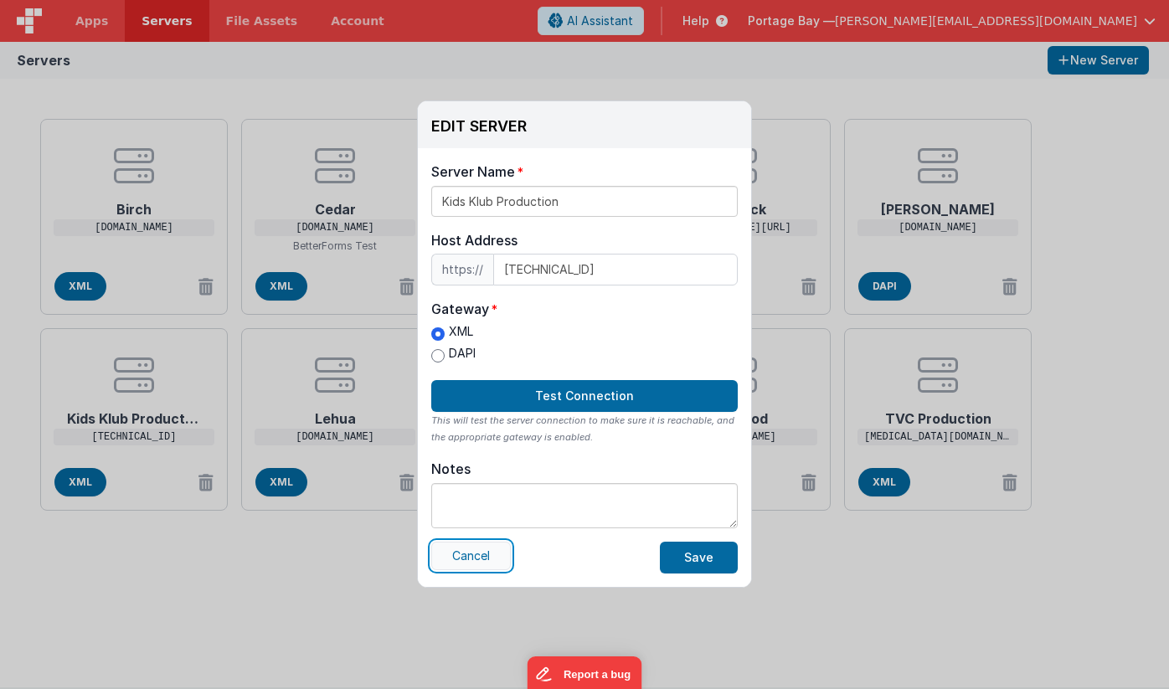
click at [481, 566] on button "Cancel" at bounding box center [471, 556] width 80 height 28
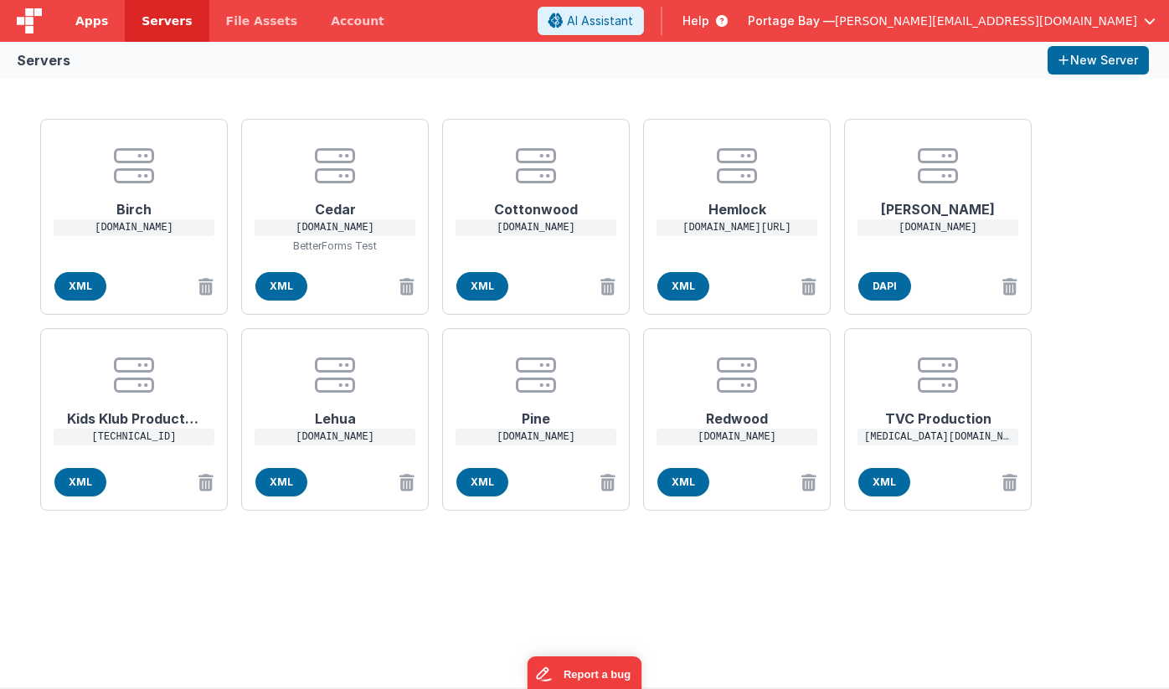
click at [94, 27] on span "Apps" at bounding box center [91, 21] width 33 height 17
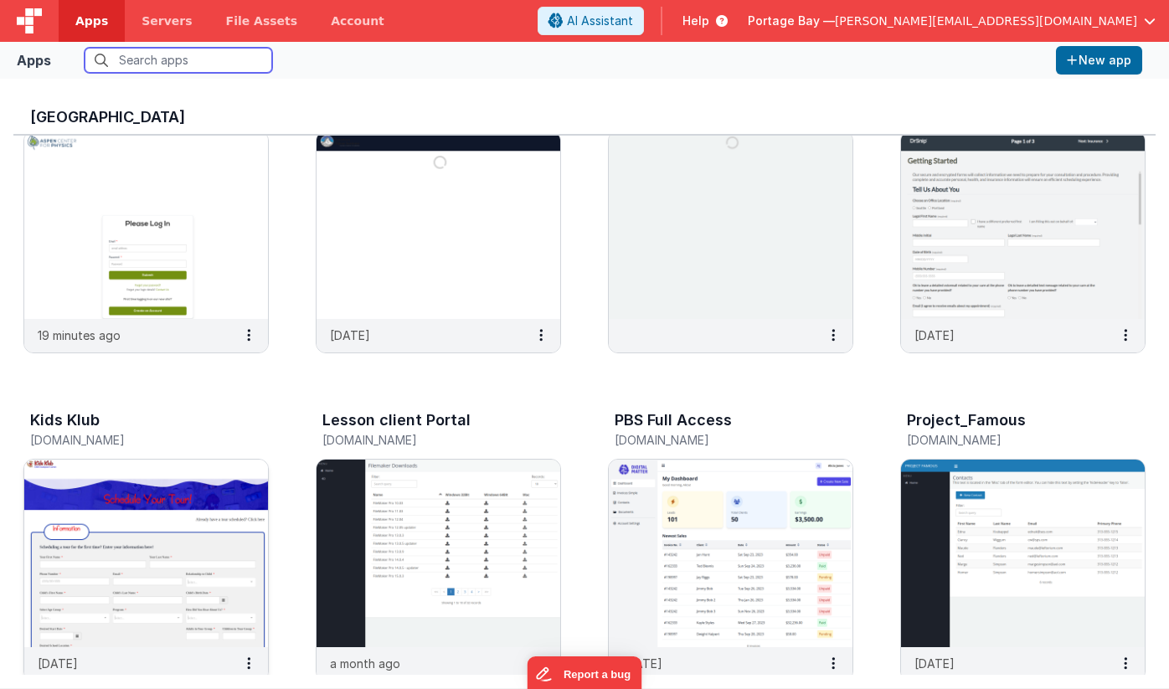
scroll to position [92, 0]
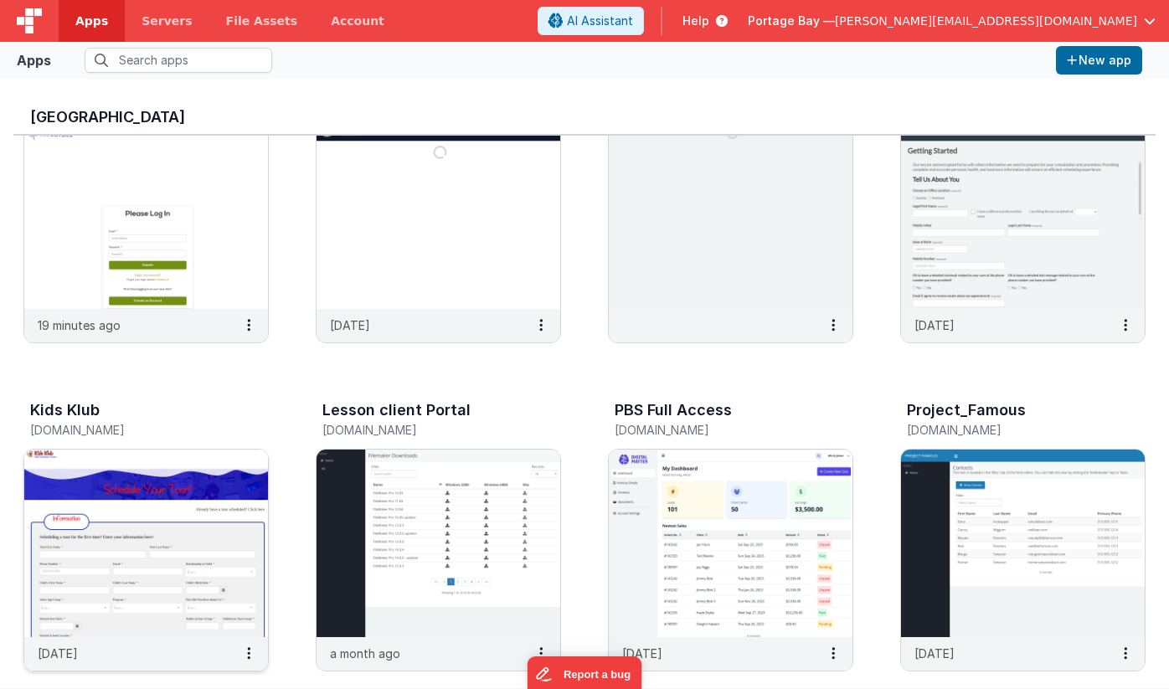
click at [156, 501] on img at bounding box center [146, 544] width 244 height 188
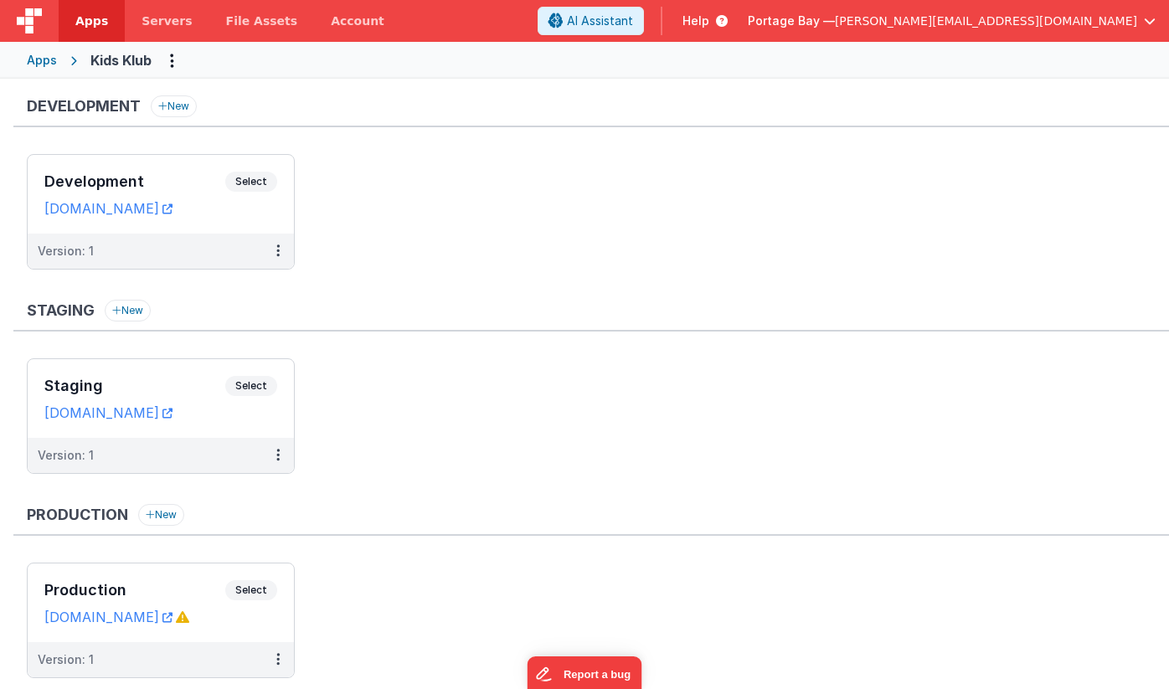
scroll to position [51, 0]
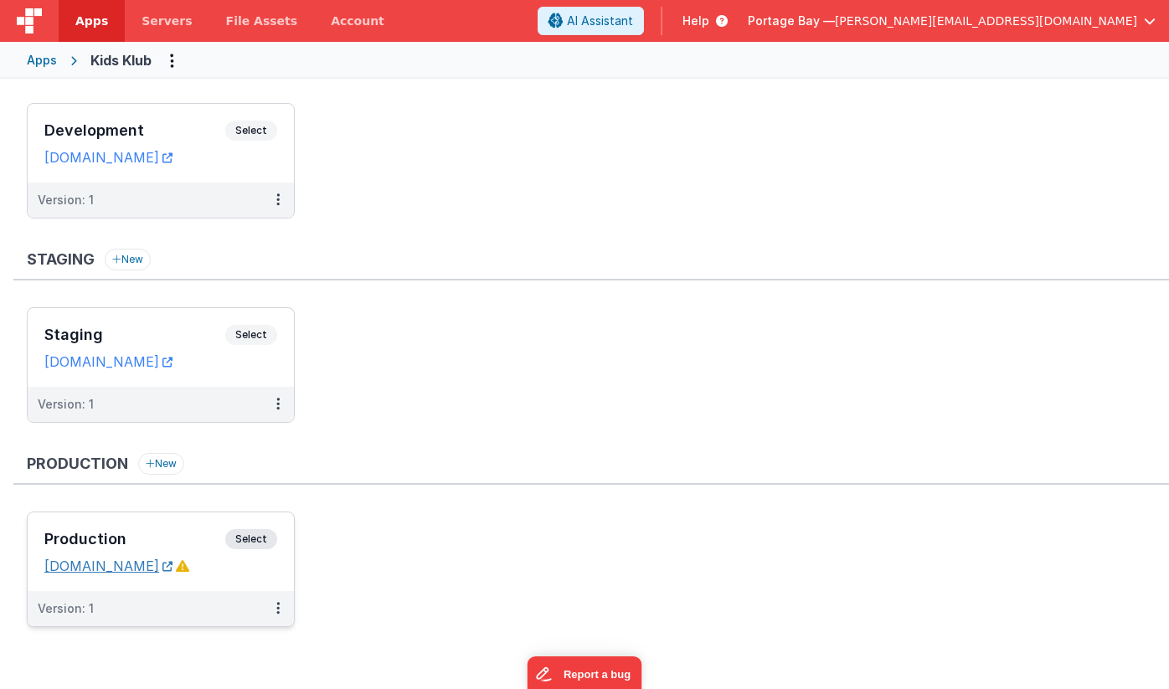
click at [109, 564] on link "[DOMAIN_NAME]" at bounding box center [108, 566] width 128 height 17
click at [278, 618] on button at bounding box center [278, 608] width 32 height 35
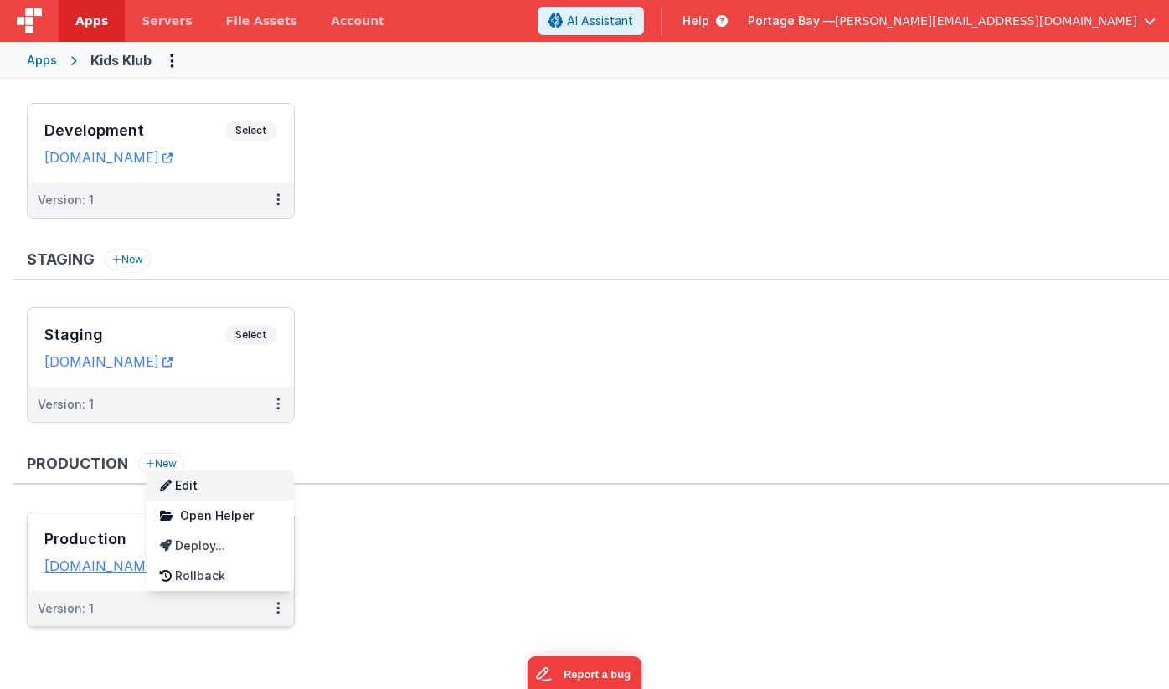
click at [252, 493] on link "Edit" at bounding box center [220, 486] width 147 height 30
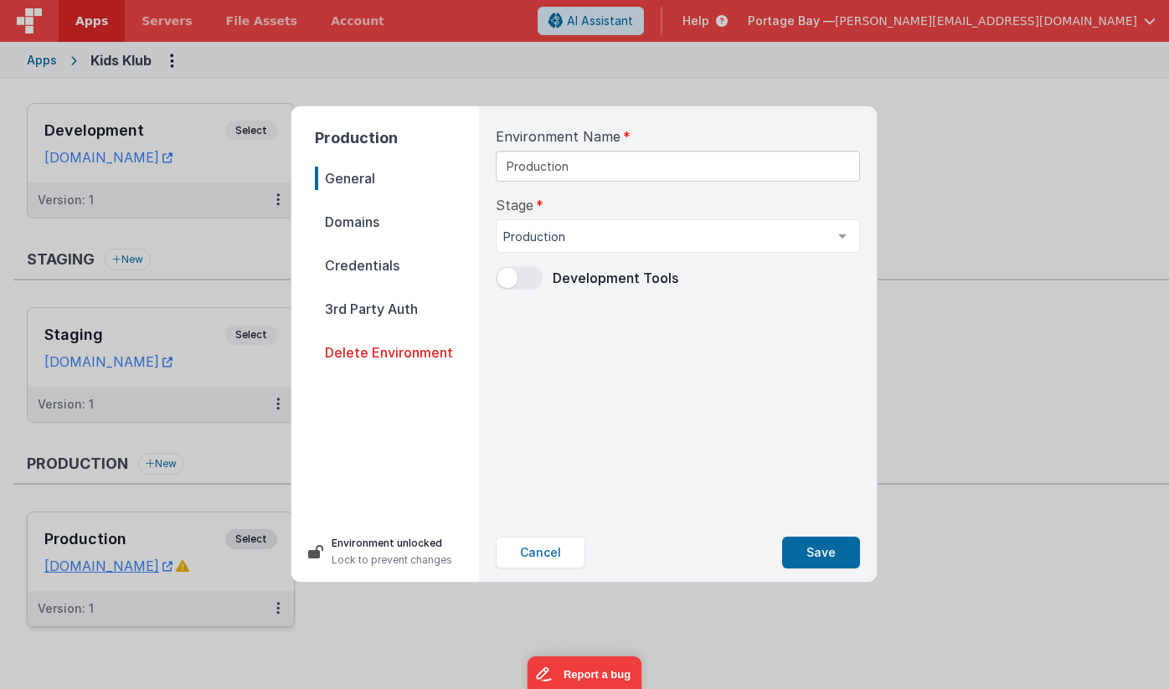
click at [373, 219] on span "Domains" at bounding box center [397, 221] width 164 height 23
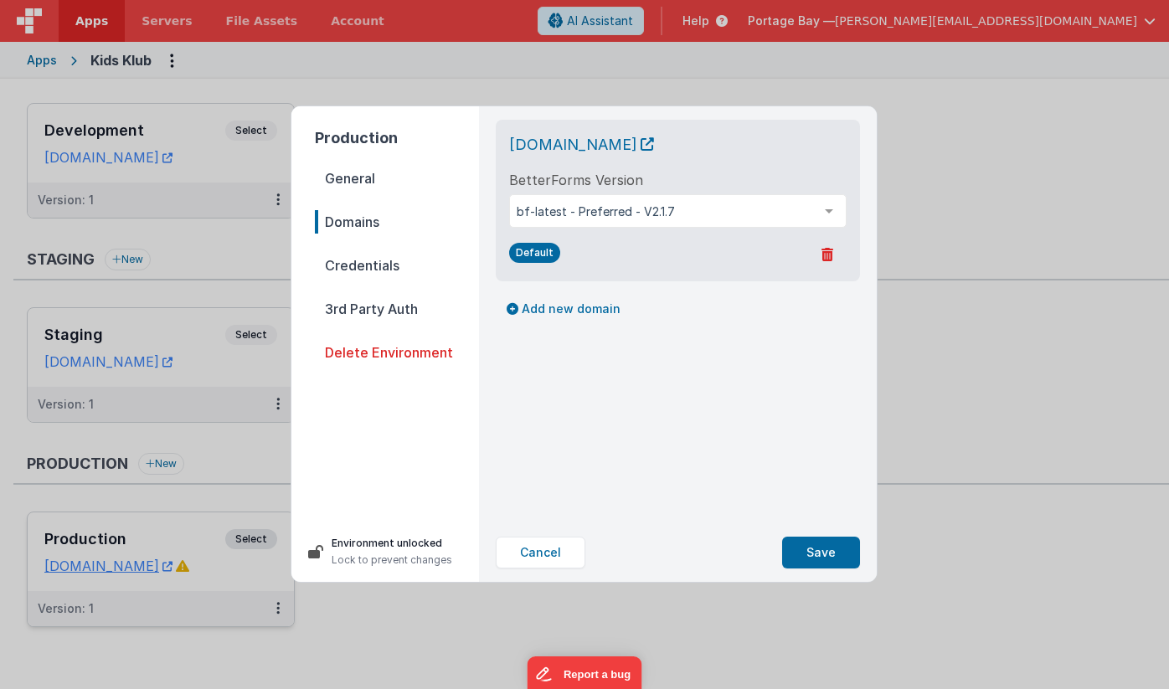
click at [366, 268] on span "Credentials" at bounding box center [397, 265] width 164 height 23
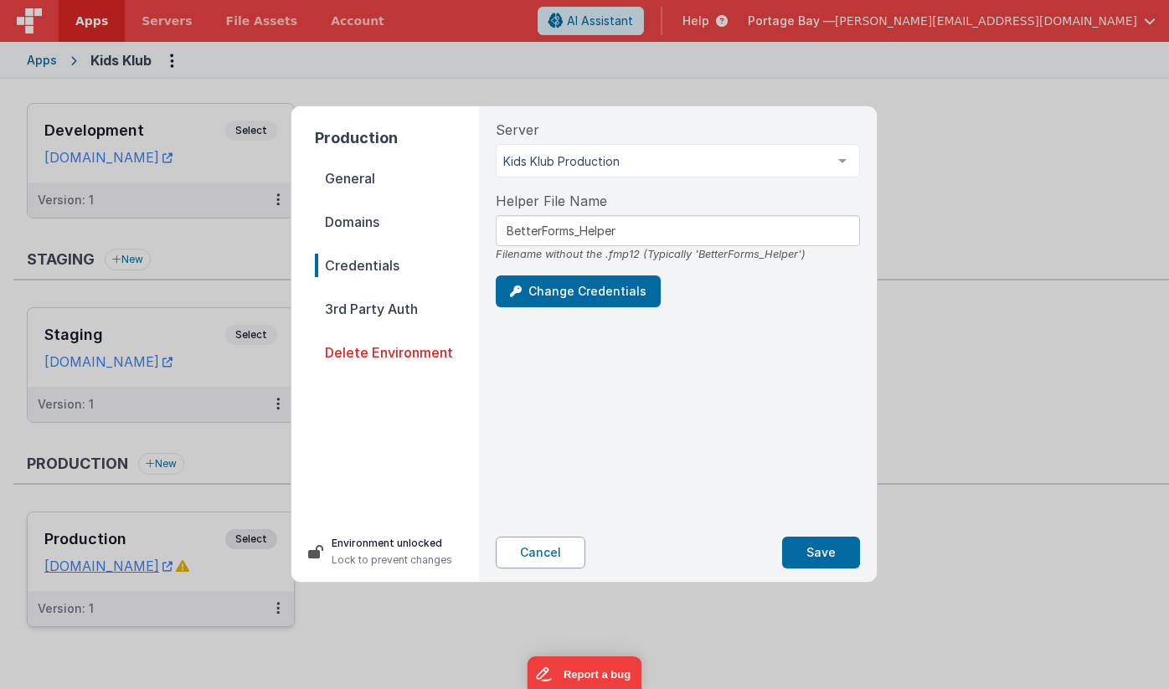
click at [545, 554] on button "Cancel" at bounding box center [541, 553] width 90 height 32
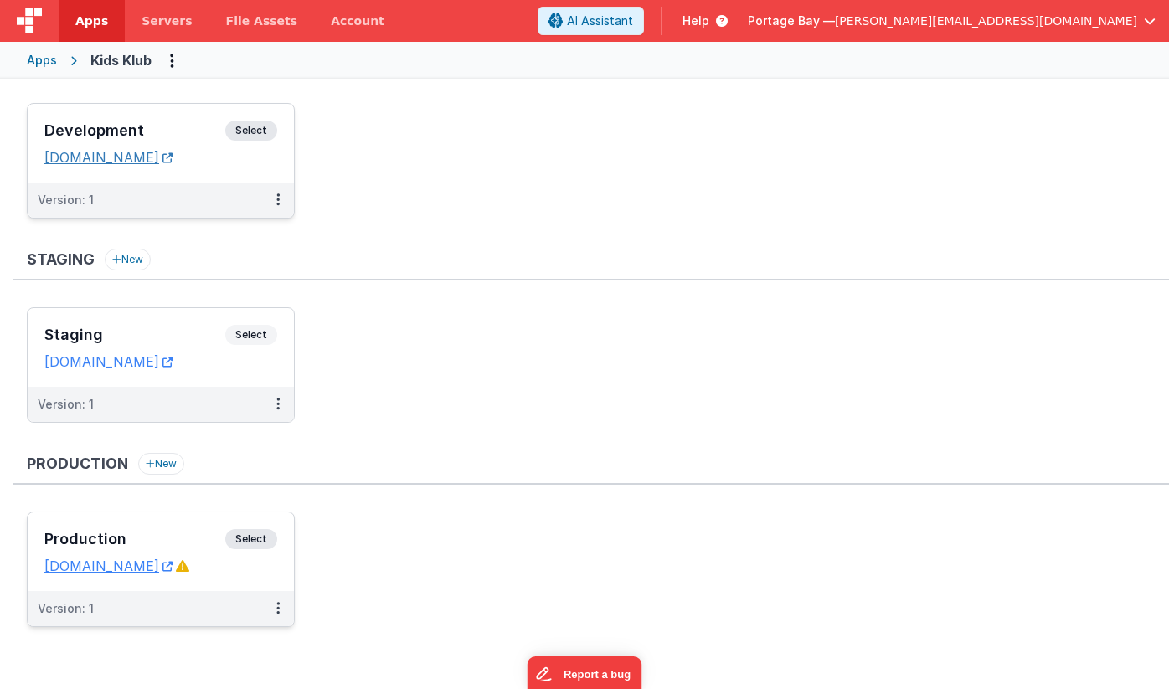
click at [111, 163] on link "[DOMAIN_NAME]" at bounding box center [108, 157] width 128 height 17
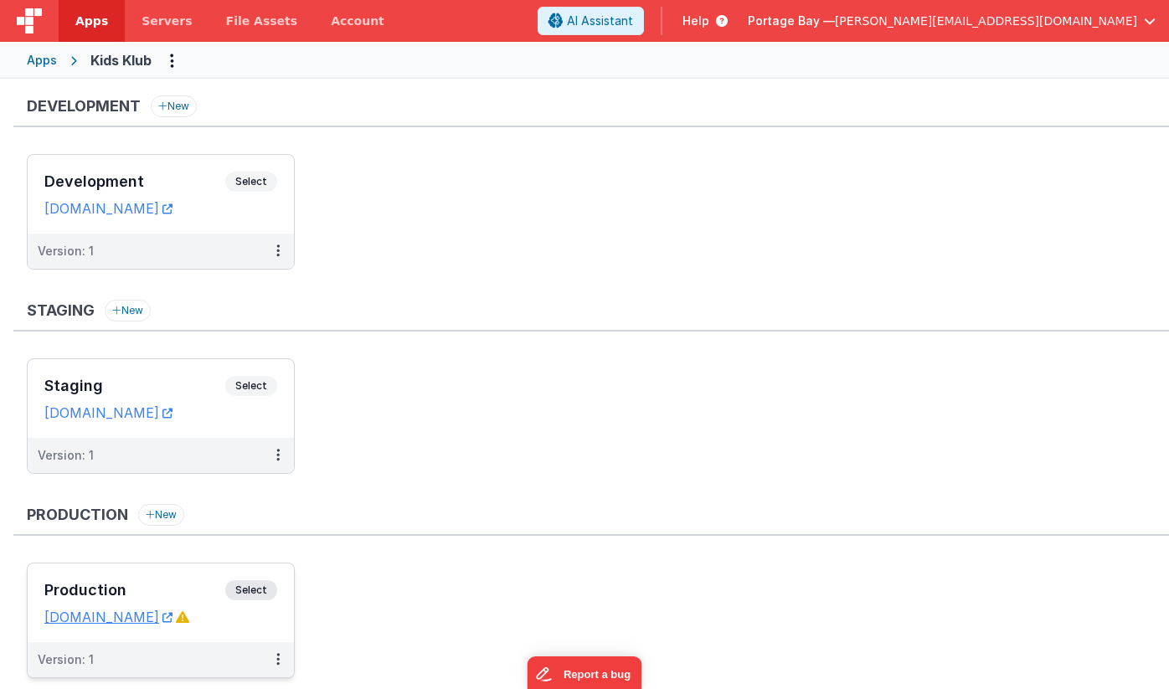
click at [79, 15] on span "Apps" at bounding box center [91, 21] width 33 height 17
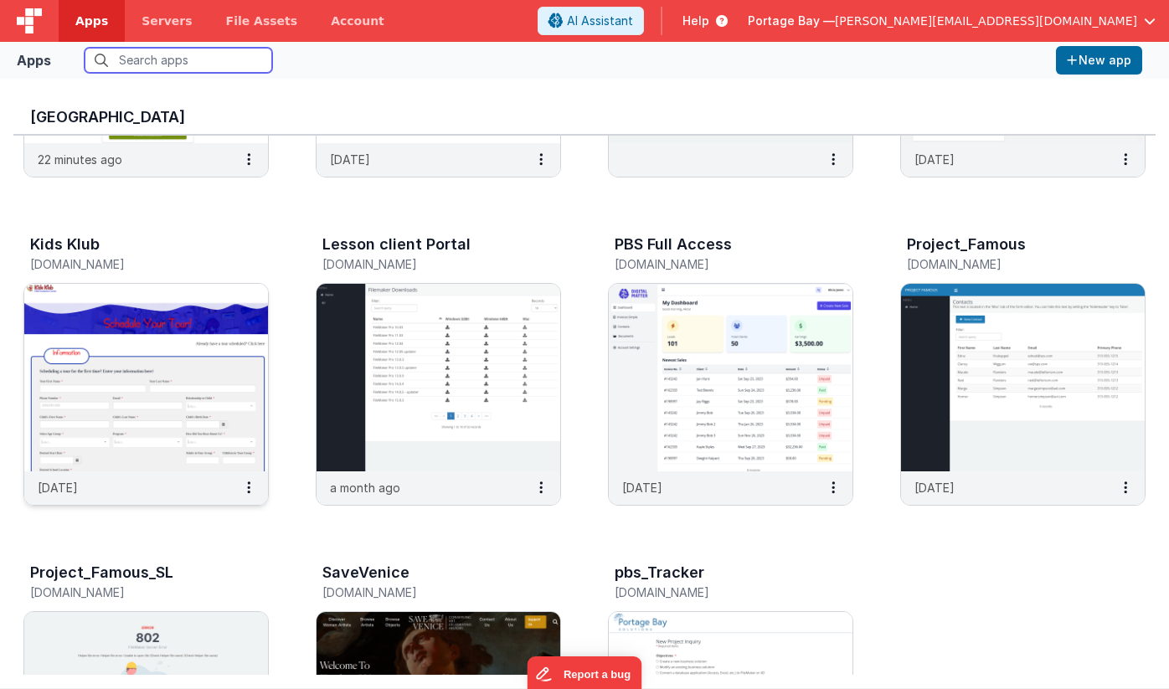
scroll to position [259, 0]
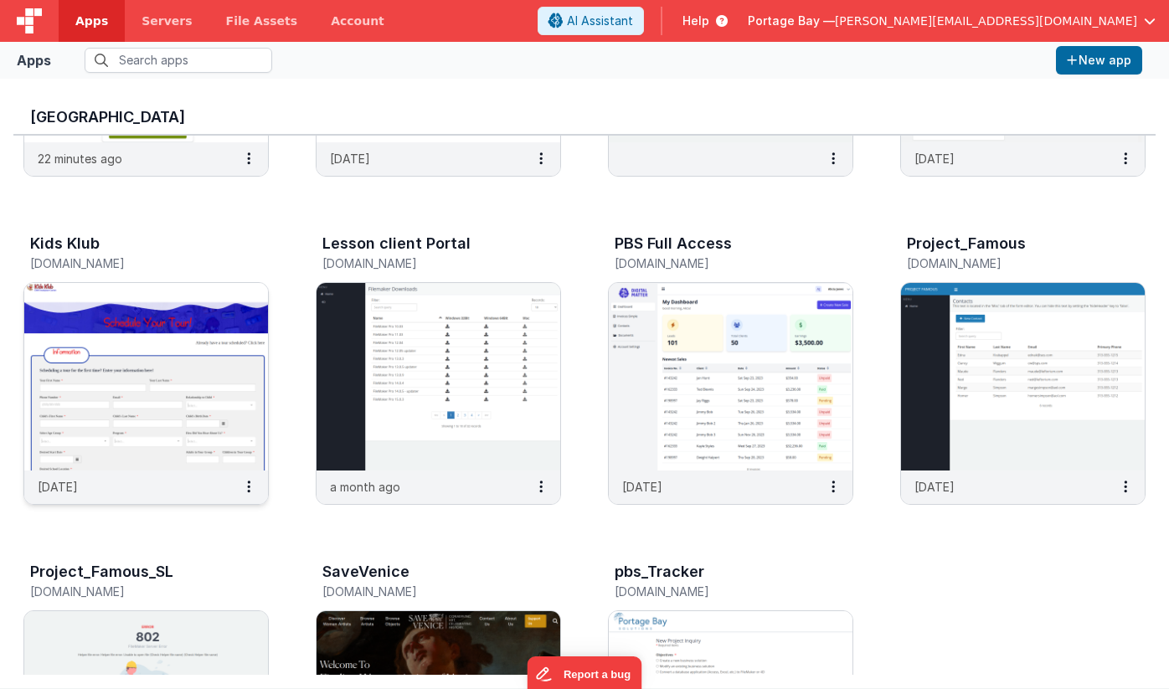
click at [139, 314] on img at bounding box center [146, 377] width 244 height 188
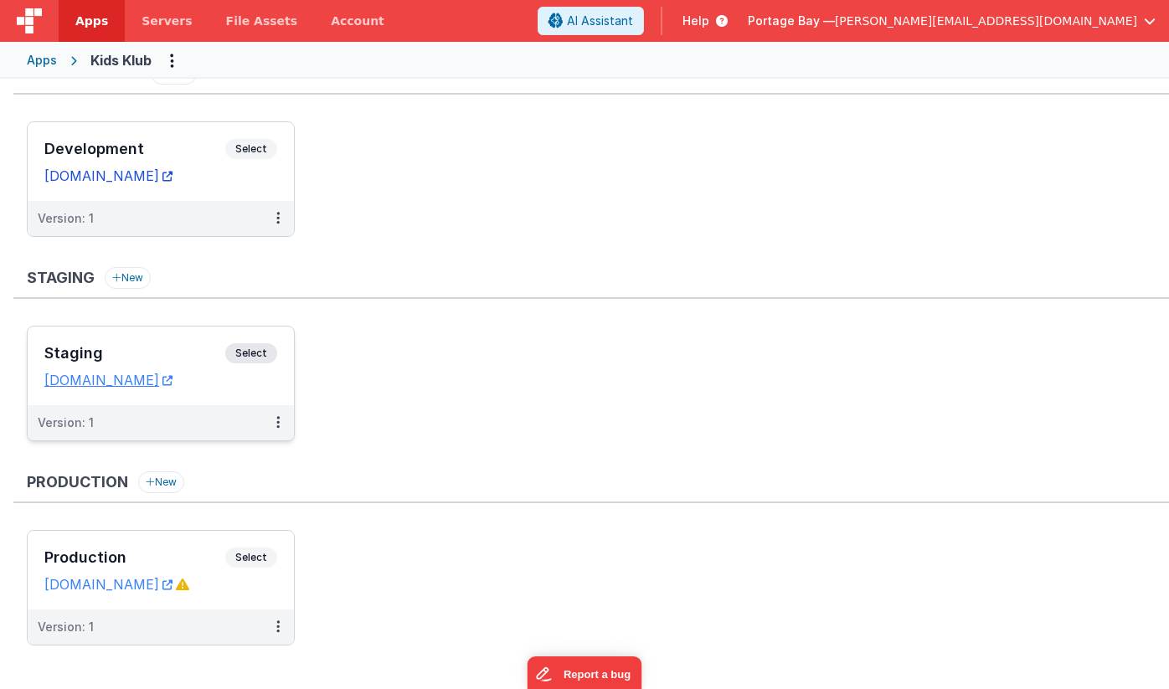
scroll to position [51, 0]
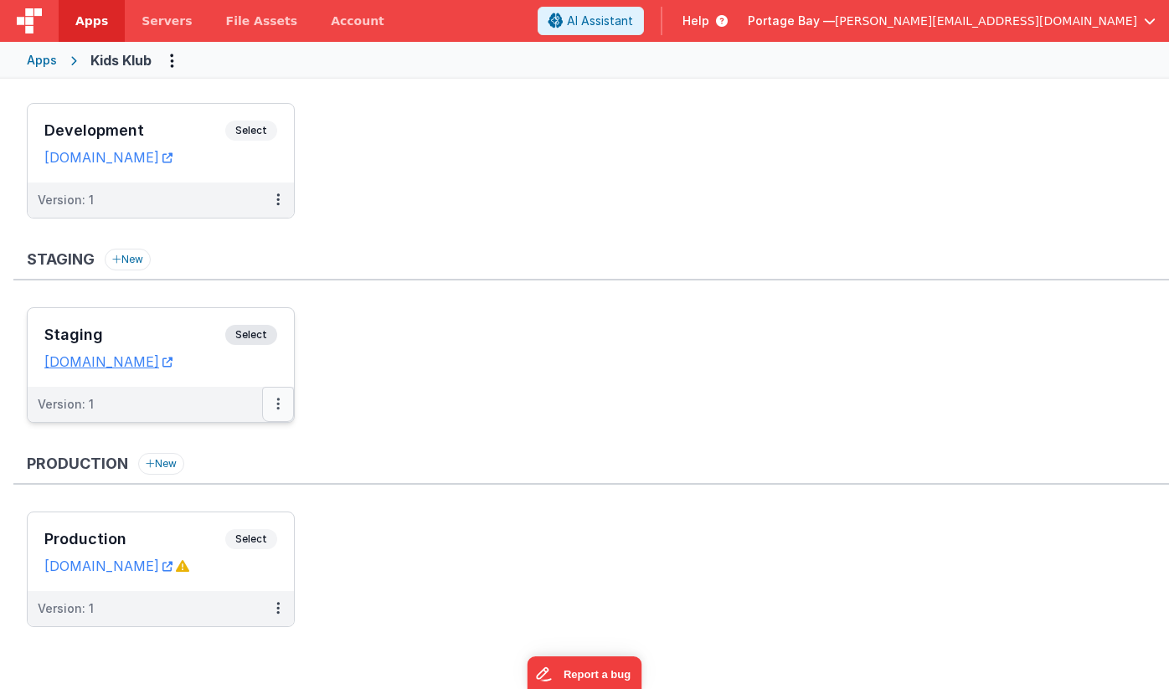
click at [277, 404] on icon at bounding box center [277, 404] width 3 height 1
click at [238, 470] on span "Open Helper" at bounding box center [217, 472] width 74 height 14
click at [195, 439] on link "Edit" at bounding box center [220, 442] width 147 height 30
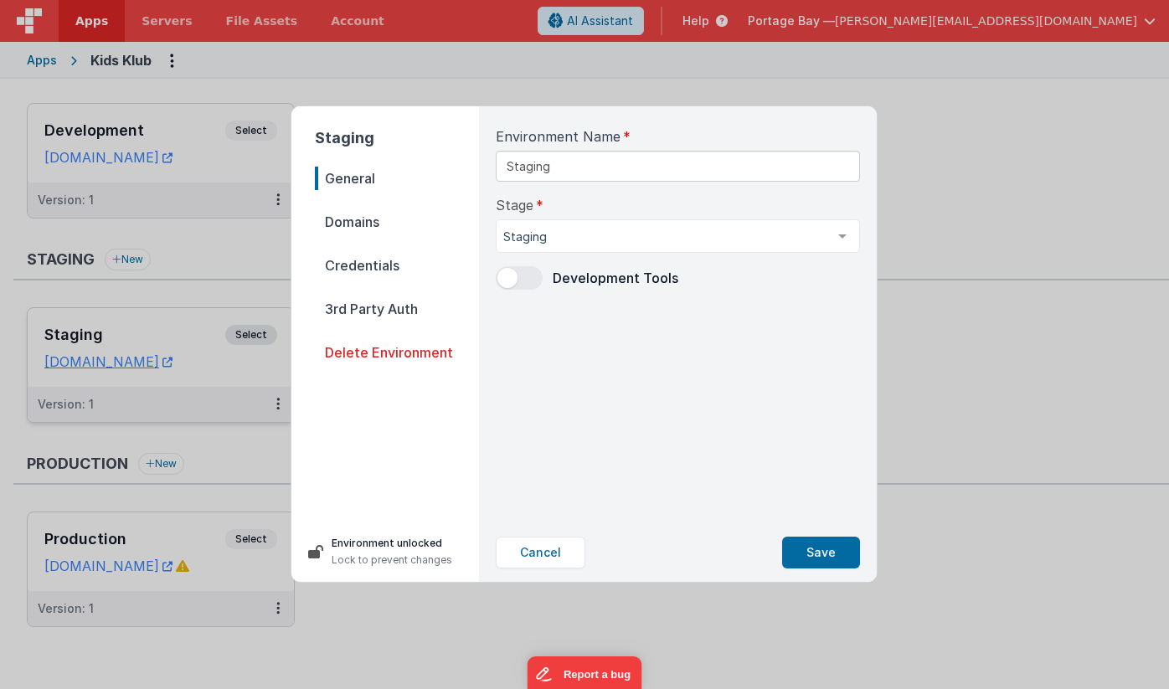
click at [376, 220] on span "Domains" at bounding box center [397, 221] width 164 height 23
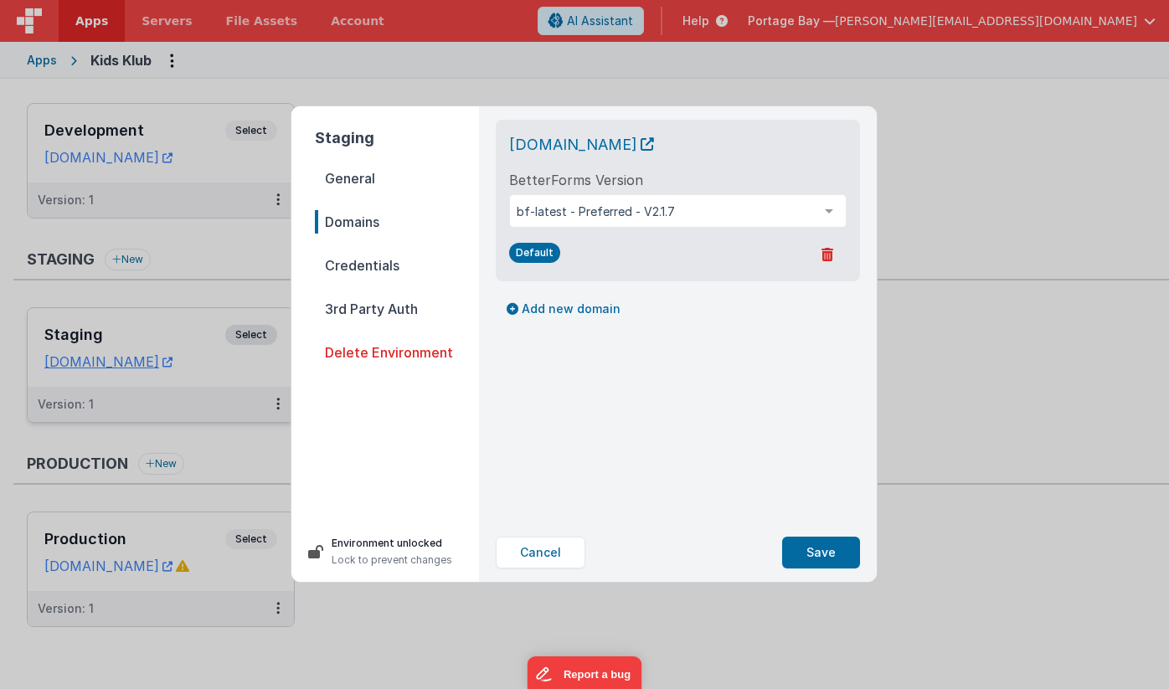
click at [370, 266] on span "Credentials" at bounding box center [397, 265] width 164 height 23
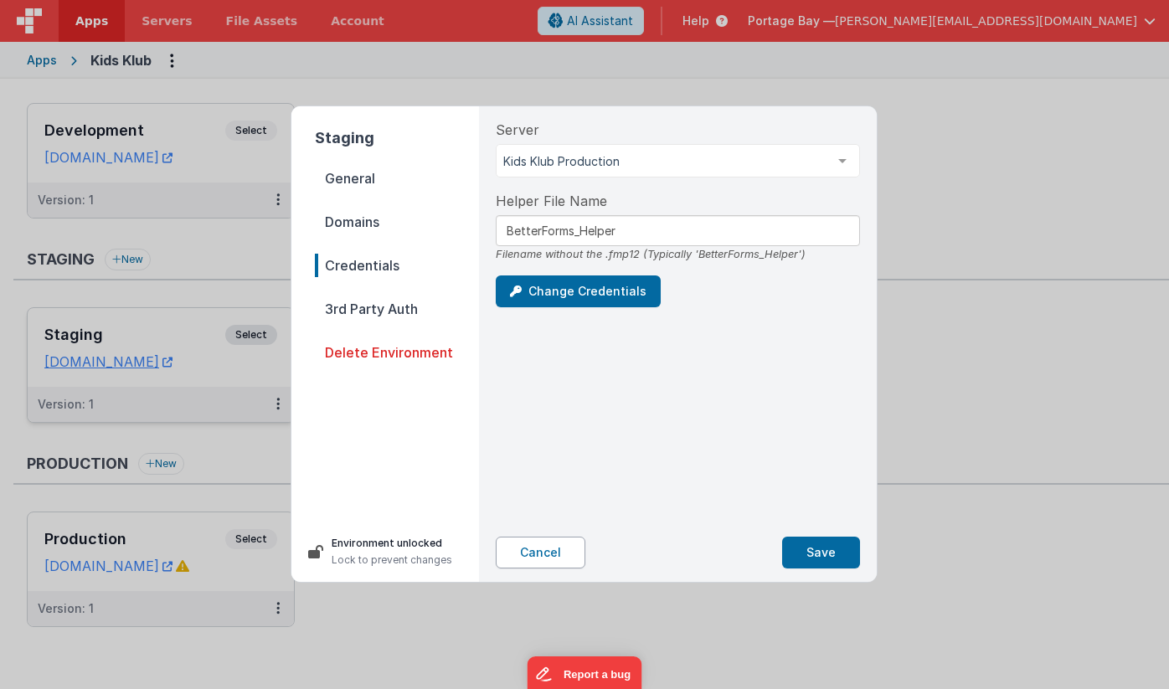
click at [547, 555] on button "Cancel" at bounding box center [541, 553] width 90 height 32
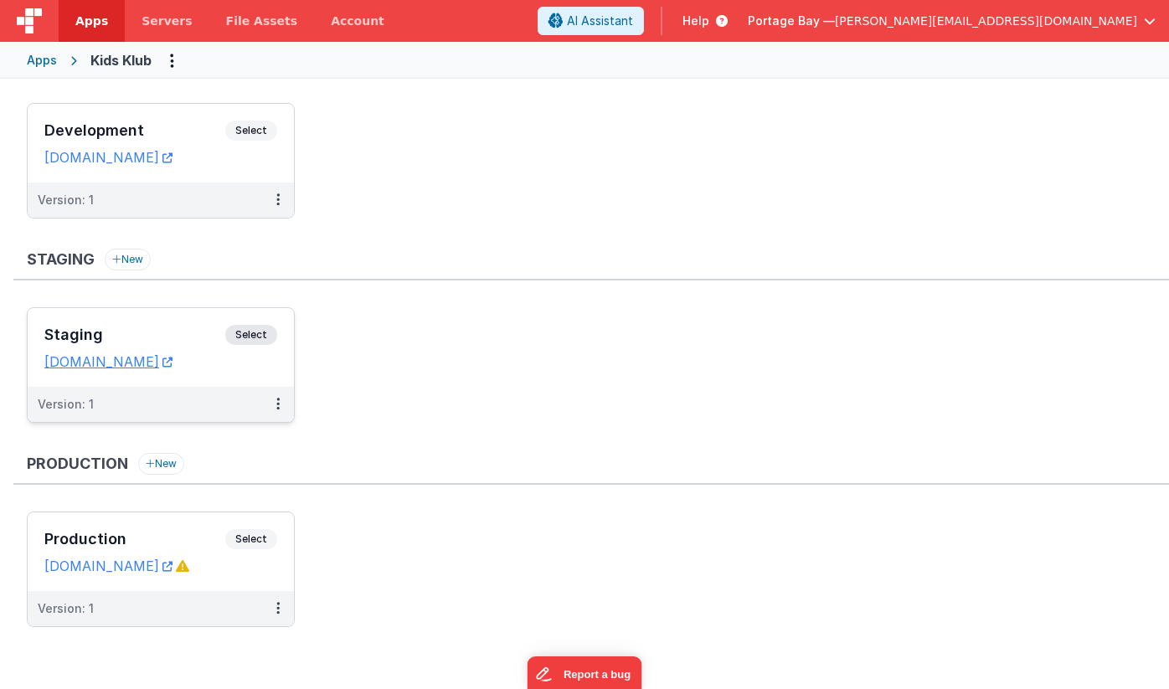
click at [257, 331] on span "Select" at bounding box center [251, 335] width 52 height 20
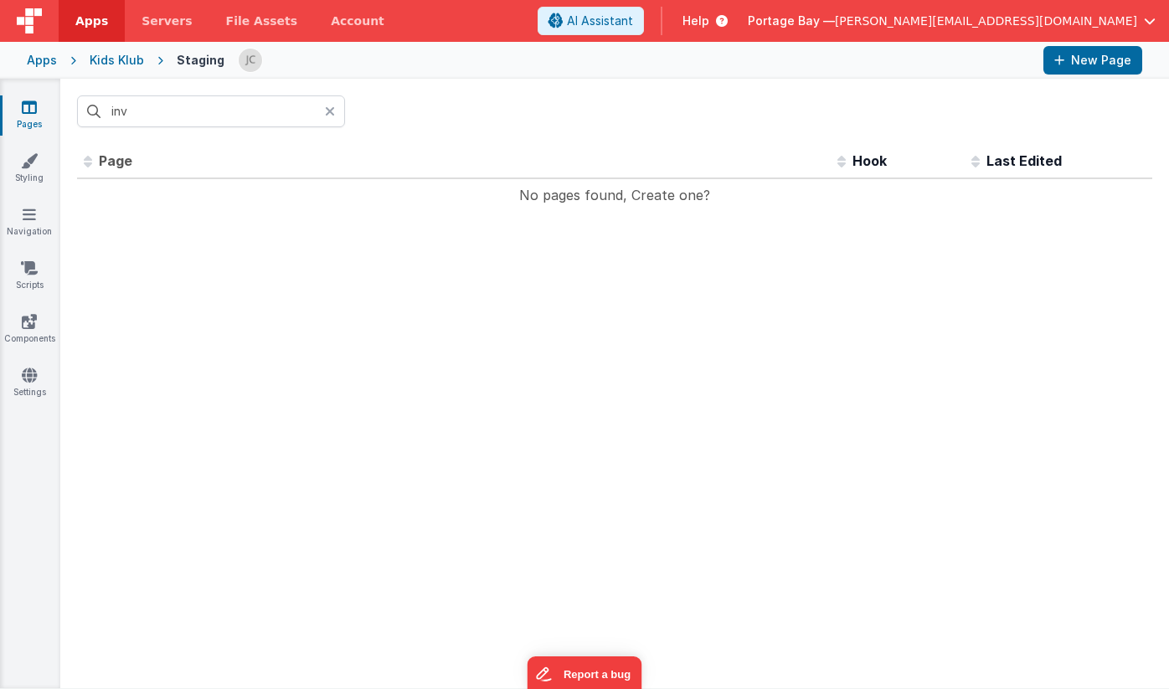
click at [336, 111] on div at bounding box center [335, 112] width 20 height 32
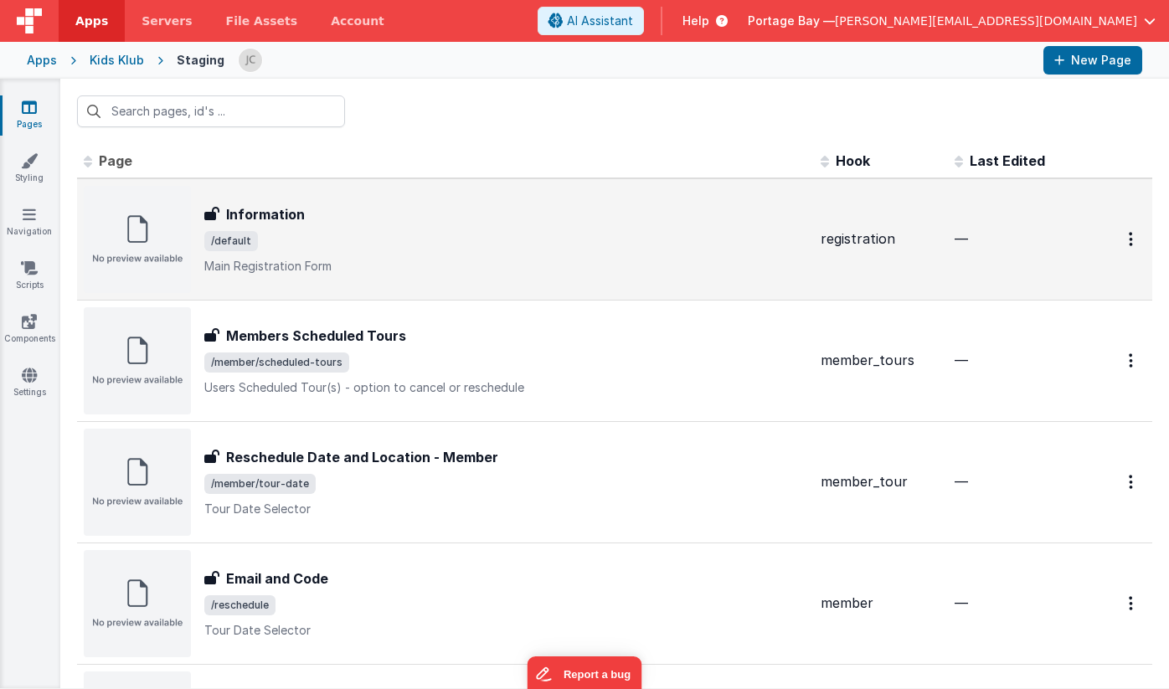
click at [407, 220] on div "Information" at bounding box center [505, 214] width 603 height 20
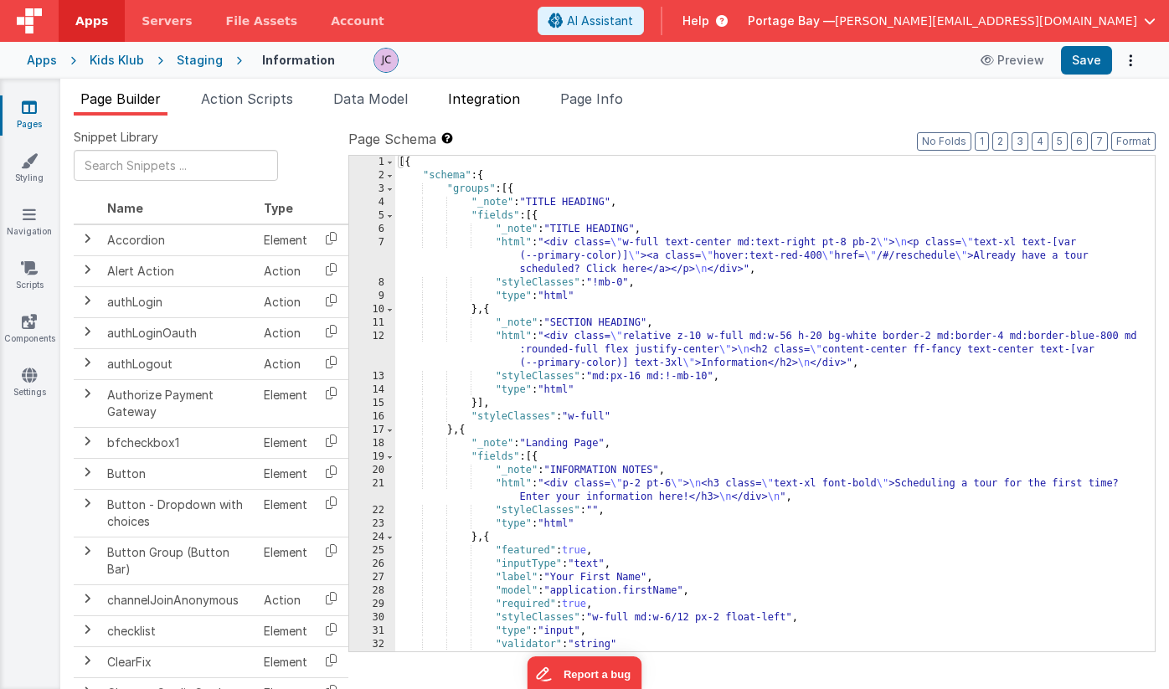
click at [480, 101] on span "Integration" at bounding box center [484, 98] width 72 height 17
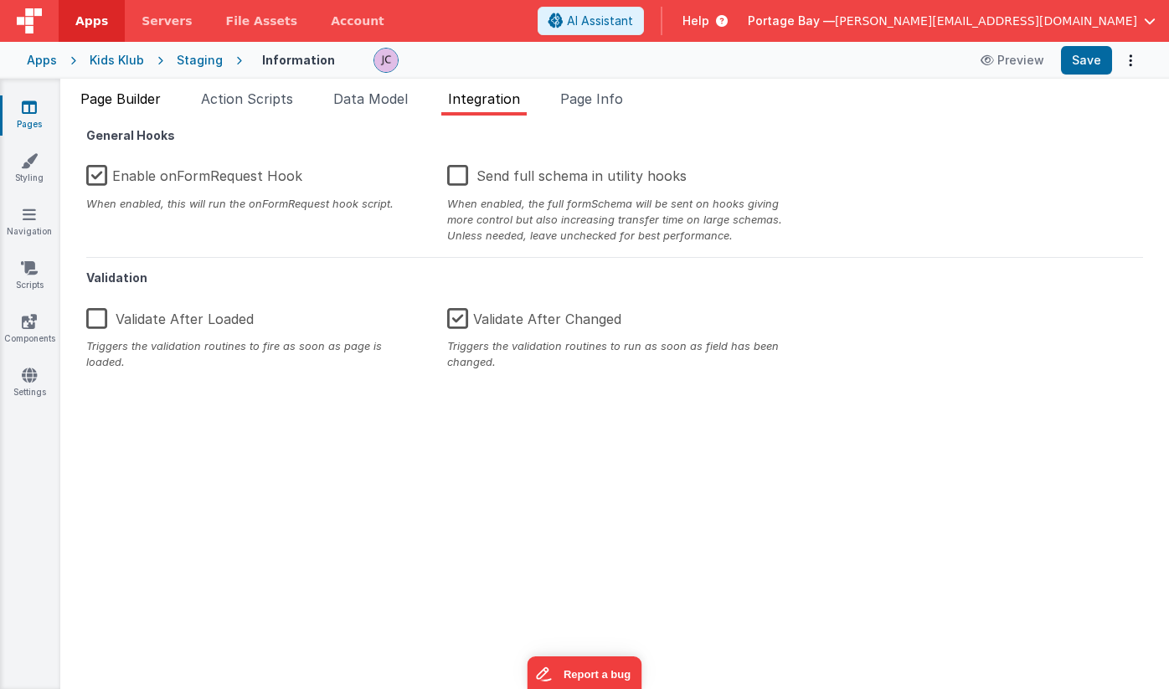
click at [104, 93] on span "Page Builder" at bounding box center [120, 98] width 80 height 17
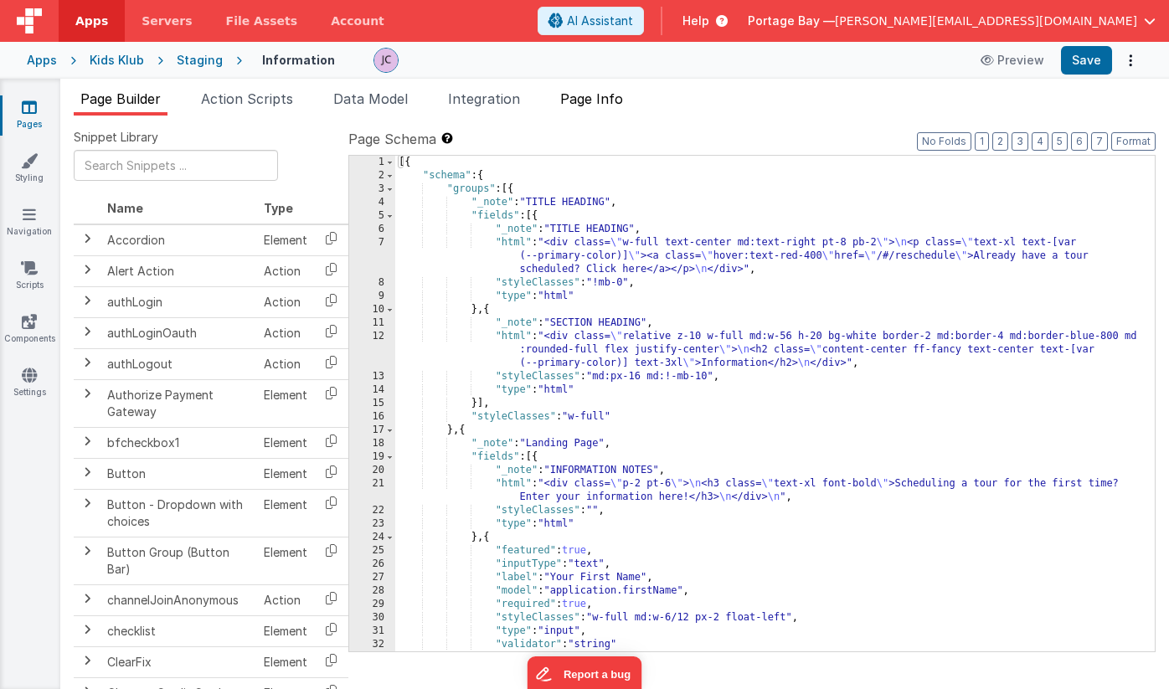
click at [614, 102] on span "Page Info" at bounding box center [591, 98] width 63 height 17
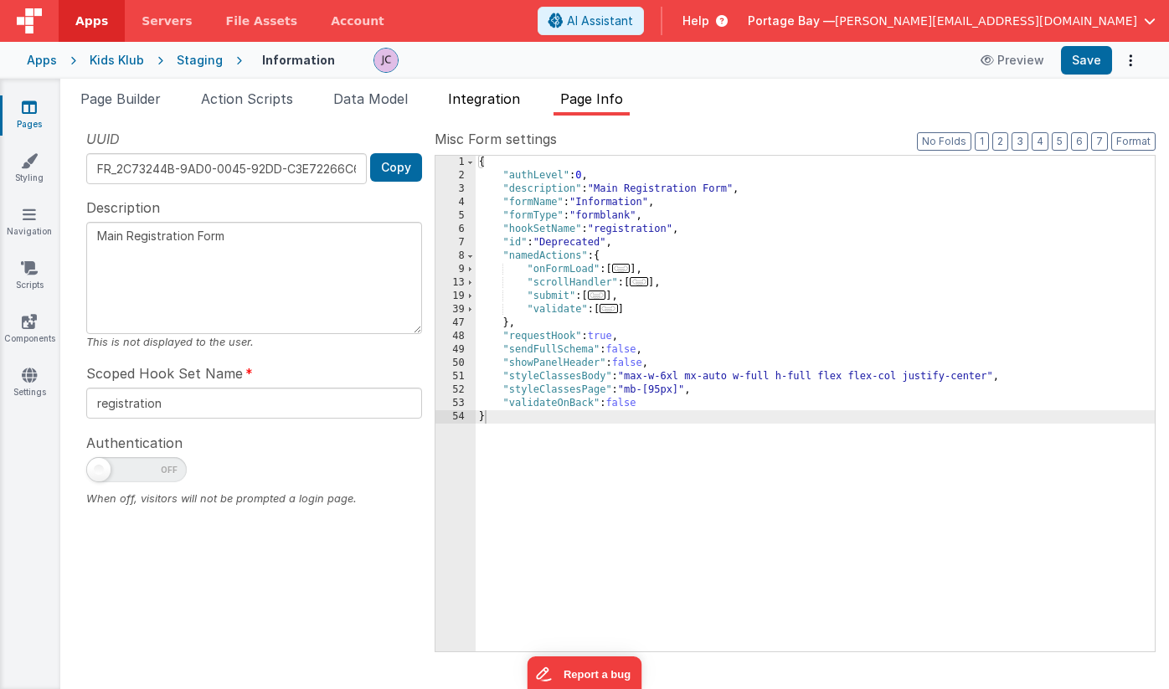
click at [497, 104] on span "Integration" at bounding box center [484, 98] width 72 height 17
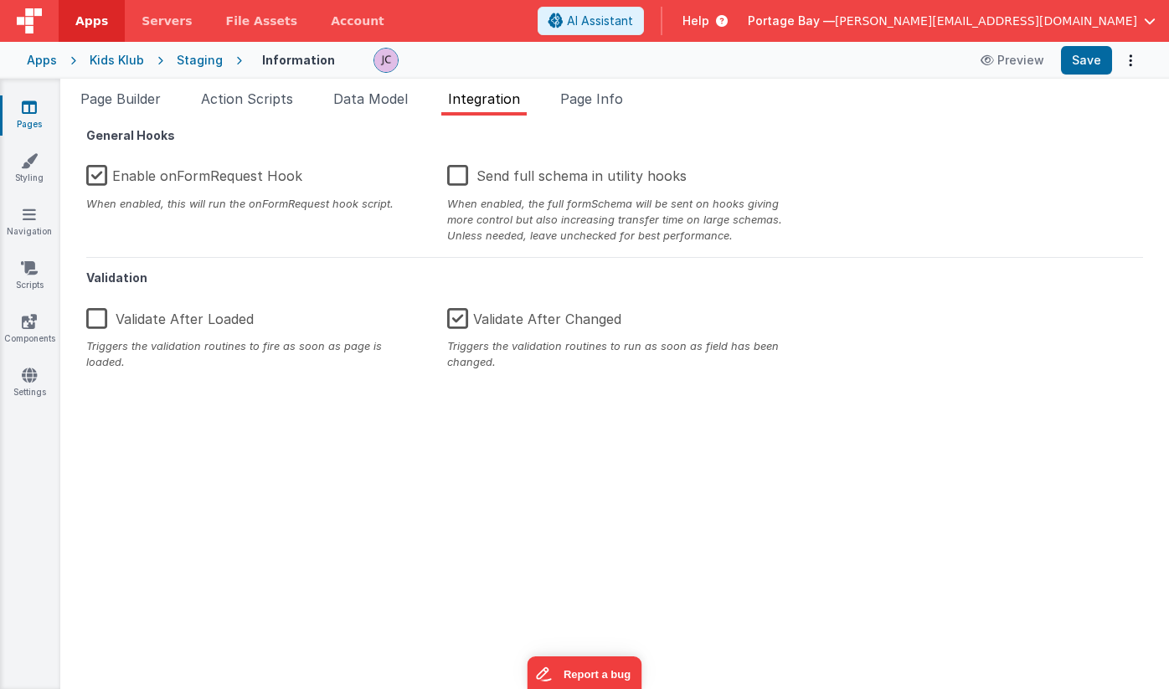
click at [98, 177] on label "Enable onFormRequest Hook" at bounding box center [194, 173] width 216 height 36
click at [0, 0] on input "Enable onFormRequest Hook" at bounding box center [0, 0] width 0 height 0
click at [372, 103] on span "Data Model" at bounding box center [370, 98] width 75 height 17
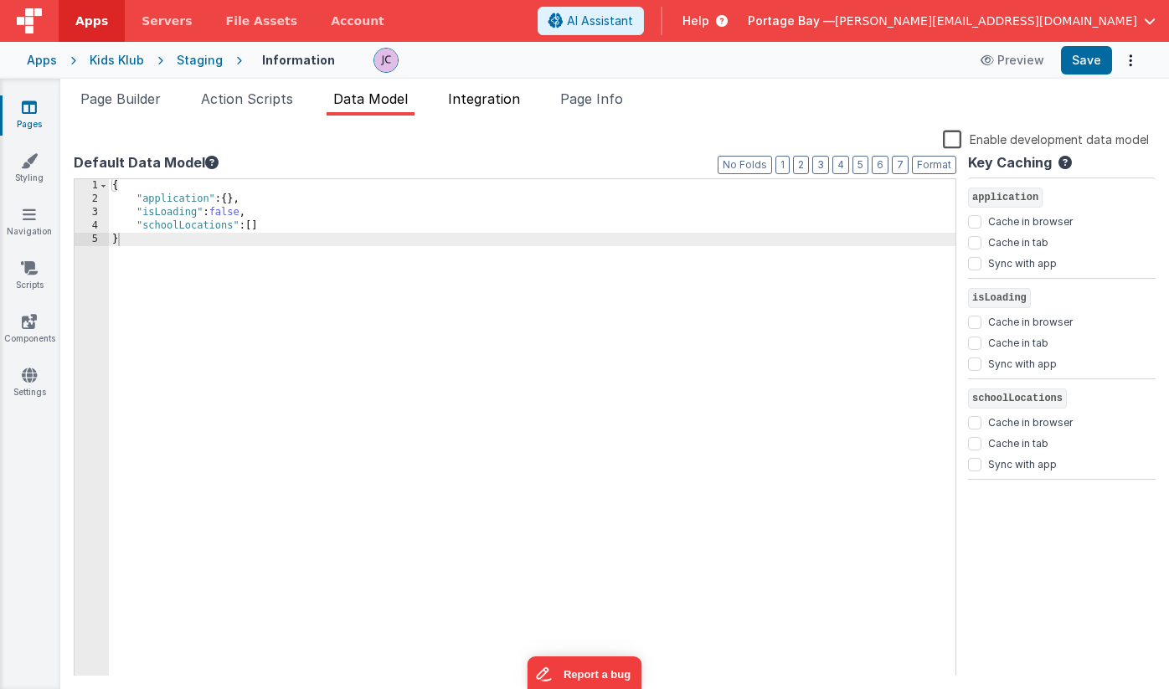
click at [484, 101] on span "Integration" at bounding box center [484, 98] width 72 height 17
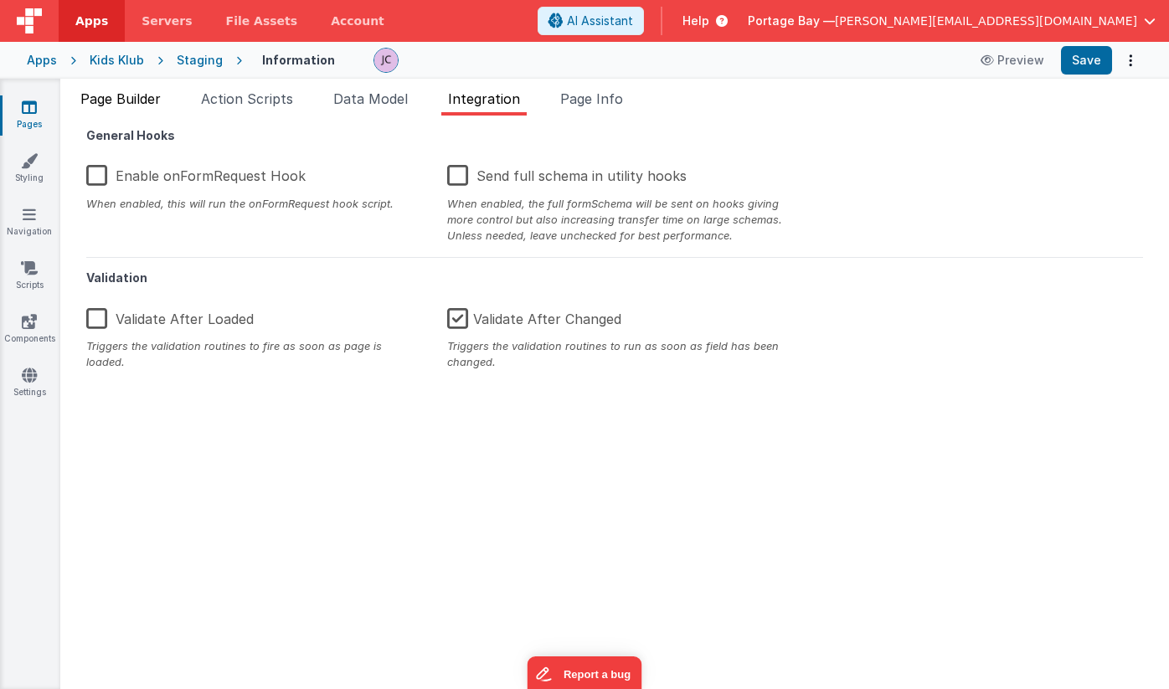
click at [129, 101] on span "Page Builder" at bounding box center [120, 98] width 80 height 17
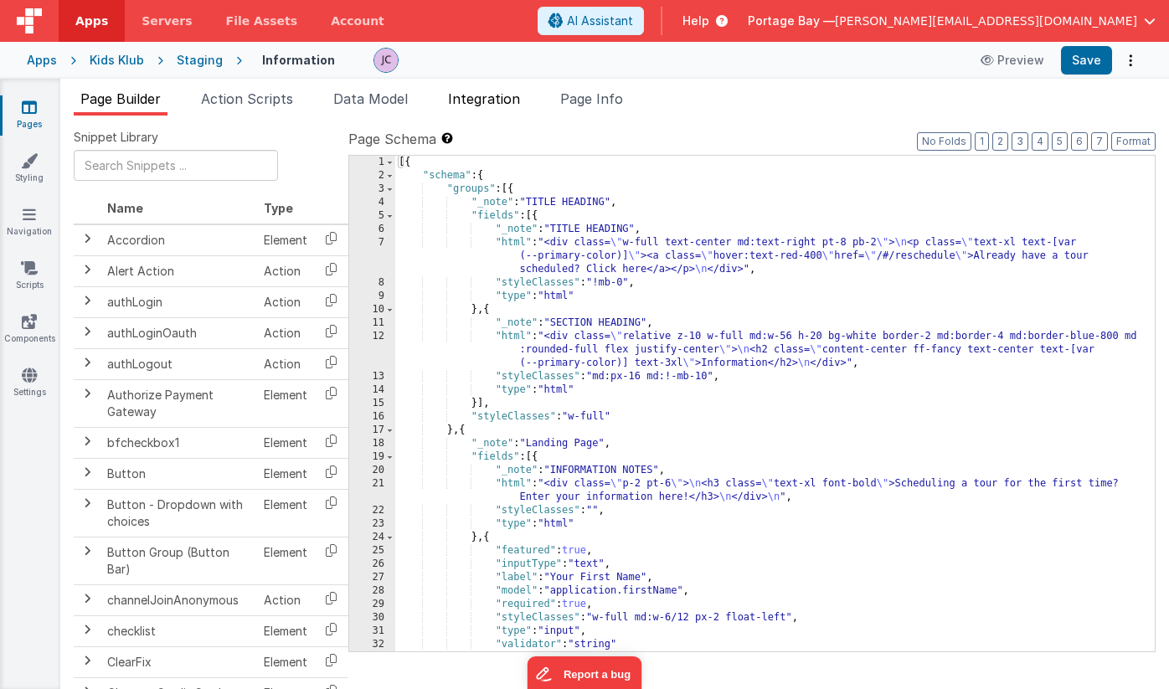
click at [514, 103] on span "Integration" at bounding box center [484, 98] width 72 height 17
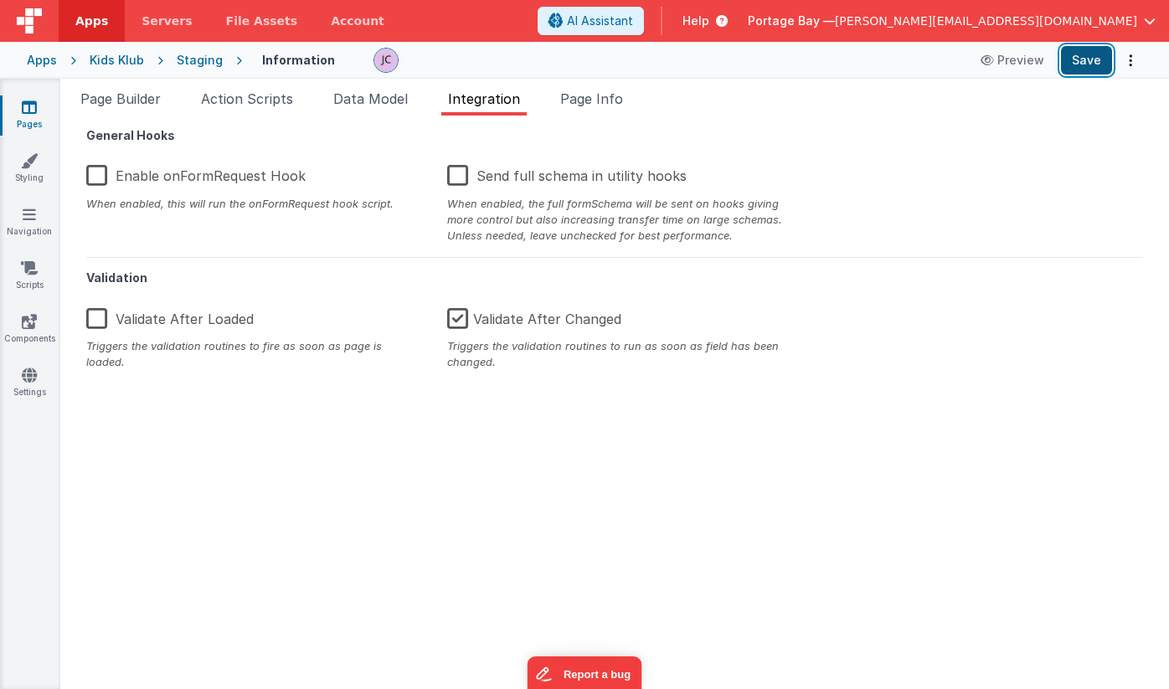
click at [1090, 62] on button "Save" at bounding box center [1086, 60] width 51 height 28
click at [127, 59] on div "Kids Klub" at bounding box center [117, 60] width 54 height 17
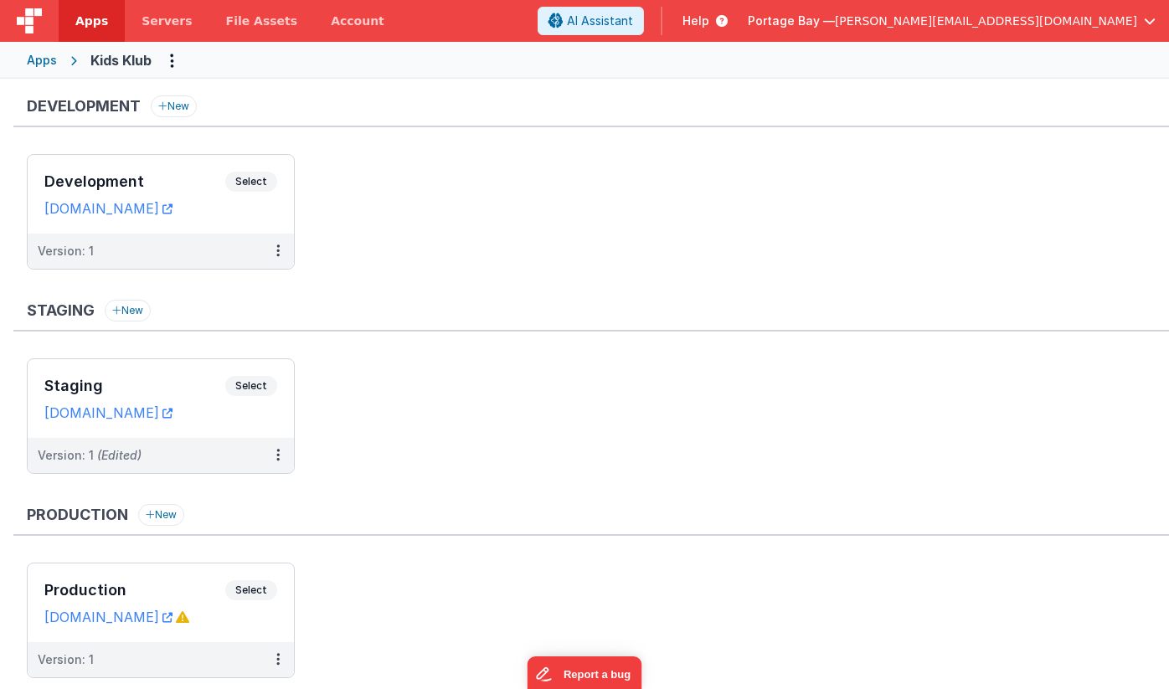
scroll to position [51, 0]
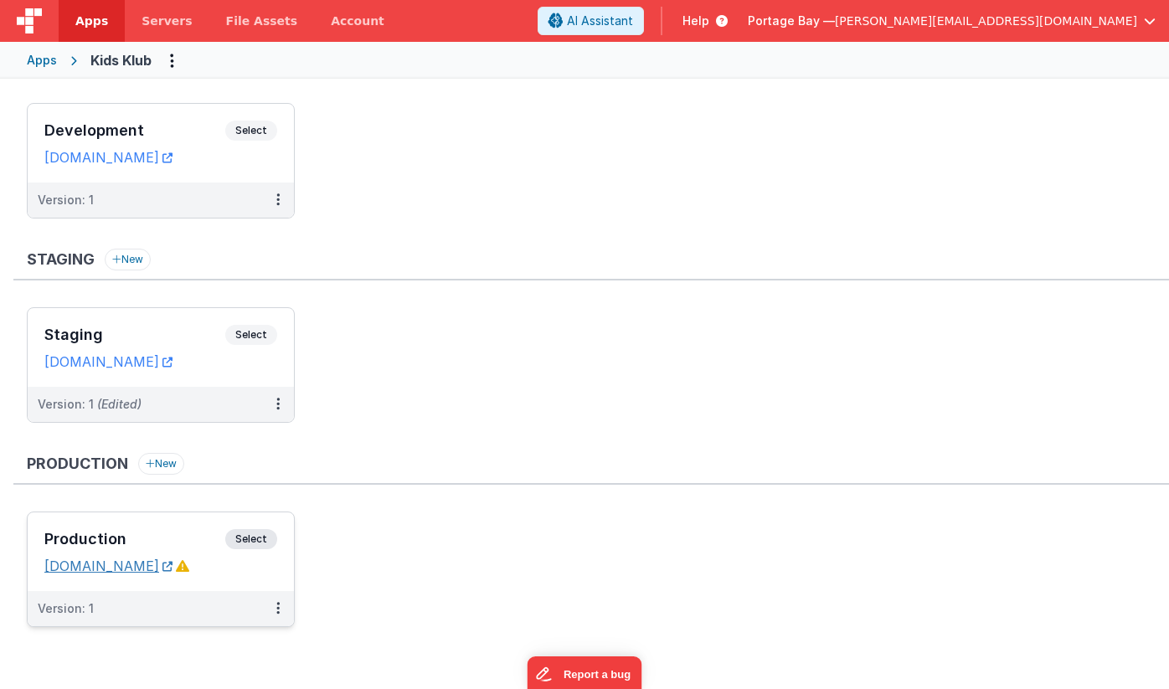
click at [111, 561] on link "[DOMAIN_NAME]" at bounding box center [108, 566] width 128 height 17
click at [279, 616] on button at bounding box center [278, 608] width 32 height 35
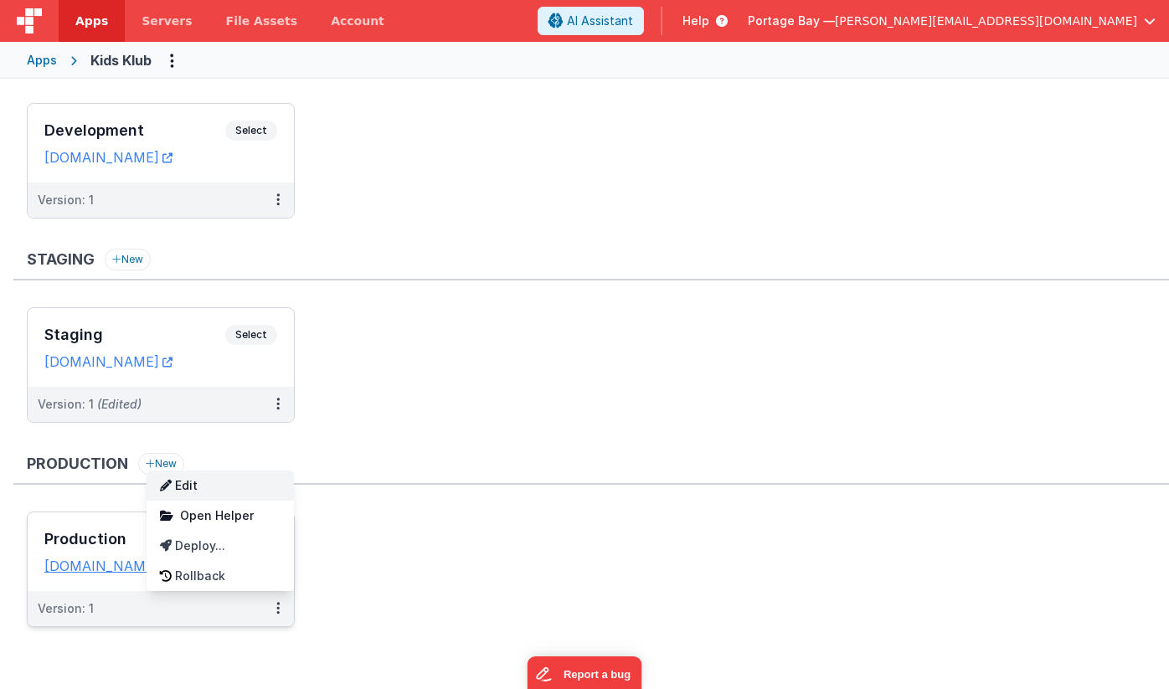
click at [209, 482] on link "Edit" at bounding box center [220, 486] width 147 height 30
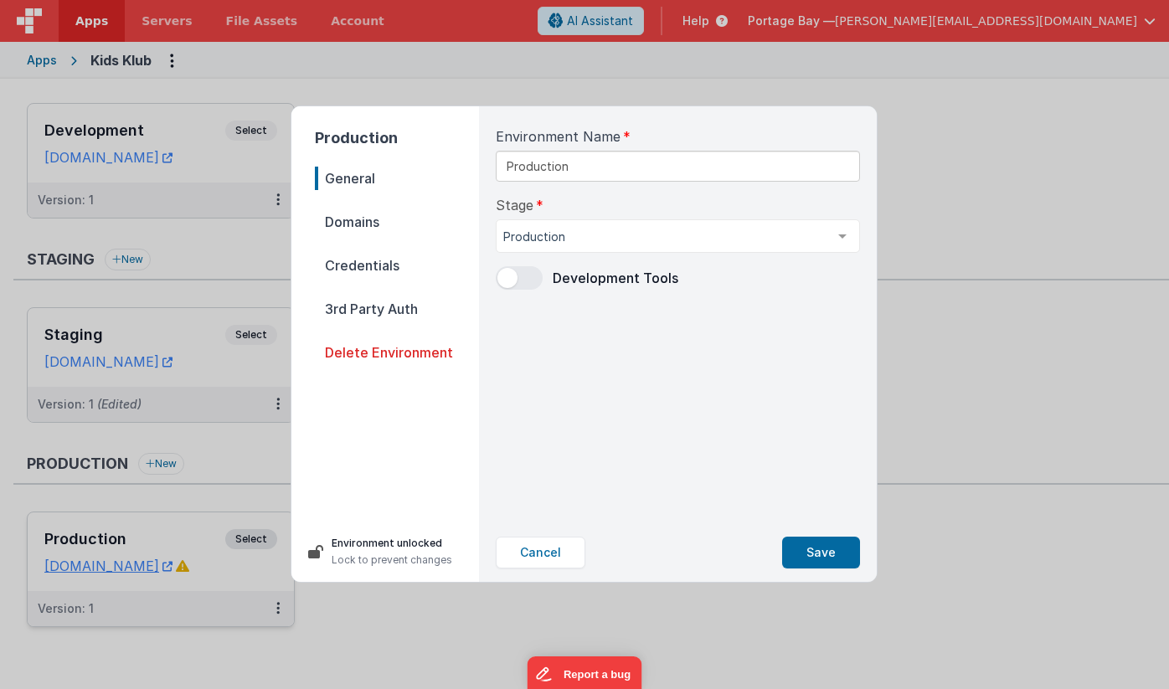
click at [362, 225] on span "Domains" at bounding box center [397, 221] width 164 height 23
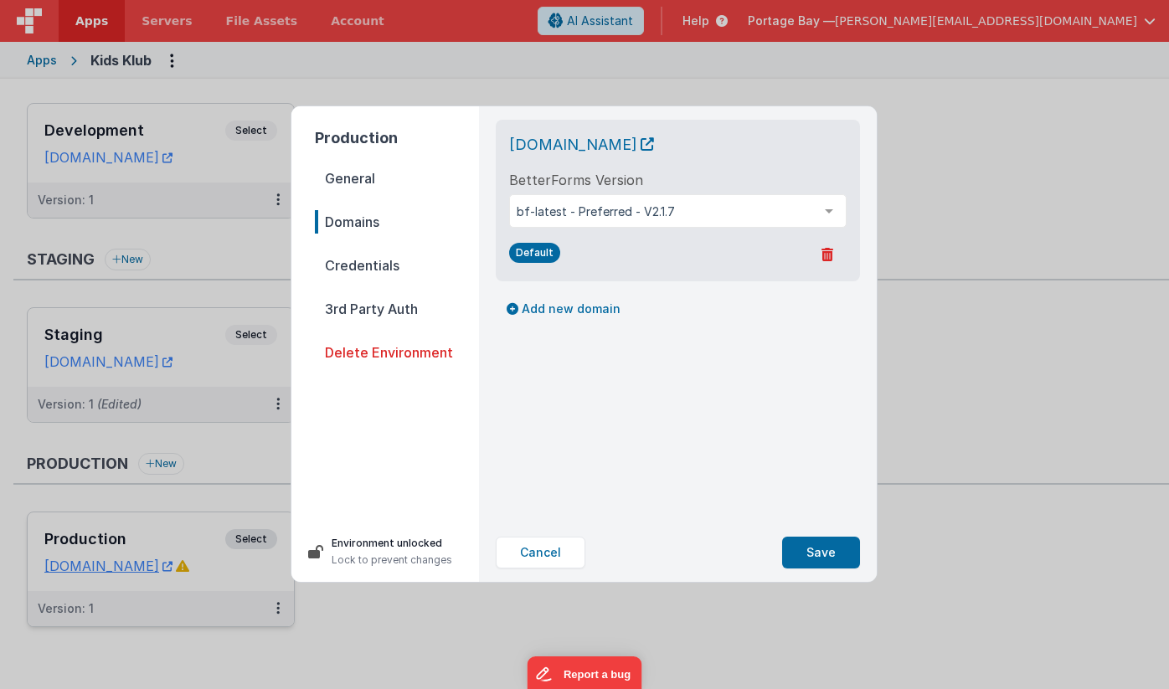
click at [361, 271] on span "Credentials" at bounding box center [397, 265] width 164 height 23
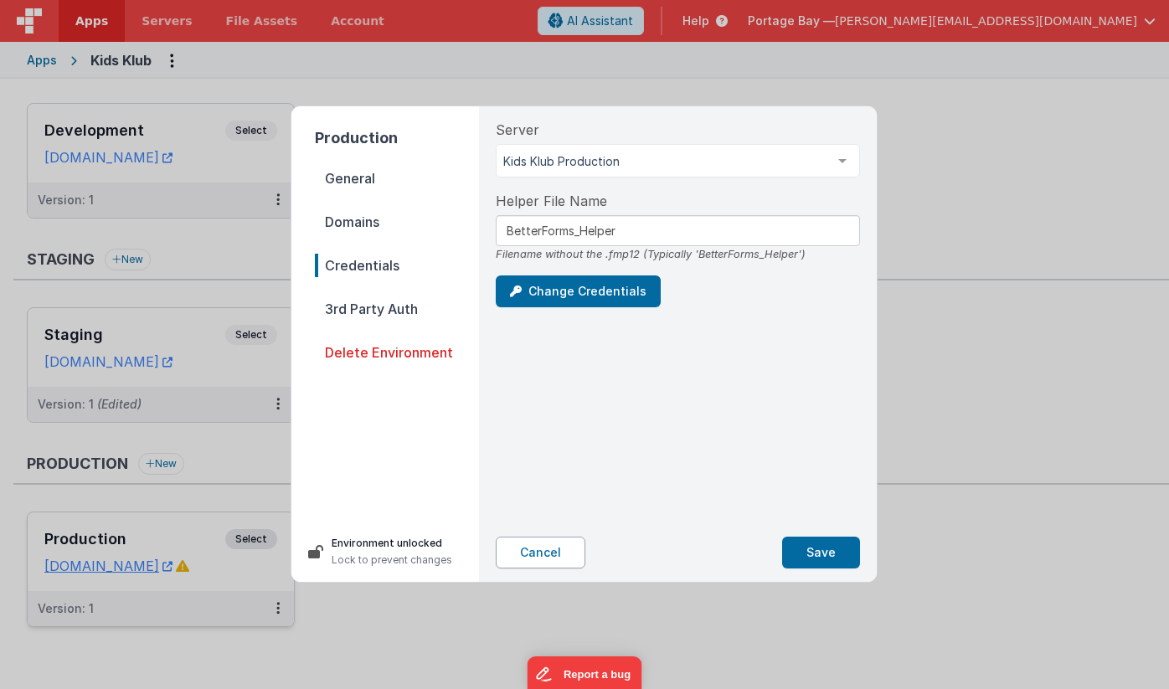
click at [543, 554] on button "Cancel" at bounding box center [541, 553] width 90 height 32
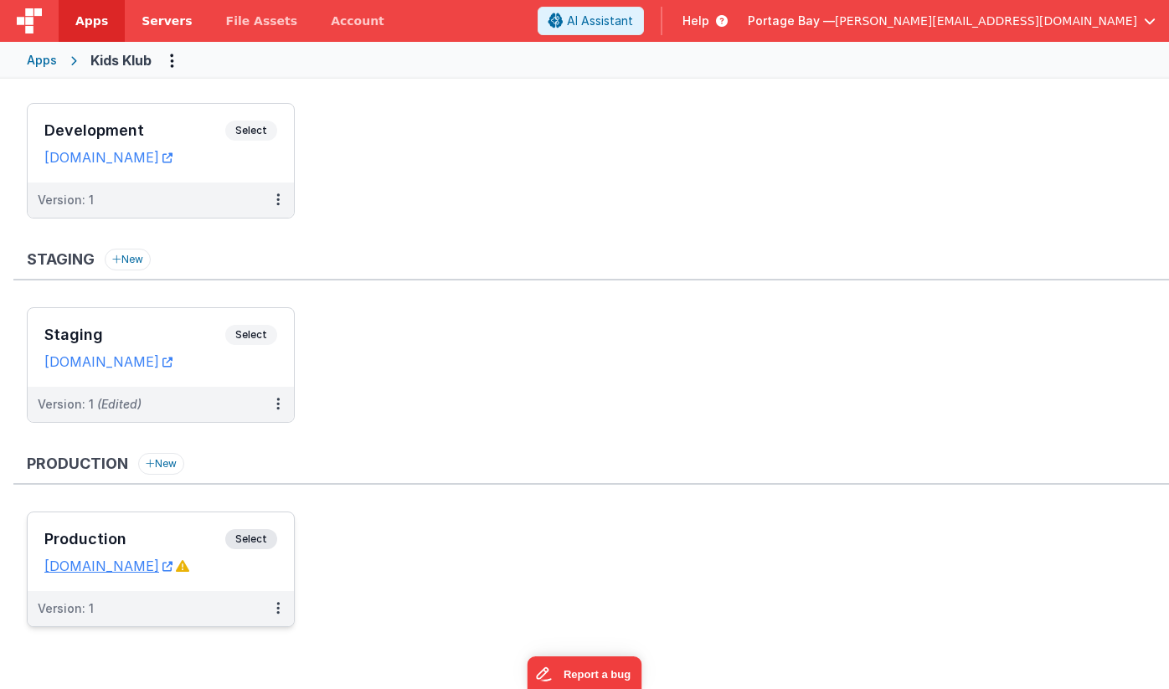
click at [162, 18] on span "Servers" at bounding box center [167, 21] width 50 height 17
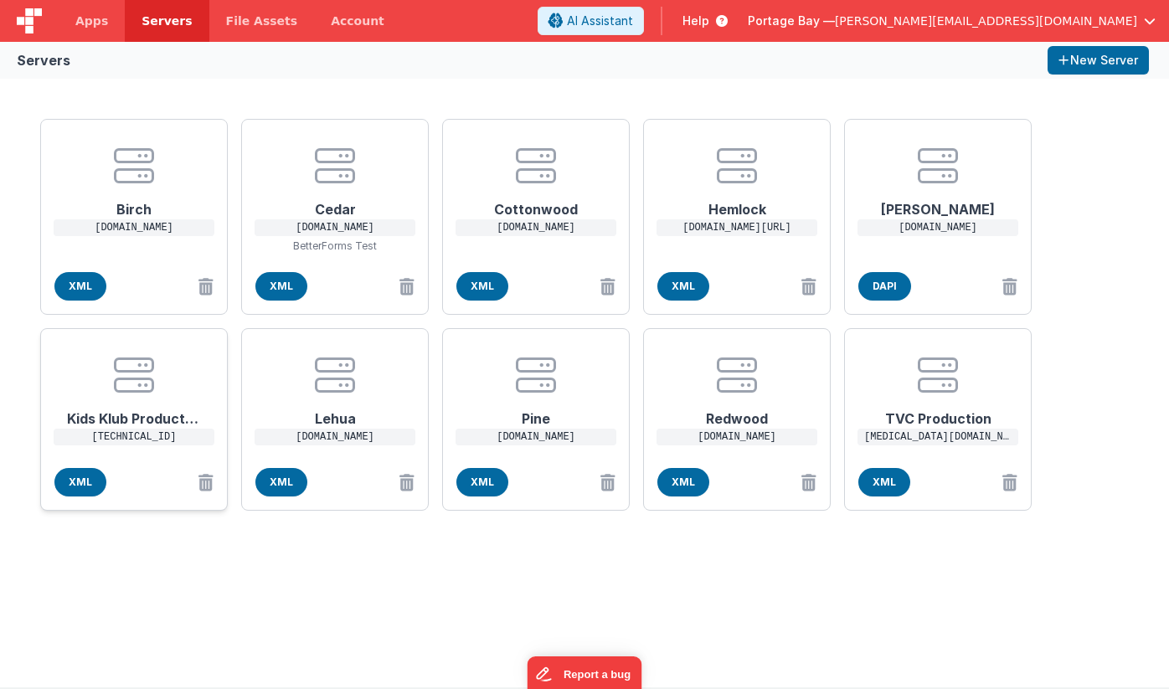
click at [142, 419] on h1 "Kids Klub Production" at bounding box center [134, 412] width 134 height 34
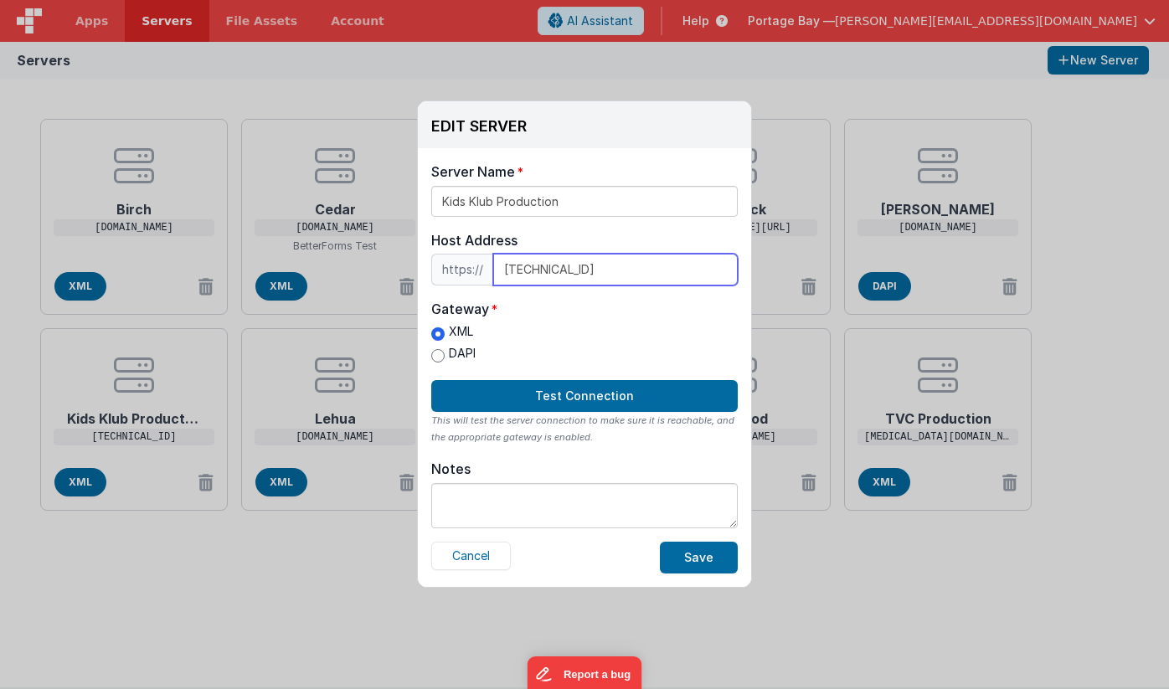
drag, startPoint x: 505, startPoint y: 268, endPoint x: 532, endPoint y: 288, distance: 33.5
click at [505, 268] on input "[TECHNICAL_ID]" at bounding box center [615, 270] width 245 height 32
click at [486, 562] on button "Cancel" at bounding box center [471, 556] width 80 height 28
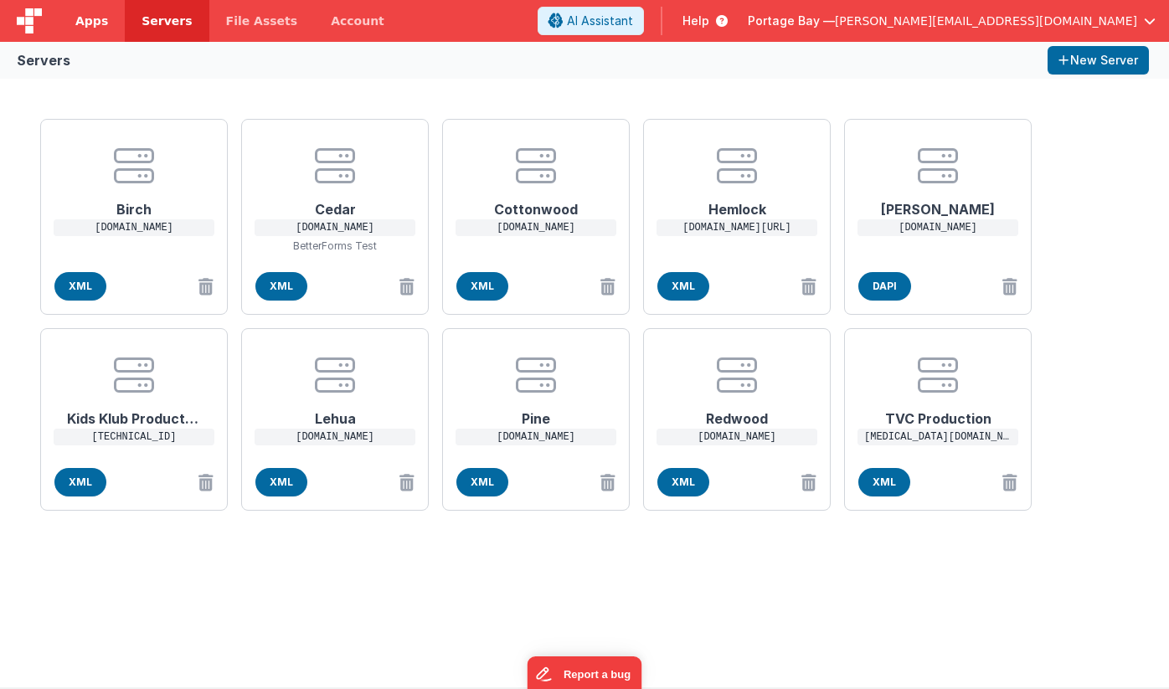
click at [91, 22] on span "Apps" at bounding box center [91, 21] width 33 height 17
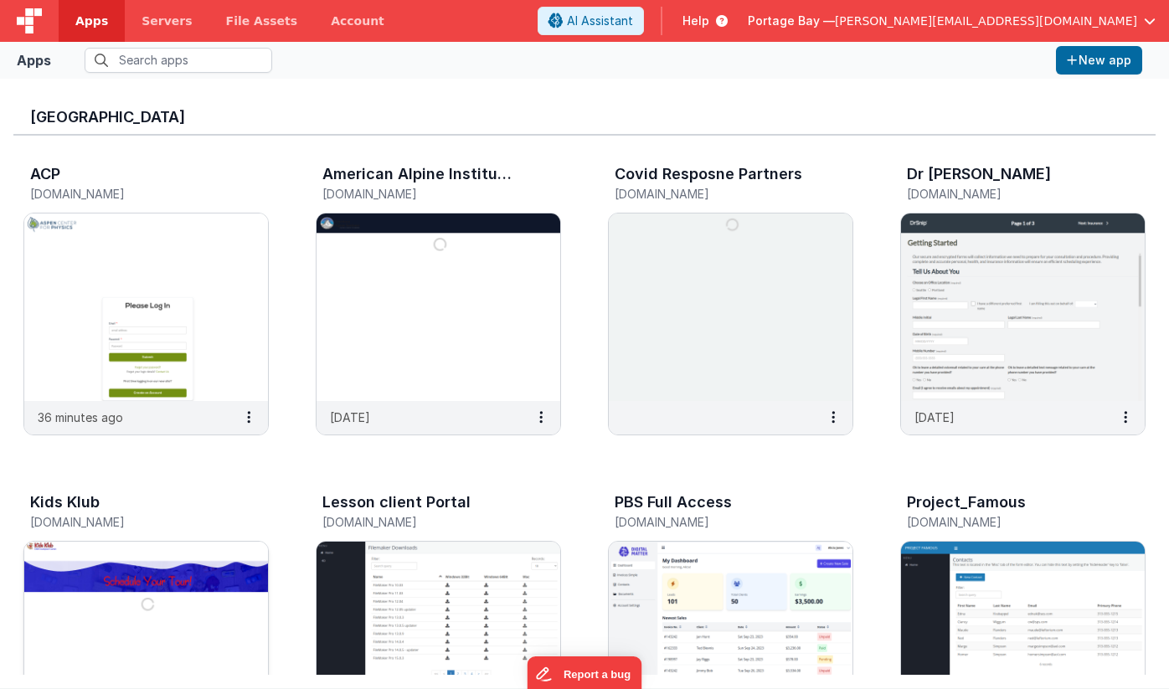
click at [203, 579] on img at bounding box center [146, 636] width 244 height 188
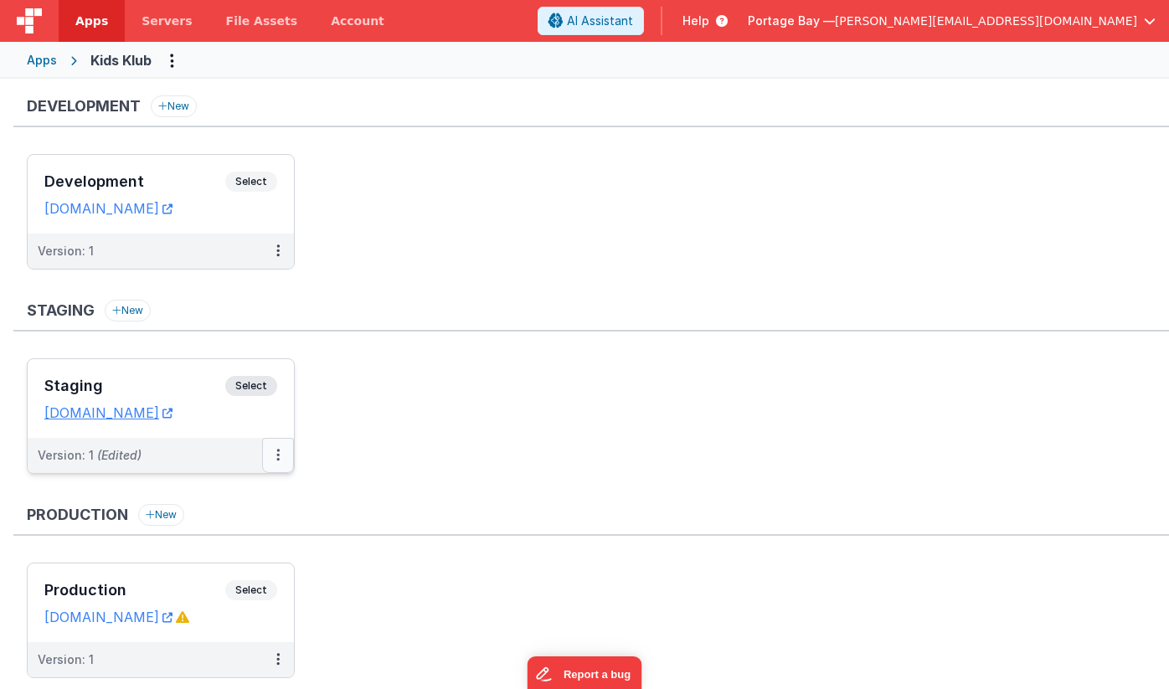
click at [283, 458] on button at bounding box center [278, 455] width 32 height 35
click at [440, 391] on div at bounding box center [584, 344] width 1169 height 689
click at [230, 384] on span "Select" at bounding box center [251, 386] width 52 height 20
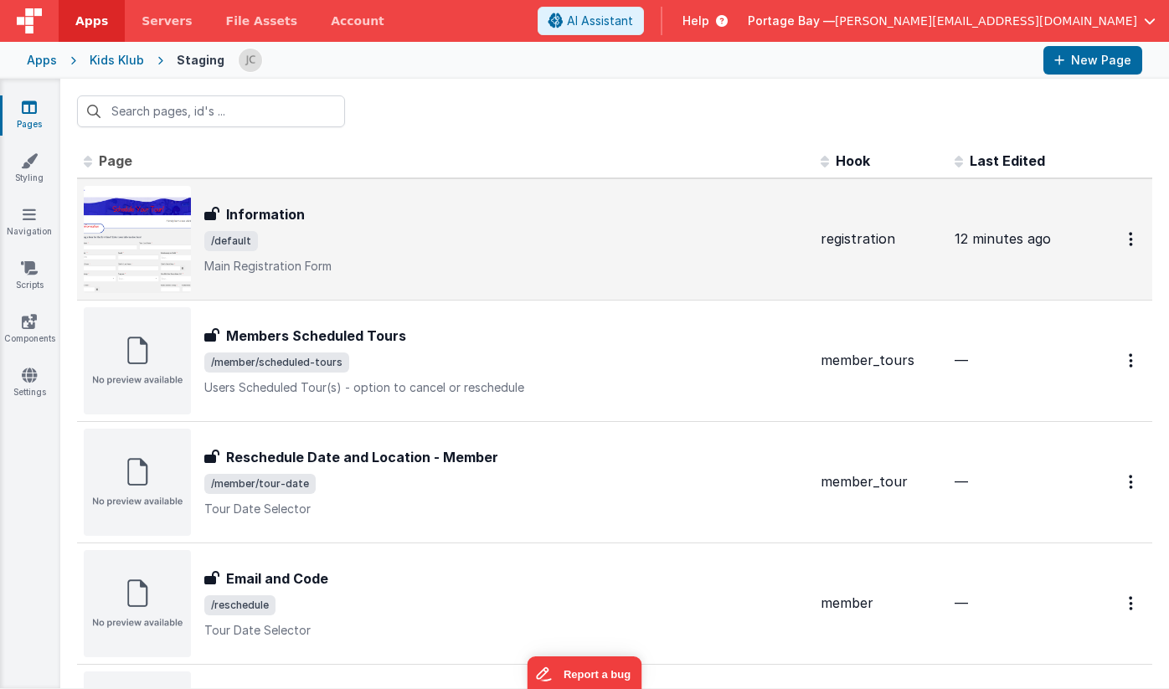
click at [326, 231] on span "/default" at bounding box center [505, 241] width 603 height 20
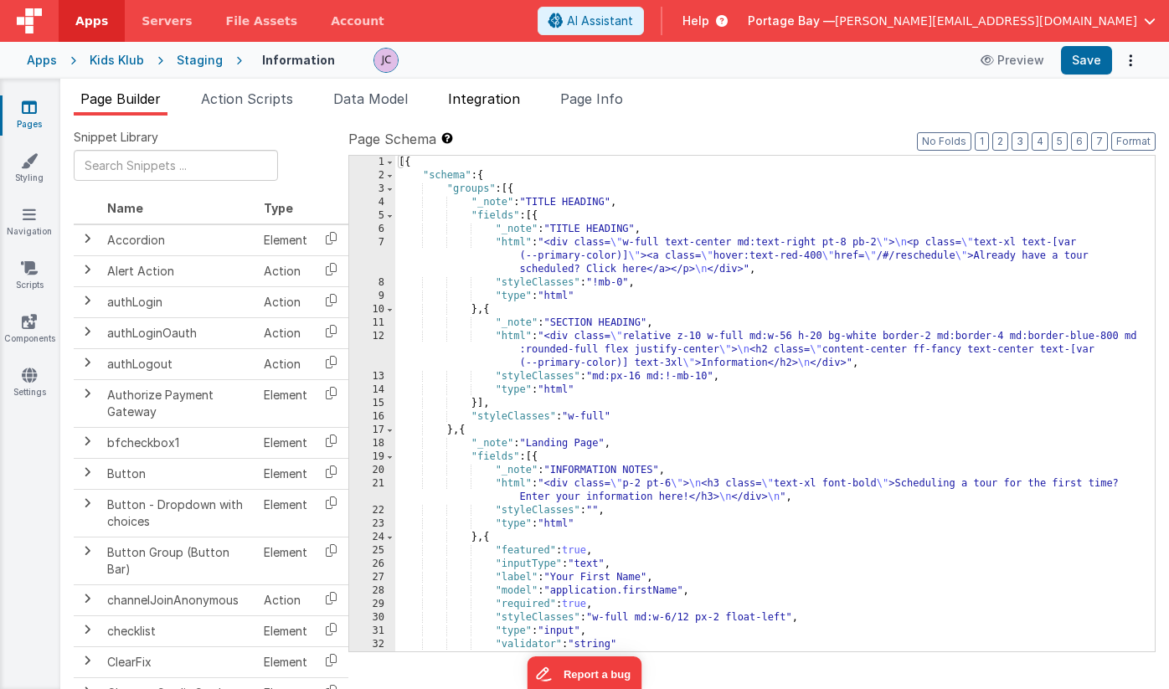
click at [498, 101] on span "Integration" at bounding box center [484, 98] width 72 height 17
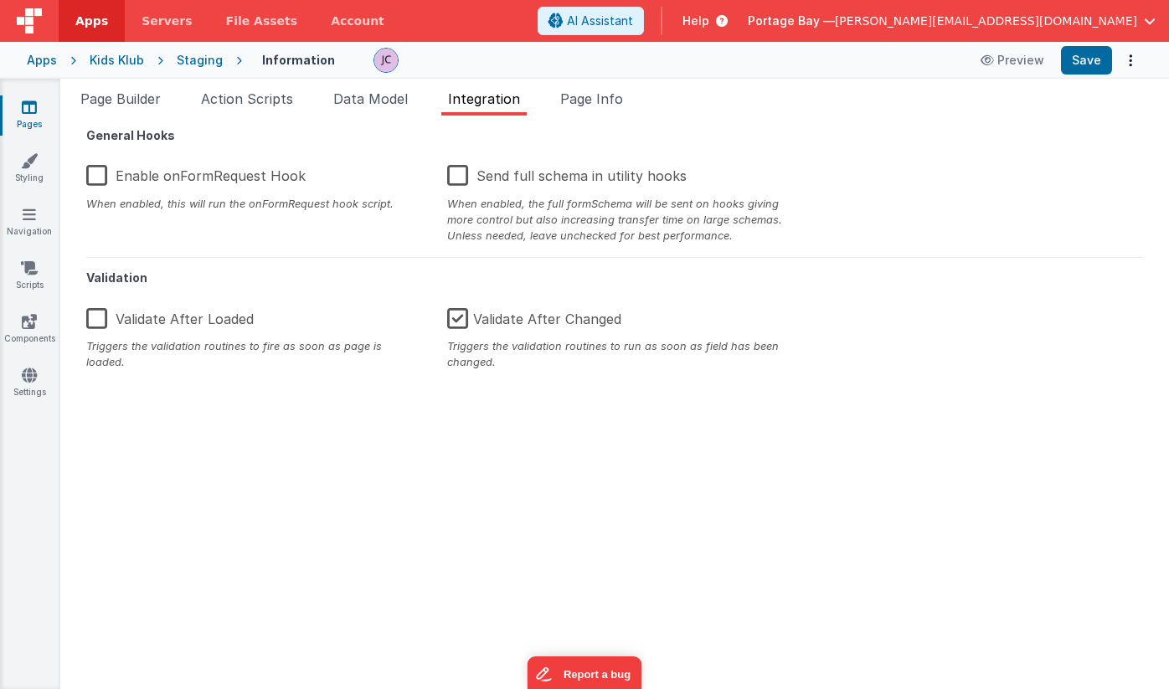
click at [94, 178] on label "Enable onFormRequest Hook" at bounding box center [195, 173] width 219 height 36
click at [0, 0] on input "Enable onFormRequest Hook" at bounding box center [0, 0] width 0 height 0
click at [1086, 63] on button "Save" at bounding box center [1086, 60] width 51 height 28
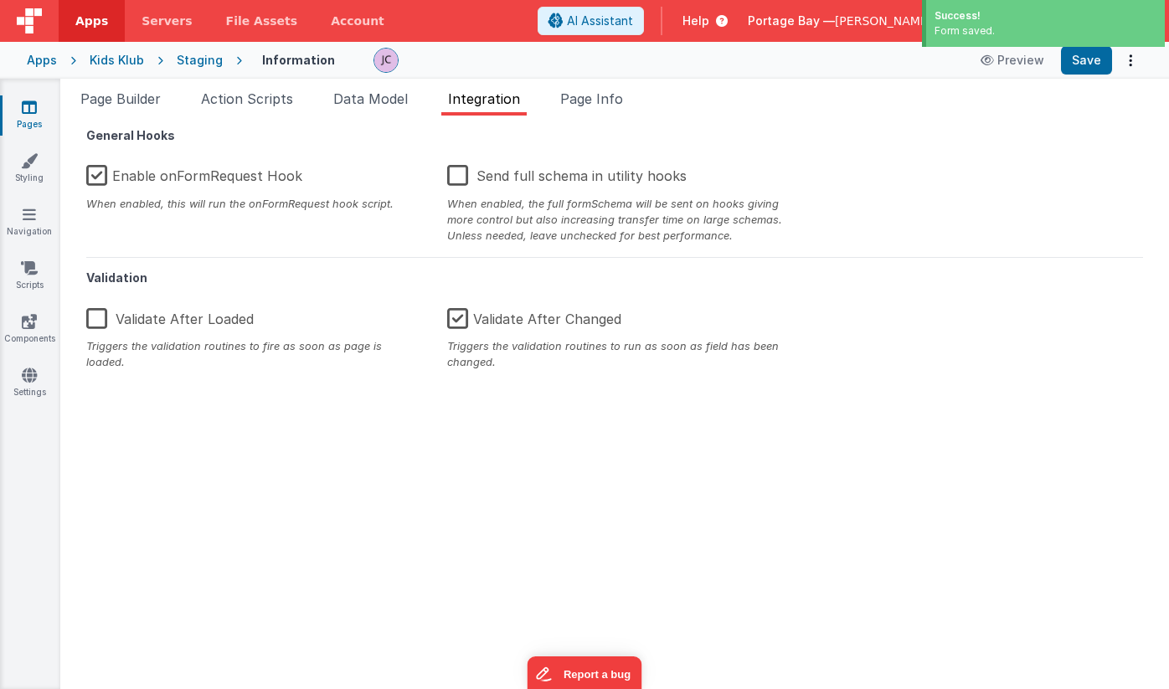
click at [106, 58] on div "Kids Klub" at bounding box center [117, 60] width 54 height 17
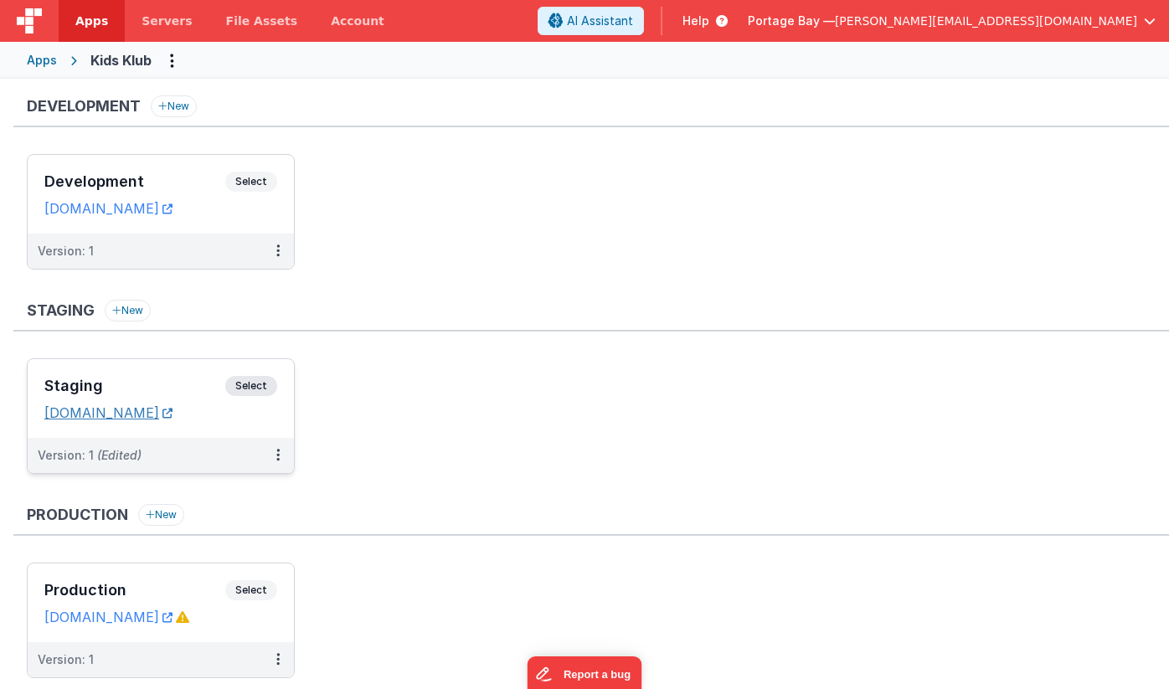
click at [148, 417] on link "[DOMAIN_NAME]" at bounding box center [108, 413] width 128 height 17
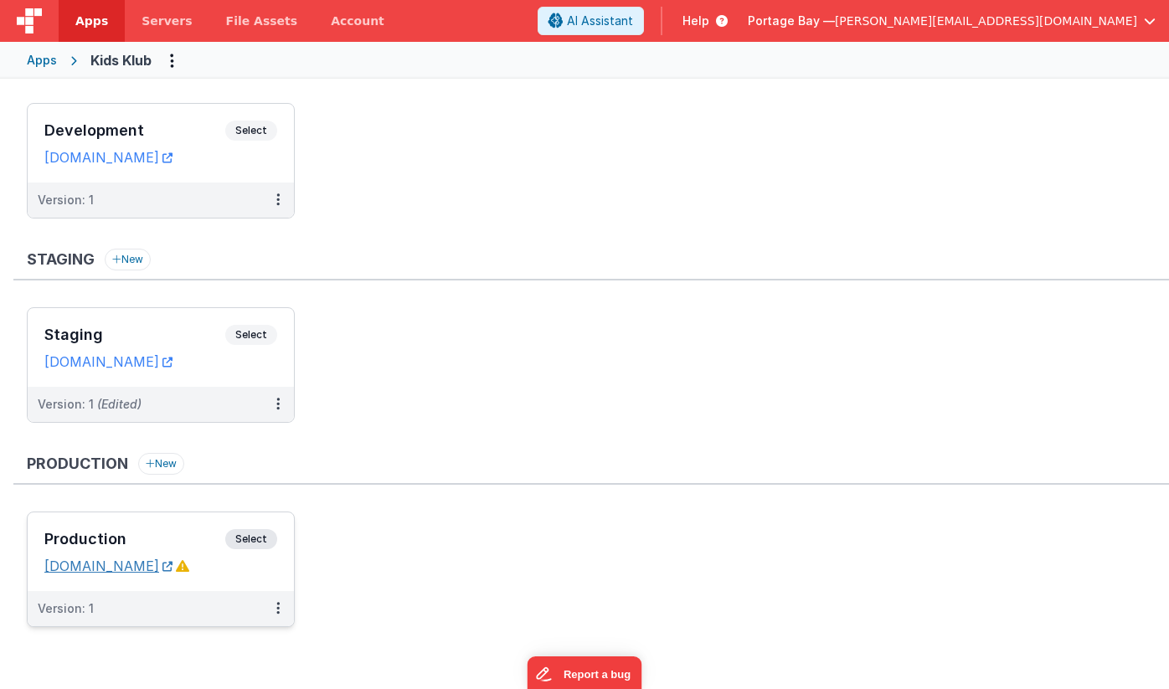
click at [111, 565] on link "[DOMAIN_NAME]" at bounding box center [108, 566] width 128 height 17
click at [162, 25] on span "Servers" at bounding box center [167, 21] width 50 height 17
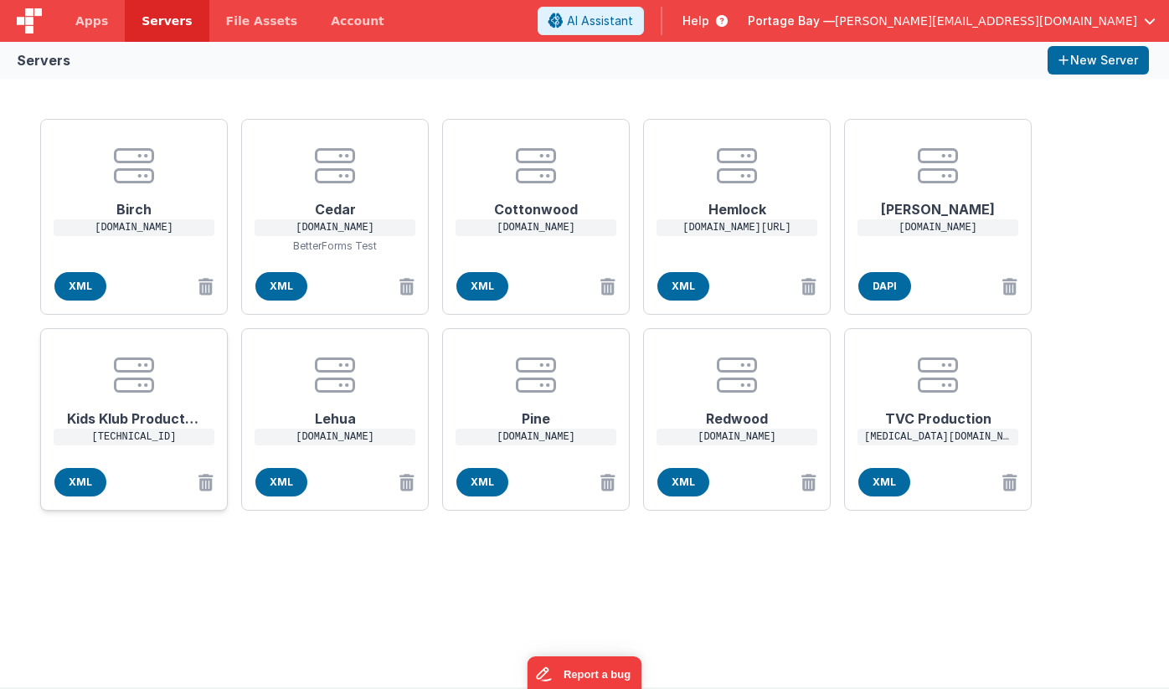
click at [126, 439] on p "[TECHNICAL_ID]" at bounding box center [134, 437] width 161 height 17
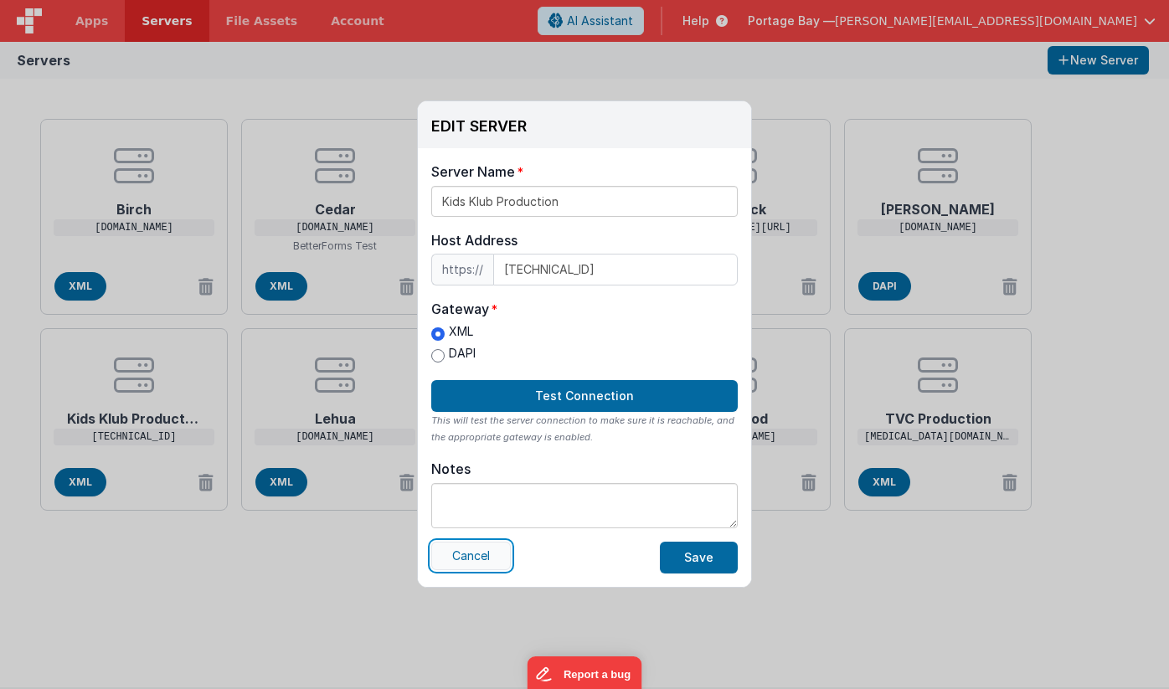
click at [473, 557] on button "Cancel" at bounding box center [471, 556] width 80 height 28
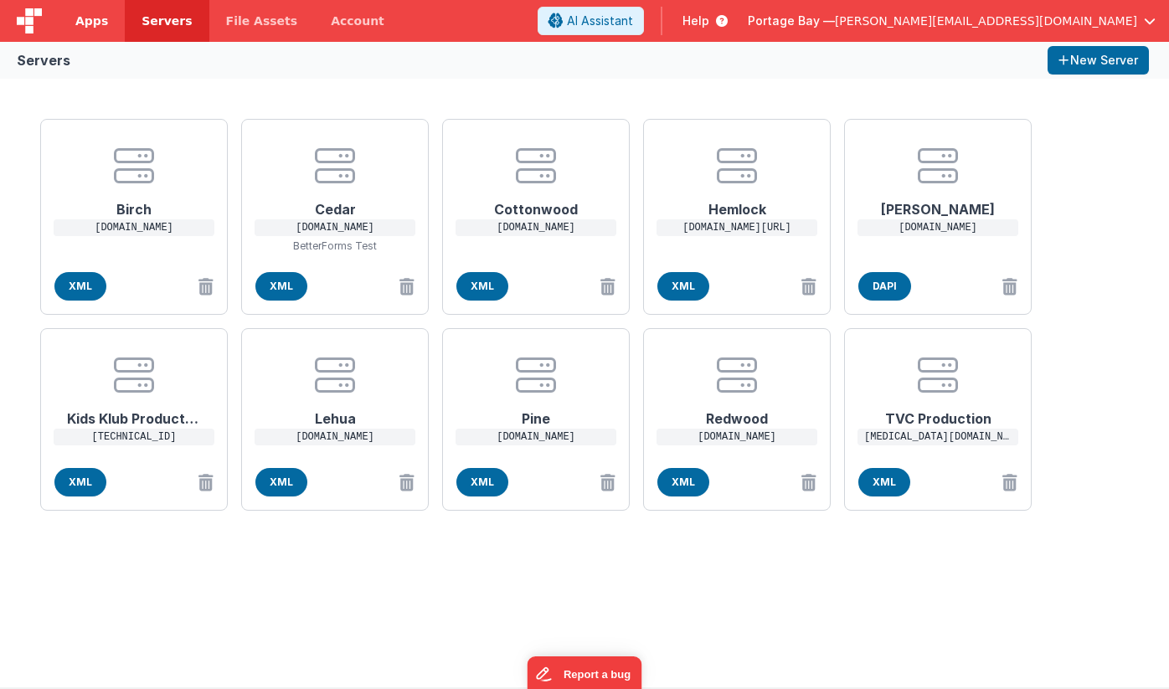
click at [85, 27] on span "Apps" at bounding box center [91, 21] width 33 height 17
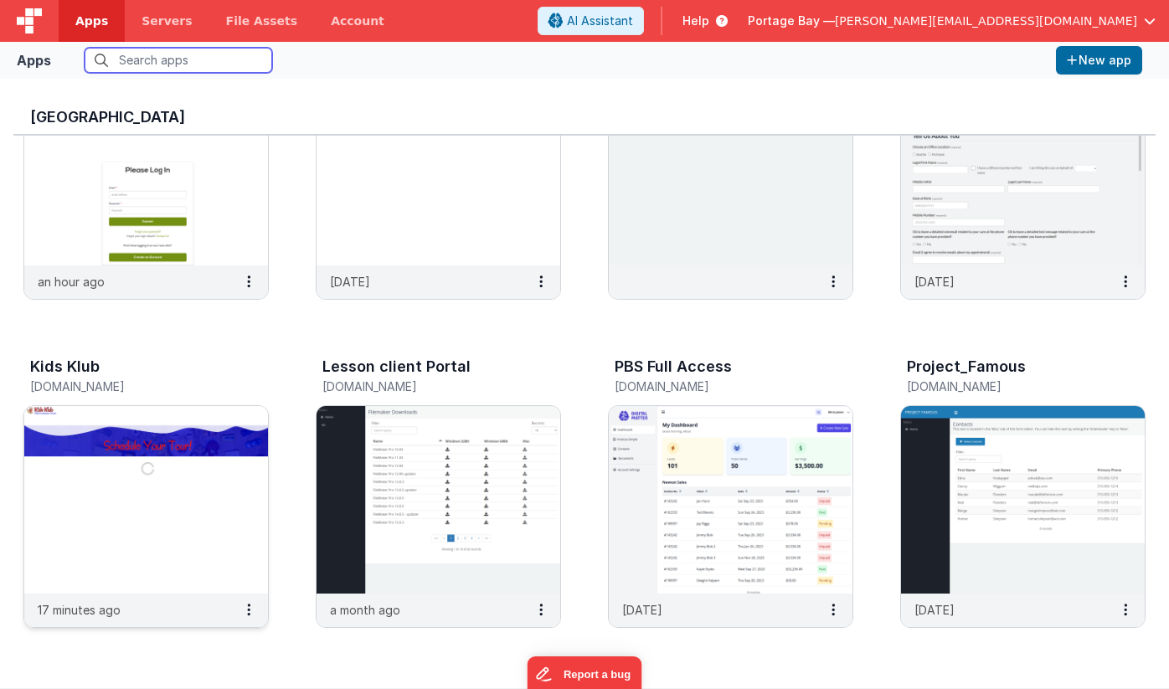
scroll to position [137, 0]
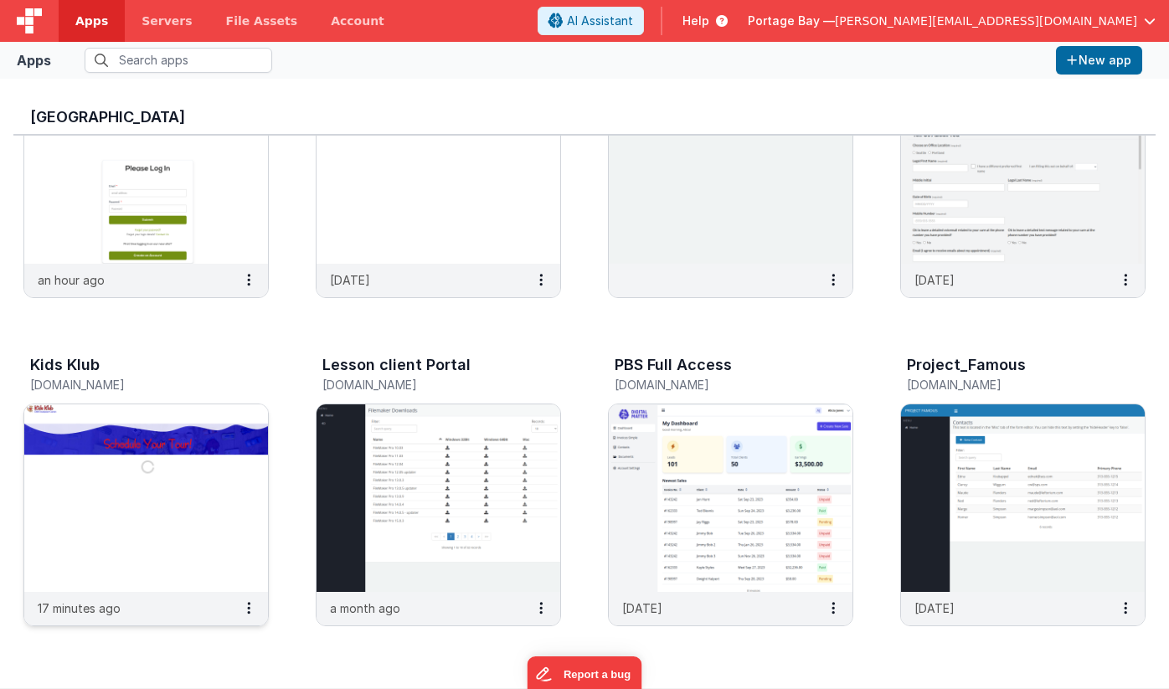
click at [137, 468] on img at bounding box center [146, 499] width 244 height 188
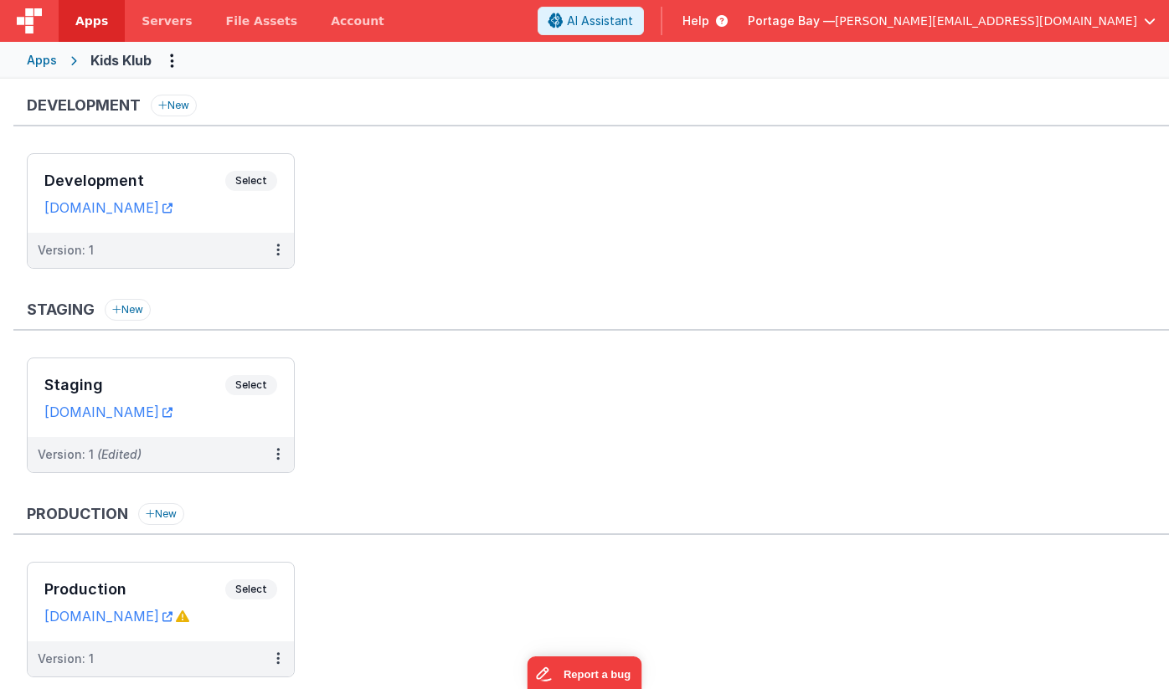
scroll to position [51, 0]
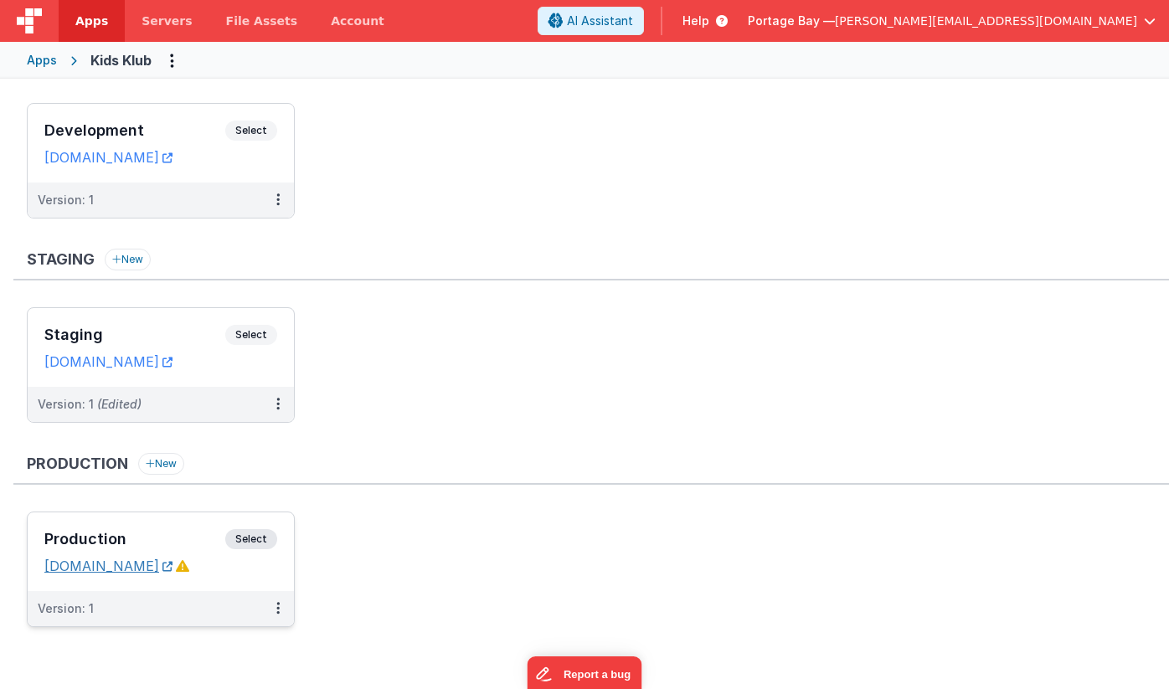
click at [102, 561] on link "[DOMAIN_NAME]" at bounding box center [108, 566] width 128 height 17
click at [166, 18] on span "Servers" at bounding box center [167, 21] width 50 height 17
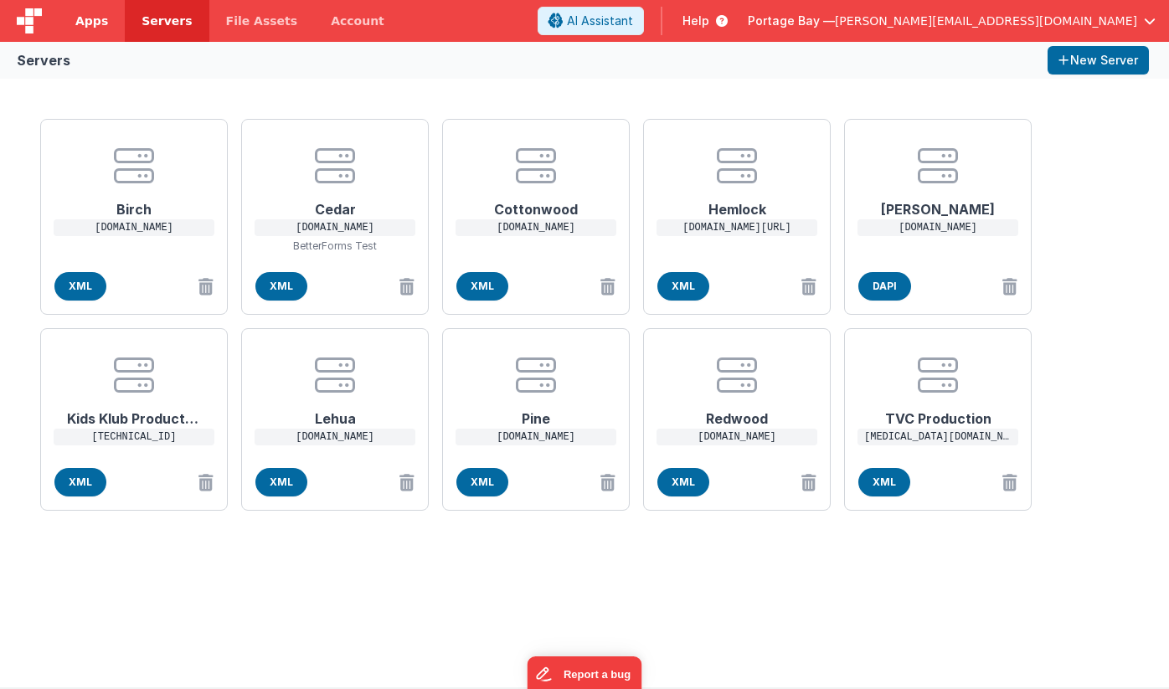
click at [97, 19] on span "Apps" at bounding box center [91, 21] width 33 height 17
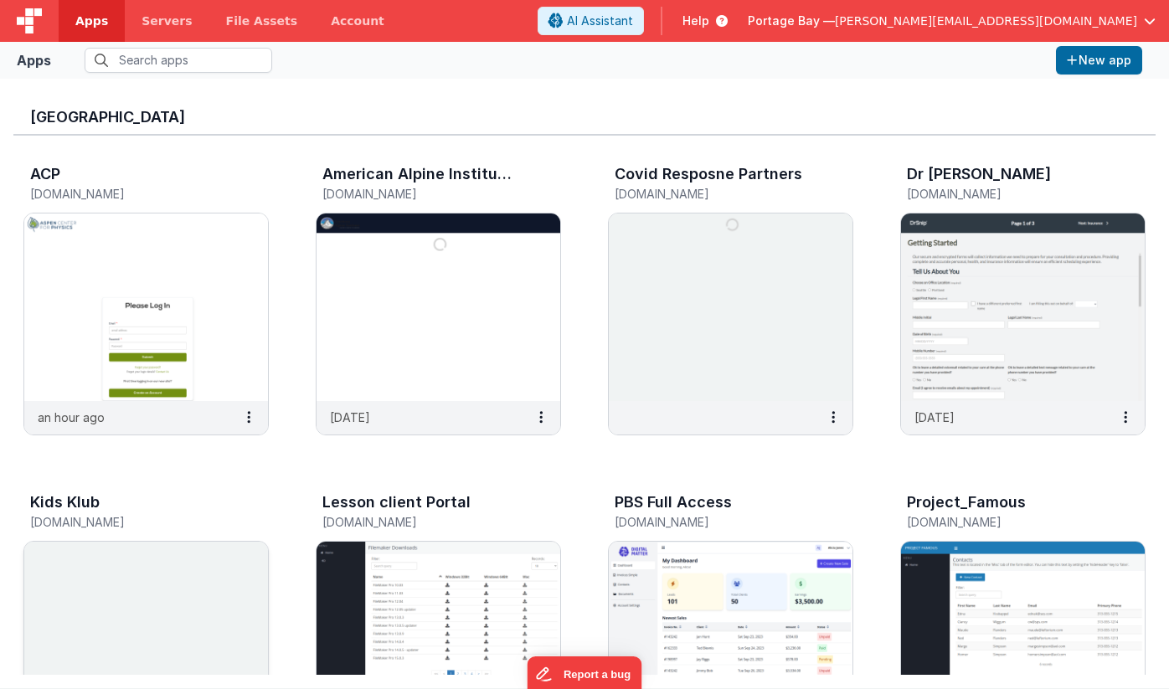
click at [190, 569] on img at bounding box center [146, 636] width 244 height 188
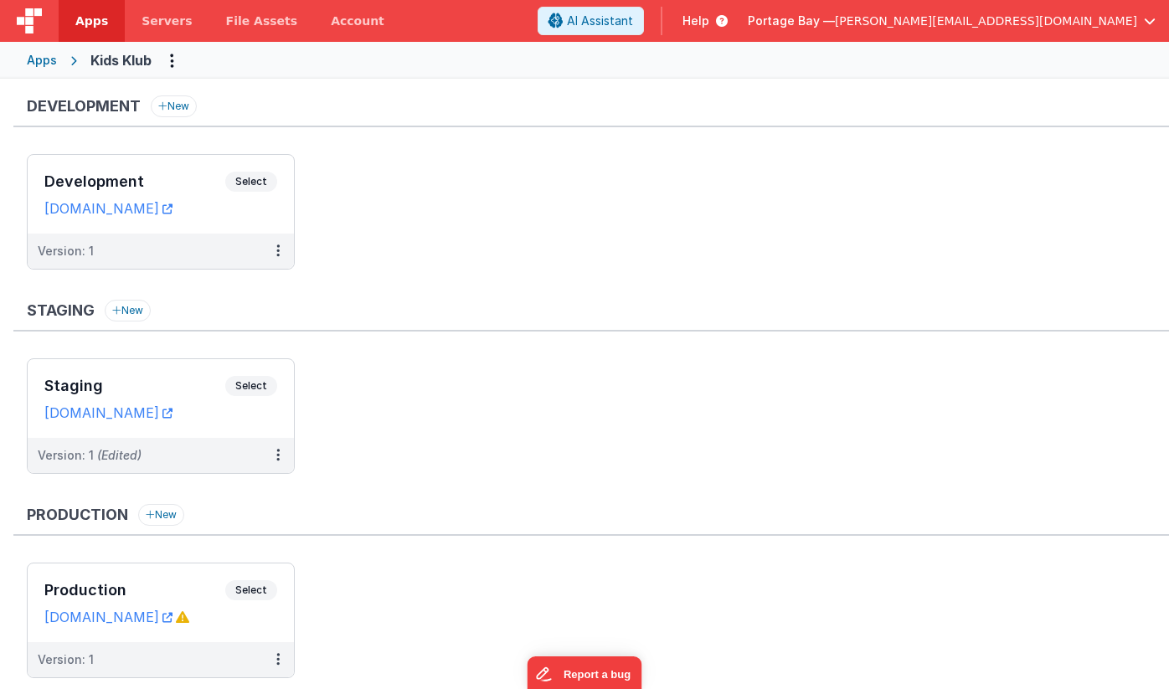
scroll to position [51, 0]
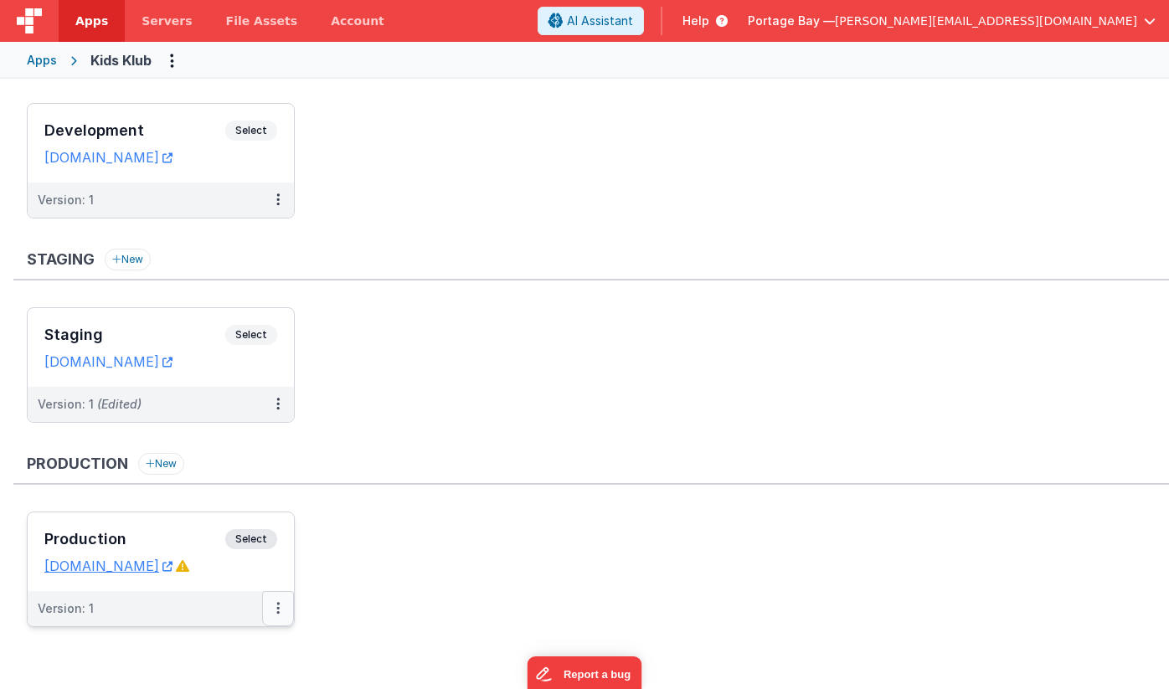
click at [282, 612] on button at bounding box center [278, 608] width 32 height 35
click at [483, 379] on div at bounding box center [584, 344] width 1169 height 689
click at [729, 178] on ul "Development Select URLs [DOMAIN_NAME] Version: 1" at bounding box center [598, 169] width 1143 height 132
click at [88, 570] on link "[DOMAIN_NAME]" at bounding box center [108, 566] width 128 height 17
click at [1066, 19] on span "[PERSON_NAME][EMAIL_ADDRESS][DOMAIN_NAME]" at bounding box center [986, 21] width 302 height 17
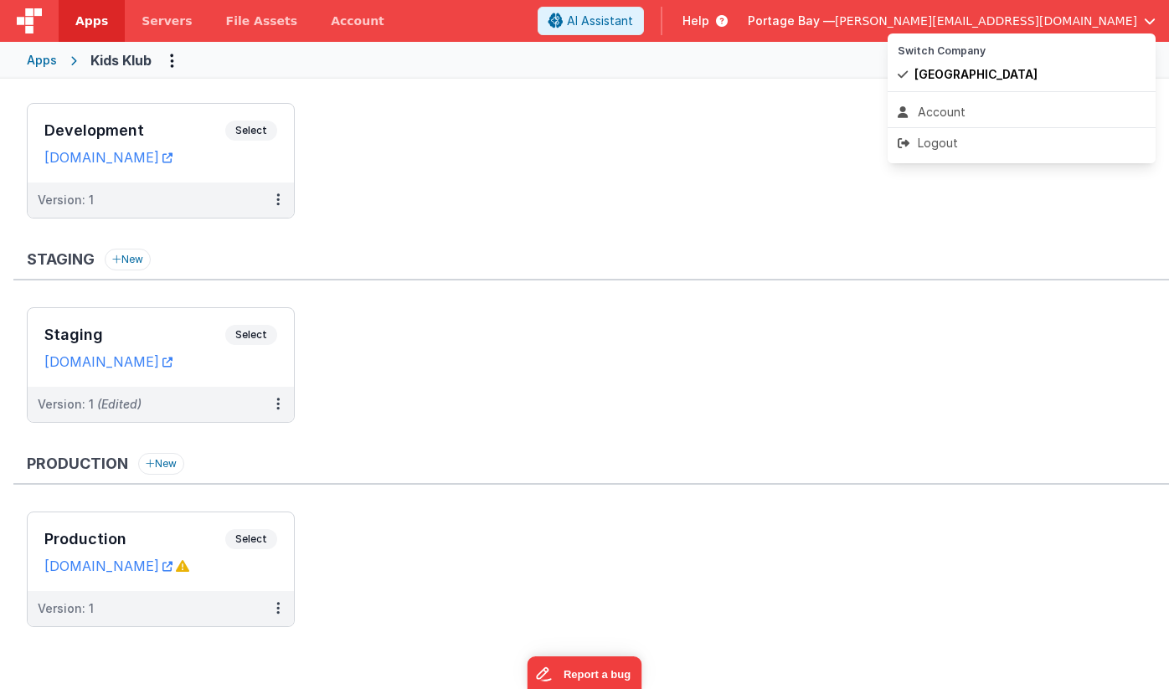
click at [88, 26] on button at bounding box center [584, 344] width 1169 height 689
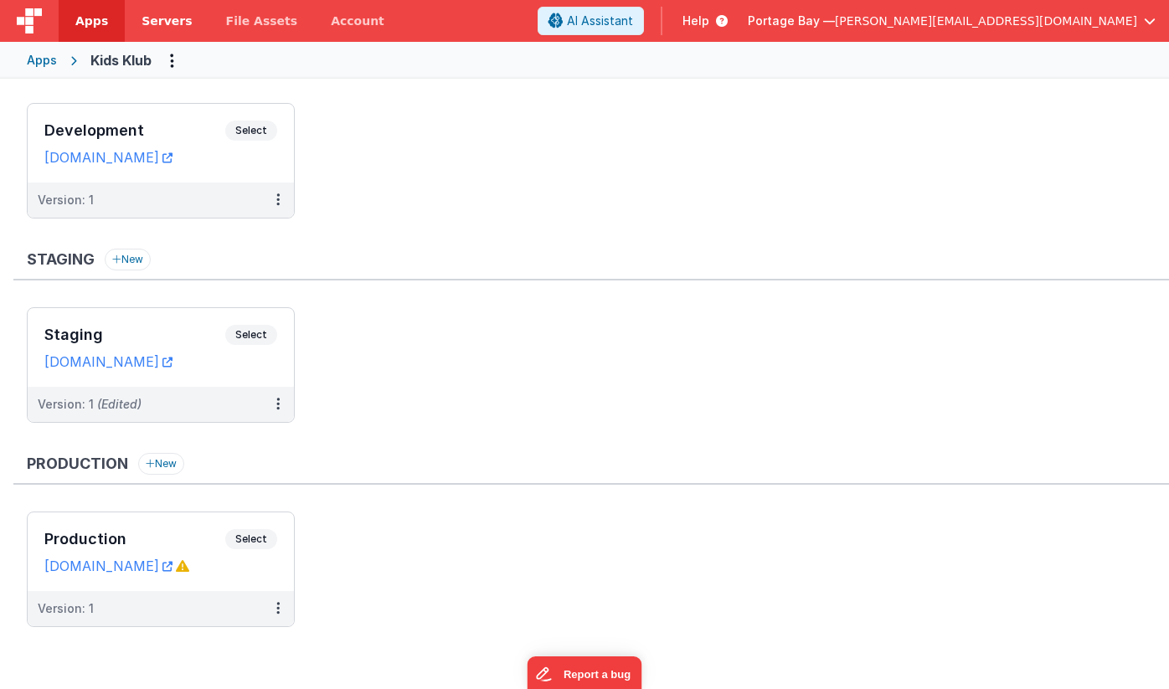
click at [175, 23] on span "Servers" at bounding box center [167, 21] width 50 height 17
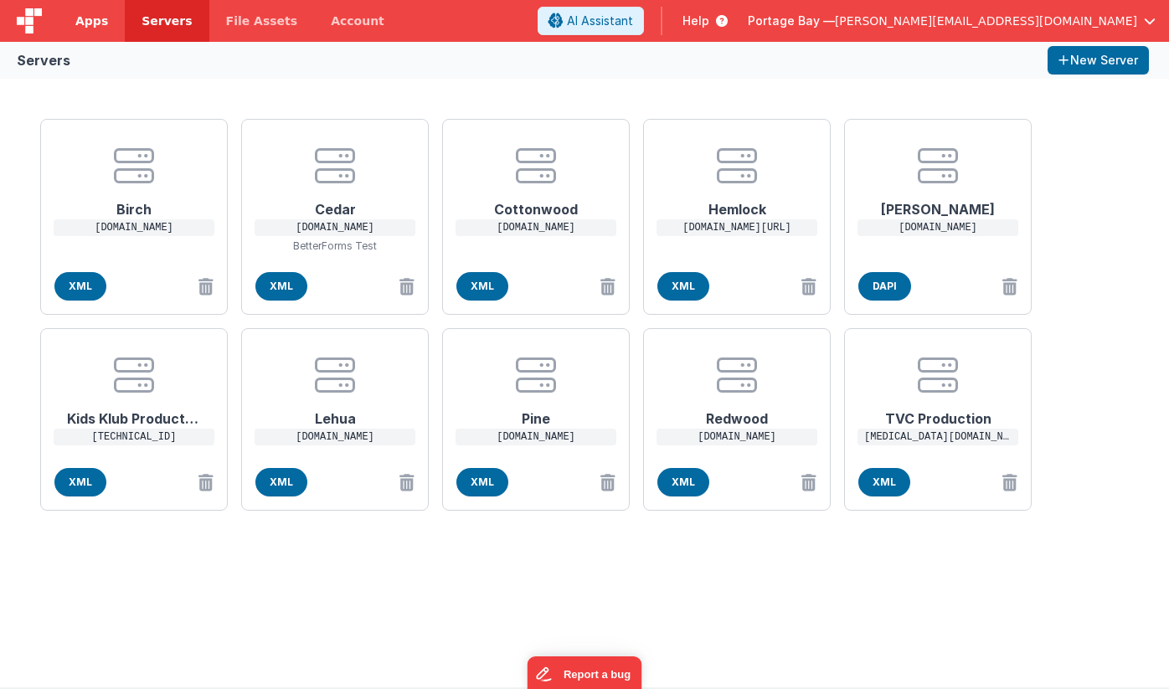
click at [80, 21] on span "Apps" at bounding box center [91, 21] width 33 height 17
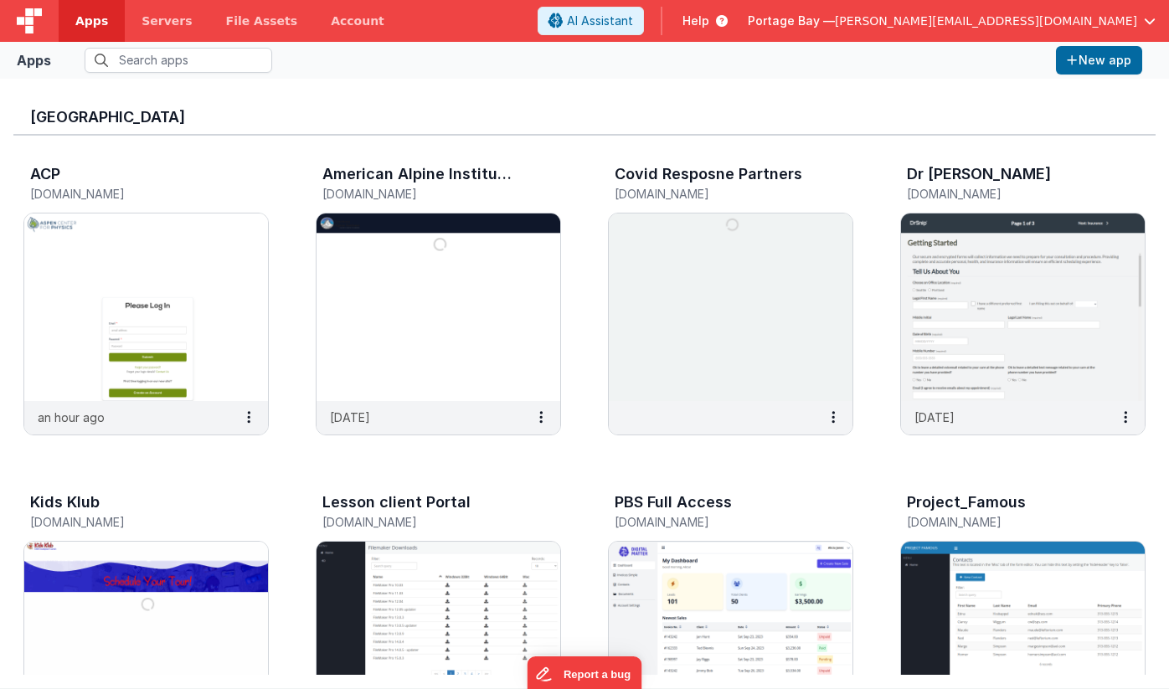
click at [1013, 23] on span "[PERSON_NAME][EMAIL_ADDRESS][DOMAIN_NAME]" at bounding box center [986, 21] width 302 height 17
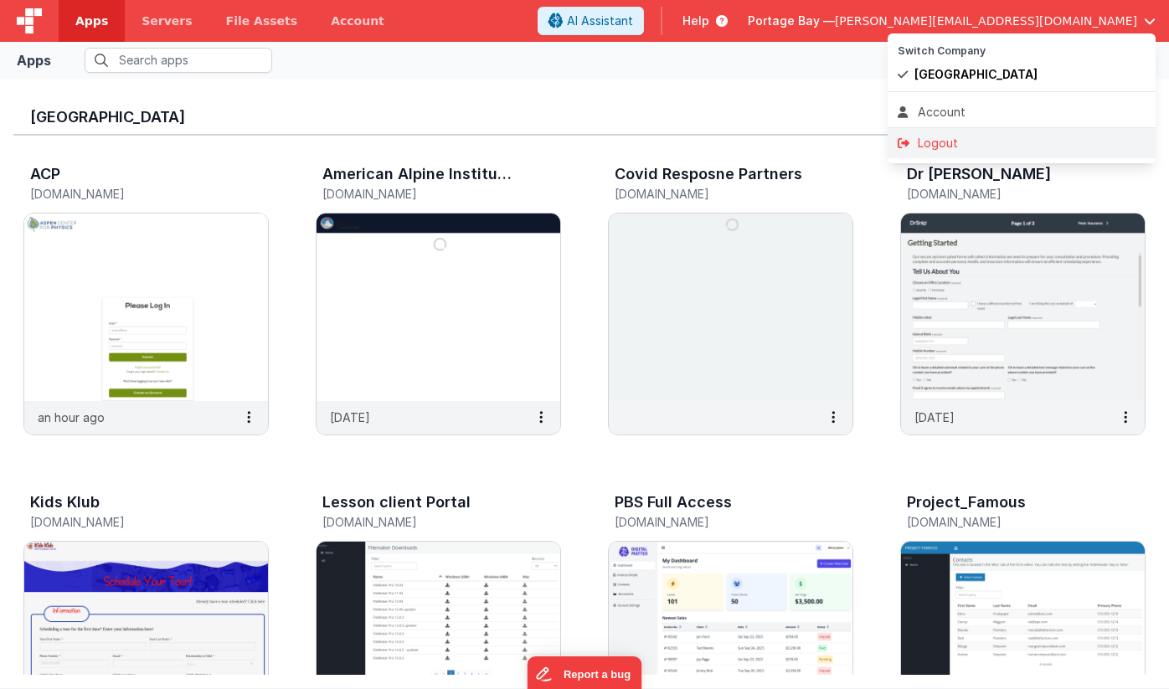
click at [960, 136] on div "Logout" at bounding box center [1022, 143] width 248 height 17
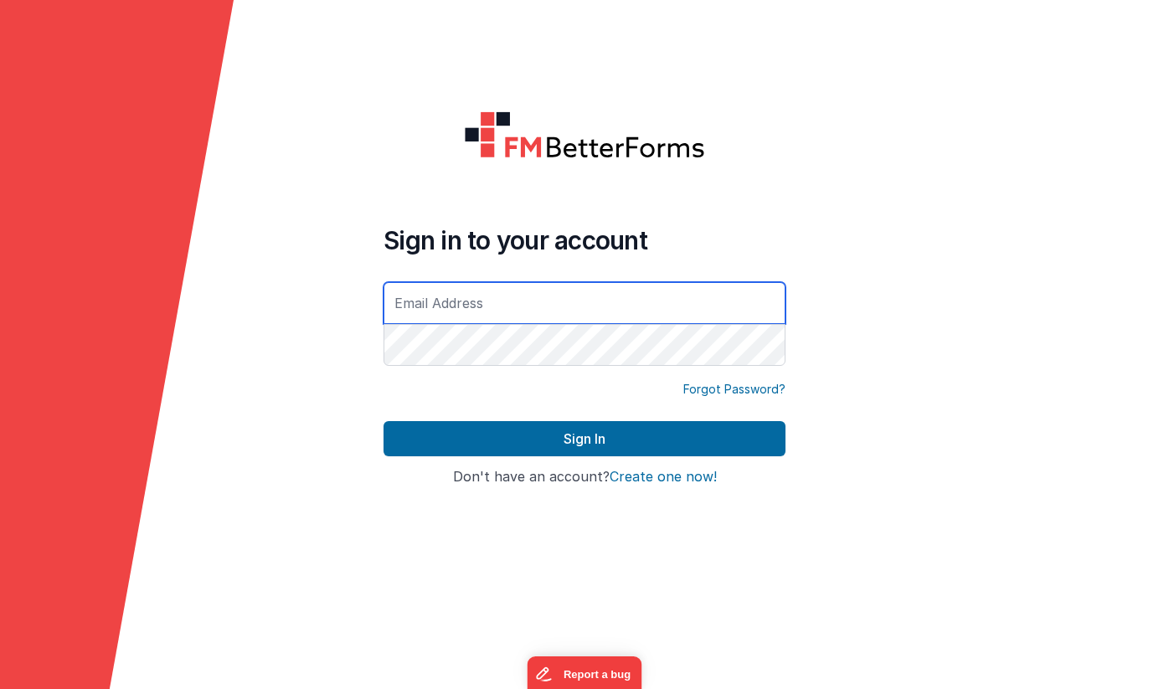
click at [515, 311] on input "text" at bounding box center [585, 303] width 402 height 42
type input "[PERSON_NAME][EMAIL_ADDRESS][DOMAIN_NAME]"
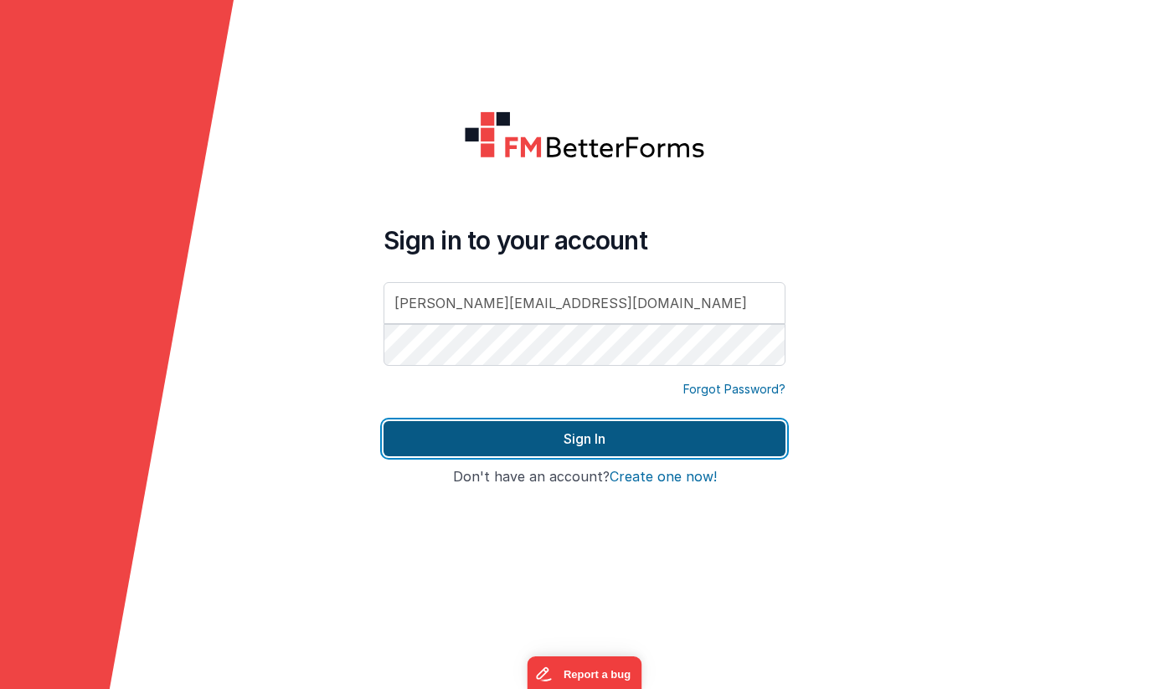
click at [569, 441] on button "Sign In" at bounding box center [585, 438] width 402 height 35
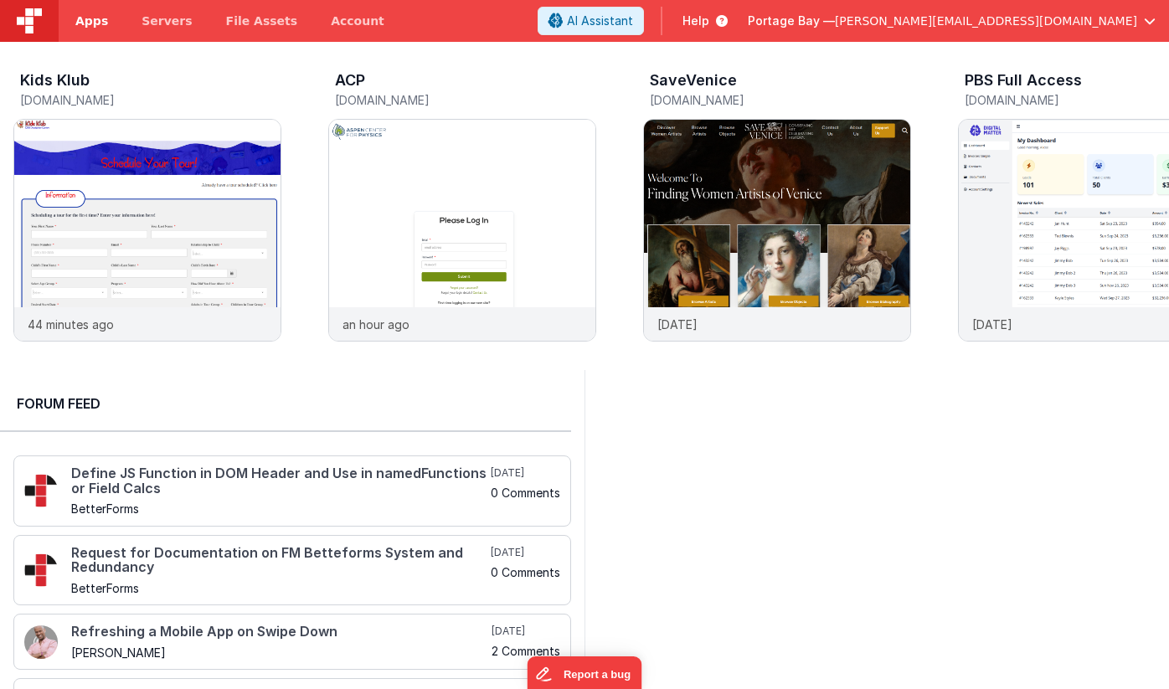
click at [89, 20] on span "Apps" at bounding box center [91, 21] width 33 height 17
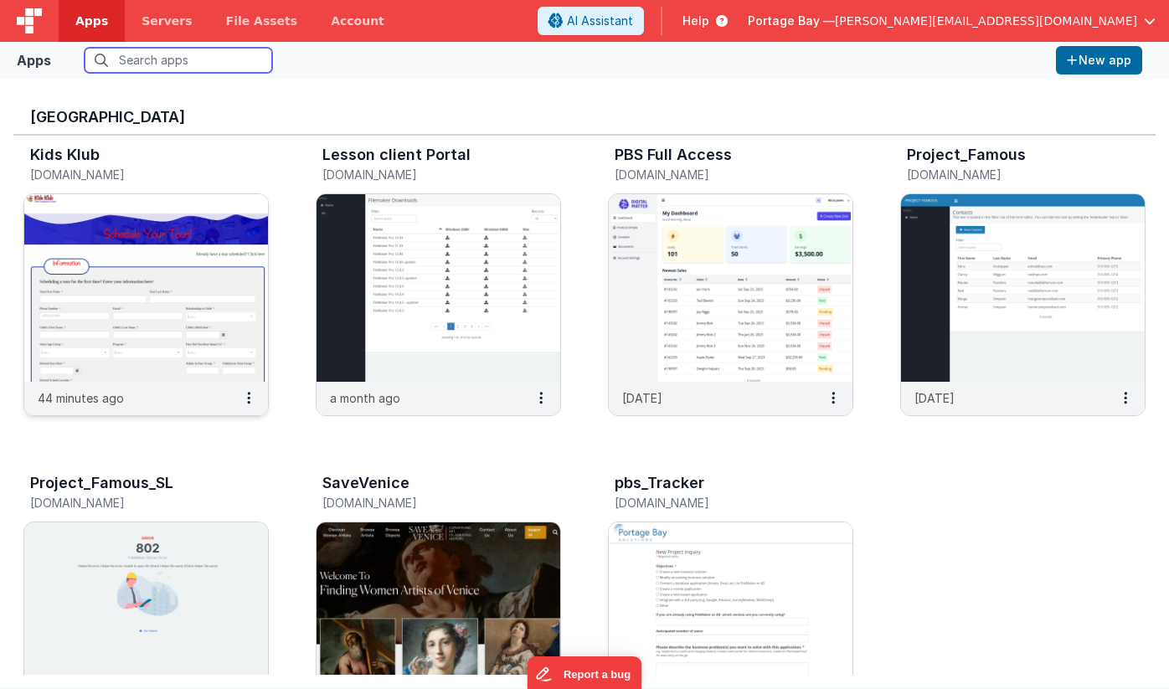
scroll to position [354, 0]
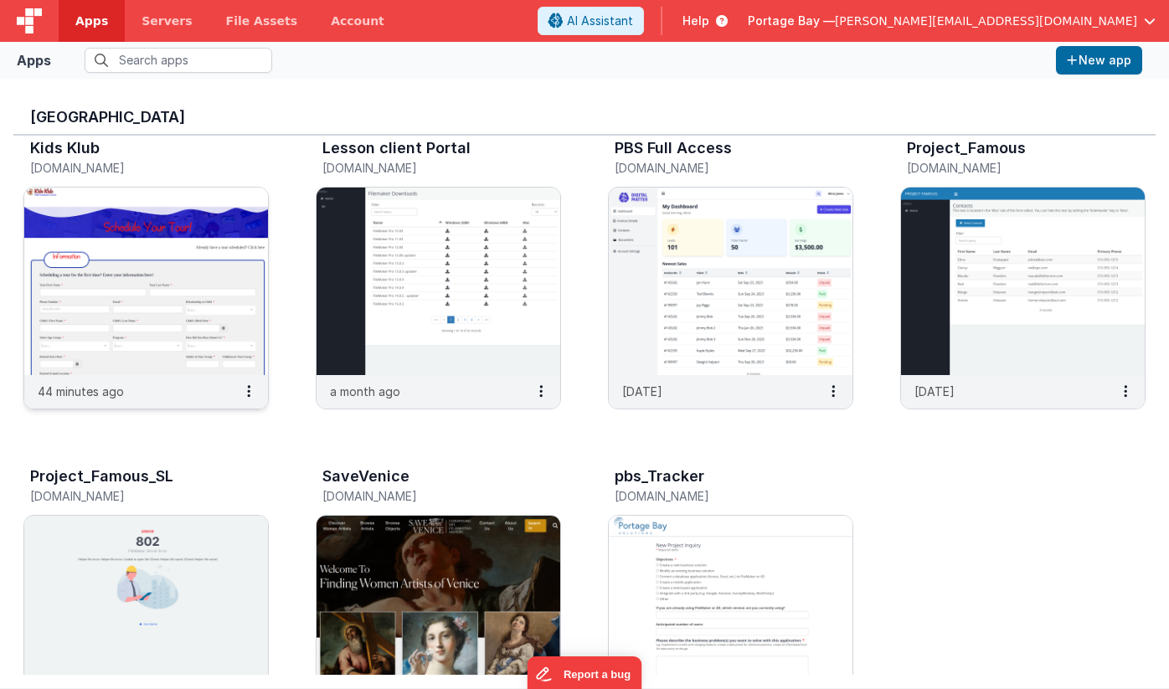
click at [188, 219] on img at bounding box center [146, 282] width 244 height 188
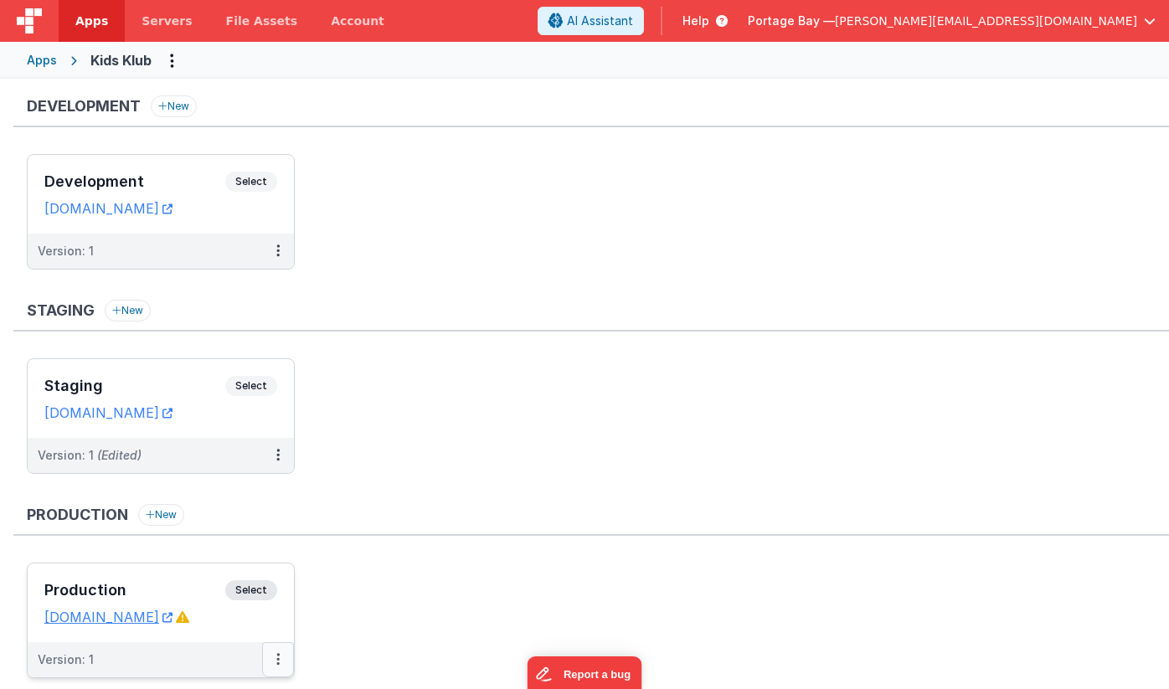
click at [281, 658] on button at bounding box center [278, 660] width 32 height 35
click at [219, 538] on link "Edit" at bounding box center [220, 537] width 147 height 30
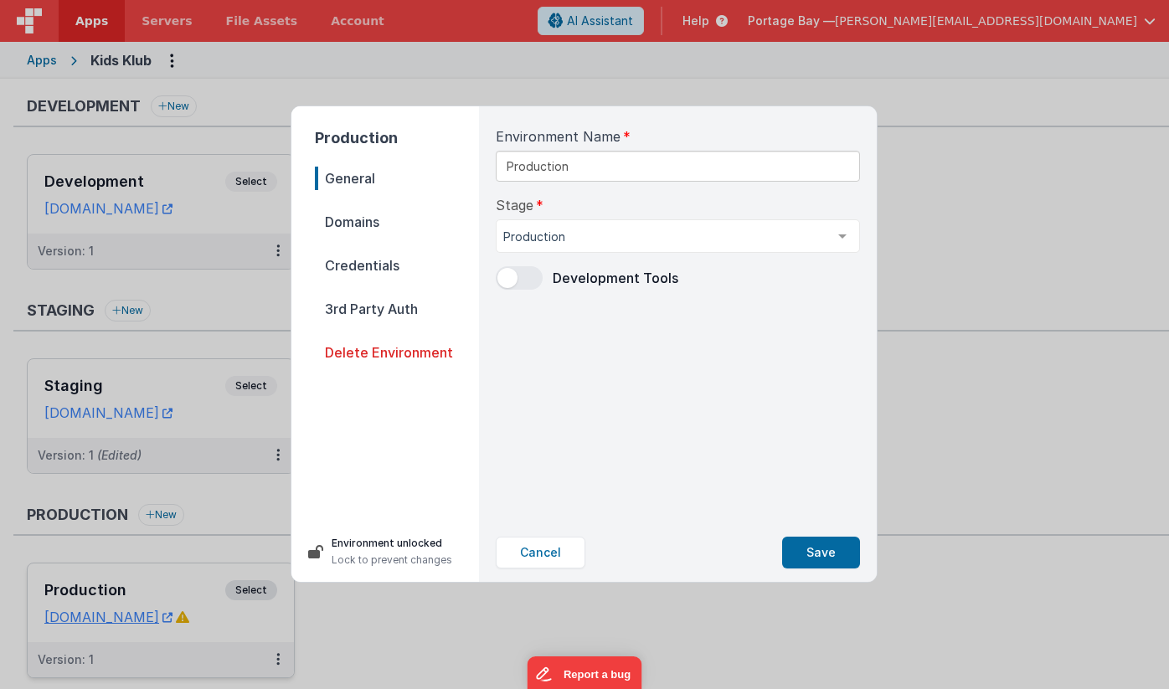
click at [360, 225] on span "Domains" at bounding box center [397, 221] width 164 height 23
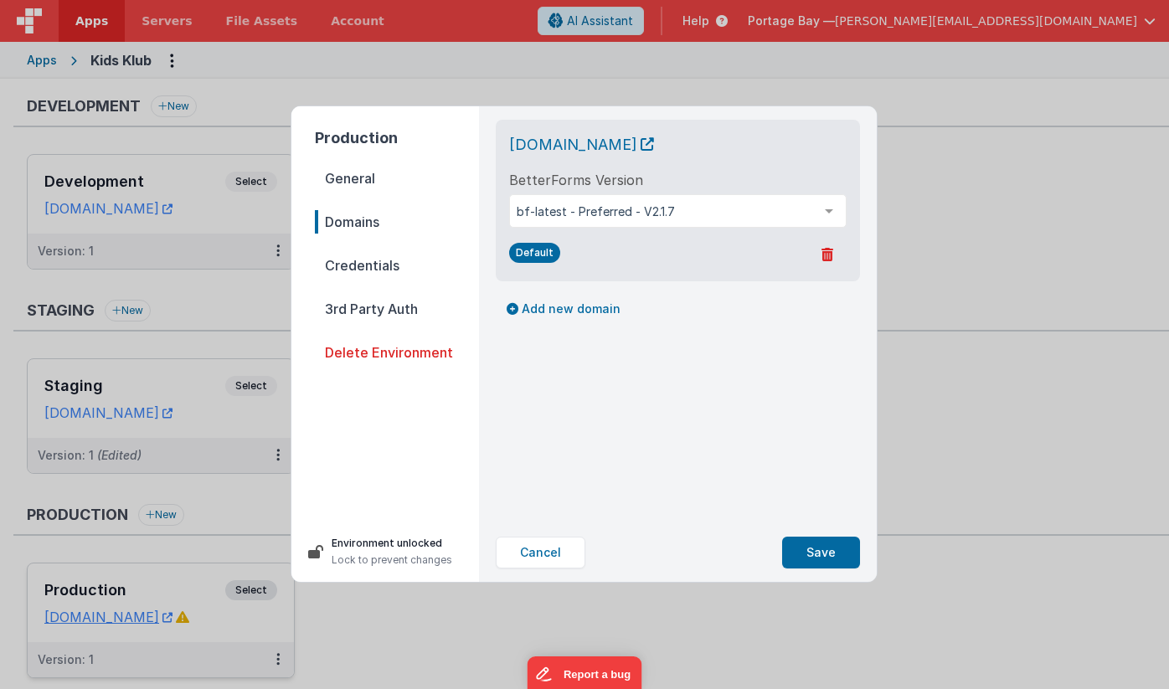
click at [338, 261] on span "Credentials" at bounding box center [397, 265] width 164 height 23
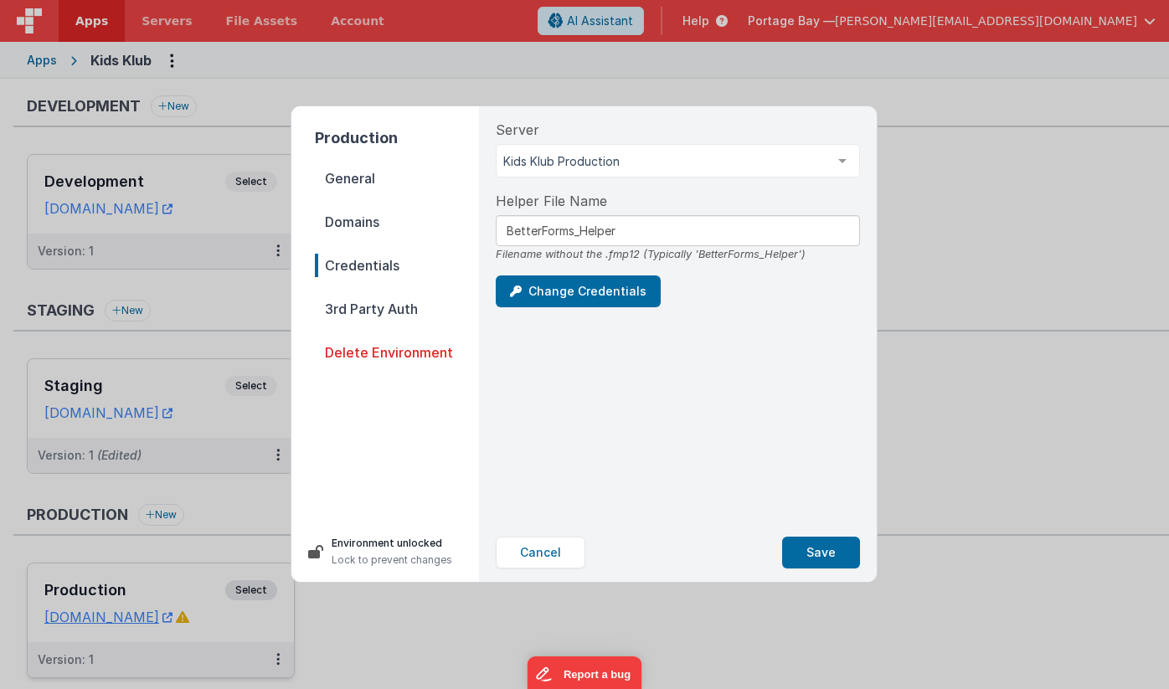
click at [334, 177] on span "General" at bounding box center [397, 178] width 164 height 23
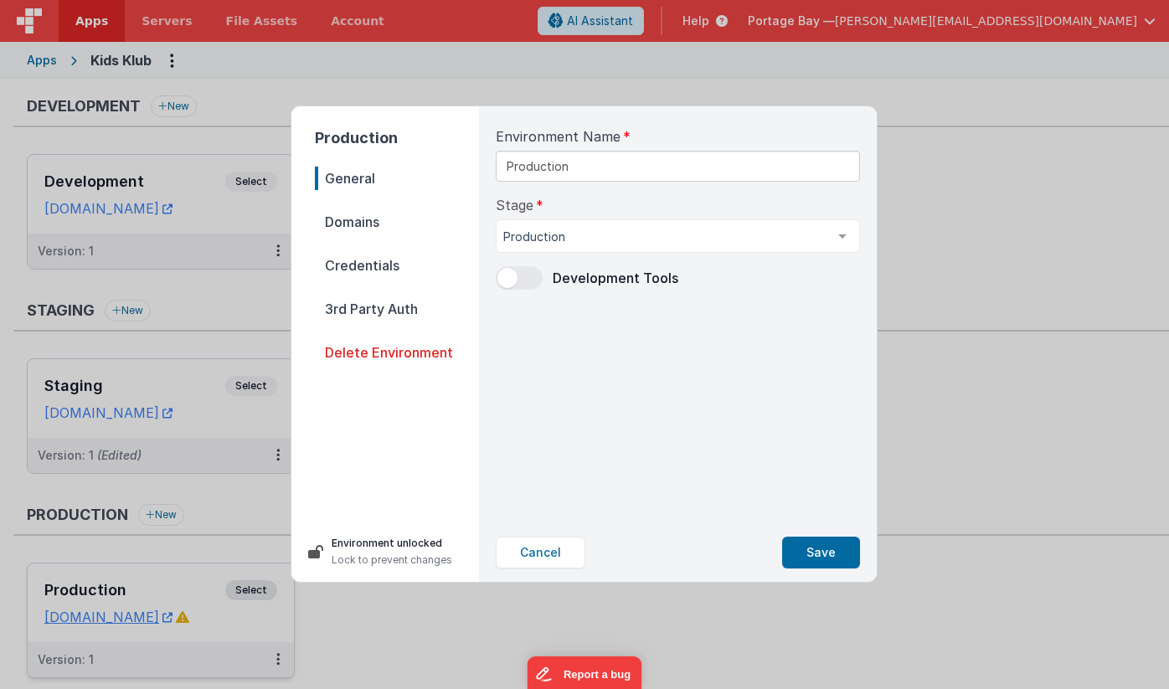
click at [359, 222] on span "Domains" at bounding box center [397, 221] width 164 height 23
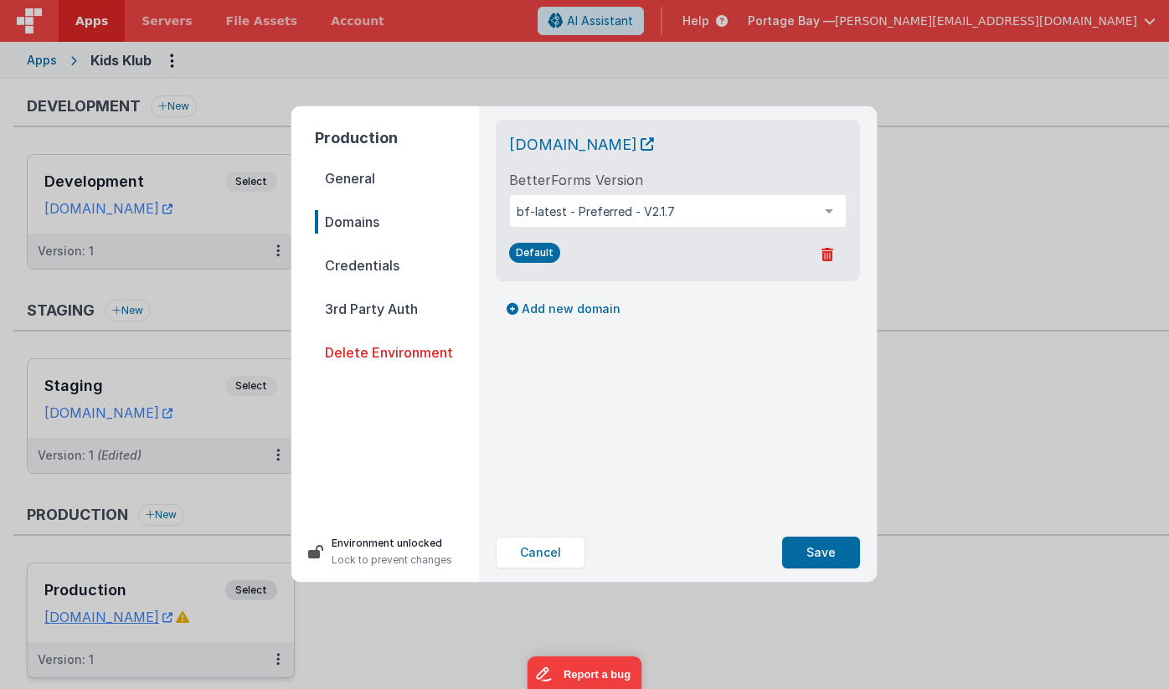
click at [346, 261] on span "Credentials" at bounding box center [397, 265] width 164 height 23
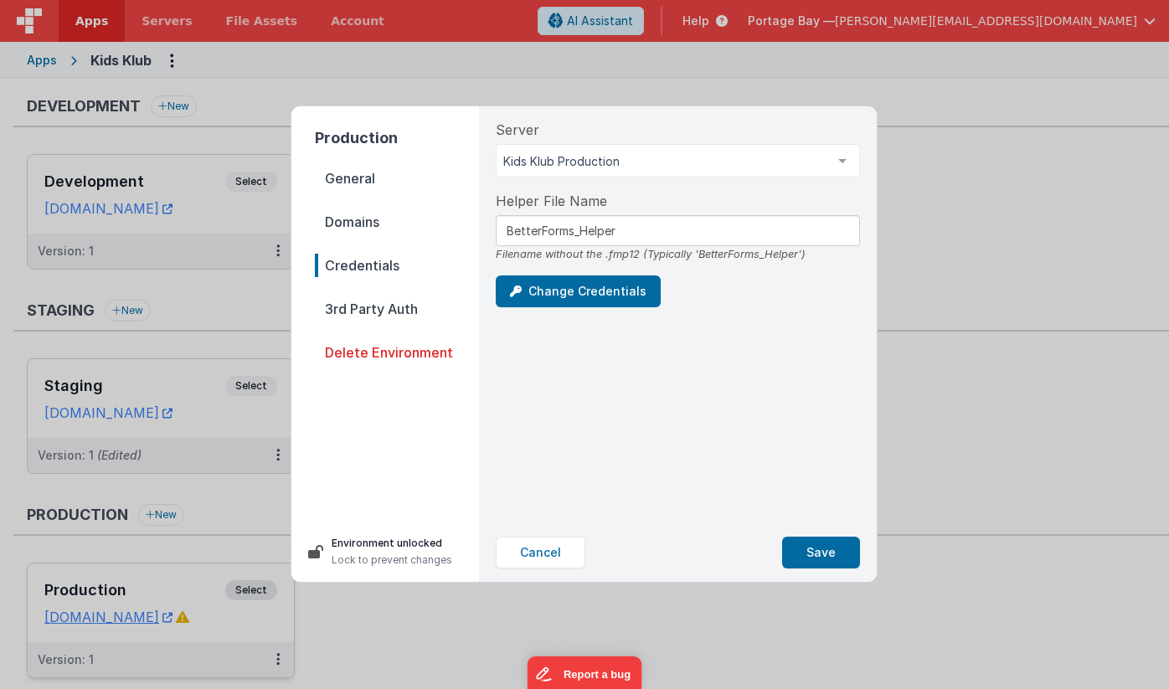
click at [348, 179] on span "General" at bounding box center [397, 178] width 164 height 23
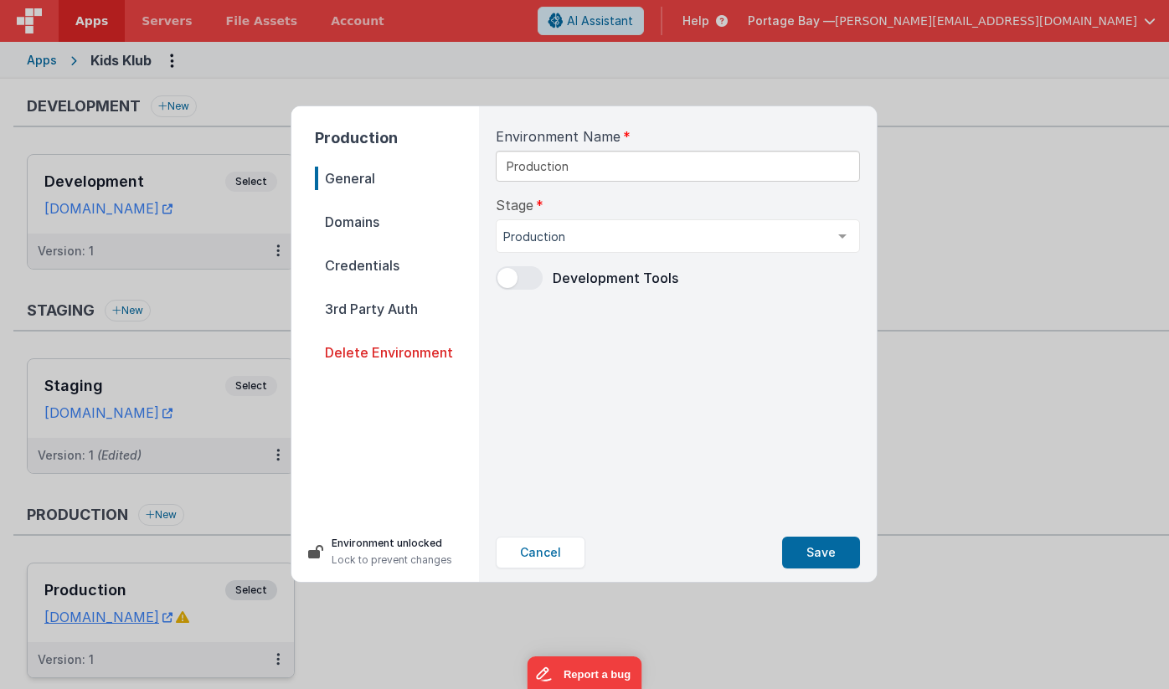
click at [358, 224] on span "Domains" at bounding box center [397, 221] width 164 height 23
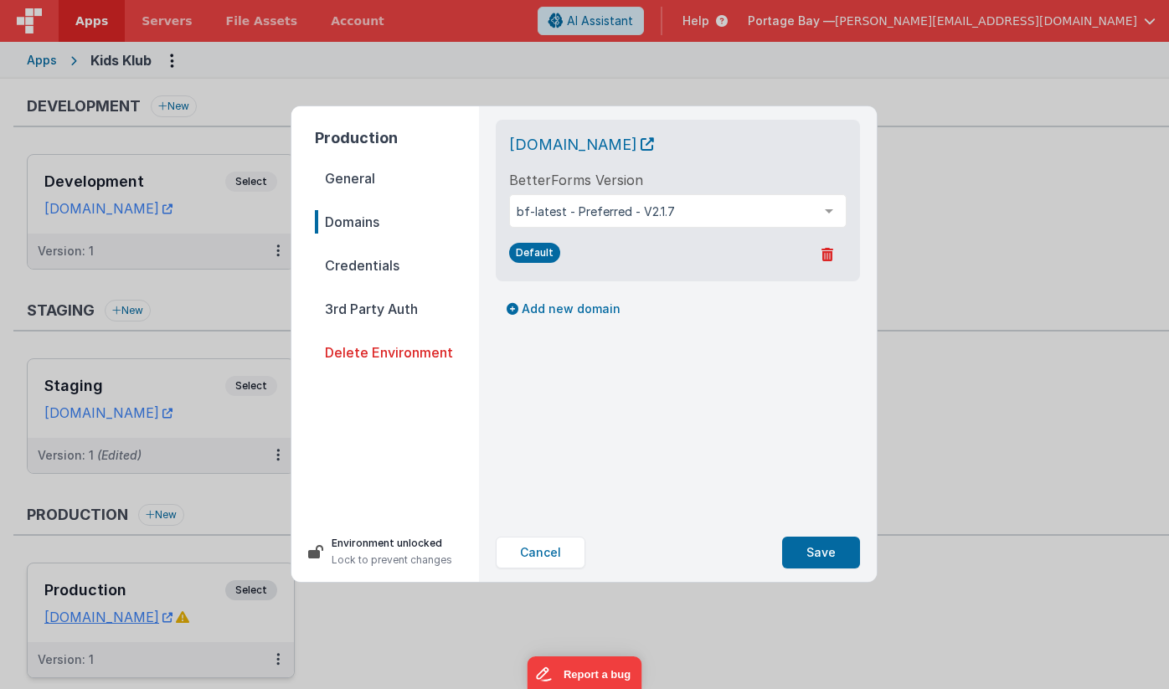
click at [349, 261] on span "Credentials" at bounding box center [397, 265] width 164 height 23
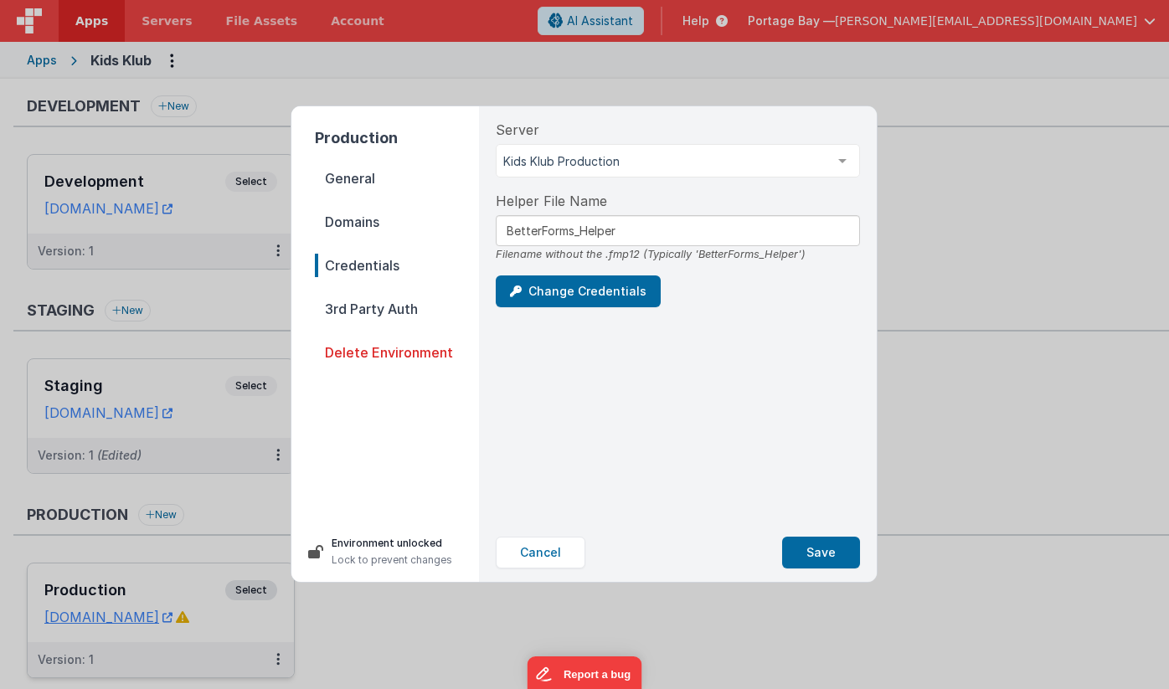
click at [359, 555] on p "Lock to prevent changes" at bounding box center [392, 560] width 121 height 17
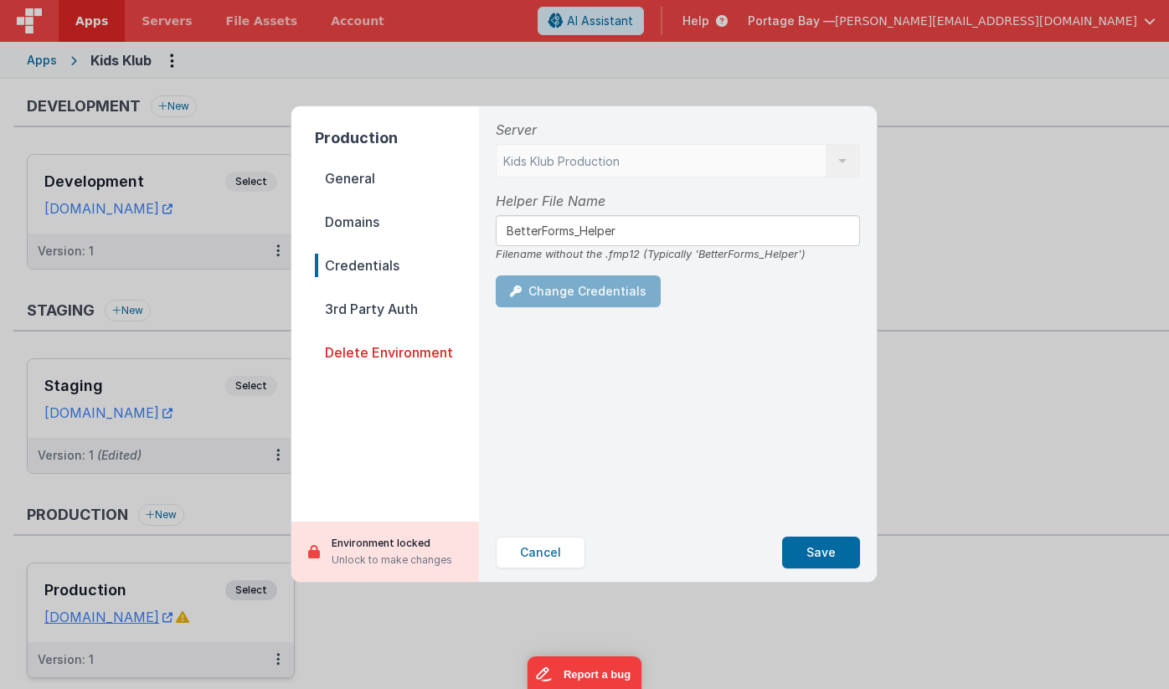
click at [359, 555] on p "Unlock to make changes" at bounding box center [392, 560] width 121 height 17
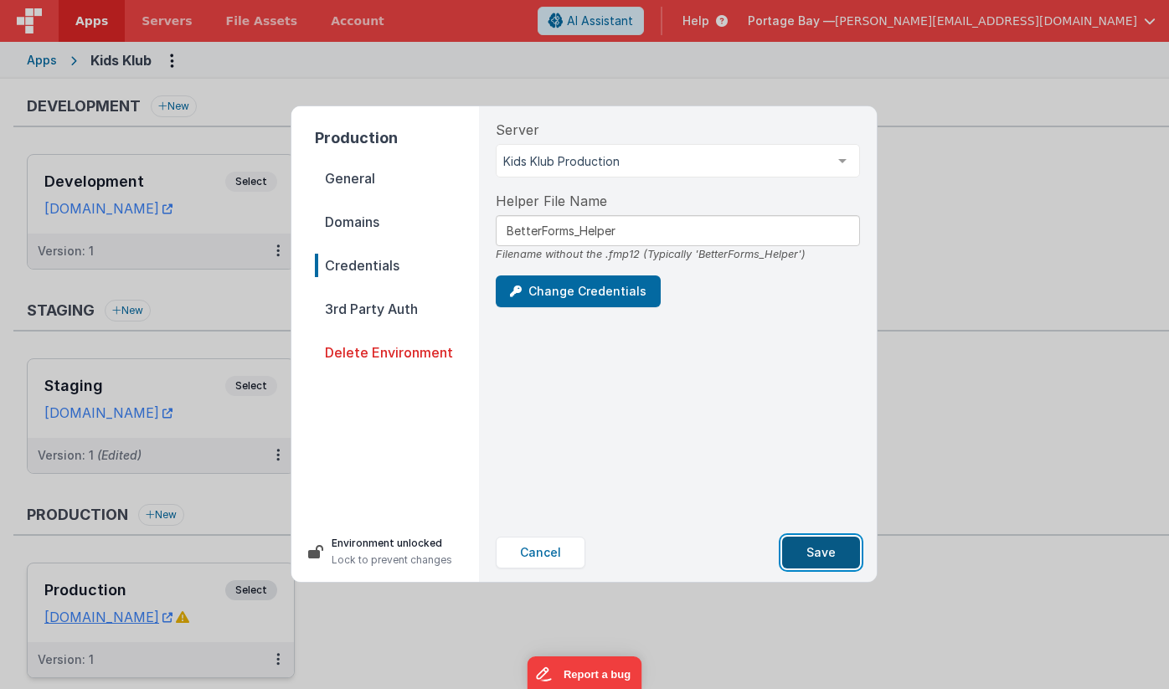
click at [819, 559] on button "Save" at bounding box center [821, 553] width 78 height 32
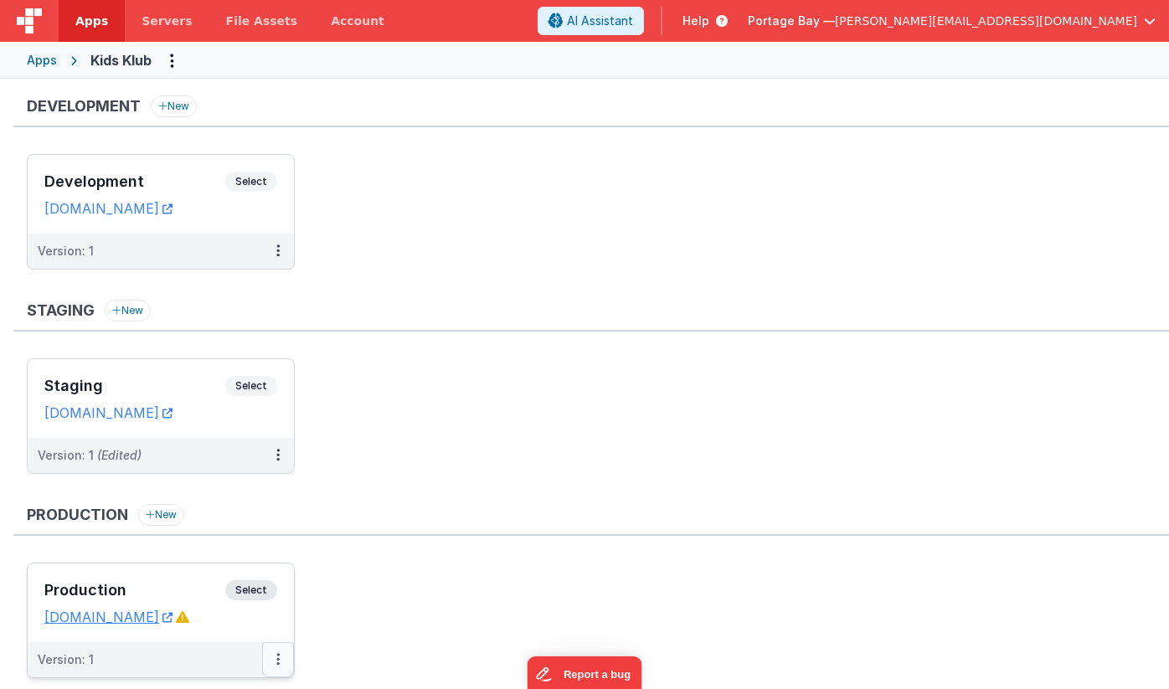
click at [284, 657] on button at bounding box center [278, 660] width 32 height 35
click at [265, 562] on link "Edit" at bounding box center [220, 567] width 147 height 30
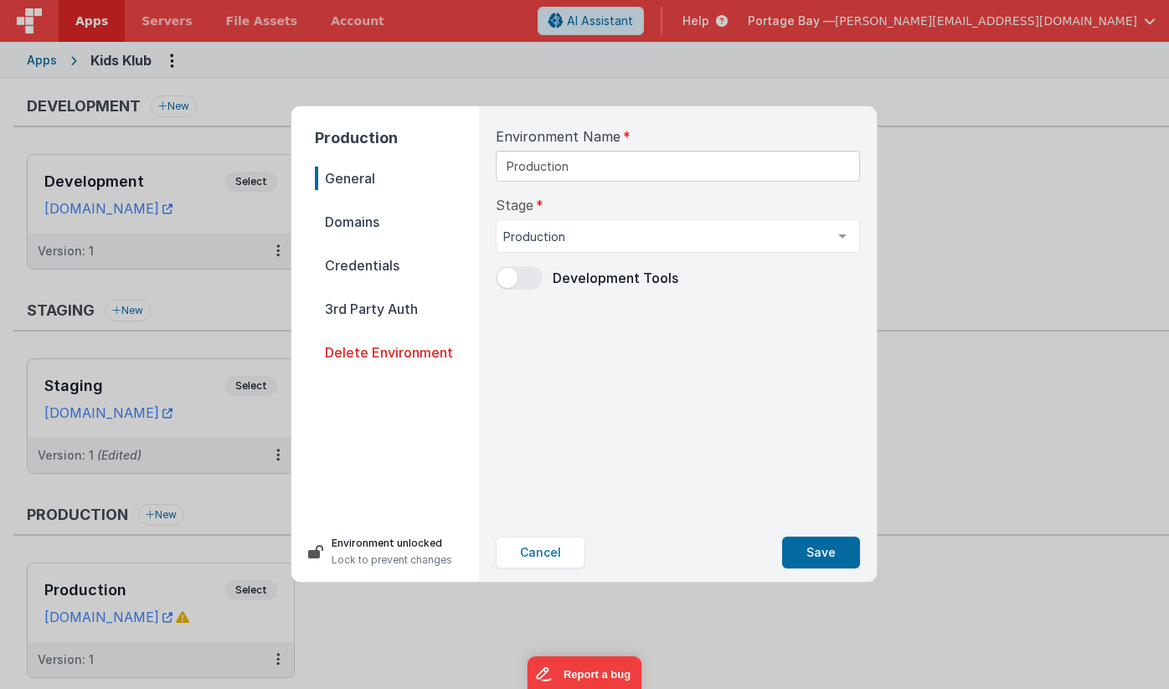
click at [364, 549] on p "Environment unlocked" at bounding box center [392, 543] width 121 height 17
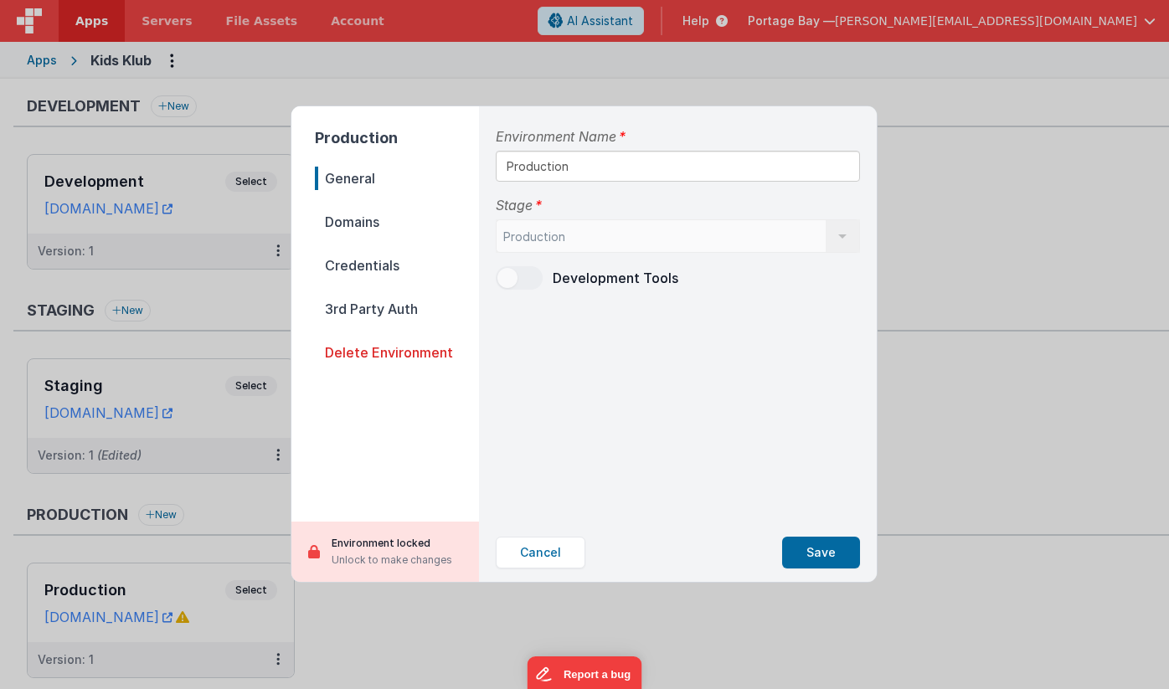
click at [354, 230] on span "Domains" at bounding box center [397, 221] width 164 height 23
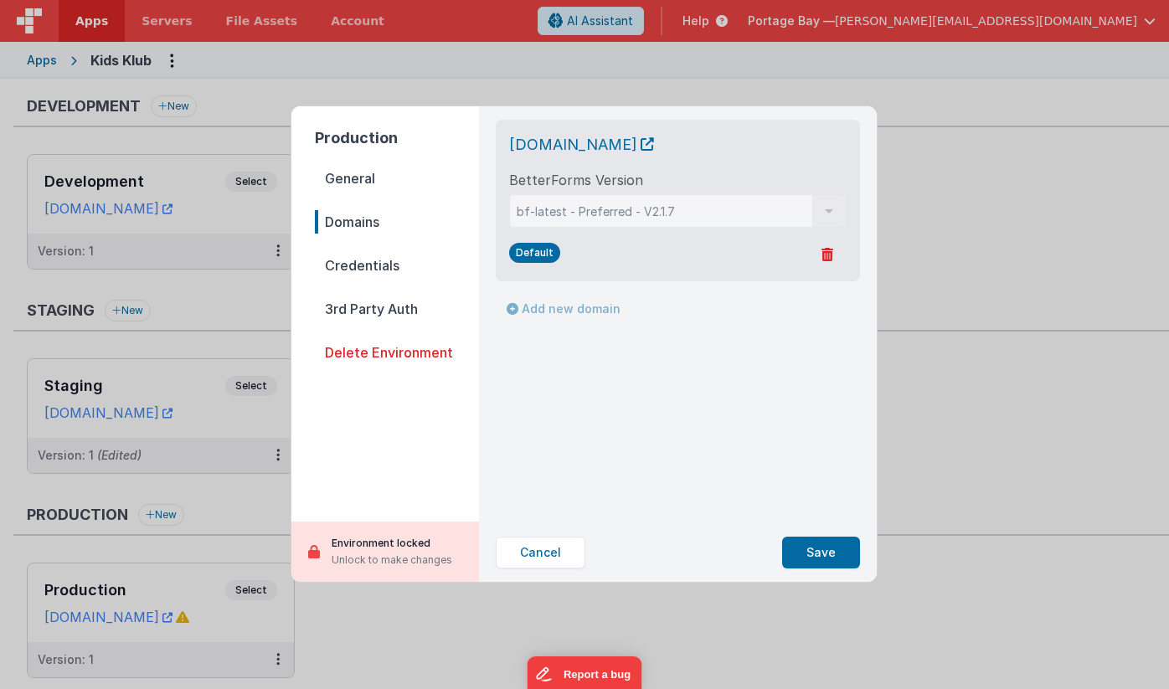
click at [348, 265] on span "Credentials" at bounding box center [397, 265] width 164 height 23
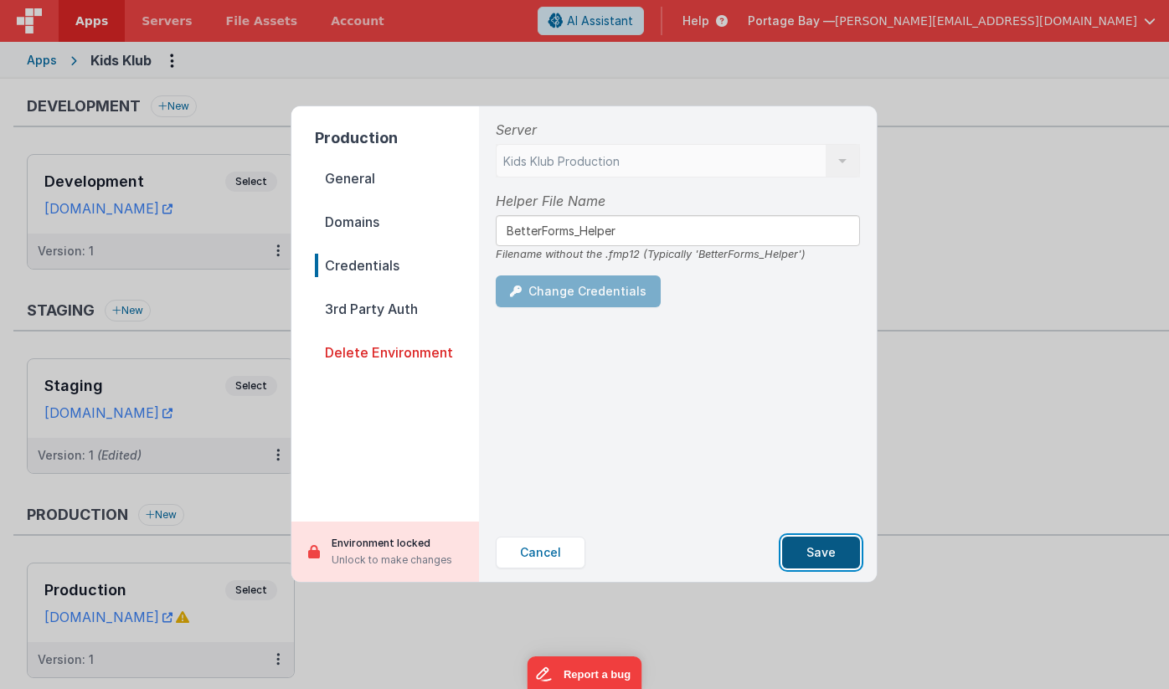
click at [825, 552] on button "Save" at bounding box center [821, 553] width 78 height 32
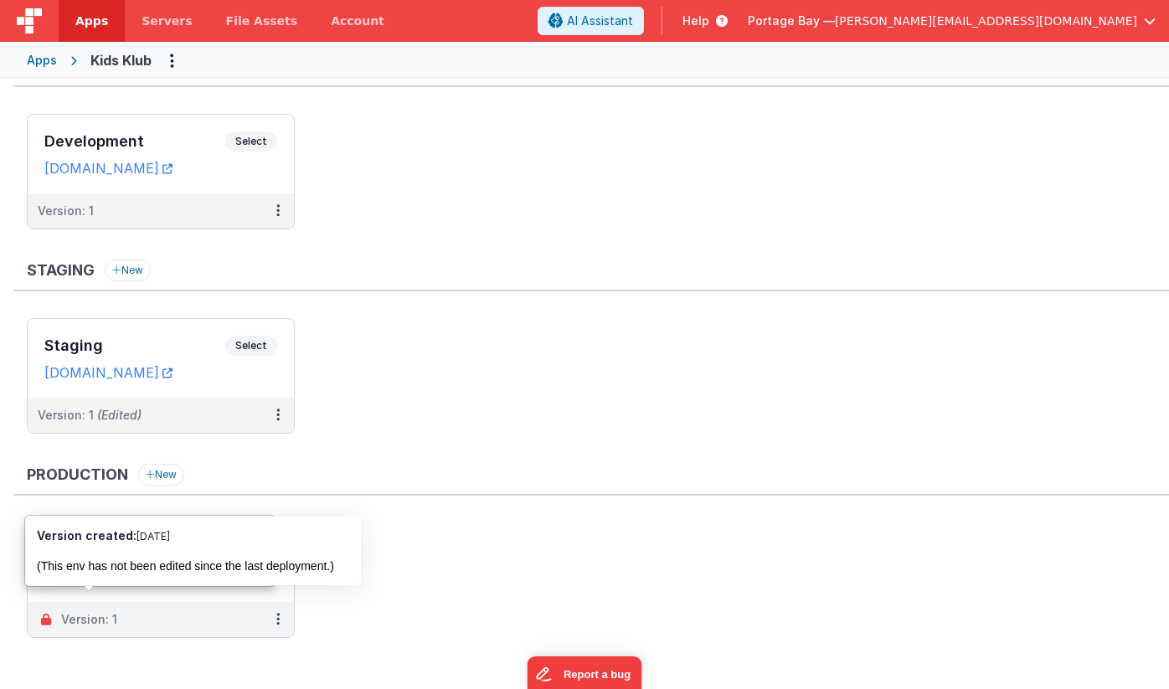
scroll to position [51, 0]
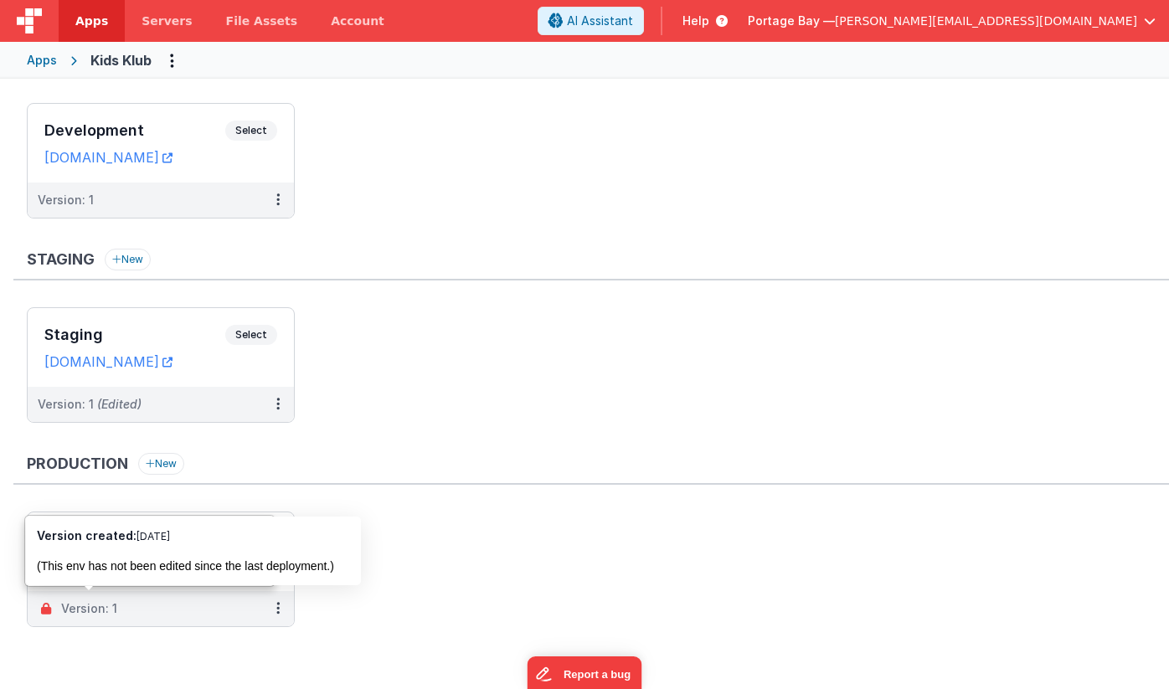
click at [542, 436] on ul "Staging Select URLs kidsklubstaging.clientportal.cloud Version: 1 (Edited)" at bounding box center [598, 373] width 1143 height 132
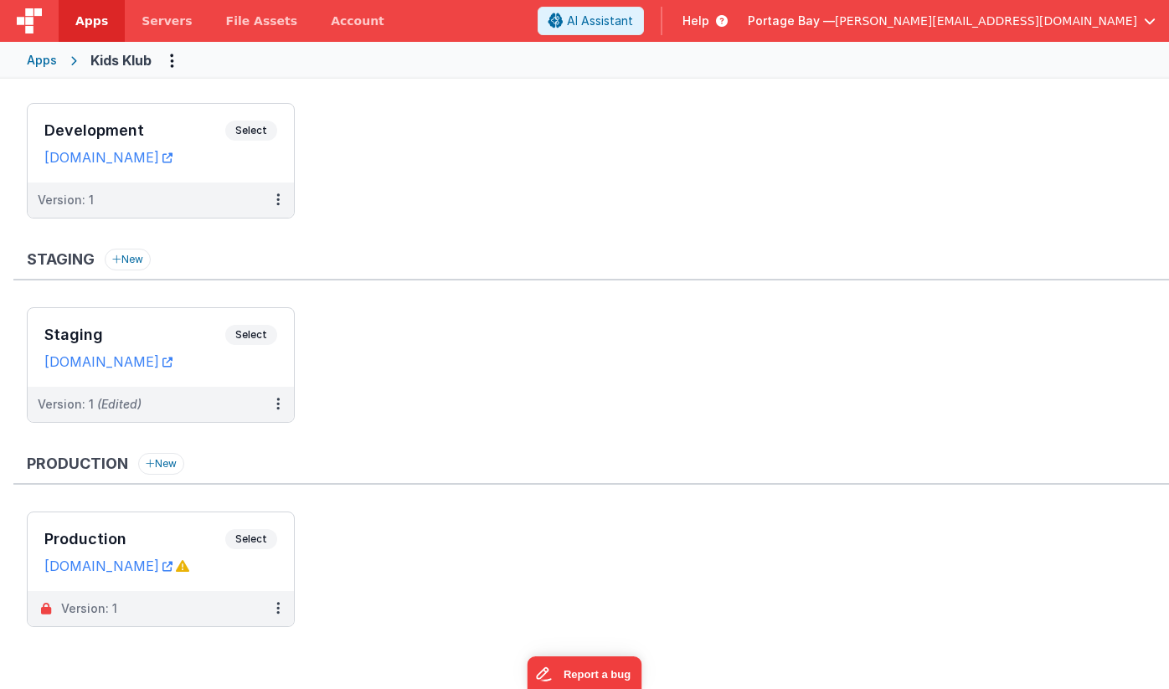
click at [82, 21] on span "Apps" at bounding box center [91, 21] width 33 height 17
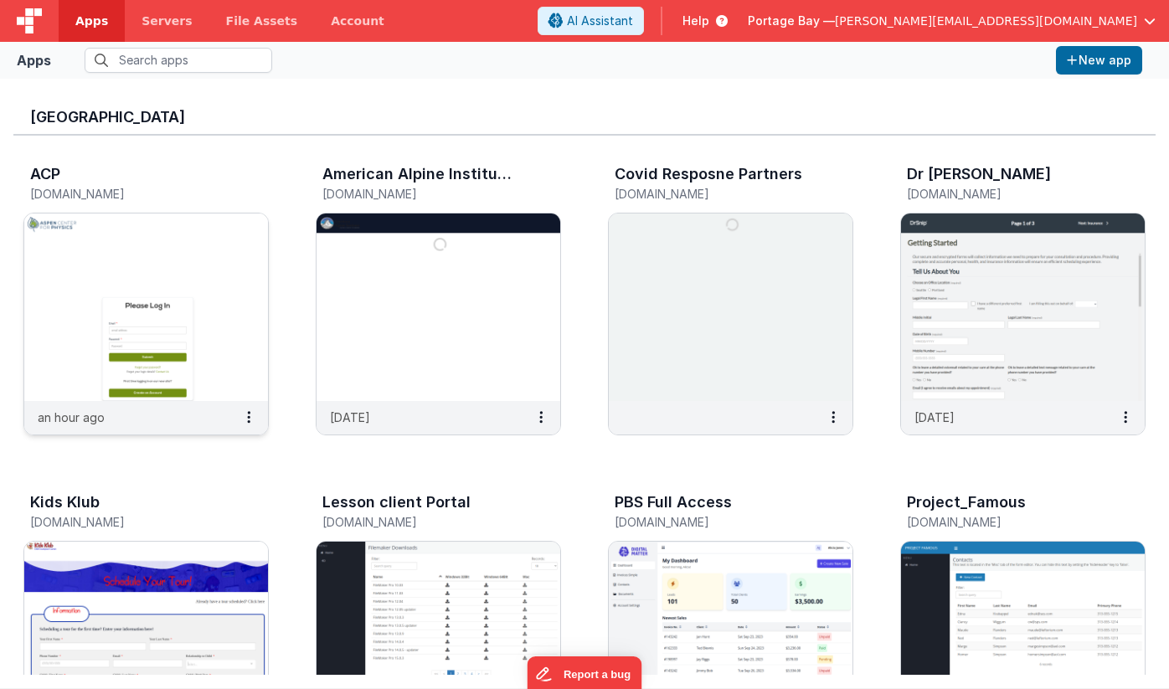
click at [134, 268] on img at bounding box center [146, 308] width 244 height 188
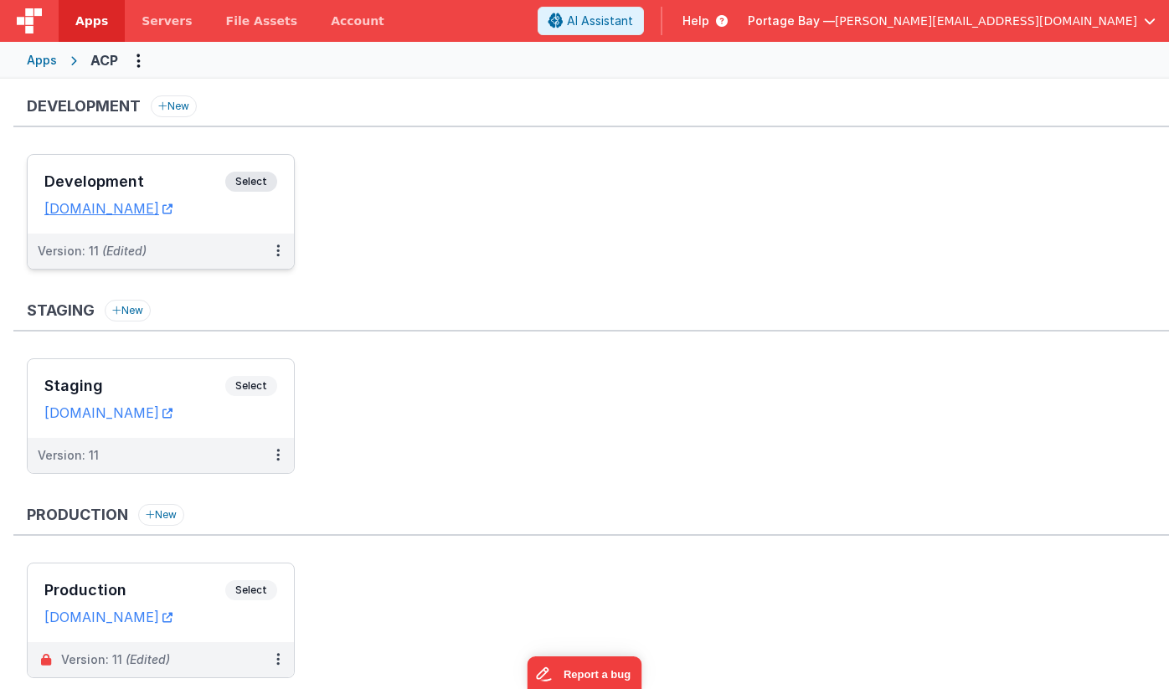
click at [261, 178] on span "Select" at bounding box center [251, 182] width 52 height 20
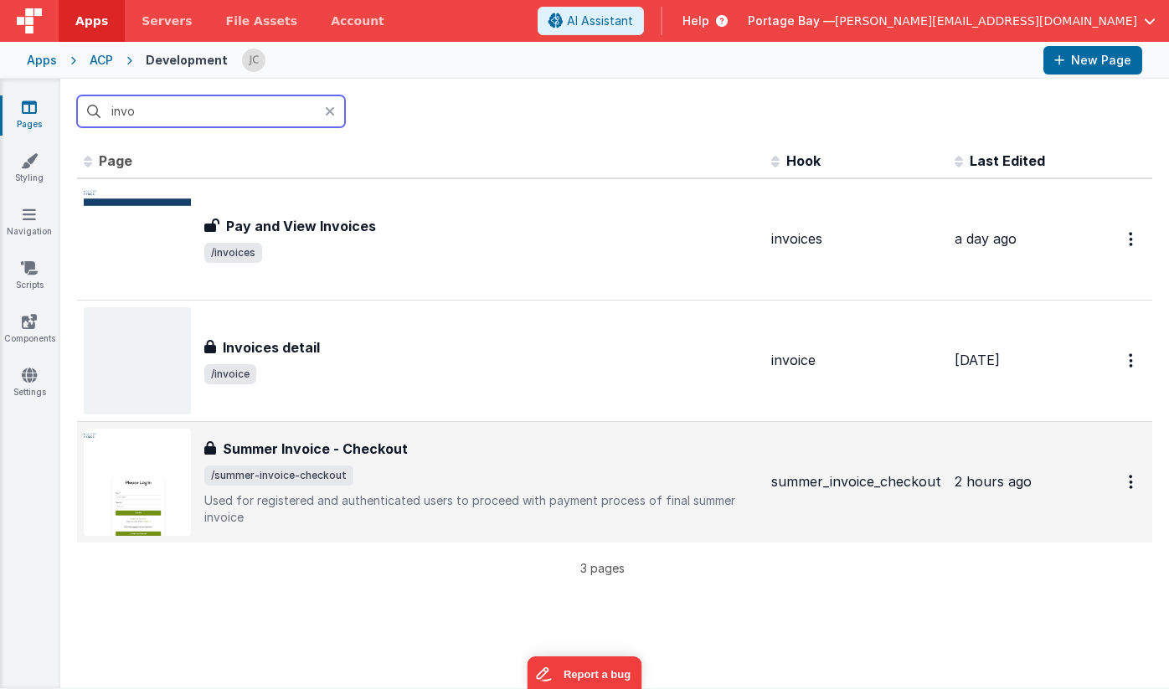
type input "invo"
click at [457, 457] on div "Summer Invoice - Checkout" at bounding box center [481, 449] width 554 height 20
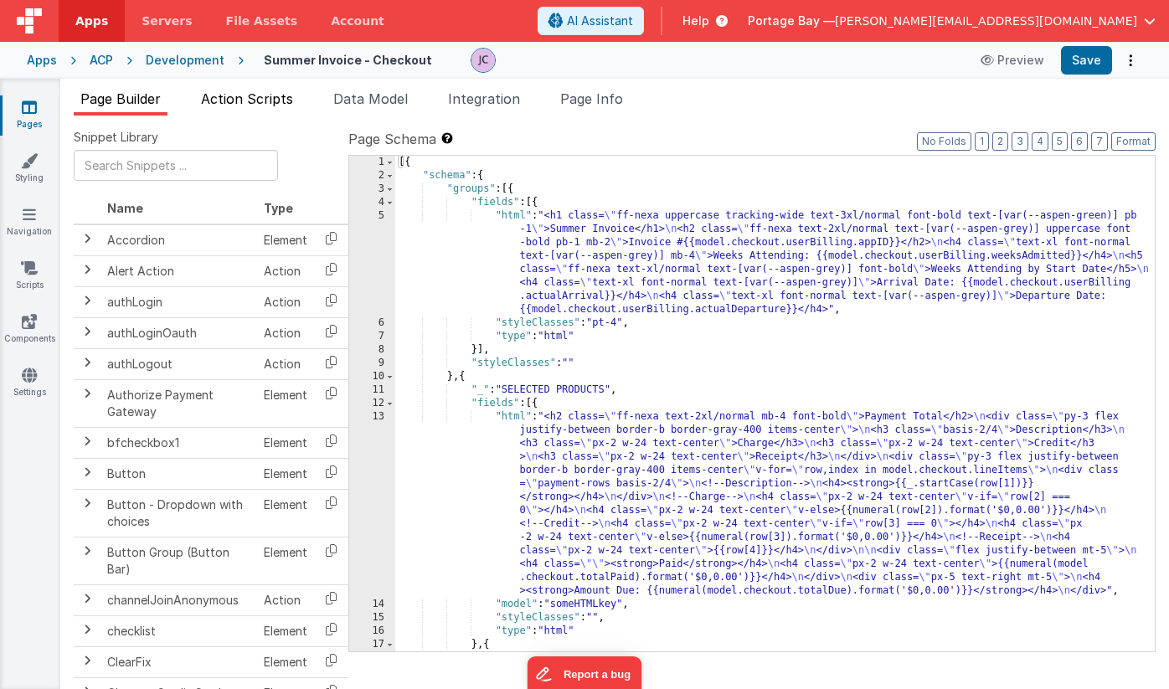
click at [219, 98] on span "Action Scripts" at bounding box center [247, 98] width 92 height 17
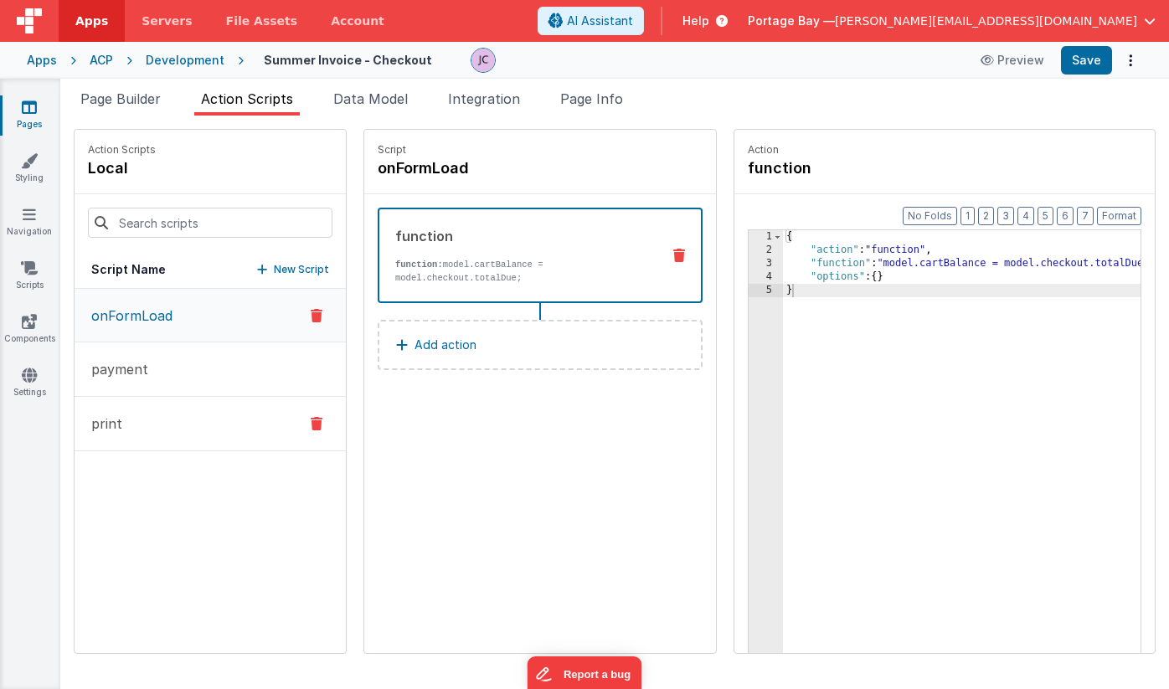
click at [196, 435] on button "print" at bounding box center [210, 424] width 271 height 54
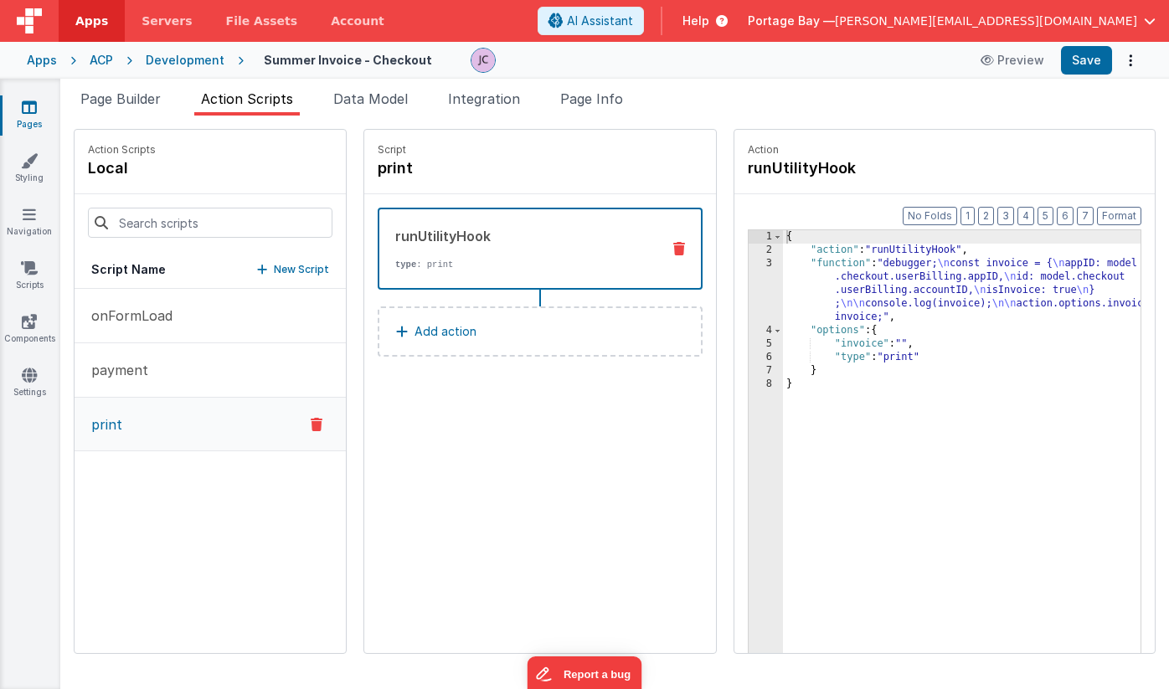
click at [790, 261] on div "{ "action" : "runUtilityHook" , "function" : "debugger; \n const invoice = { \n…" at bounding box center [983, 481] width 401 height 502
click at [749, 264] on div "3" at bounding box center [766, 290] width 34 height 67
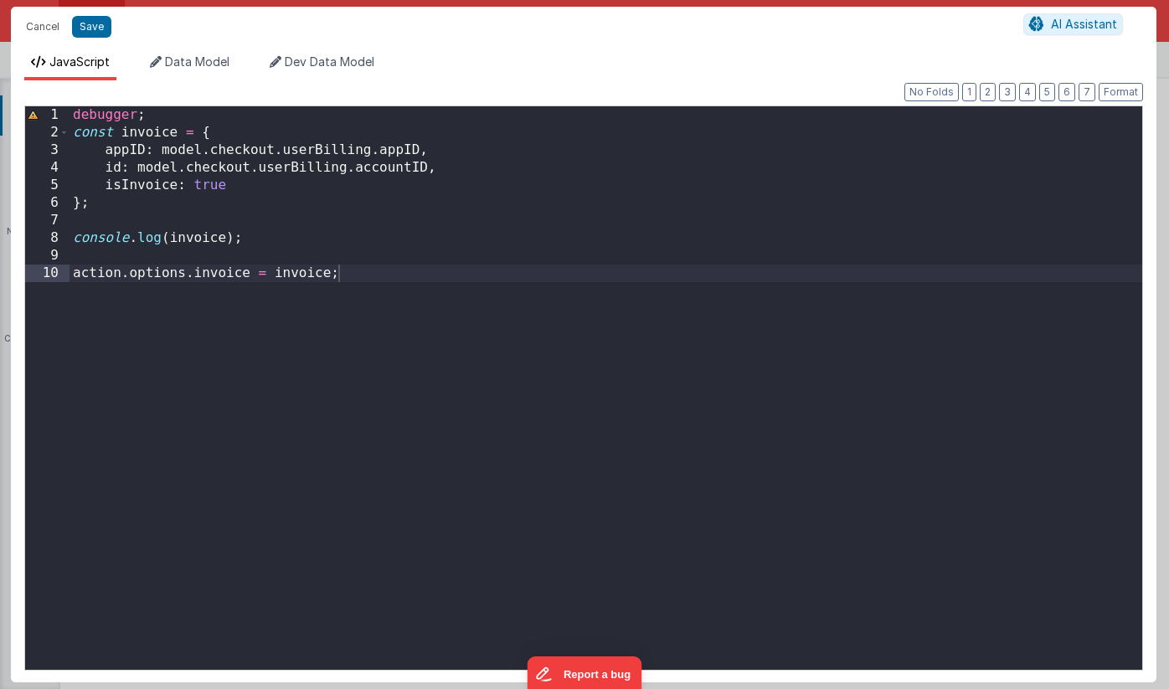
click at [409, 167] on div "debugger ; const invoice = { appID : model . checkout . userBilling . appID , i…" at bounding box center [606, 404] width 1073 height 597
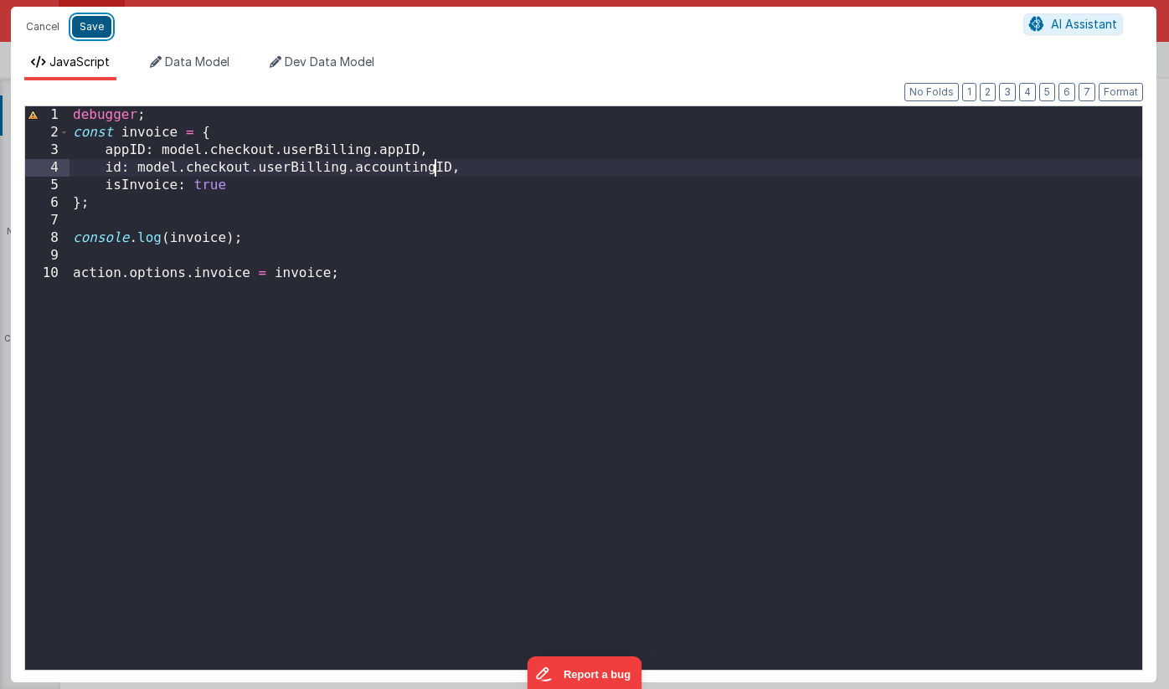
click at [90, 25] on button "Save" at bounding box center [91, 27] width 39 height 22
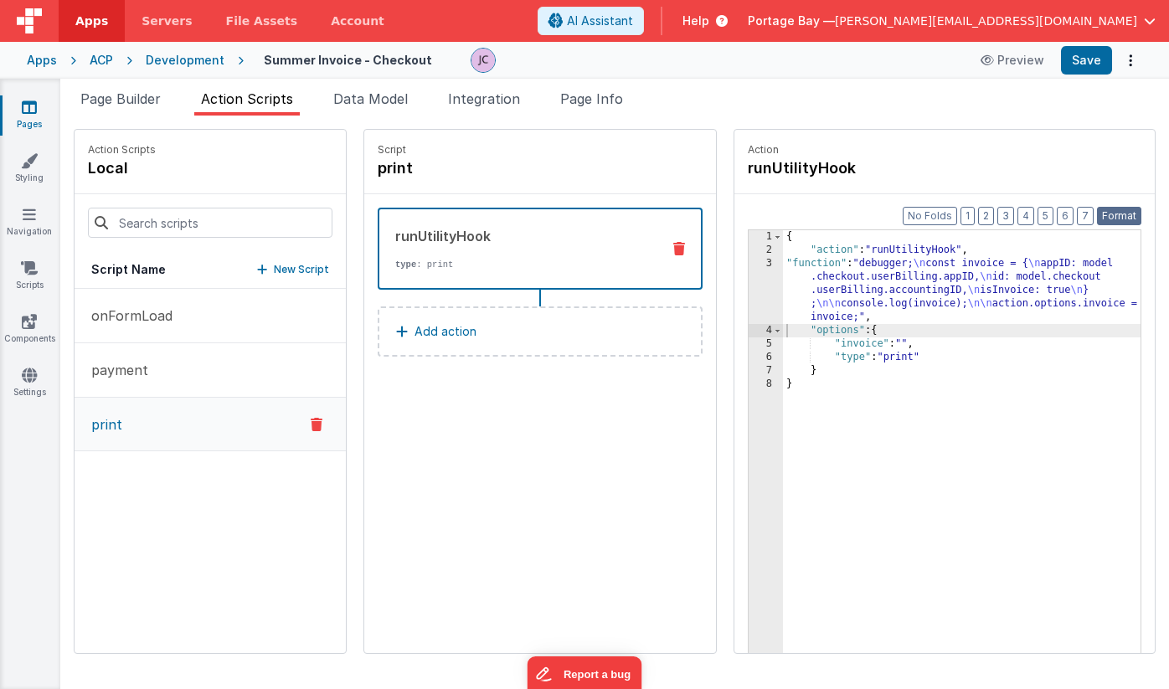
click at [1124, 215] on button "Format" at bounding box center [1119, 216] width 44 height 18
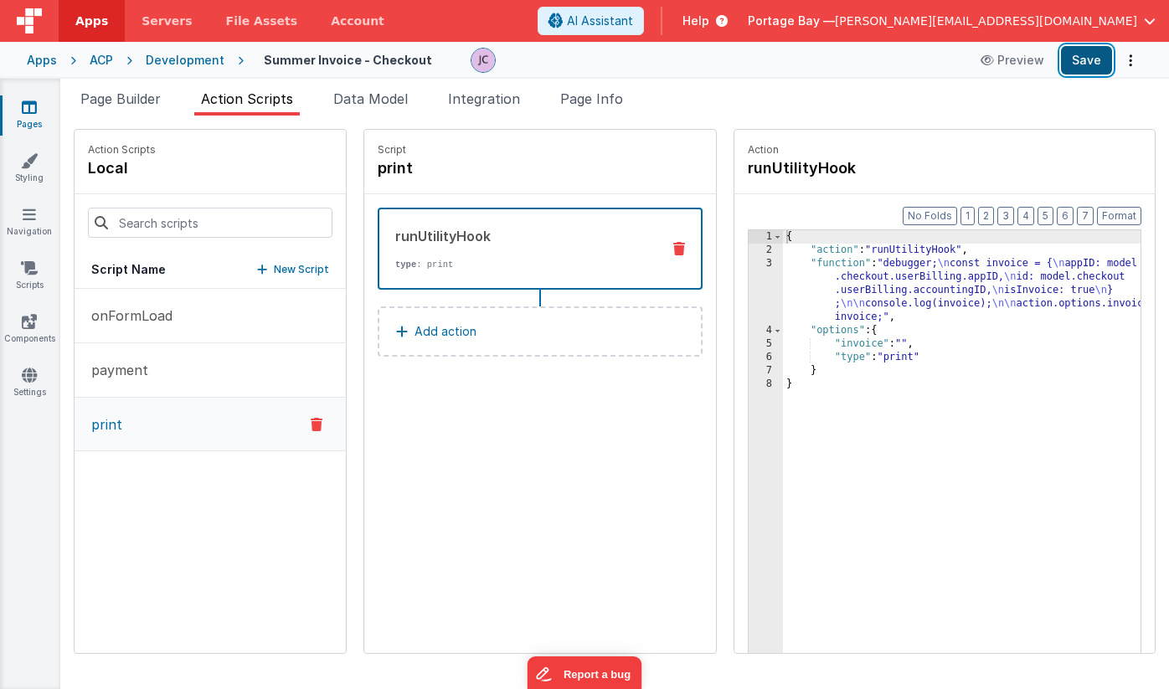
click at [1093, 64] on button "Save" at bounding box center [1086, 60] width 51 height 28
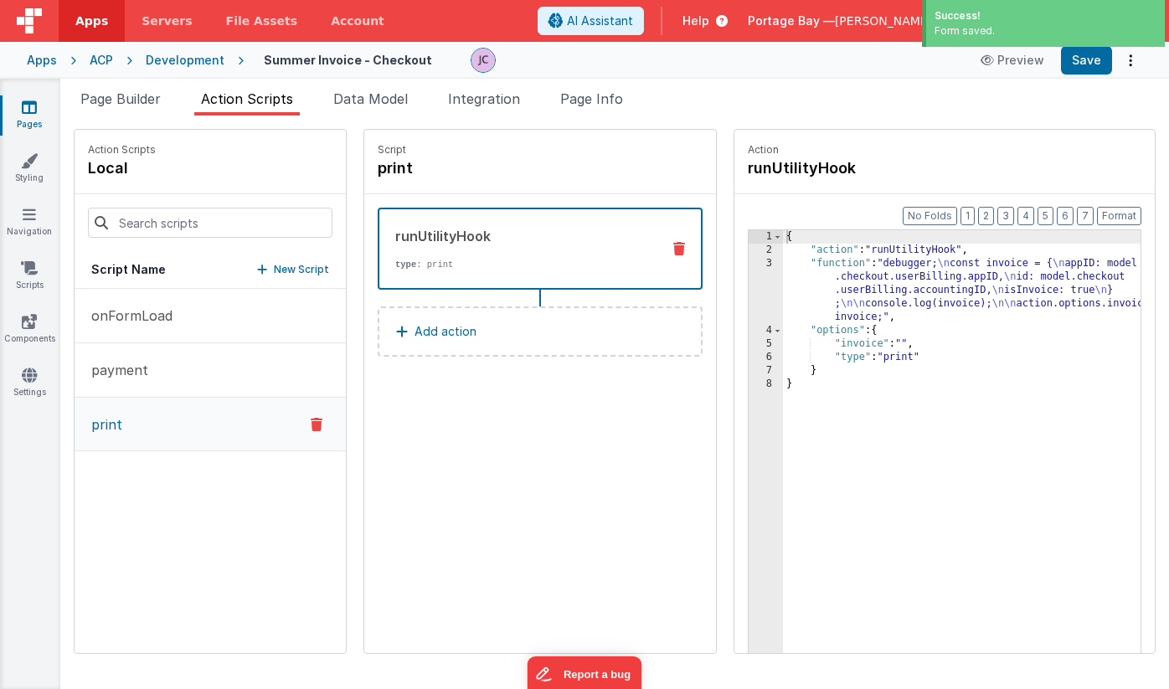
click at [171, 59] on div "Development" at bounding box center [185, 60] width 79 height 17
